Goal: Task Accomplishment & Management: Manage account settings

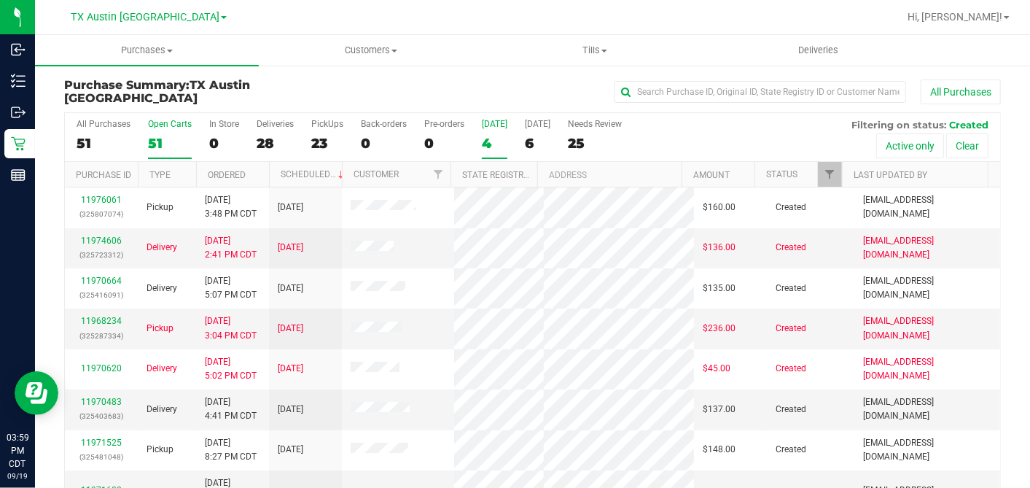
click at [494, 142] on div "4" at bounding box center [495, 143] width 26 height 17
click at [0, 0] on input "Today 4" at bounding box center [0, 0] width 0 height 0
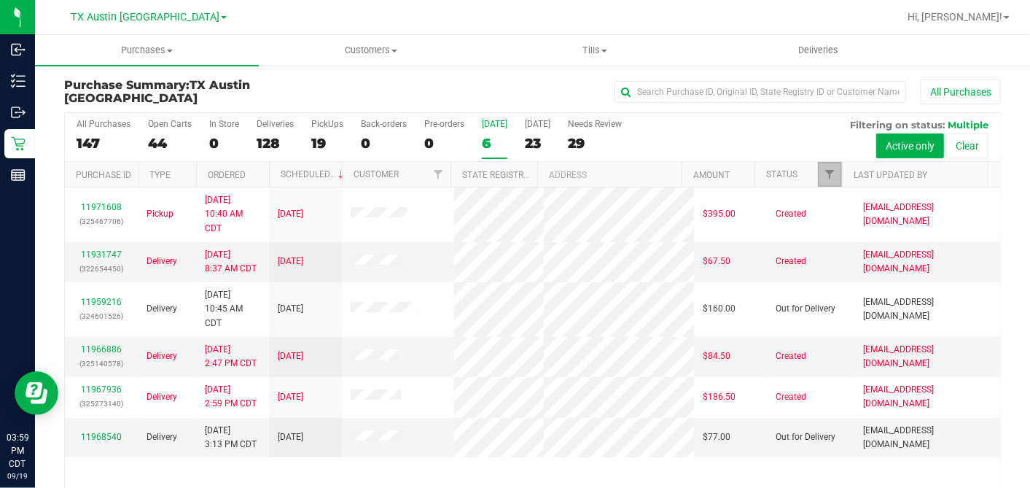
click at [824, 178] on span "Filter" at bounding box center [830, 174] width 12 height 12
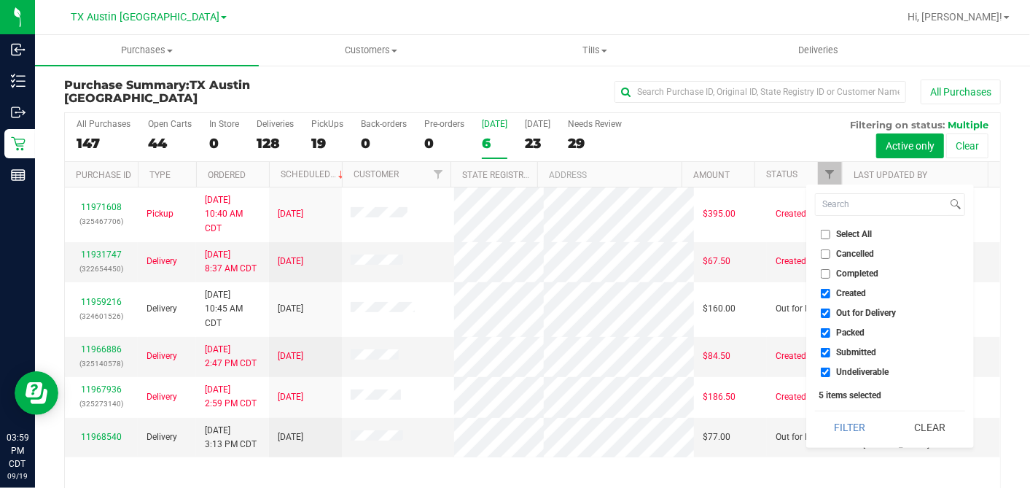
click at [827, 237] on input "Select All" at bounding box center [825, 234] width 9 height 9
checkbox input "true"
click at [826, 237] on input "Select All" at bounding box center [825, 234] width 9 height 9
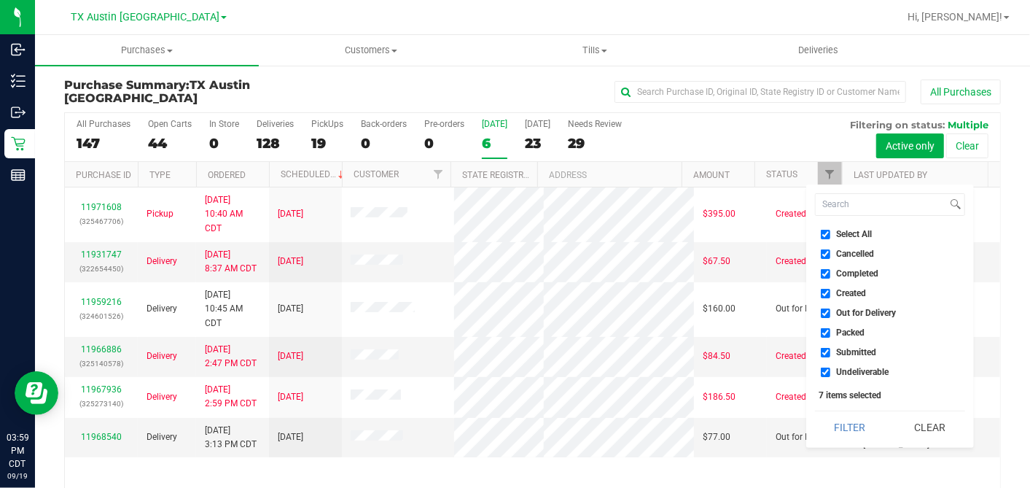
checkbox input "false"
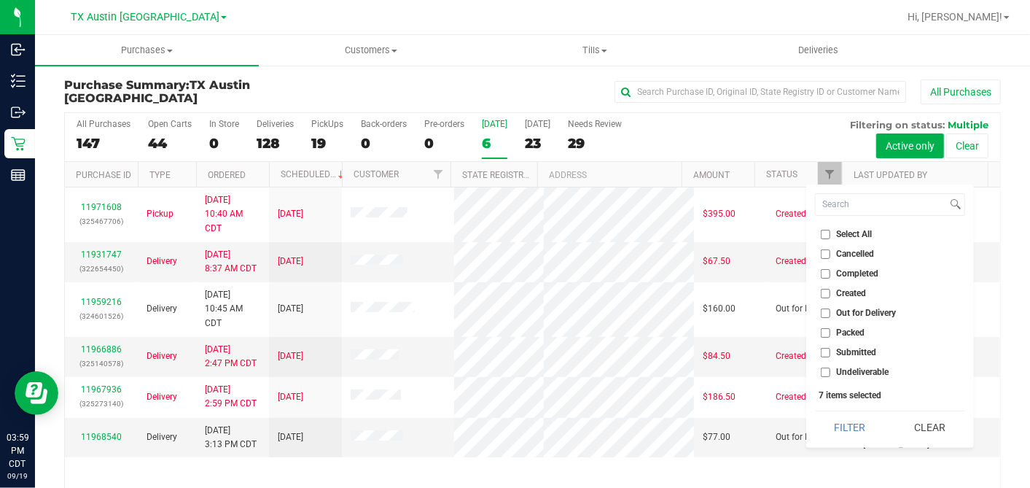
checkbox input "false"
click at [825, 292] on input "Created" at bounding box center [825, 293] width 9 height 9
checkbox input "true"
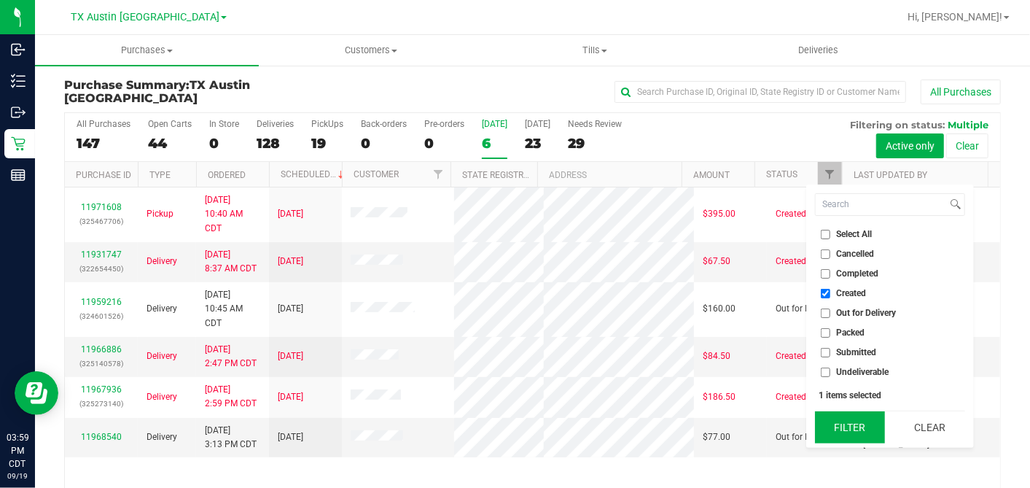
click at [855, 426] on button "Filter" at bounding box center [850, 427] width 70 height 32
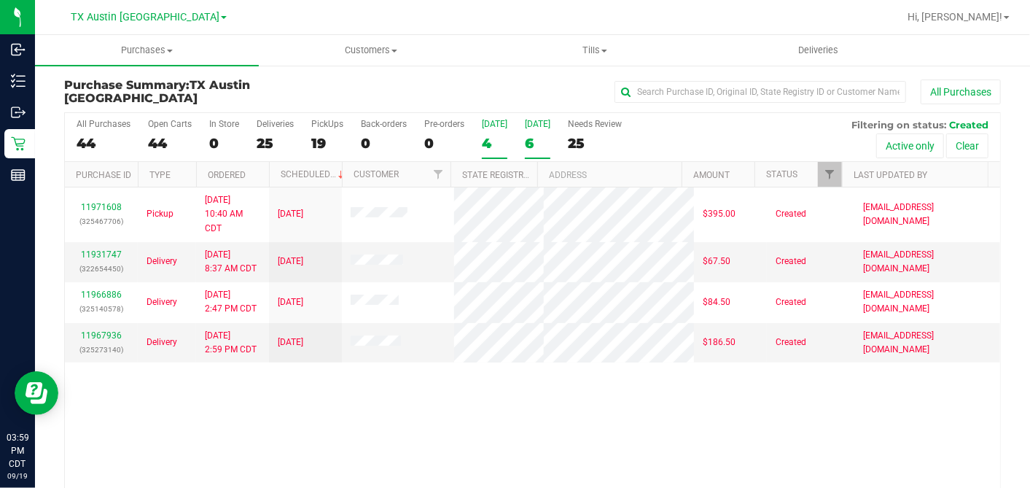
click at [538, 141] on div "6" at bounding box center [538, 143] width 26 height 17
click at [0, 0] on input "[DATE] 6" at bounding box center [0, 0] width 0 height 0
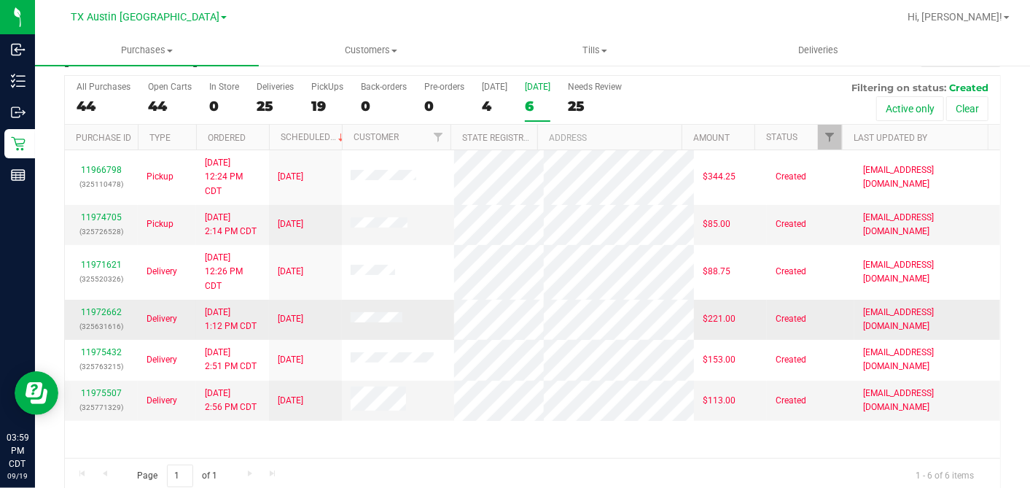
scroll to position [54, 0]
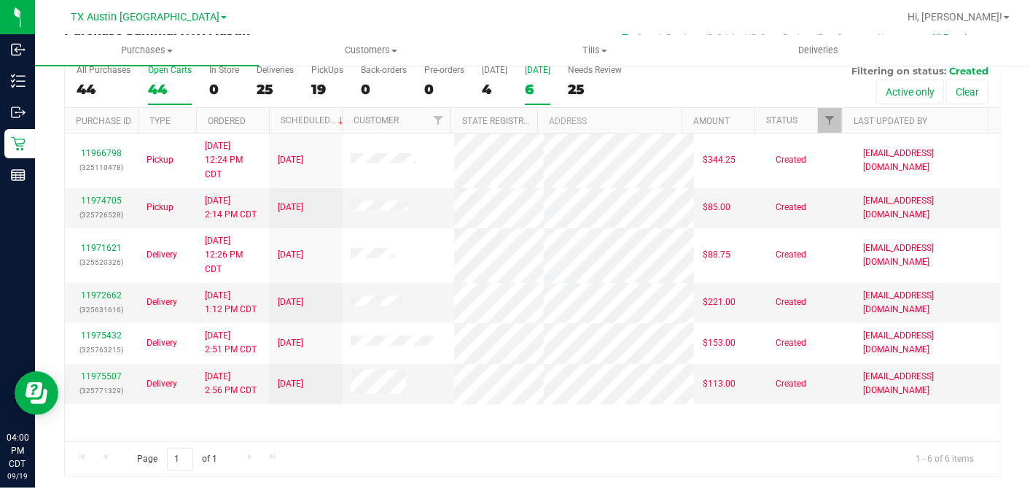
click at [170, 82] on div "44" at bounding box center [170, 89] width 44 height 17
click at [0, 0] on input "Open Carts 44" at bounding box center [0, 0] width 0 height 0
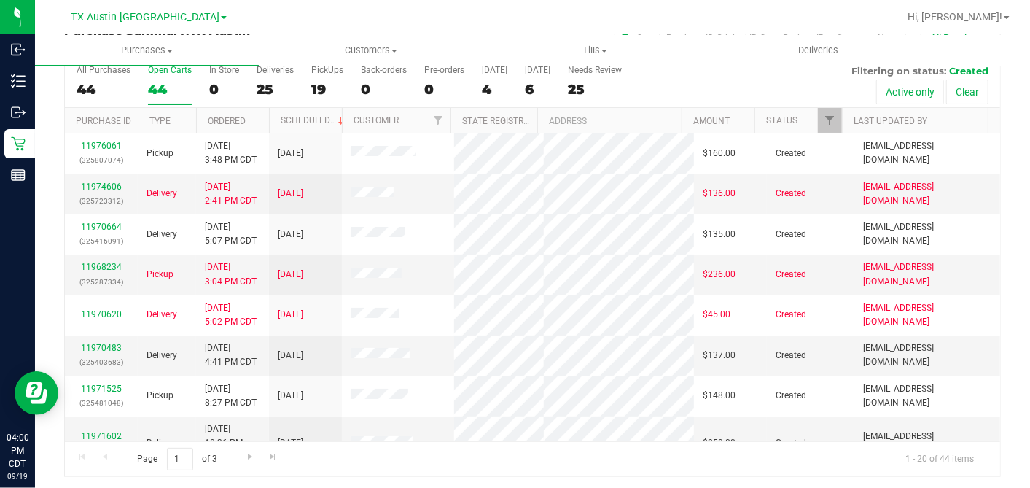
click at [257, 122] on th "Ordered" at bounding box center [232, 121] width 73 height 26
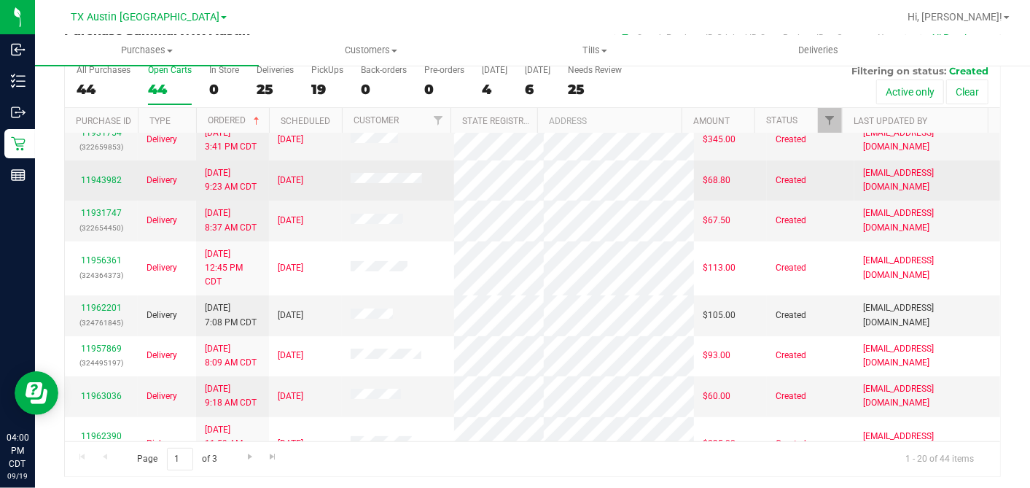
scroll to position [0, 0]
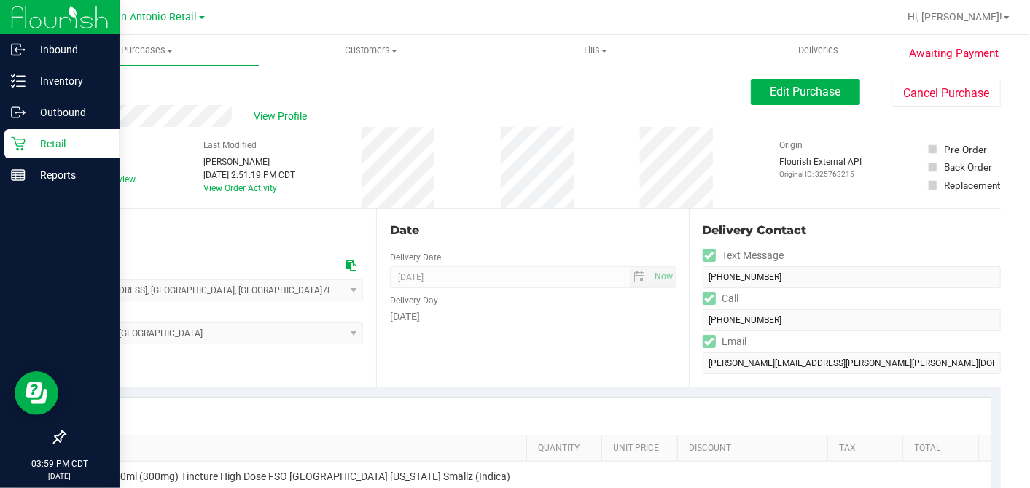
click at [26, 144] on p "Retail" at bounding box center [69, 143] width 87 height 17
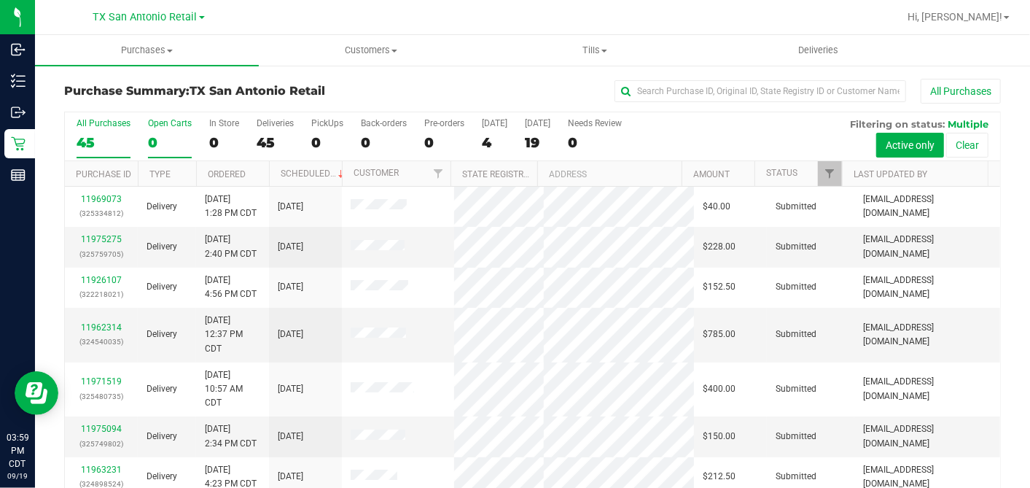
click at [162, 144] on div "0" at bounding box center [170, 142] width 44 height 17
click at [0, 0] on input "Open Carts 0" at bounding box center [0, 0] width 0 height 0
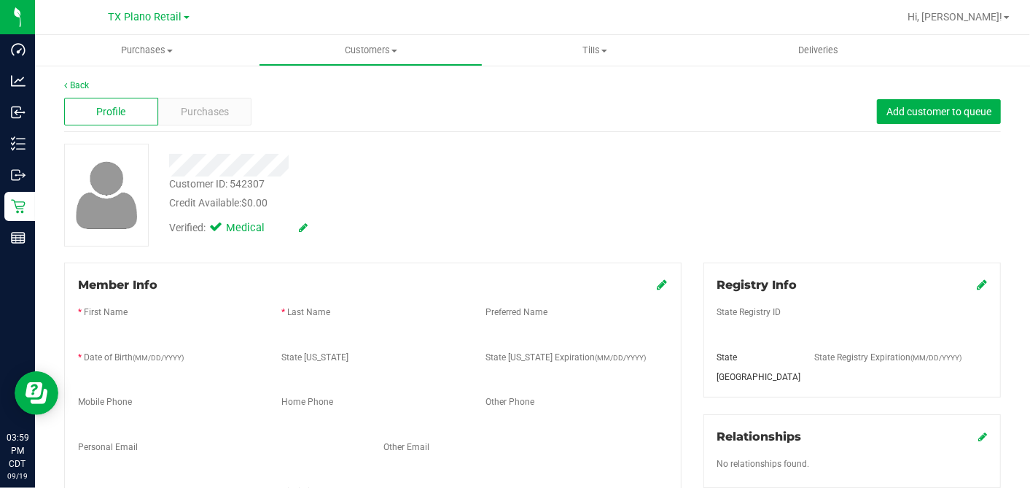
scroll to position [649, 0]
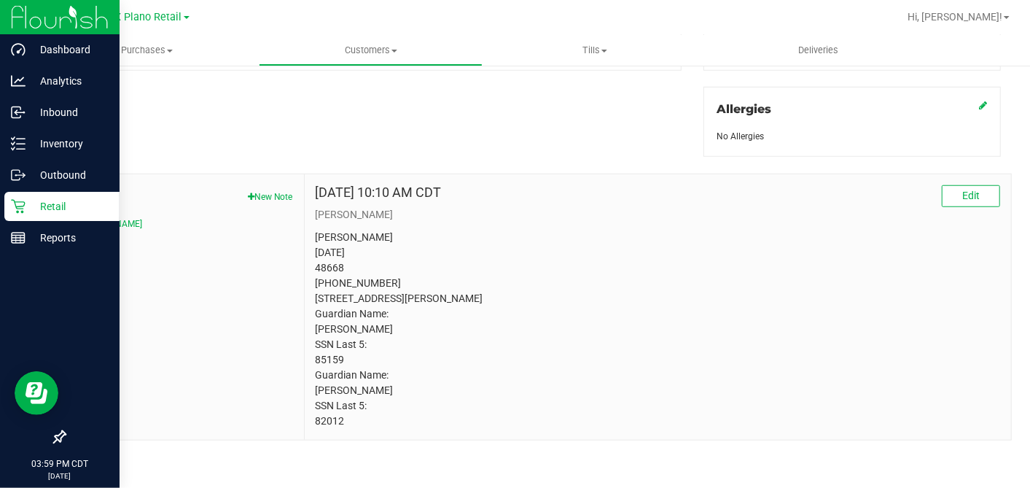
click at [23, 209] on icon at bounding box center [18, 206] width 15 height 15
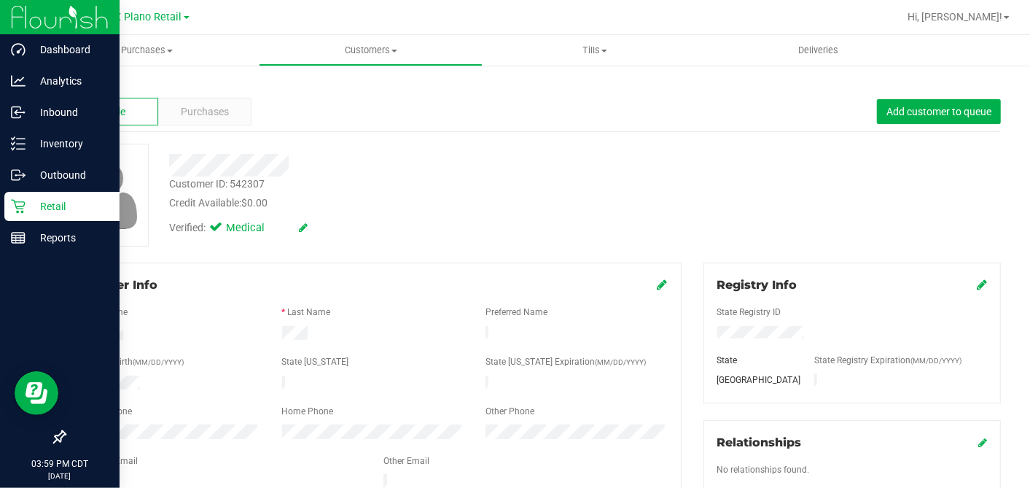
click at [24, 206] on icon at bounding box center [18, 206] width 15 height 15
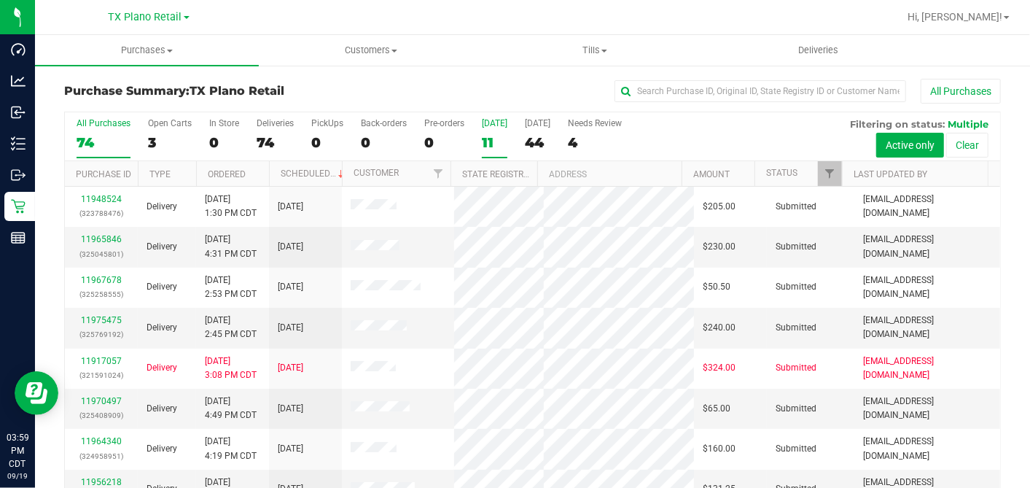
click at [494, 139] on div "11" at bounding box center [495, 142] width 26 height 17
click at [0, 0] on input "Today 11" at bounding box center [0, 0] width 0 height 0
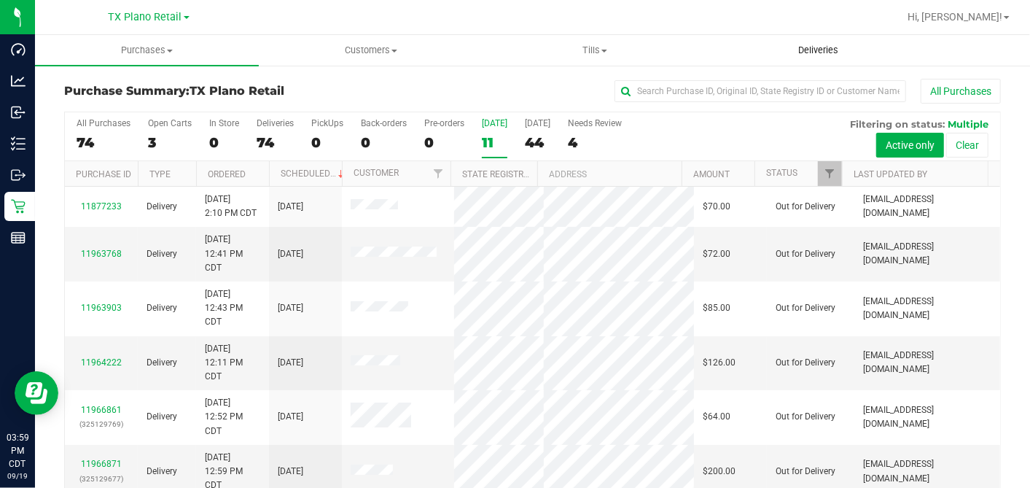
click at [829, 54] on span "Deliveries" at bounding box center [818, 50] width 79 height 13
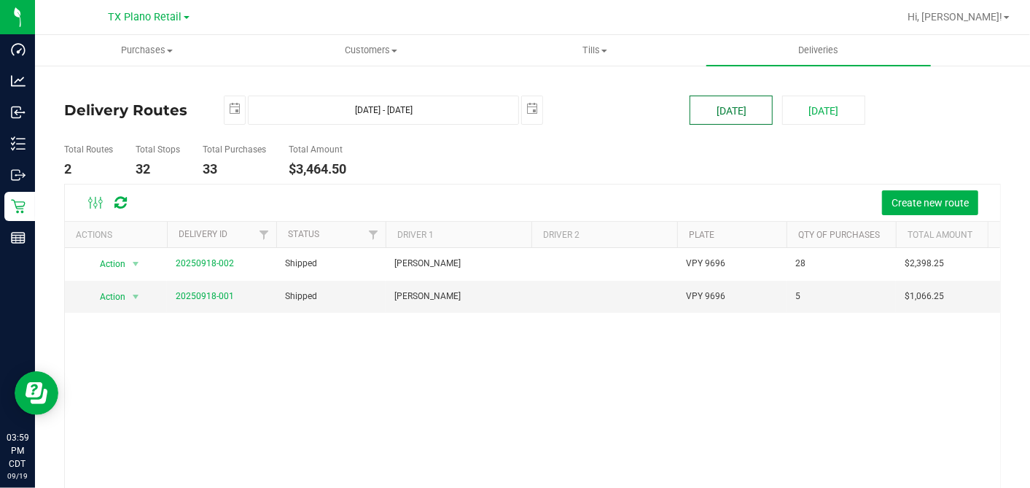
click at [756, 114] on button "[DATE]" at bounding box center [731, 110] width 83 height 29
click at [796, 111] on button "[DATE]" at bounding box center [823, 110] width 83 height 29
type input "Sep 20, 2025 - Sep 20, 2025"
type input "2025-09-20"
click at [574, 163] on ul "Total Routes 2 Total Stops 43 Total Purchases 43 Total Amount $5,871.00" at bounding box center [371, 161] width 621 height 46
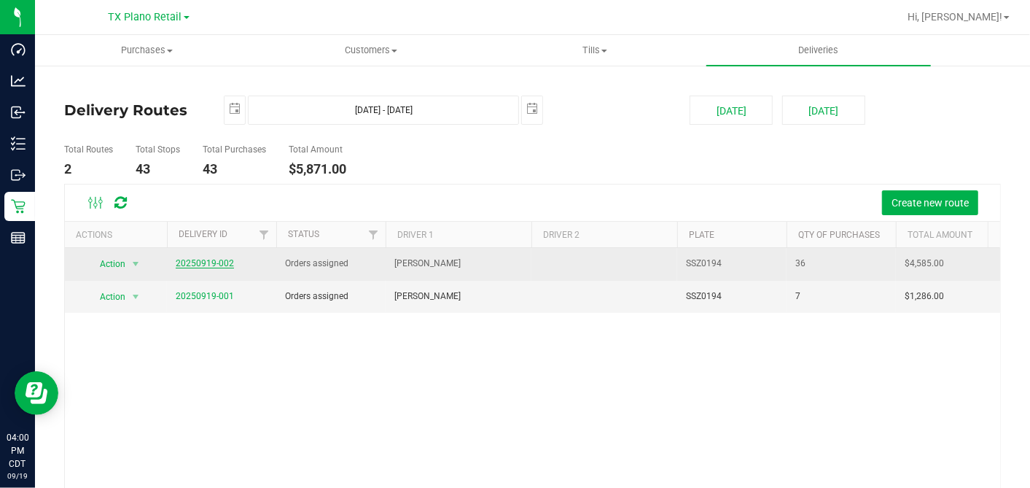
click at [212, 262] on link "20250919-002" at bounding box center [205, 263] width 58 height 10
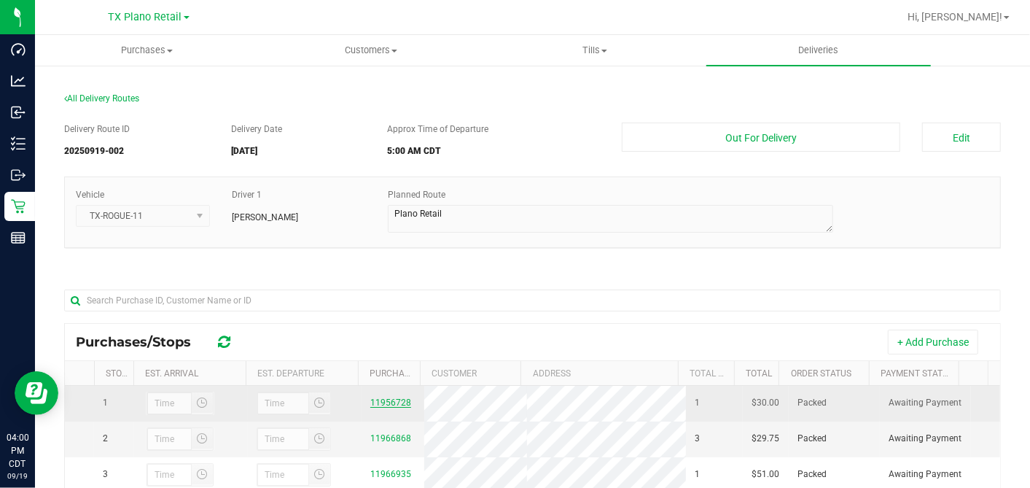
click at [389, 403] on link "11956728" at bounding box center [390, 402] width 41 height 10
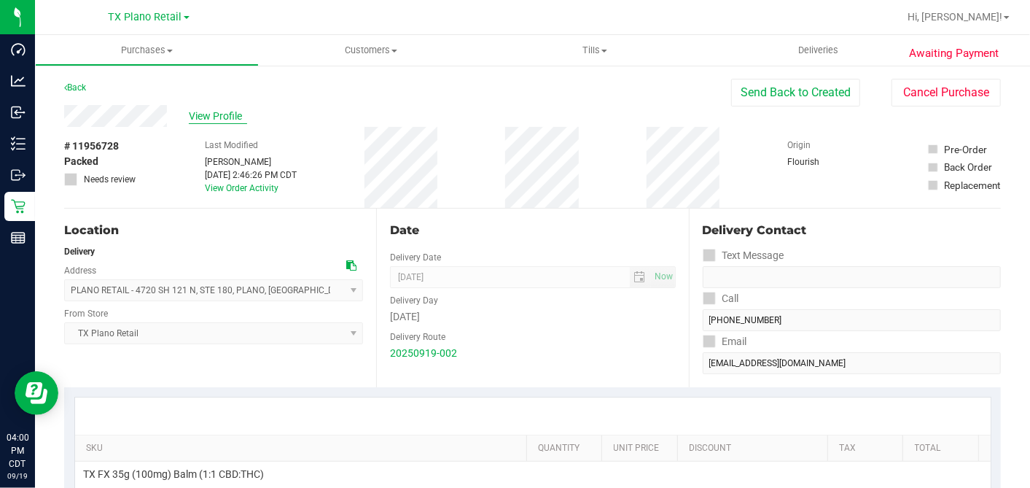
click at [224, 117] on span "View Profile" at bounding box center [218, 116] width 58 height 15
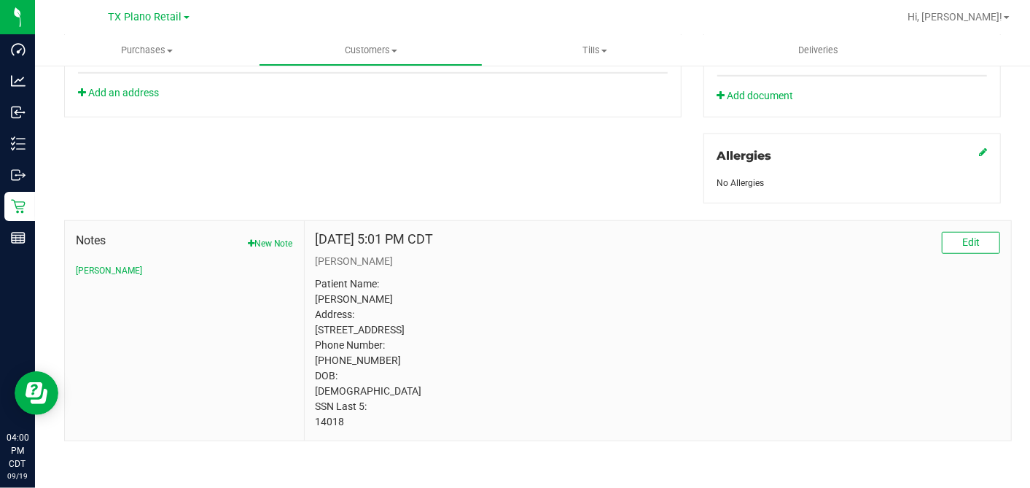
scroll to position [602, 0]
click at [319, 418] on p "Patient Name: John Holman Address: 900 South 1417 Apt 1704 Sherman, TX, 75092 P…" at bounding box center [658, 352] width 685 height 153
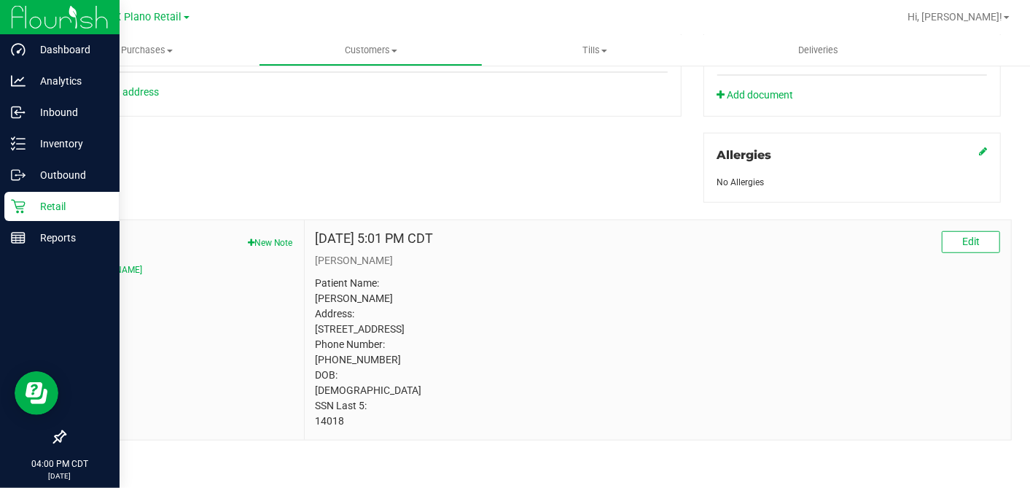
copy p "14018"
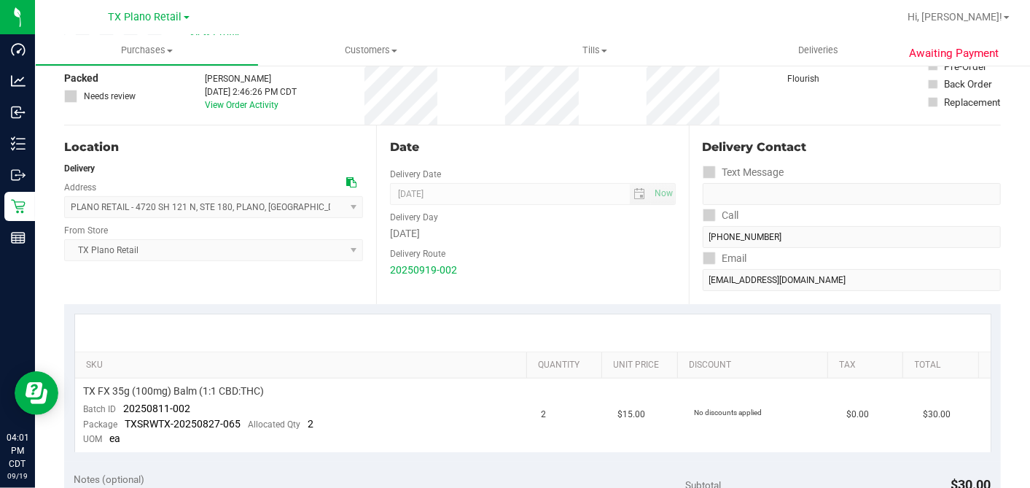
scroll to position [162, 0]
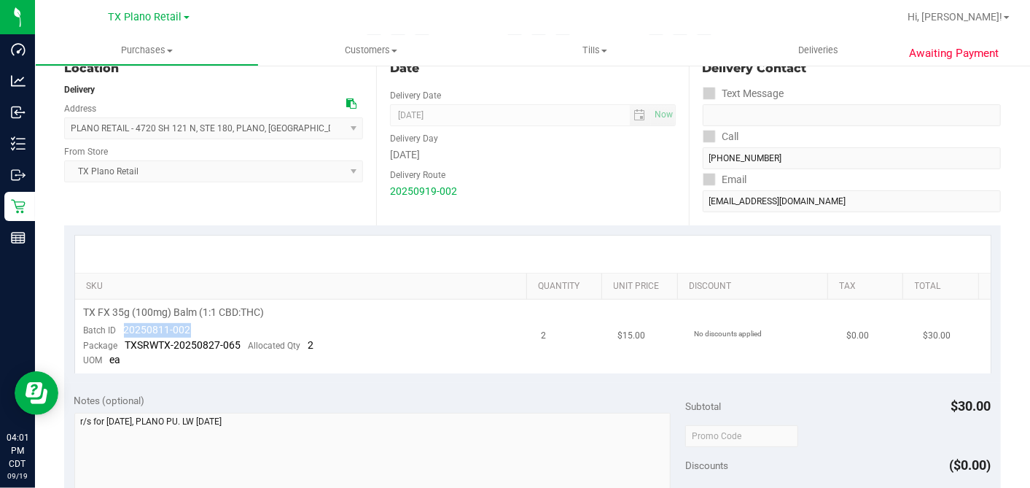
drag, startPoint x: 203, startPoint y: 322, endPoint x: 122, endPoint y: 322, distance: 80.2
click at [122, 322] on td "TX FX 35g (100mg) Balm (1:1 CBD:THC) Batch ID 20250811-002 Package TXSRWTX-2025…" at bounding box center [304, 337] width 458 height 74
copy span "20250811-002"
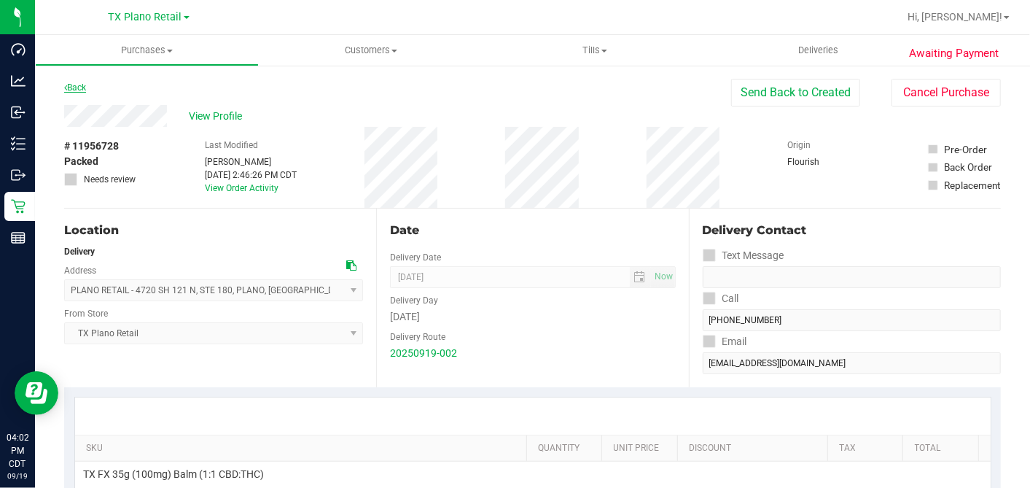
click at [79, 85] on link "Back" at bounding box center [75, 87] width 22 height 10
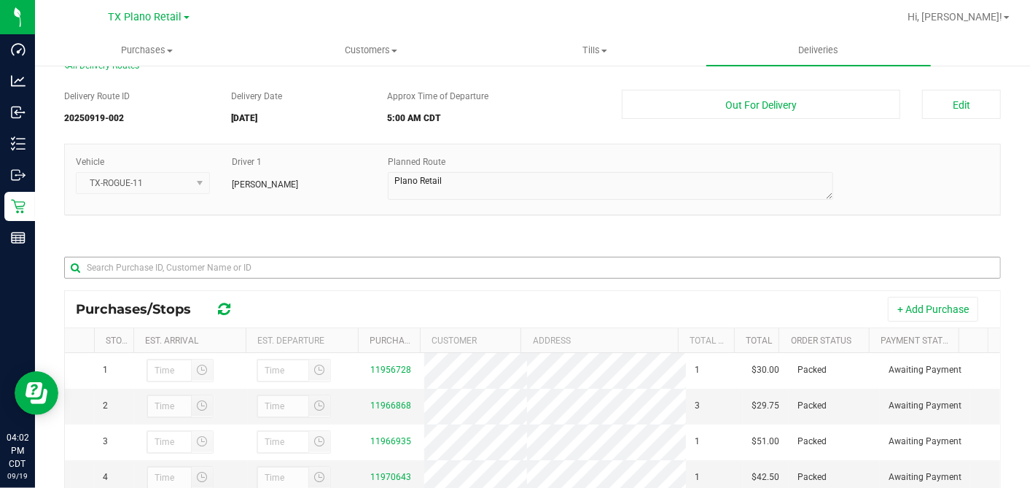
scroll to position [81, 0]
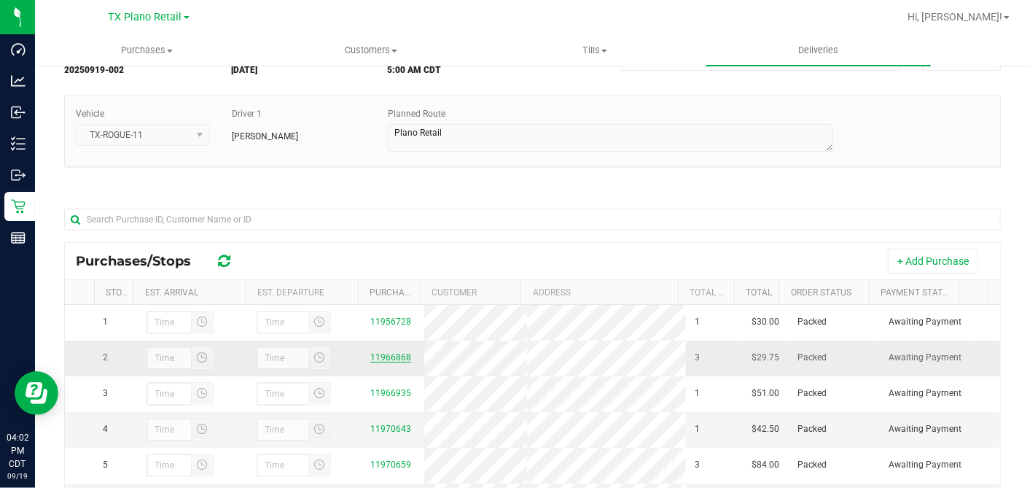
click at [384, 360] on link "11966868" at bounding box center [390, 357] width 41 height 10
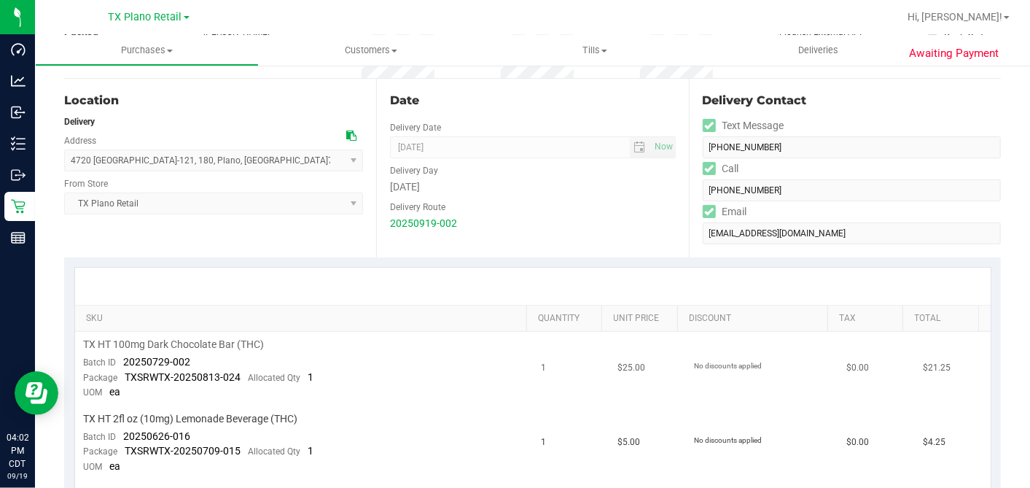
scroll to position [243, 0]
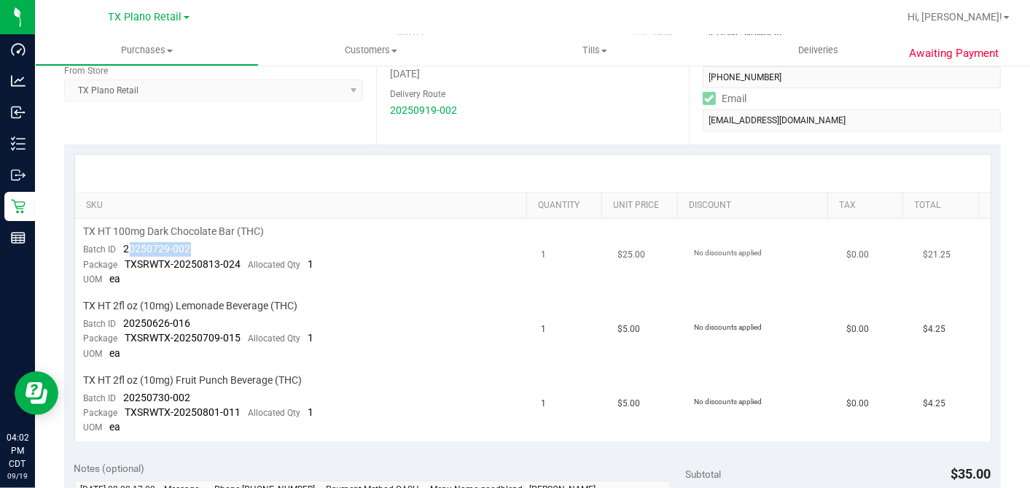
drag, startPoint x: 198, startPoint y: 244, endPoint x: 126, endPoint y: 246, distance: 72.2
click at [126, 246] on td "TX HT 100mg Dark Chocolate Bar (THC) Batch ID 20250729-002 Package TXSRWTX-2025…" at bounding box center [304, 256] width 458 height 74
drag, startPoint x: 121, startPoint y: 248, endPoint x: 171, endPoint y: 249, distance: 49.6
click at [200, 252] on td "TX HT 100mg Dark Chocolate Bar (THC) Batch ID 20250729-002 Package TXSRWTX-2025…" at bounding box center [304, 256] width 458 height 74
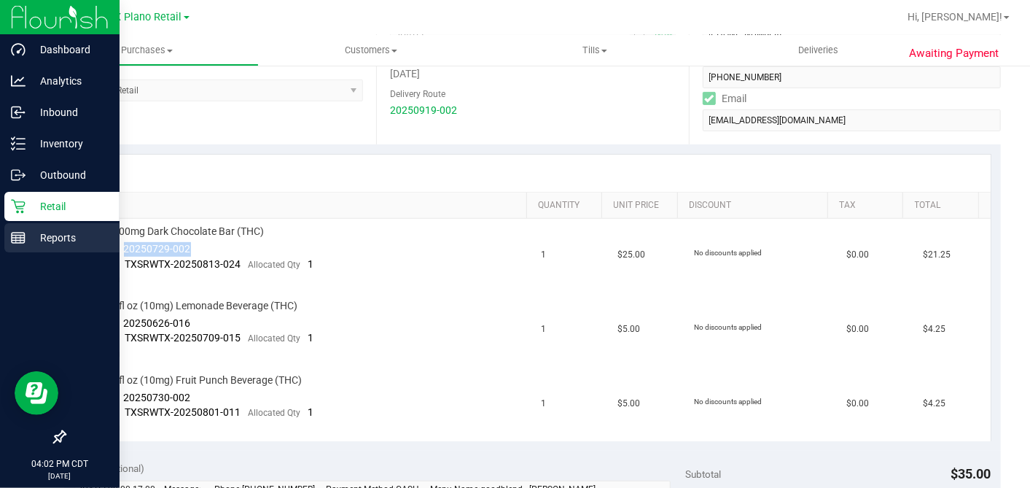
copy span "20250729-002"
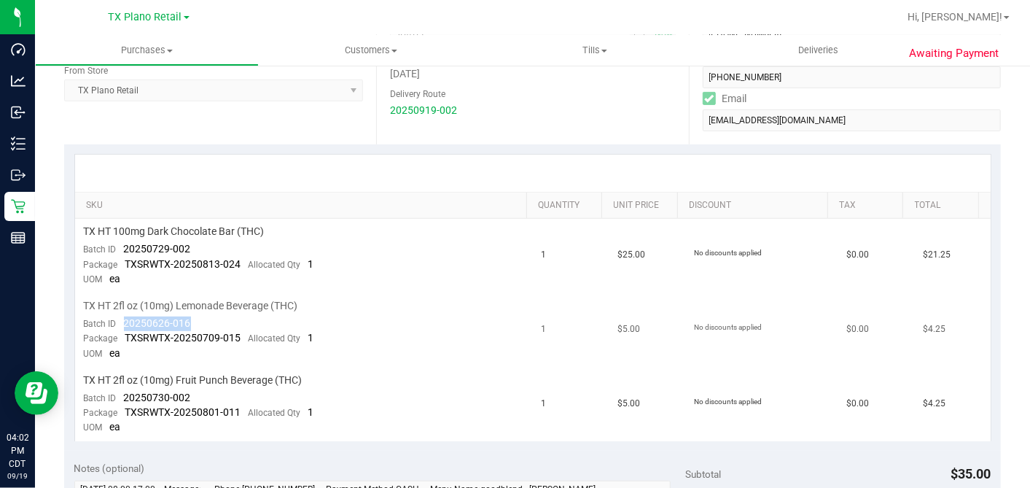
drag, startPoint x: 197, startPoint y: 319, endPoint x: 125, endPoint y: 319, distance: 72.2
click at [125, 319] on td "TX HT 2fl oz (10mg) Lemonade Beverage (THC) Batch ID 20250626-016 Package TXSRW…" at bounding box center [304, 330] width 458 height 74
copy span "20250626-016"
drag, startPoint x: 190, startPoint y: 392, endPoint x: 121, endPoint y: 387, distance: 68.7
click at [121, 387] on td "TX HT 2fl oz (10mg) Fruit Punch Beverage (THC) Batch ID 20250730-002 Package TX…" at bounding box center [304, 404] width 458 height 74
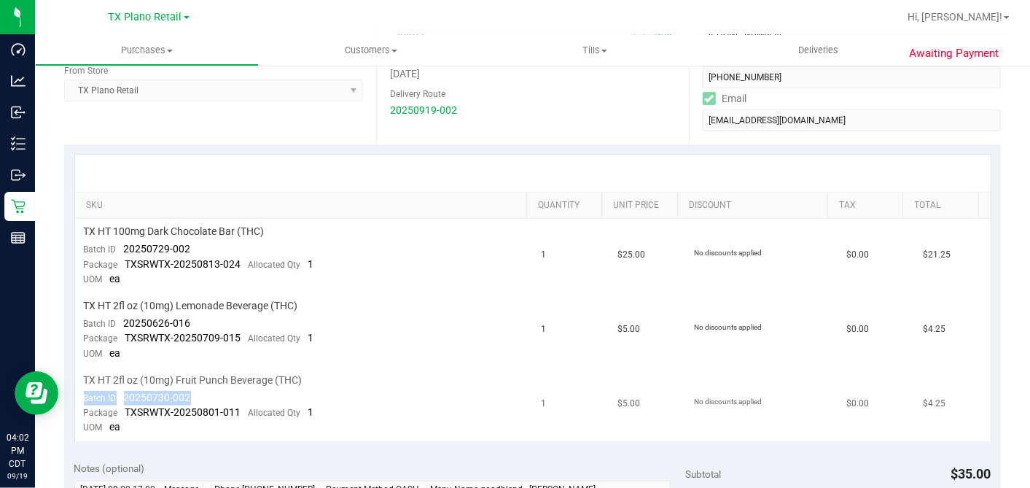
drag, startPoint x: 121, startPoint y: 387, endPoint x: 125, endPoint y: 394, distance: 7.5
click at [125, 394] on span "20250730-002" at bounding box center [157, 398] width 67 height 12
click at [198, 399] on td "TX HT 2fl oz (10mg) Fruit Punch Beverage (THC) Batch ID 20250730-002 Package TX…" at bounding box center [304, 404] width 458 height 74
drag, startPoint x: 195, startPoint y: 395, endPoint x: 121, endPoint y: 395, distance: 73.6
click at [121, 395] on td "TX HT 2fl oz (10mg) Fruit Punch Beverage (THC) Batch ID 20250730-002 Package TX…" at bounding box center [304, 404] width 458 height 74
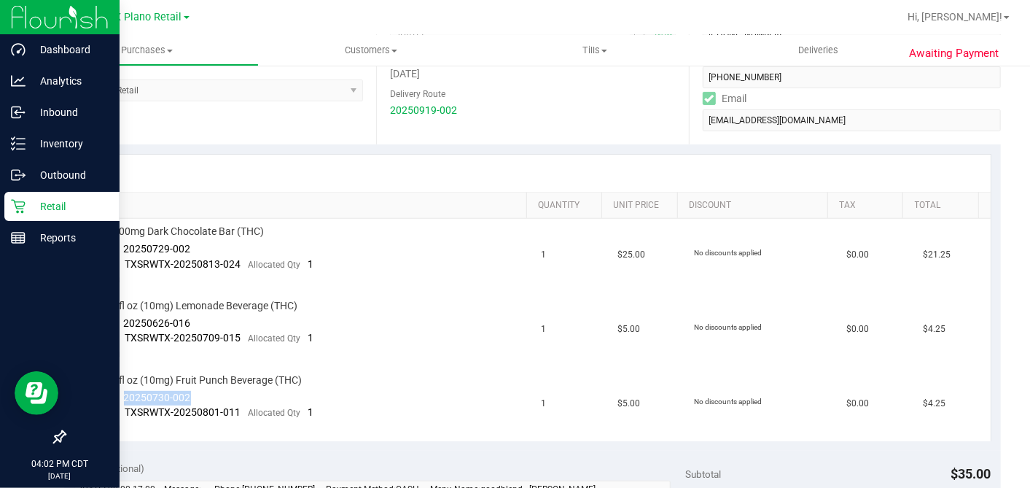
copy span "20250730-002"
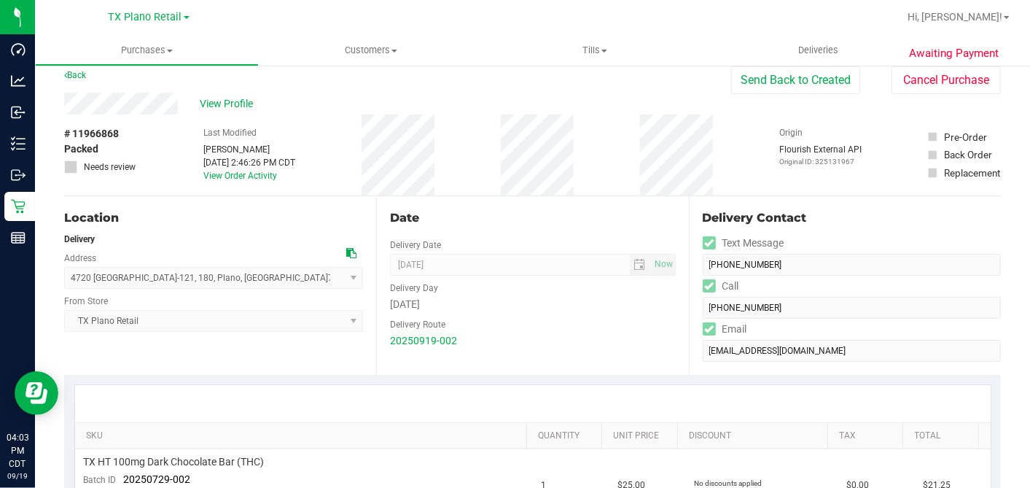
scroll to position [0, 0]
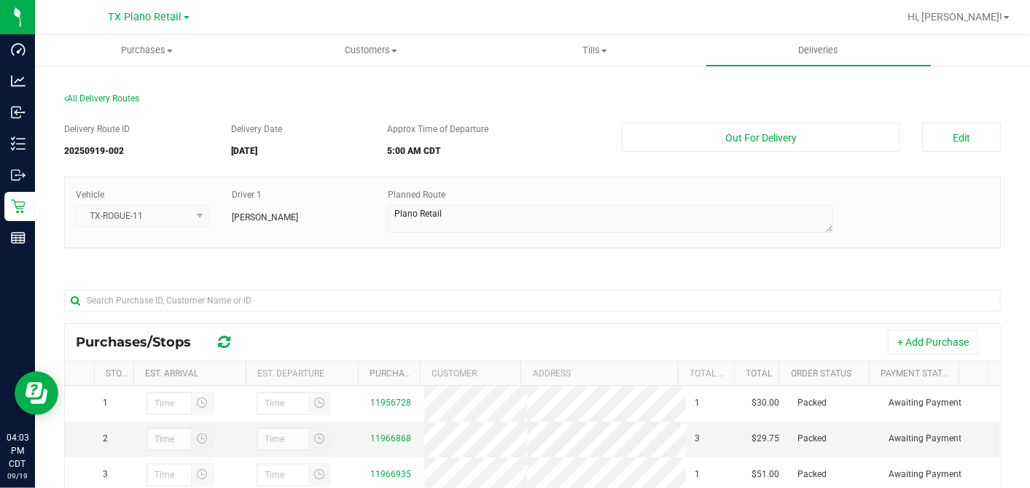
scroll to position [233, 0]
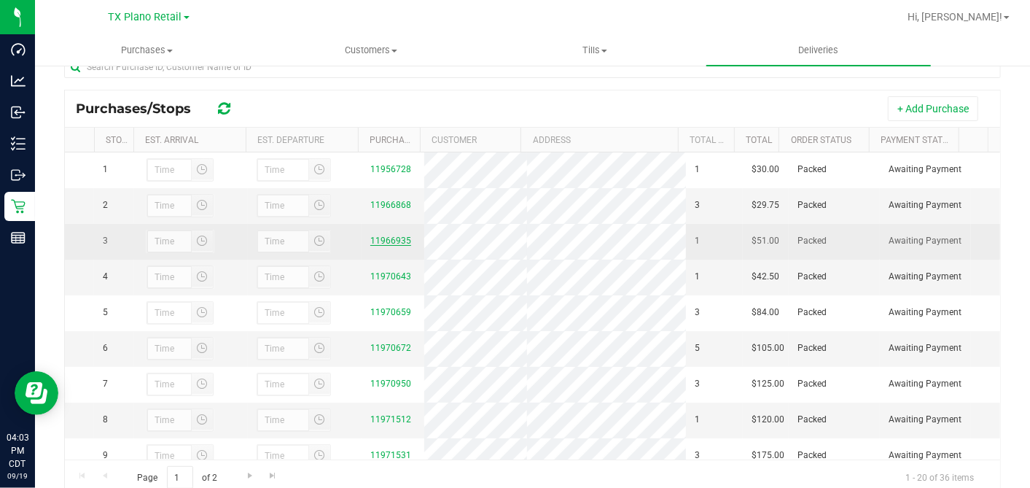
click at [383, 244] on link "11966935" at bounding box center [390, 241] width 41 height 10
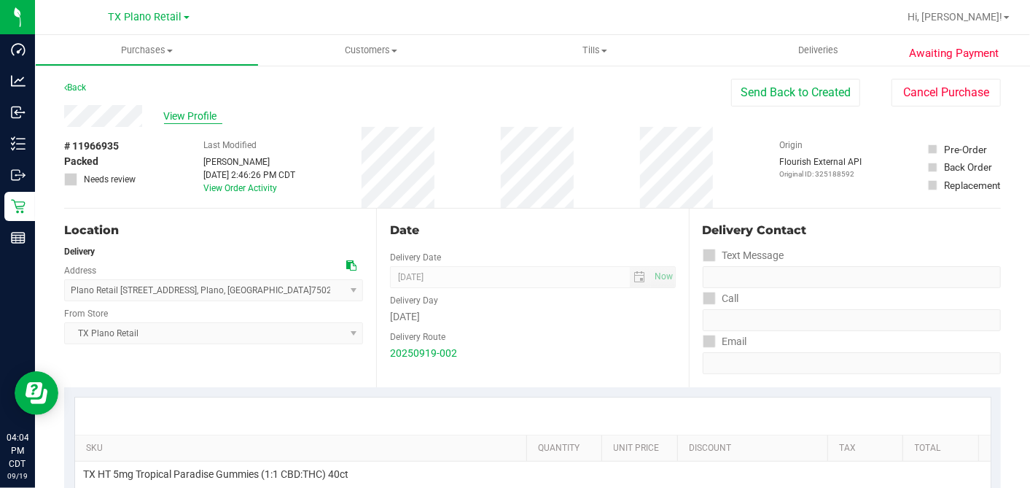
click at [177, 112] on span "View Profile" at bounding box center [193, 116] width 58 height 15
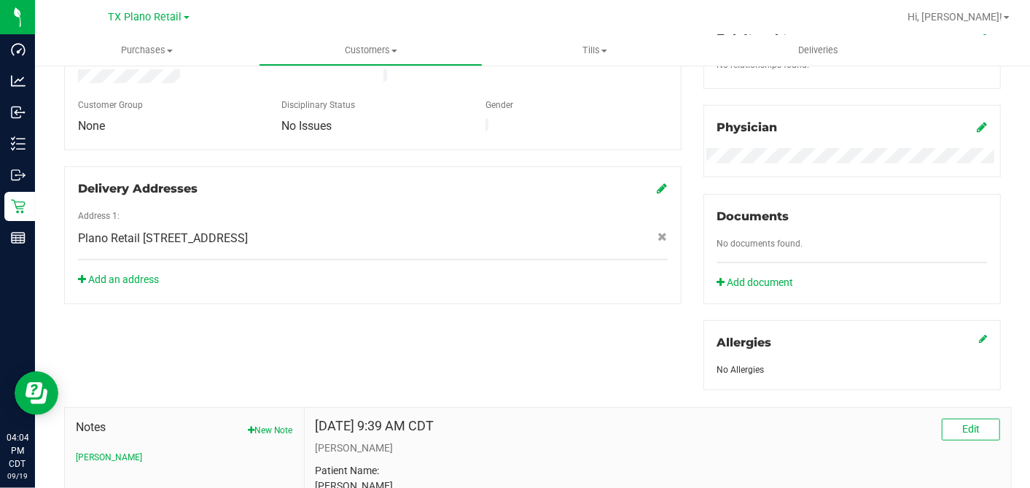
scroll to position [602, 0]
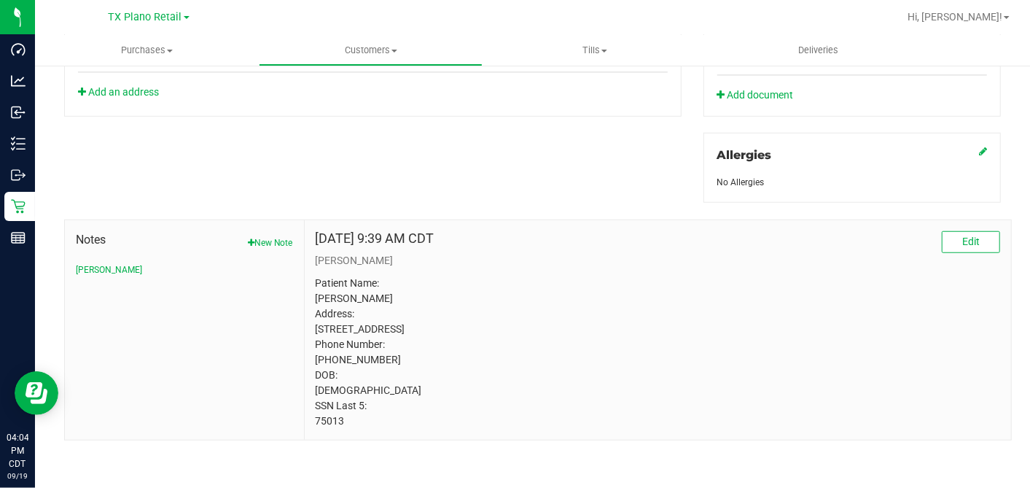
click at [324, 419] on p "Patient Name: Jose Luna Address: 202 west main st box 13 Allen, TX, 75013 Phone…" at bounding box center [658, 352] width 685 height 153
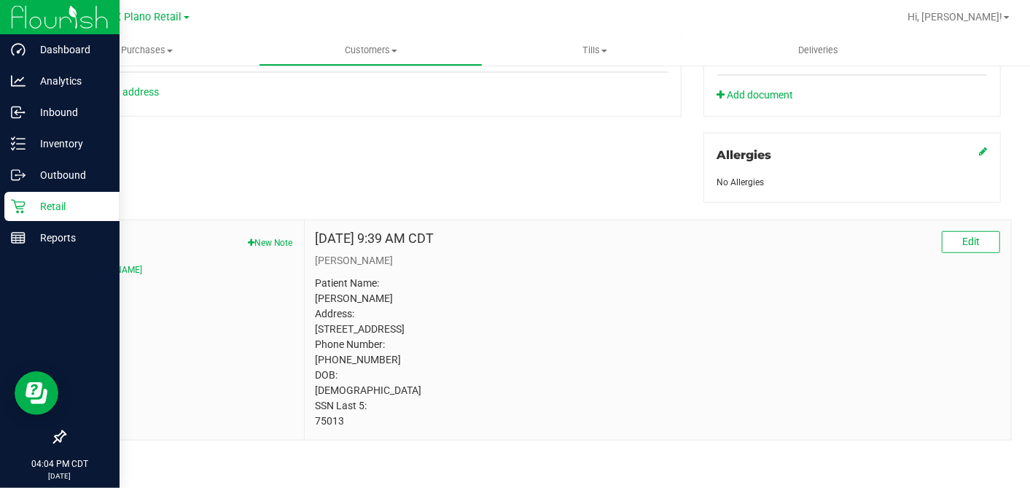
copy p "75013"
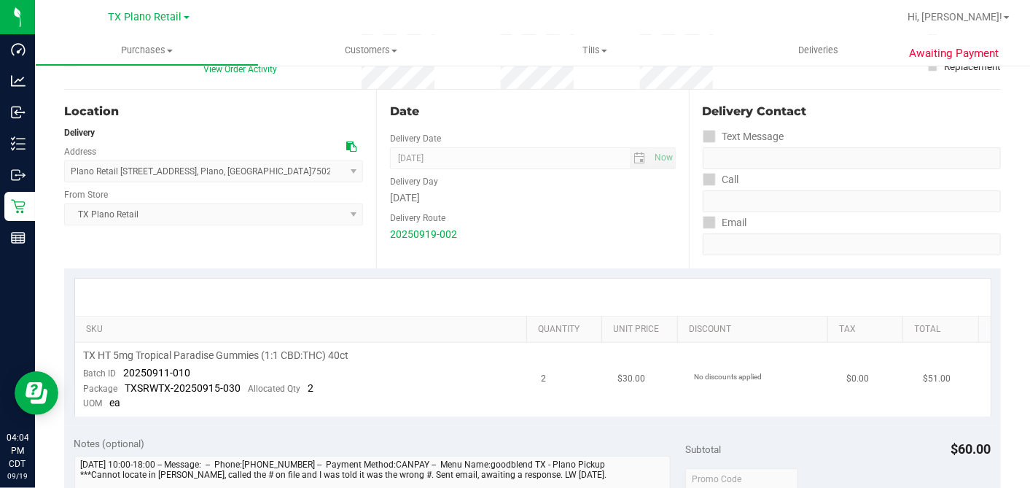
scroll to position [117, 0]
drag, startPoint x: 211, startPoint y: 370, endPoint x: 125, endPoint y: 373, distance: 86.8
click at [125, 373] on td "TX HT 5mg Tropical Paradise Gummies (1:1 CBD:THC) 40ct Batch ID 20250911-010 Pa…" at bounding box center [304, 382] width 458 height 74
copy span "20250911-010"
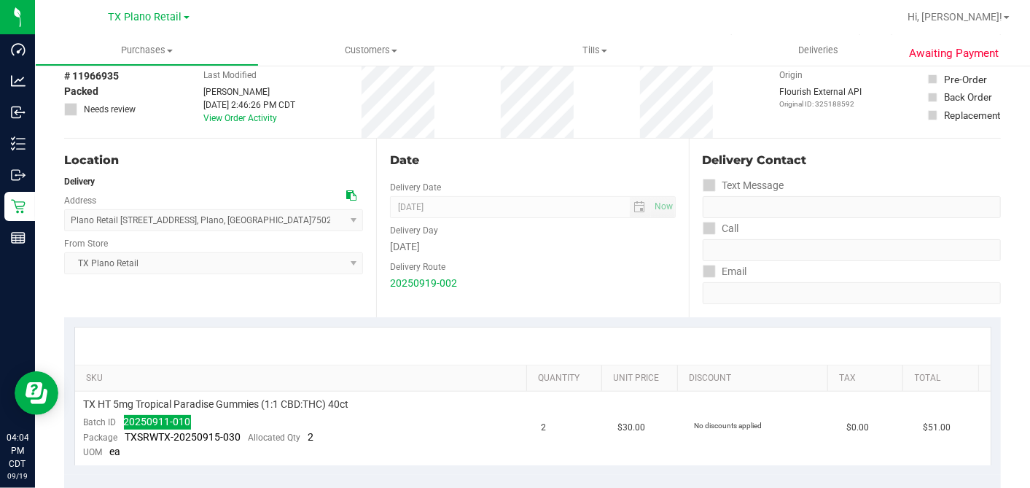
scroll to position [0, 0]
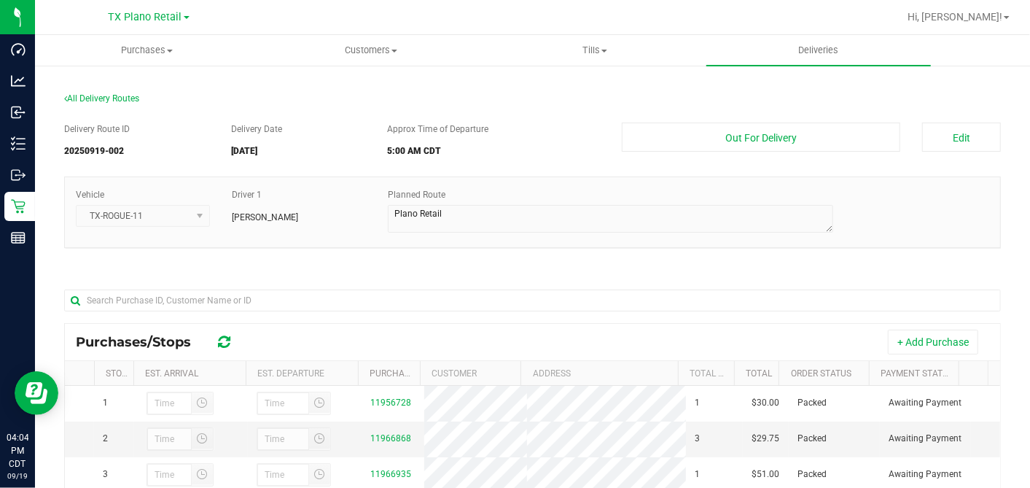
scroll to position [233, 0]
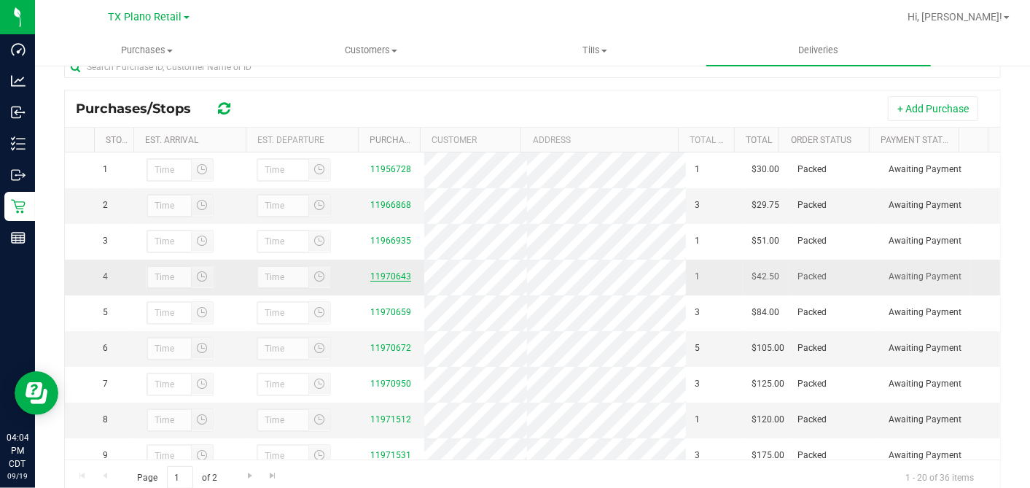
click at [386, 281] on link "11970643" at bounding box center [390, 276] width 41 height 10
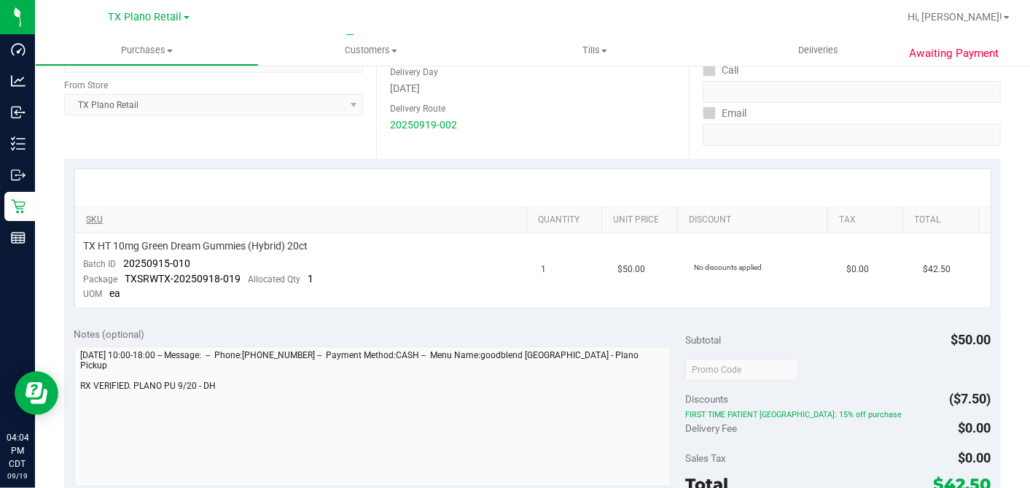
scroll to position [243, 0]
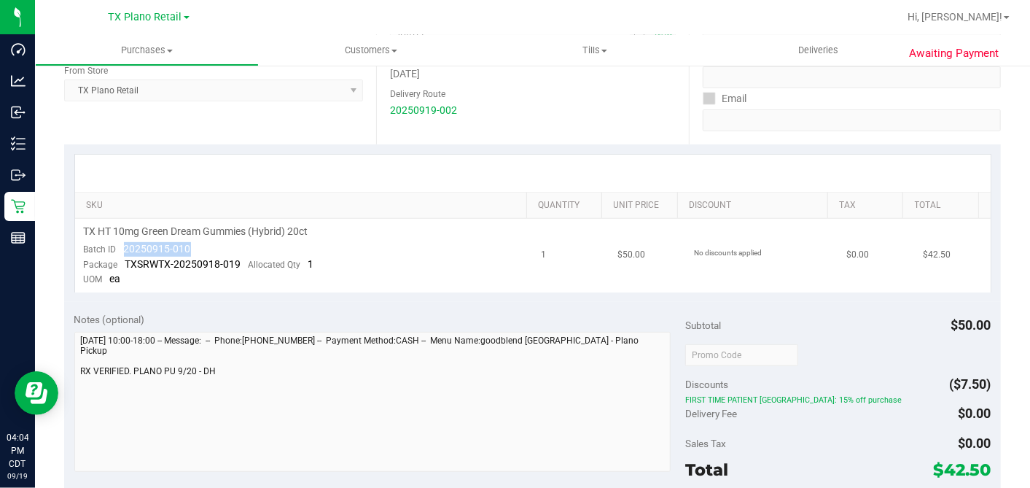
drag, startPoint x: 195, startPoint y: 242, endPoint x: 122, endPoint y: 246, distance: 72.3
click at [122, 246] on td "TX HT 10mg Green Dream Gummies (Hybrid) 20ct Batch ID 20250915-010 Package TXSR…" at bounding box center [304, 256] width 458 height 74
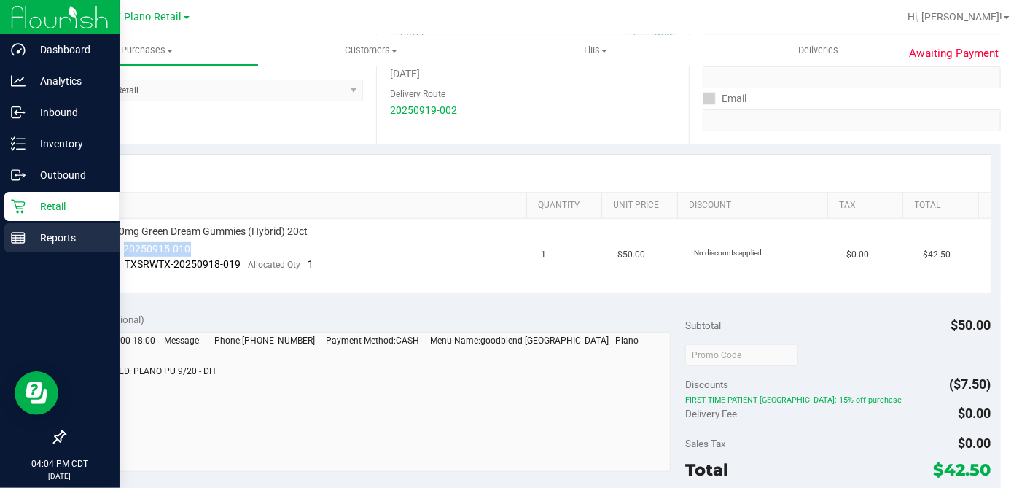
copy span "20250915-010"
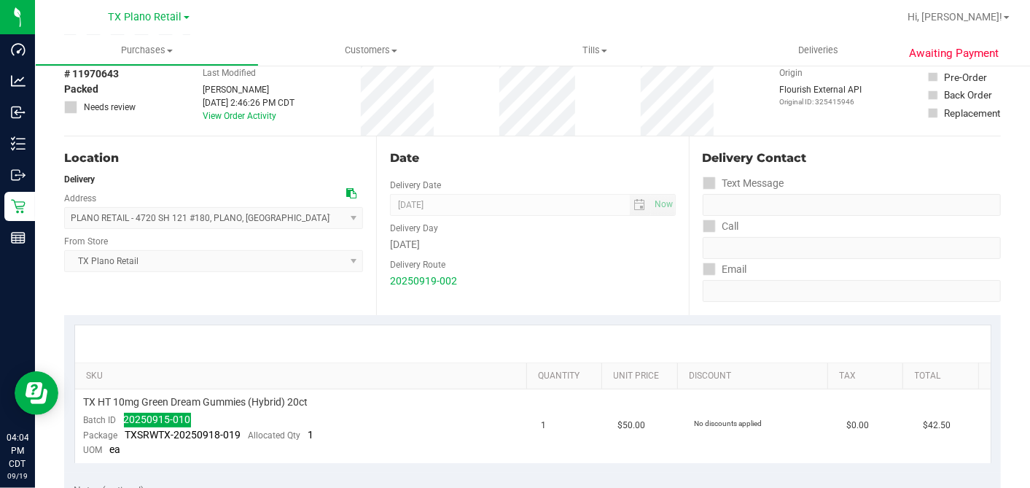
scroll to position [0, 0]
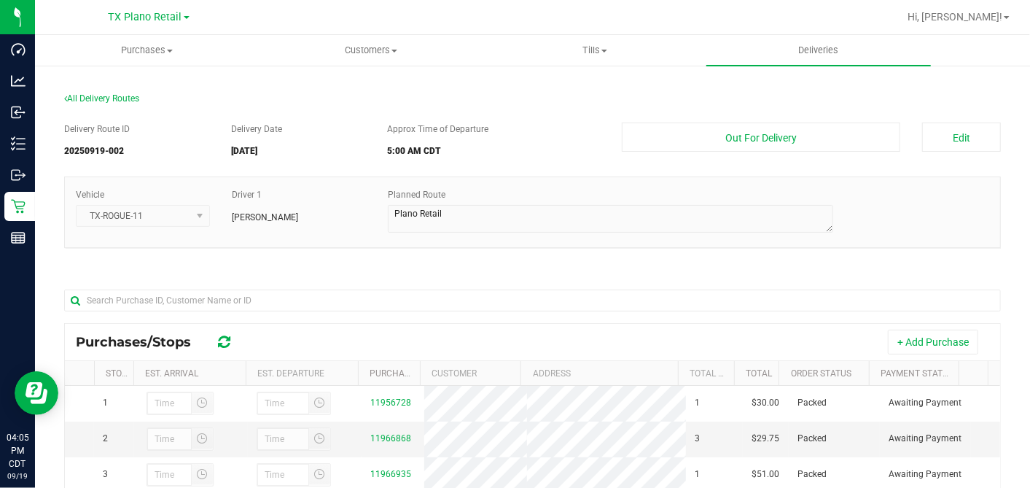
scroll to position [233, 0]
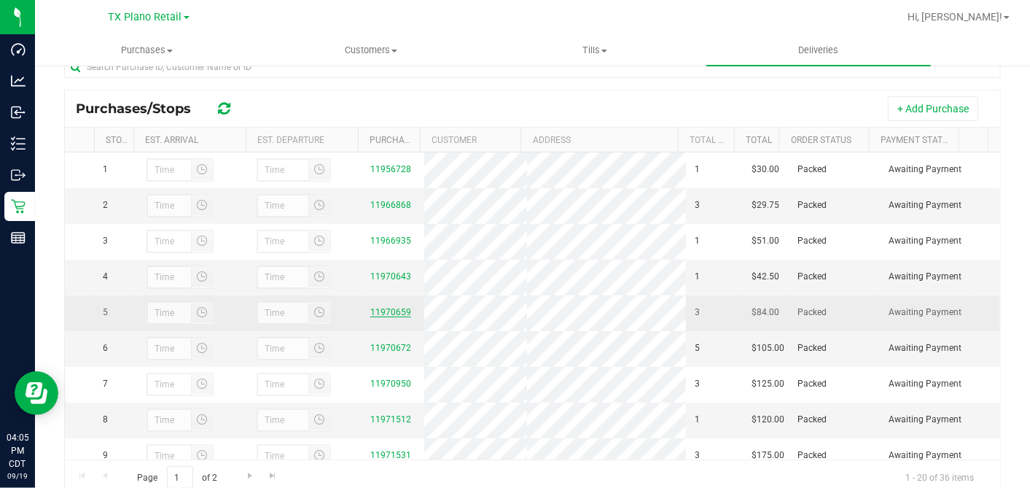
click at [400, 317] on link "11970659" at bounding box center [390, 312] width 41 height 10
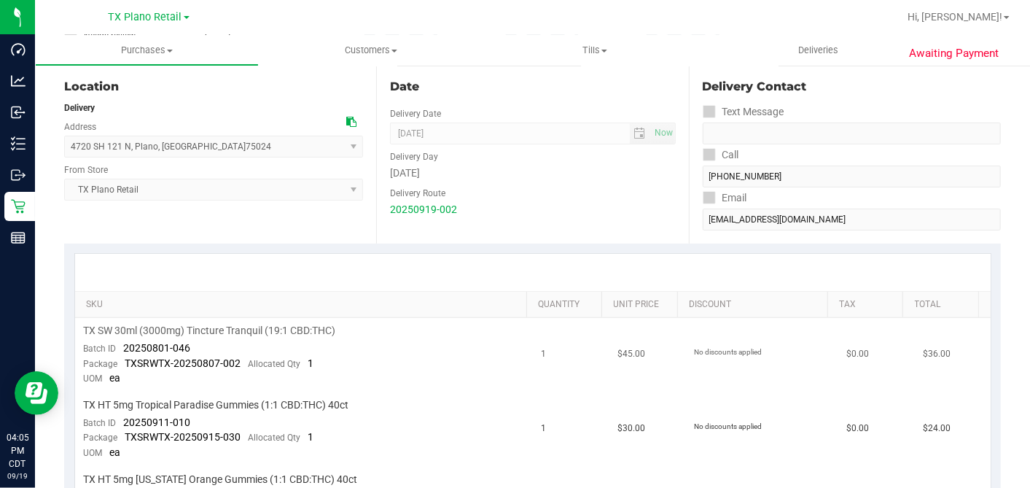
scroll to position [243, 0]
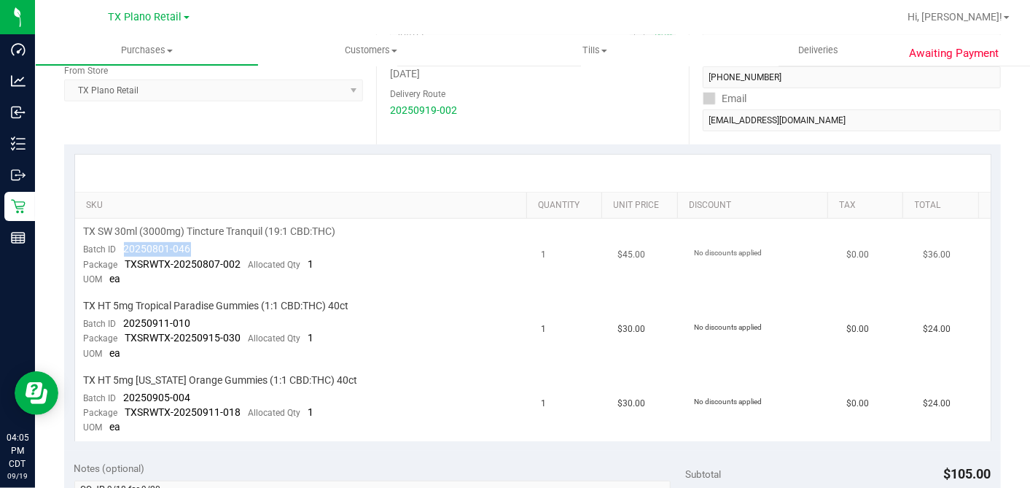
drag, startPoint x: 194, startPoint y: 244, endPoint x: 125, endPoint y: 248, distance: 69.4
click at [125, 248] on td "TX SW 30ml (3000mg) Tincture Tranquil (19:1 CBD:THC) Batch ID 20250801-046 Pack…" at bounding box center [304, 256] width 458 height 74
copy span "20250801-046"
drag, startPoint x: 192, startPoint y: 315, endPoint x: 122, endPoint y: 316, distance: 70.0
click at [122, 316] on td "TX HT 5mg Tropical Paradise Gummies (1:1 CBD:THC) 40ct Batch ID 20250911-010 Pa…" at bounding box center [304, 330] width 458 height 74
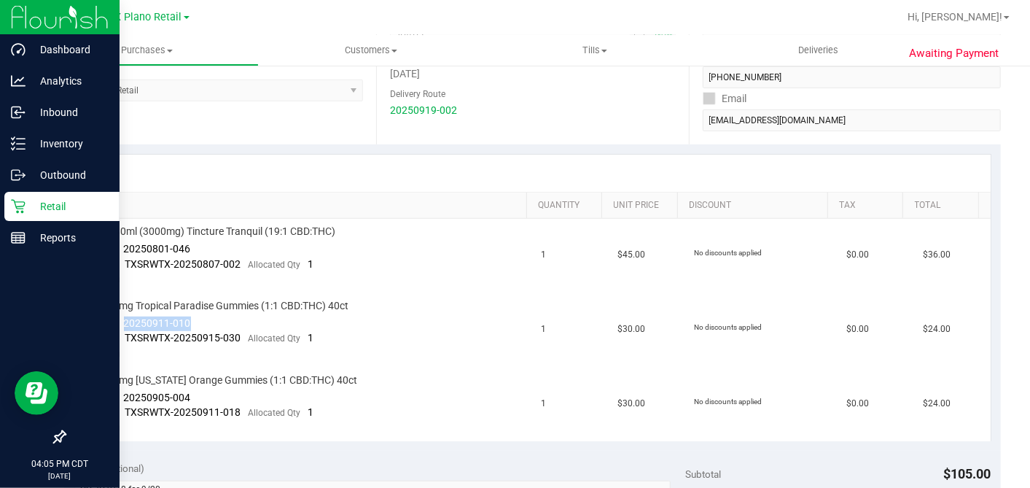
copy span "20250911-010"
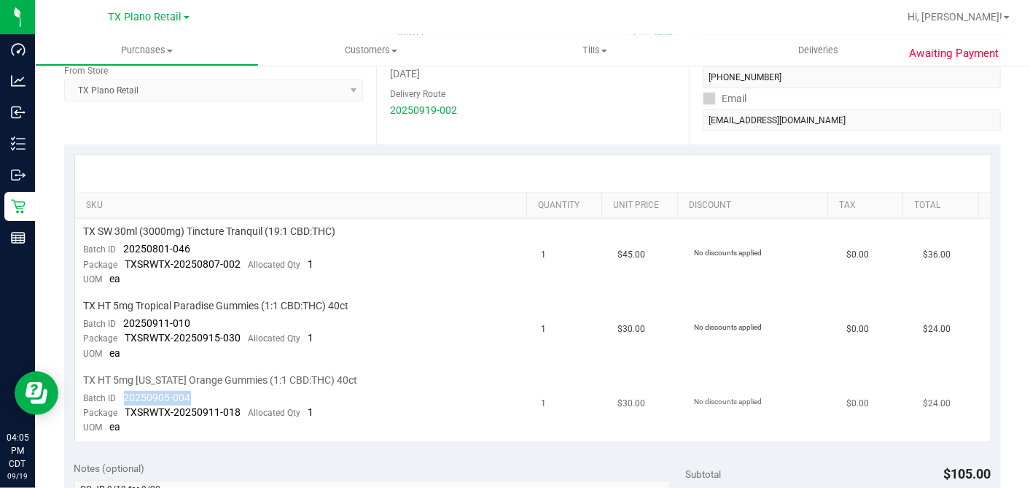
drag, startPoint x: 192, startPoint y: 395, endPoint x: 123, endPoint y: 394, distance: 68.6
click at [123, 394] on td "TX HT 5mg Texas Orange Gummies (1:1 CBD:THC) 40ct Batch ID 20250905-004 Package…" at bounding box center [304, 404] width 458 height 74
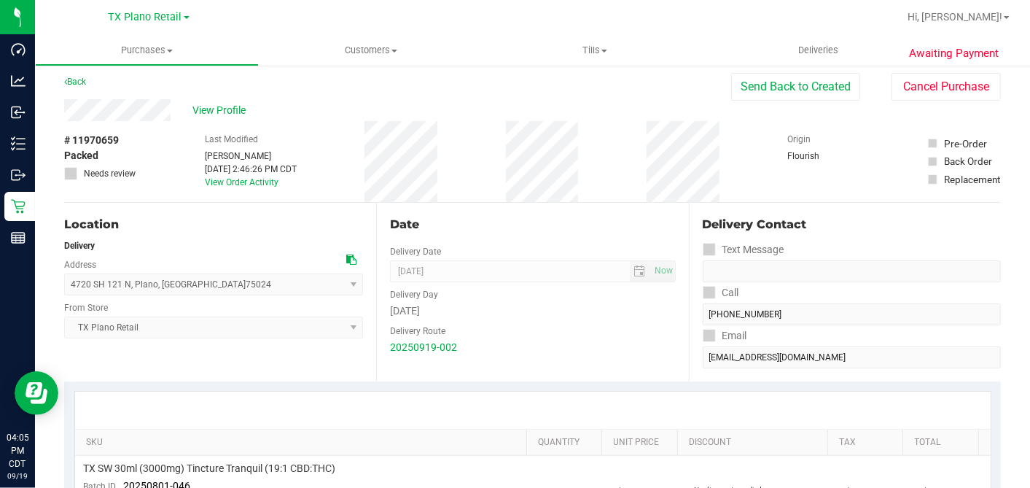
scroll to position [0, 0]
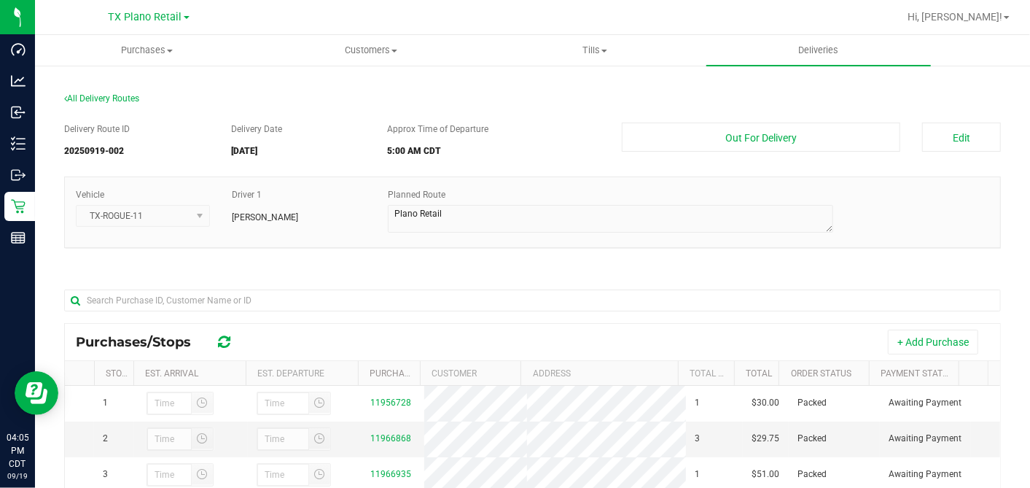
scroll to position [233, 0]
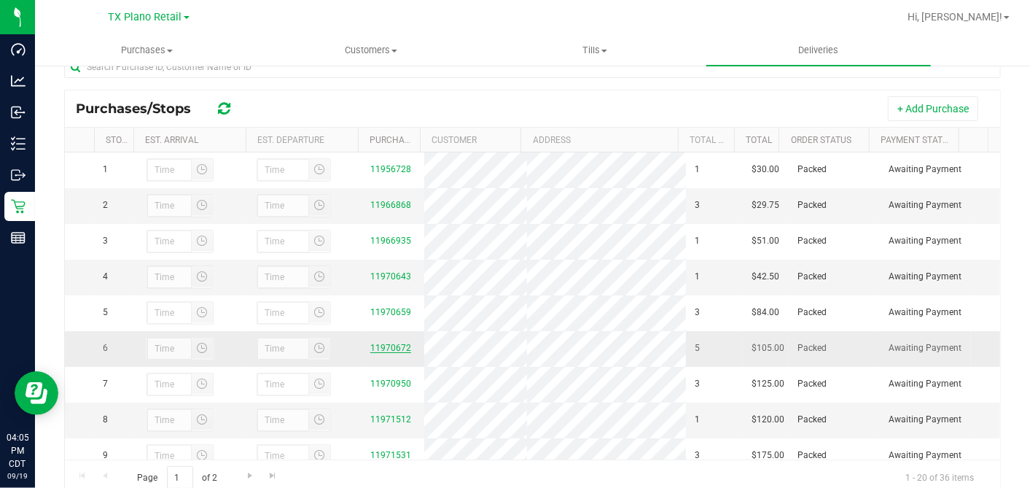
click at [398, 353] on link "11970672" at bounding box center [390, 348] width 41 height 10
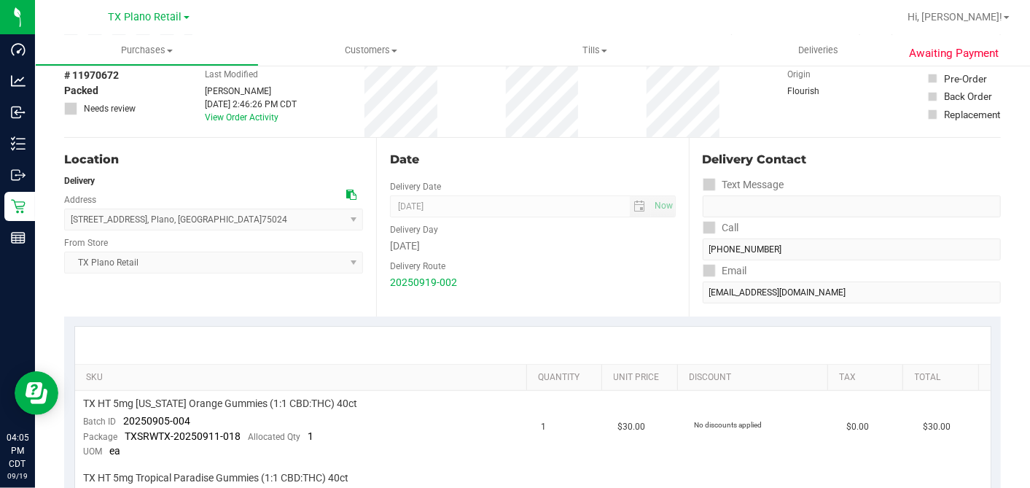
scroll to position [162, 0]
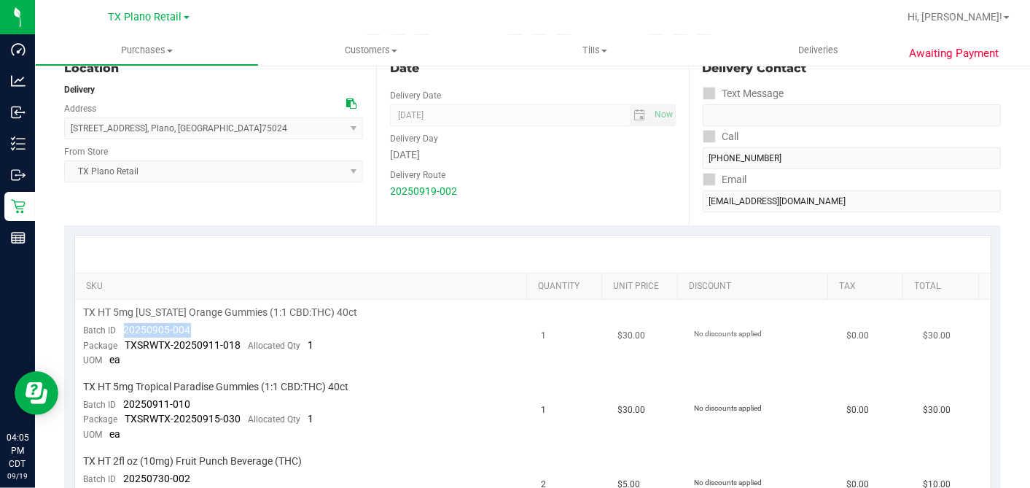
drag, startPoint x: 191, startPoint y: 329, endPoint x: 122, endPoint y: 325, distance: 69.4
click at [122, 325] on td "TX HT 5mg Texas Orange Gummies (1:1 CBD:THC) 40ct Batch ID 20250905-004 Package…" at bounding box center [304, 337] width 458 height 74
drag, startPoint x: 183, startPoint y: 404, endPoint x: 122, endPoint y: 400, distance: 60.7
click at [122, 400] on td "TX HT 5mg Tropical Paradise Gummies (1:1 CBD:THC) 40ct Batch ID 20250911-010 Pa…" at bounding box center [304, 411] width 458 height 74
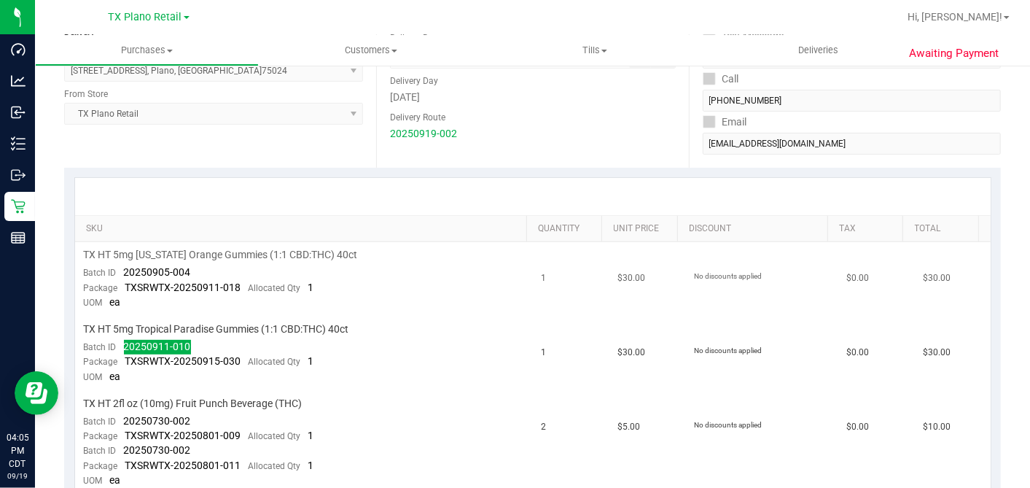
scroll to position [324, 0]
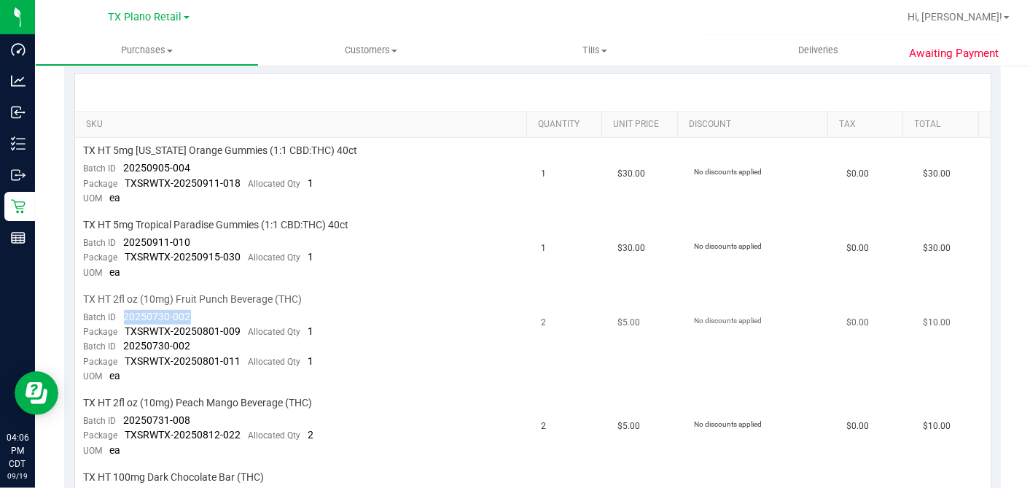
drag, startPoint x: 170, startPoint y: 313, endPoint x: 125, endPoint y: 312, distance: 44.5
click at [125, 312] on td "TX HT 2fl oz (10mg) Fruit Punch Beverage (THC) Batch ID 20250730-002 Package TX…" at bounding box center [304, 339] width 458 height 104
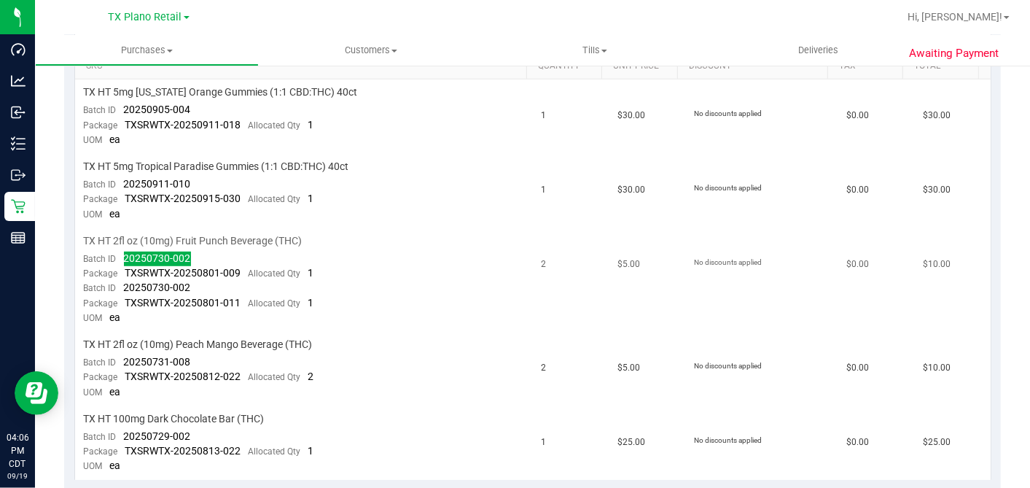
scroll to position [405, 0]
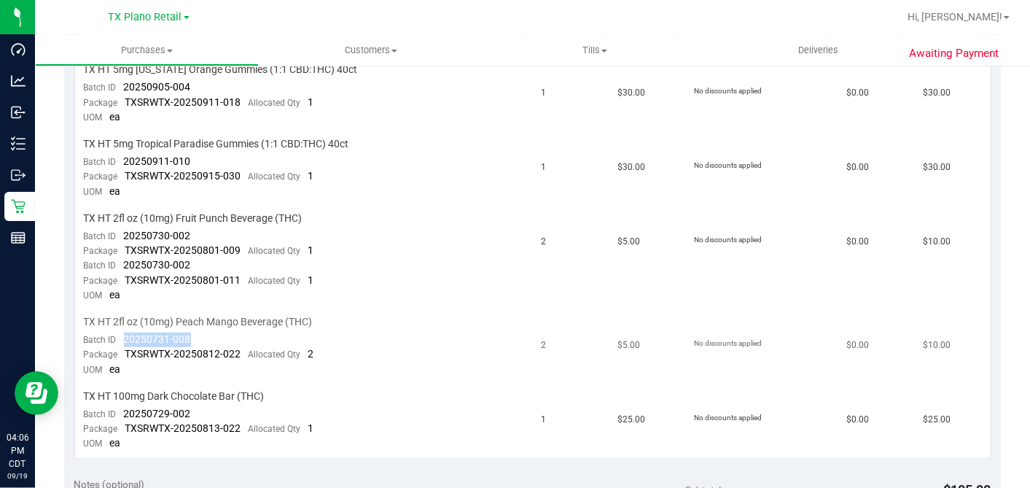
drag, startPoint x: 211, startPoint y: 335, endPoint x: 123, endPoint y: 334, distance: 87.5
click at [123, 334] on td "TX HT 2fl oz (10mg) Peach Mango Beverage (THC) Batch ID 20250731-008 Package TX…" at bounding box center [304, 346] width 458 height 74
drag, startPoint x: 192, startPoint y: 409, endPoint x: 118, endPoint y: 404, distance: 73.8
click at [118, 404] on td "TX HT 100mg Dark Chocolate Bar (THC) Batch ID 20250729-002 Package TXSRWTX-2025…" at bounding box center [304, 421] width 458 height 74
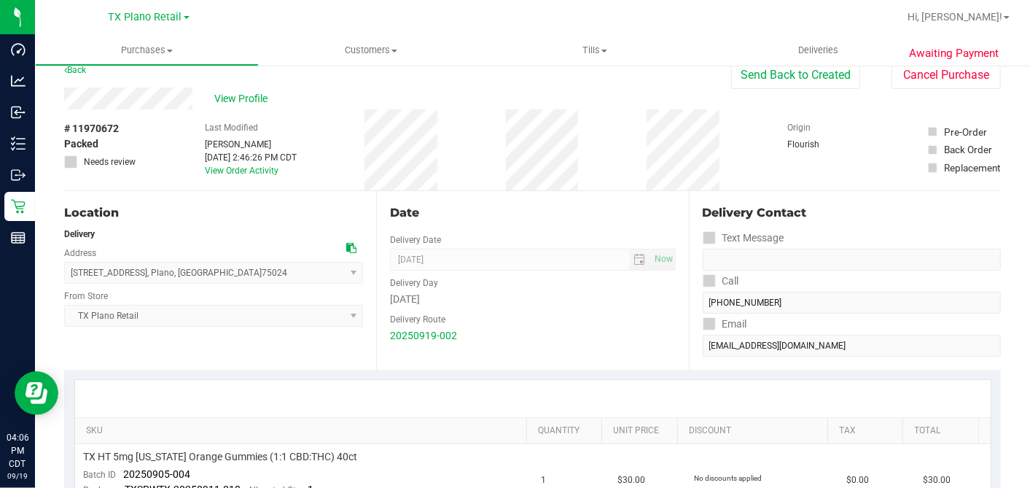
scroll to position [0, 0]
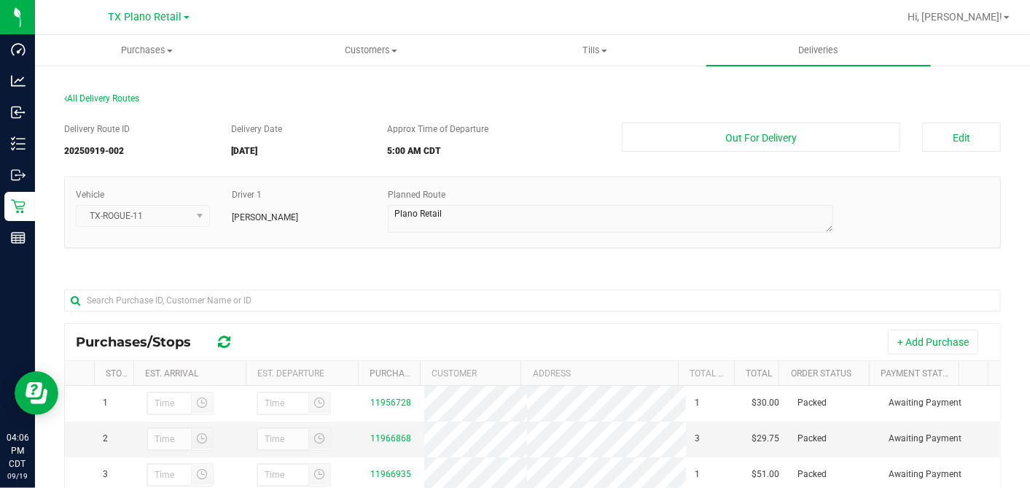
scroll to position [233, 0]
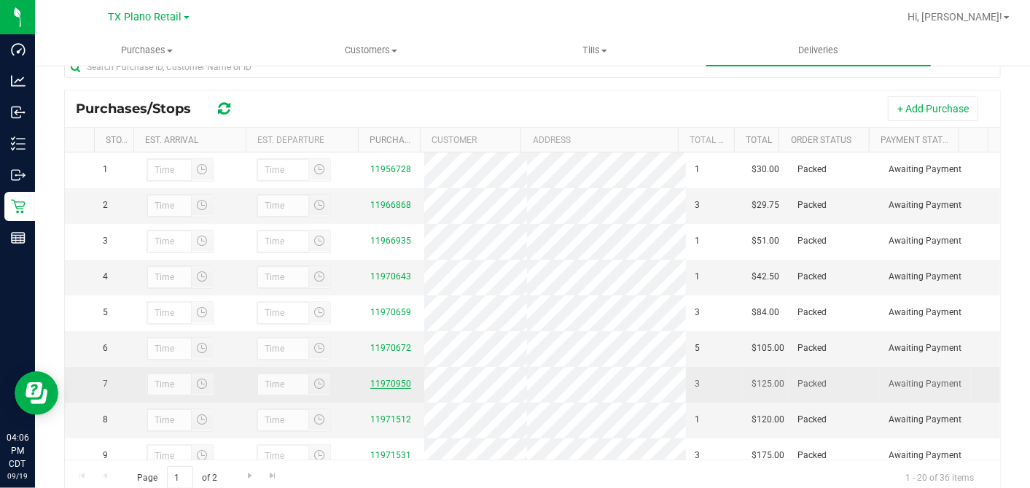
click at [377, 389] on link "11970950" at bounding box center [390, 383] width 41 height 10
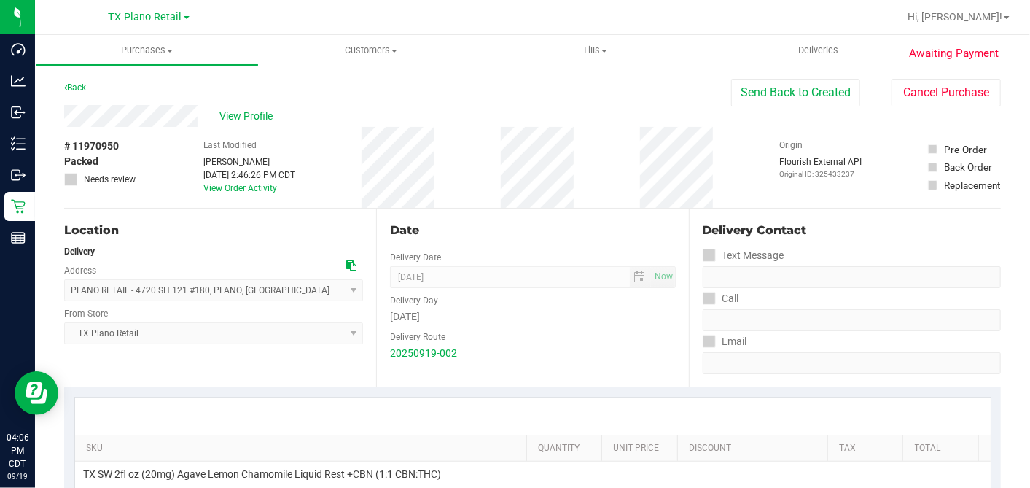
scroll to position [324, 0]
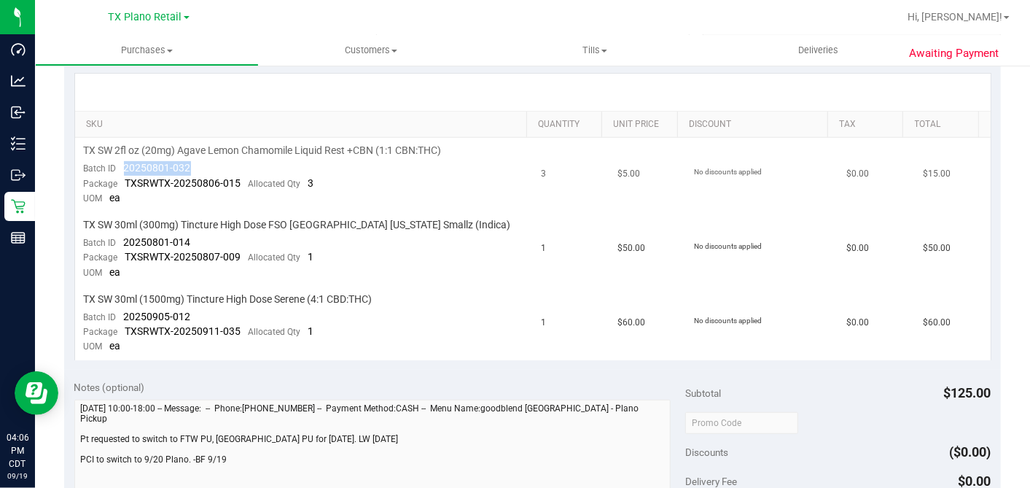
drag, startPoint x: 194, startPoint y: 163, endPoint x: 125, endPoint y: 163, distance: 68.5
click at [125, 163] on td "TX SW 2fl oz (20mg) Agave Lemon Chamomile Liquid Rest +CBN (1:1 CBN:THC) Batch …" at bounding box center [304, 175] width 458 height 74
drag, startPoint x: 193, startPoint y: 241, endPoint x: 124, endPoint y: 240, distance: 69.3
click at [124, 240] on td "TX SW 30ml (300mg) Tincture High Dose FSO TX Georgia Smallz (Indica) Batch ID 2…" at bounding box center [304, 249] width 458 height 74
drag, startPoint x: 214, startPoint y: 316, endPoint x: 121, endPoint y: 316, distance: 92.6
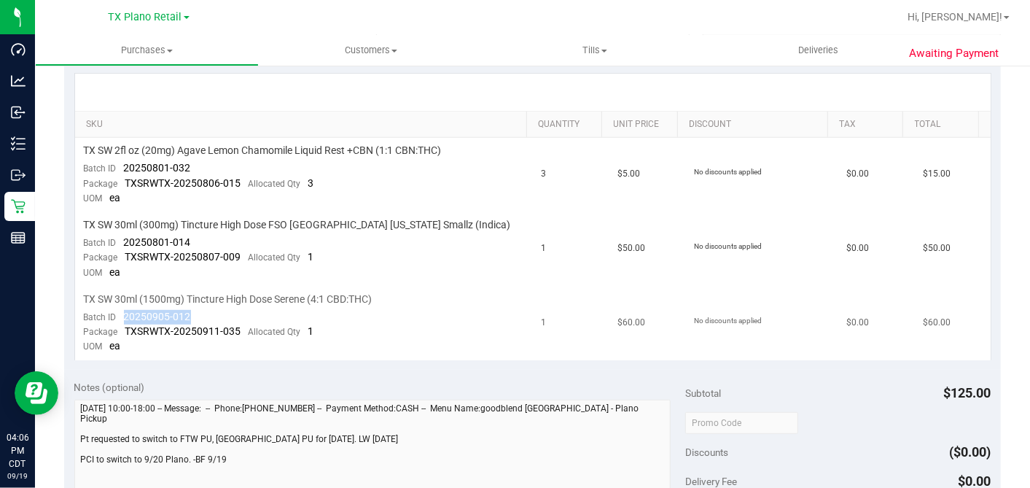
click at [121, 316] on td "TX SW 30ml (1500mg) Tincture High Dose Serene (4:1 CBD:THC) Batch ID 20250905-0…" at bounding box center [304, 324] width 458 height 74
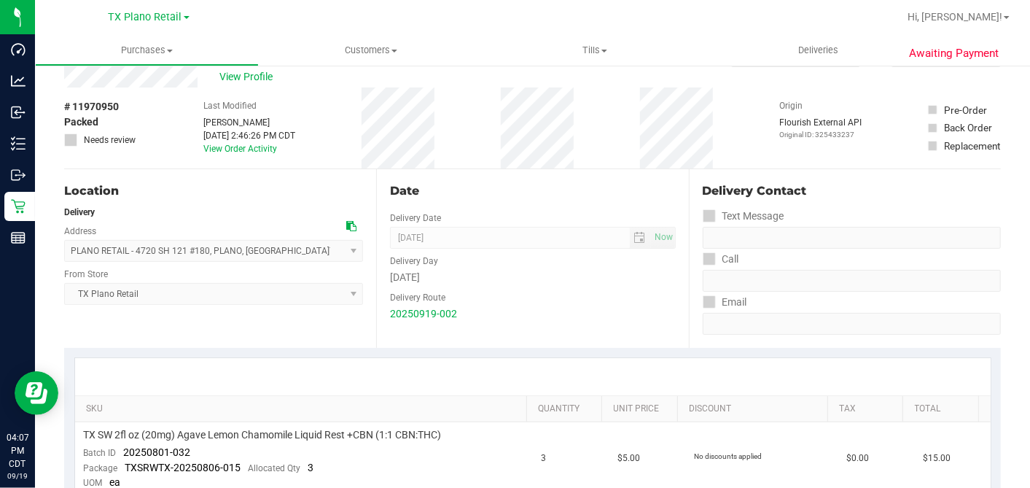
scroll to position [0, 0]
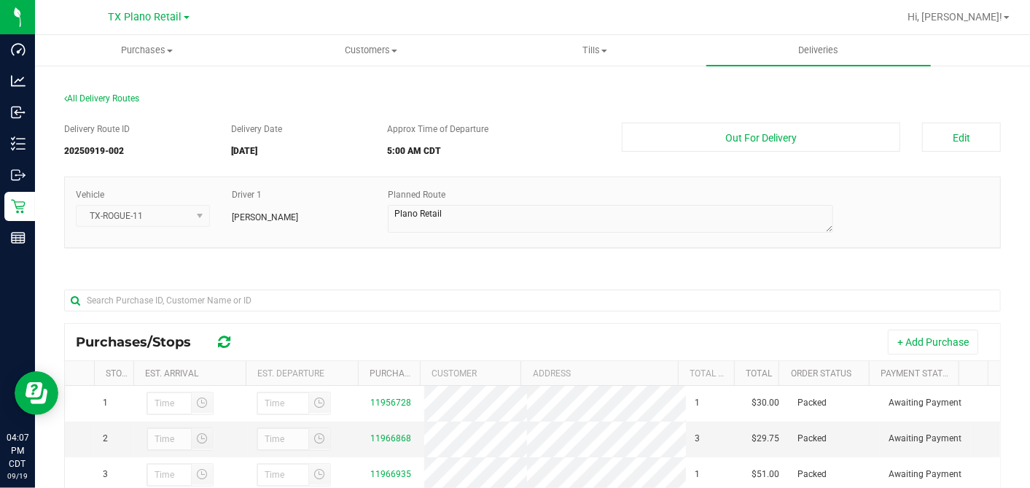
scroll to position [233, 0]
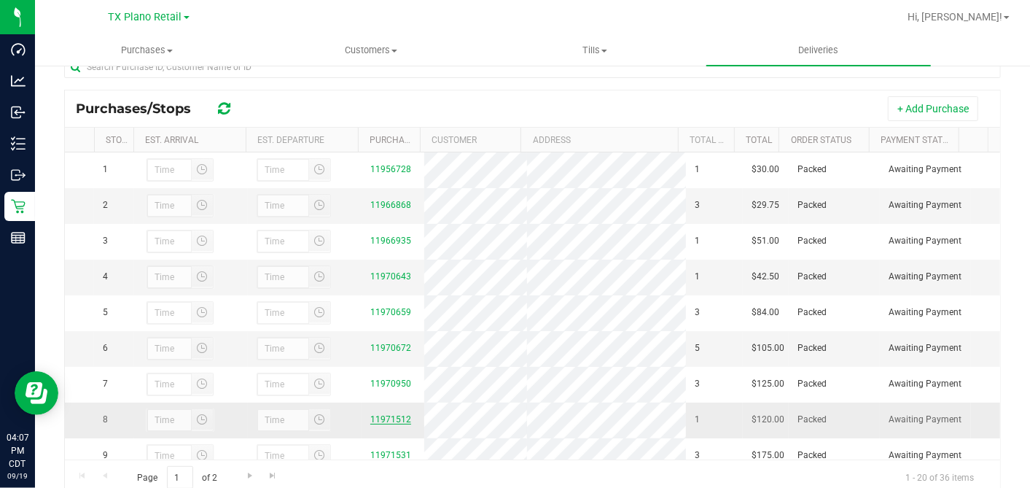
click at [394, 424] on link "11971512" at bounding box center [390, 419] width 41 height 10
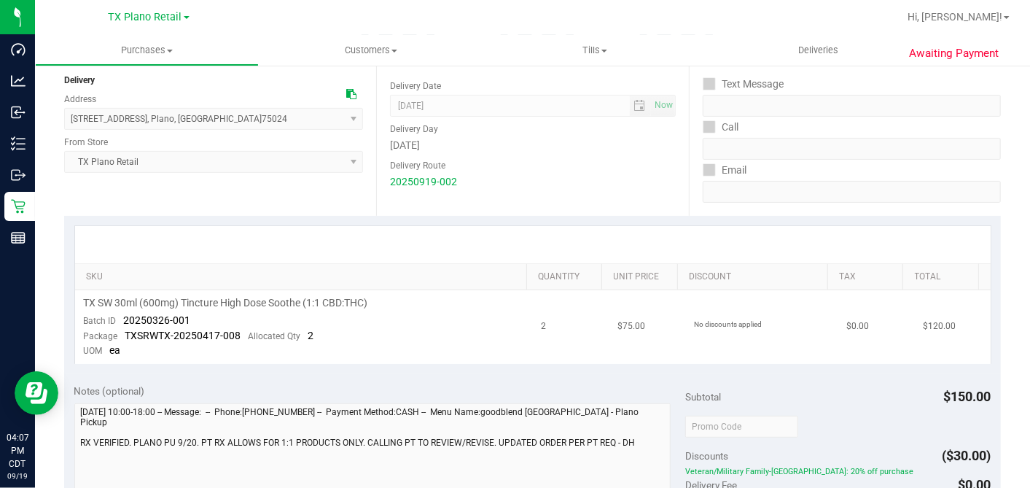
scroll to position [243, 0]
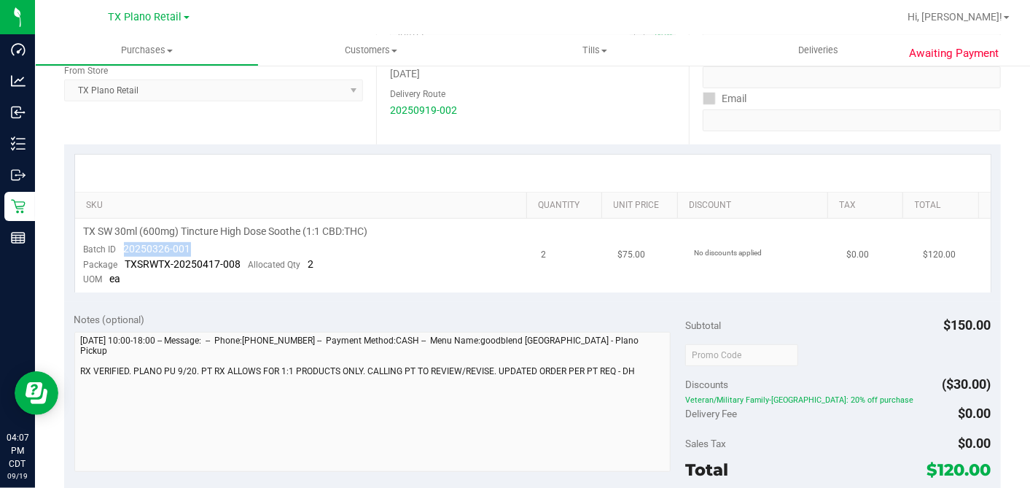
drag, startPoint x: 193, startPoint y: 247, endPoint x: 120, endPoint y: 249, distance: 72.9
click at [120, 249] on td "TX SW 30ml (600mg) Tincture High Dose Soothe (1:1 CBD:THC) Batch ID 20250326-00…" at bounding box center [304, 256] width 458 height 74
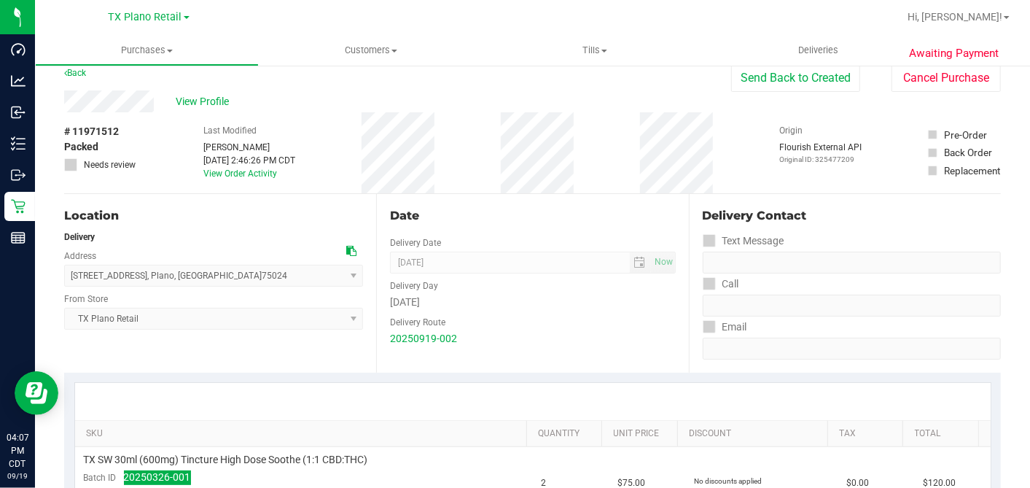
scroll to position [0, 0]
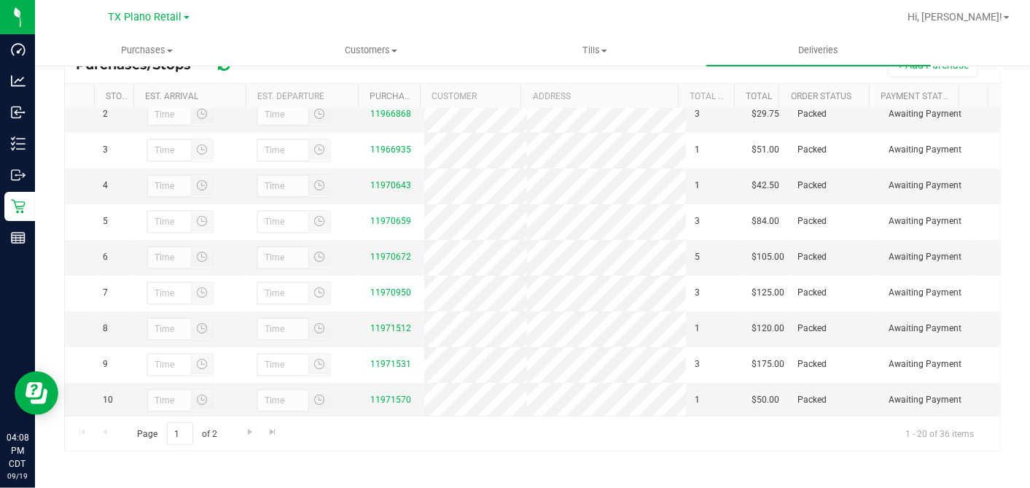
scroll to position [81, 0]
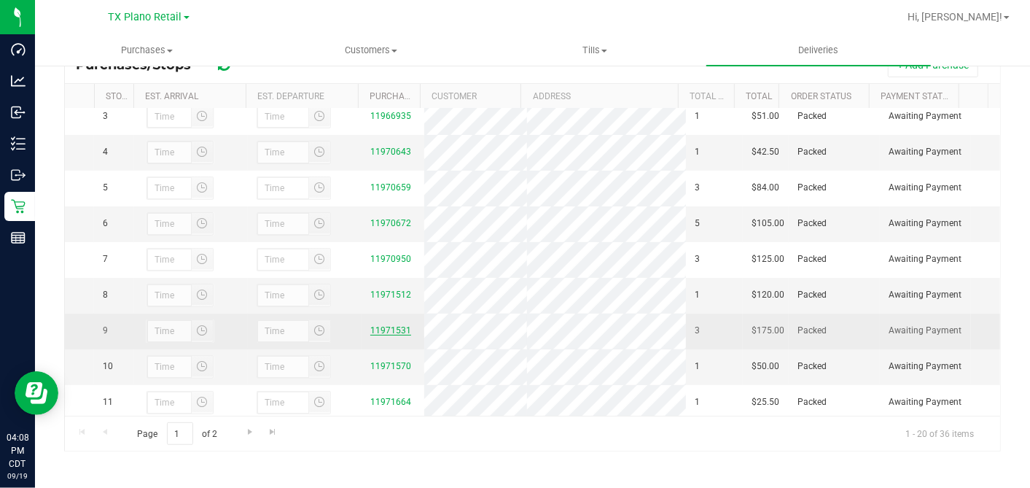
click at [389, 335] on link "11971531" at bounding box center [390, 330] width 41 height 10
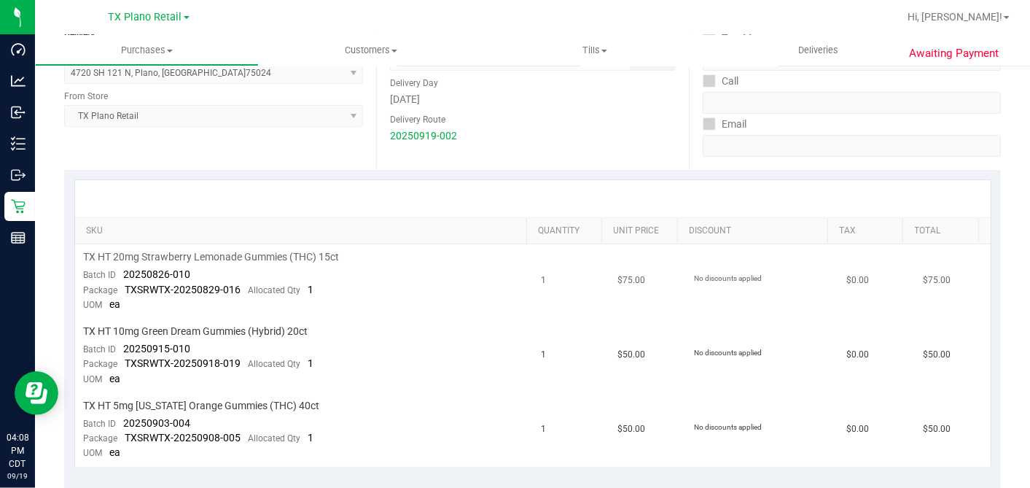
scroll to position [243, 0]
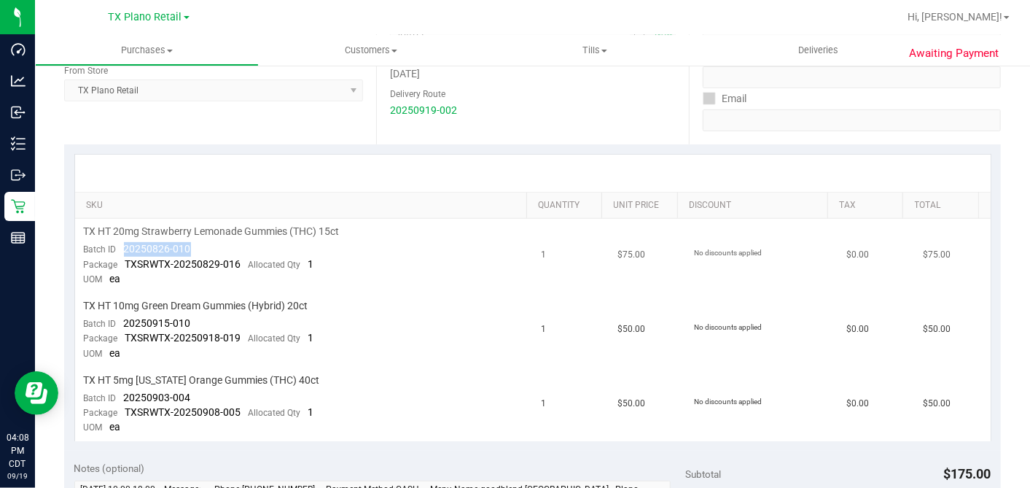
drag, startPoint x: 191, startPoint y: 248, endPoint x: 120, endPoint y: 248, distance: 70.7
click at [120, 248] on td "TX HT 20mg Strawberry Lemonade Gummies (THC) 15ct Batch ID 20250826-010 Package…" at bounding box center [304, 256] width 458 height 74
drag, startPoint x: 201, startPoint y: 321, endPoint x: 123, endPoint y: 321, distance: 78.0
click at [123, 321] on td "TX HT 10mg Green Dream Gummies (Hybrid) 20ct Batch ID 20250915-010 Package TXSR…" at bounding box center [304, 330] width 458 height 74
drag, startPoint x: 171, startPoint y: 394, endPoint x: 123, endPoint y: 395, distance: 48.1
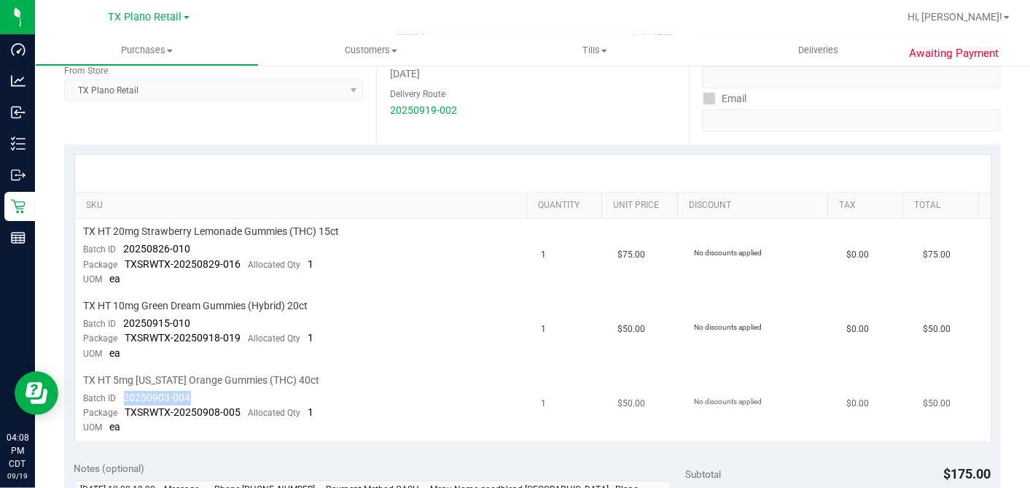
click at [123, 395] on td "TX HT 5mg Texas Orange Gummies (THC) 40ct Batch ID 20250903-004 Package TXSRWTX…" at bounding box center [304, 404] width 458 height 74
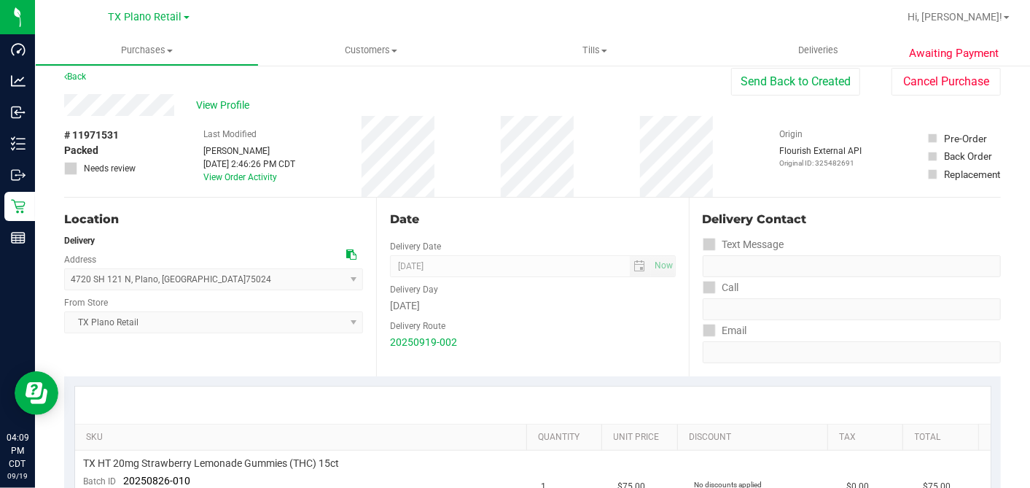
scroll to position [0, 0]
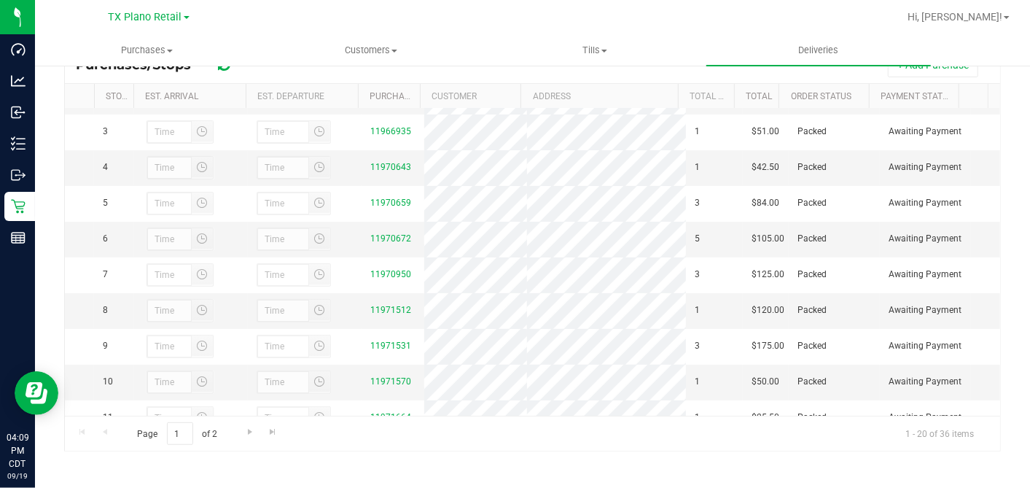
scroll to position [162, 0]
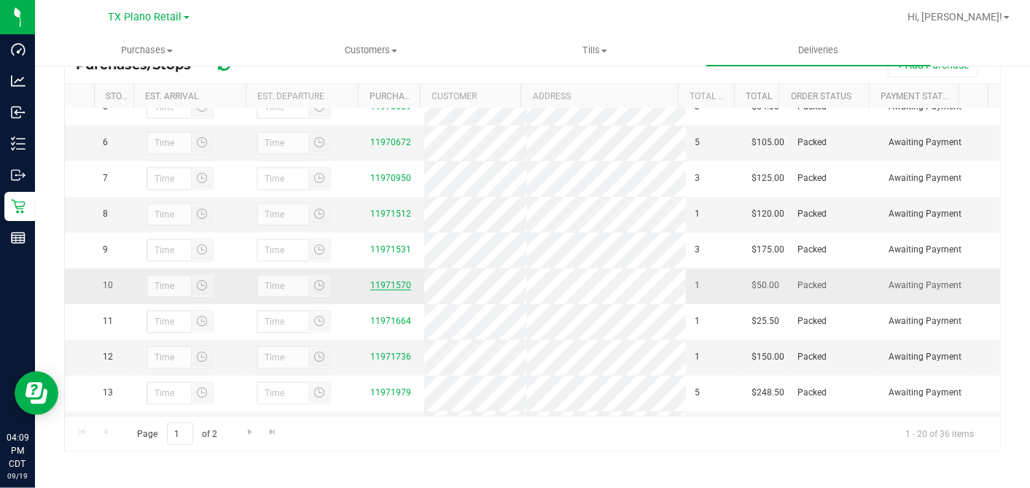
click at [389, 290] on link "11971570" at bounding box center [390, 285] width 41 height 10
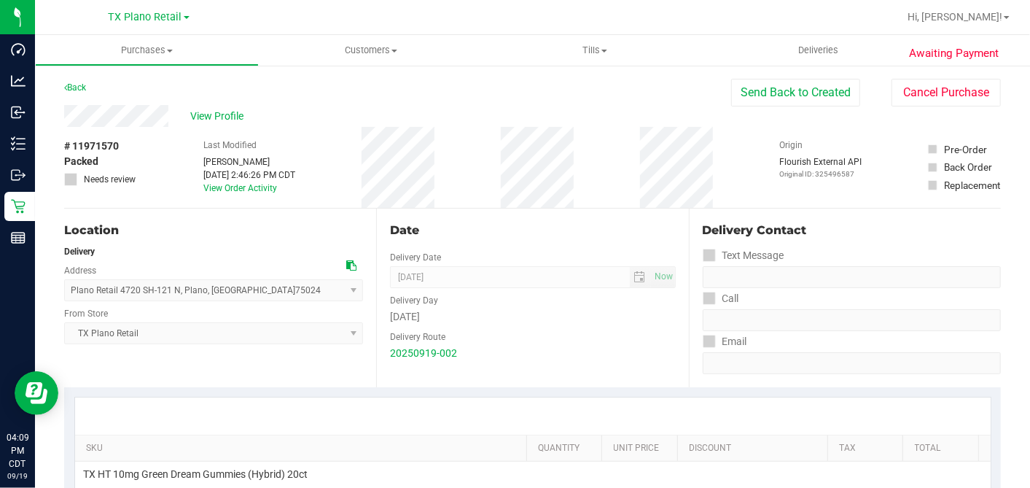
scroll to position [243, 0]
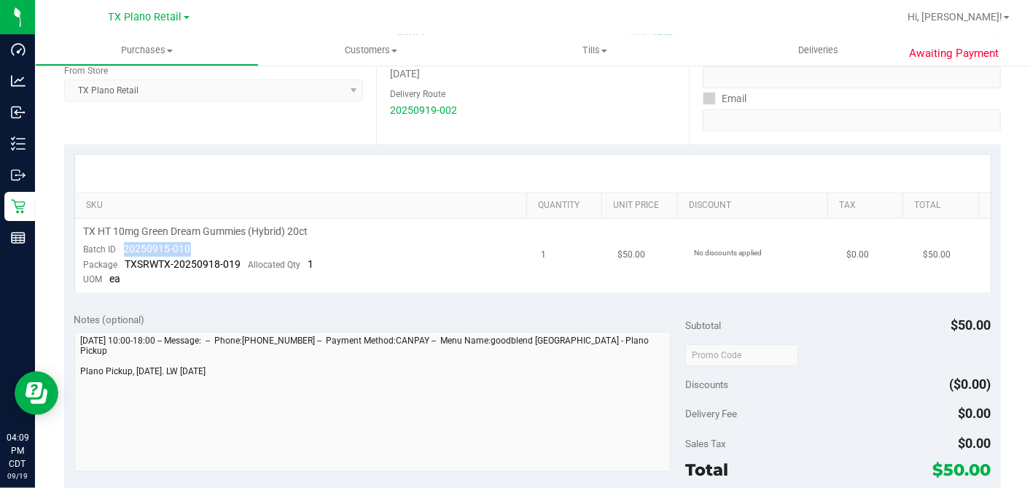
drag, startPoint x: 209, startPoint y: 247, endPoint x: 125, endPoint y: 244, distance: 83.9
click at [125, 244] on td "TX HT 10mg Green Dream Gummies (Hybrid) 20ct Batch ID 20250915-010 Package TXSR…" at bounding box center [304, 256] width 458 height 74
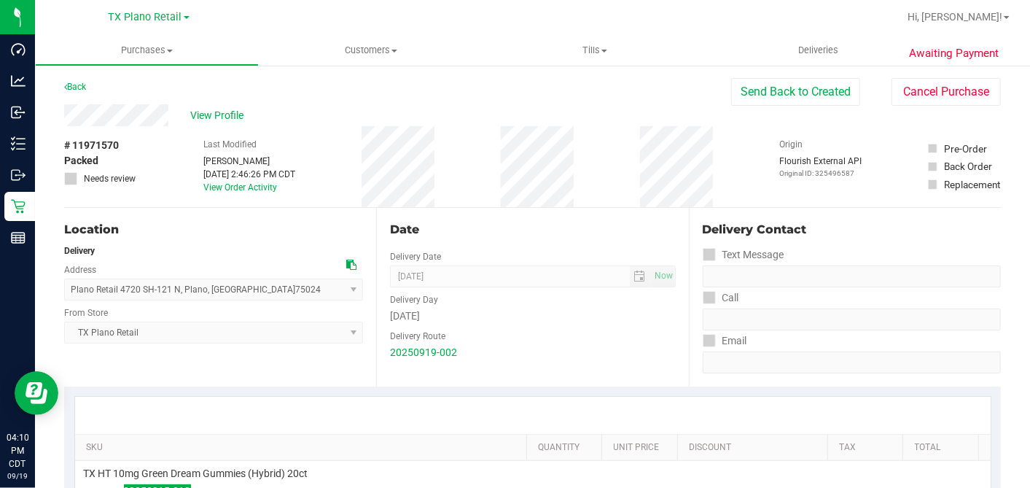
scroll to position [0, 0]
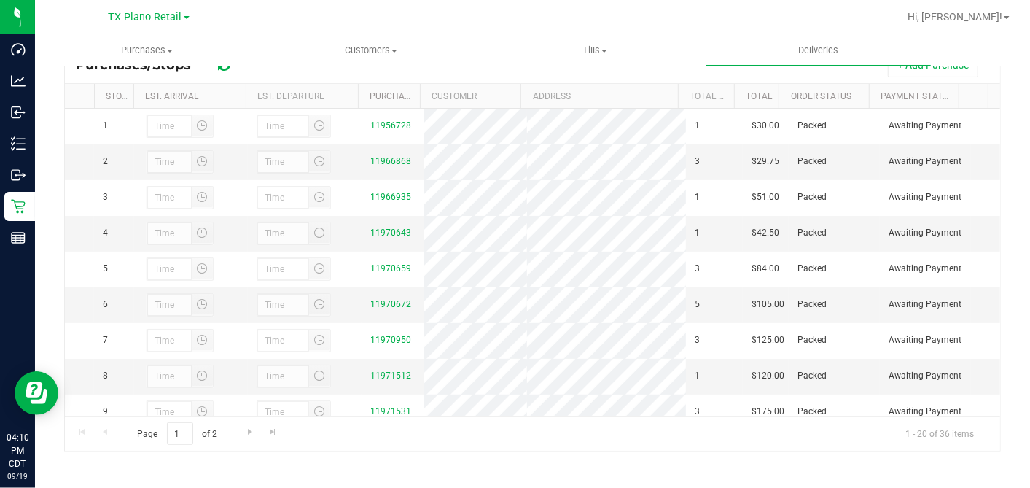
scroll to position [243, 0]
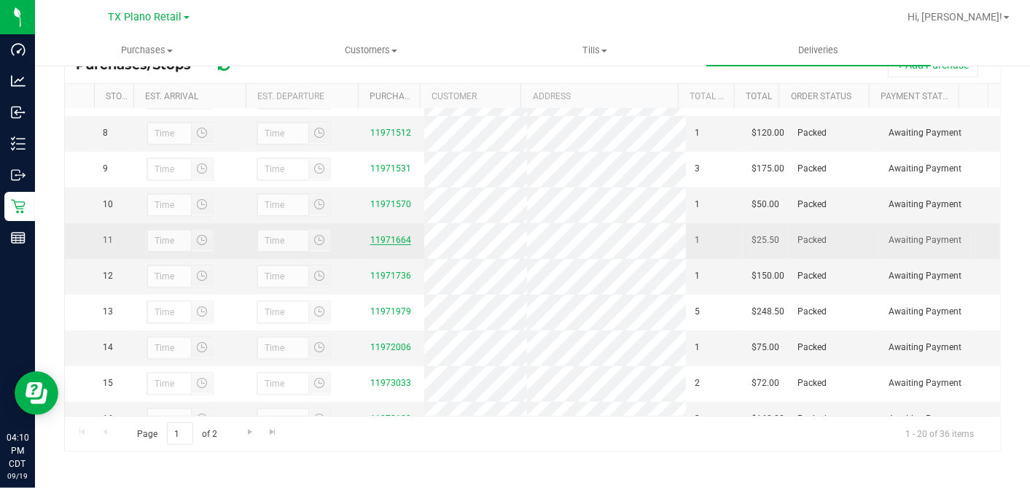
click at [385, 245] on link "11971664" at bounding box center [390, 240] width 41 height 10
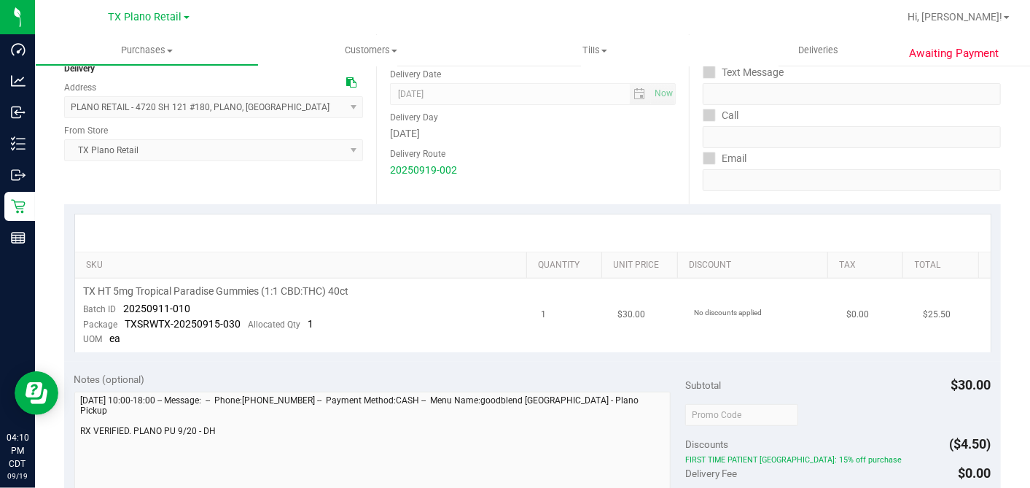
scroll to position [243, 0]
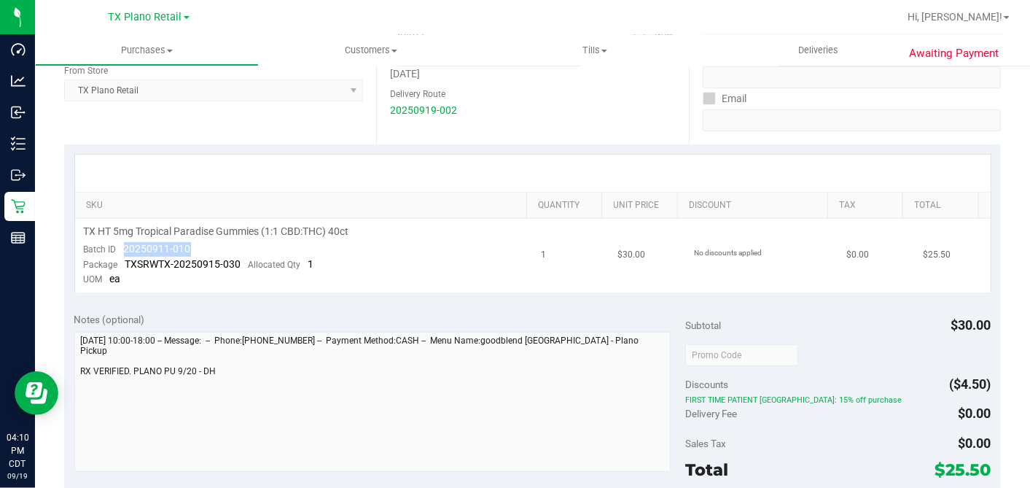
drag, startPoint x: 201, startPoint y: 249, endPoint x: 122, endPoint y: 244, distance: 78.9
click at [122, 244] on td "TX HT 5mg Tropical Paradise Gummies (1:1 CBD:THC) 40ct Batch ID 20250911-010 Pa…" at bounding box center [304, 256] width 458 height 74
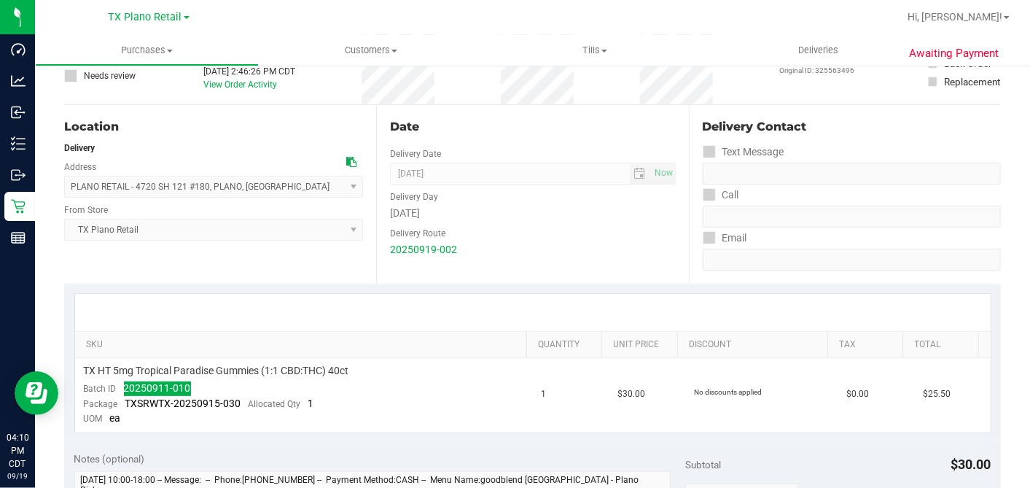
scroll to position [0, 0]
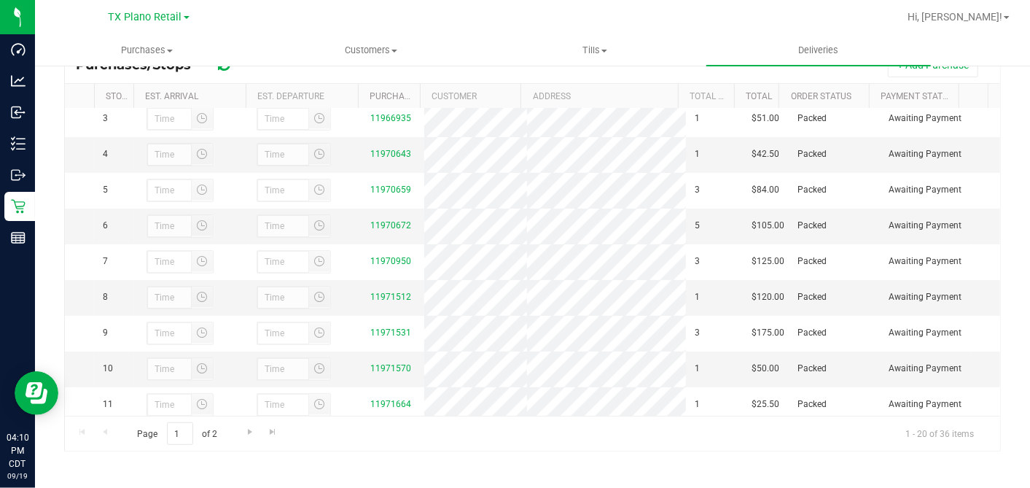
scroll to position [243, 0]
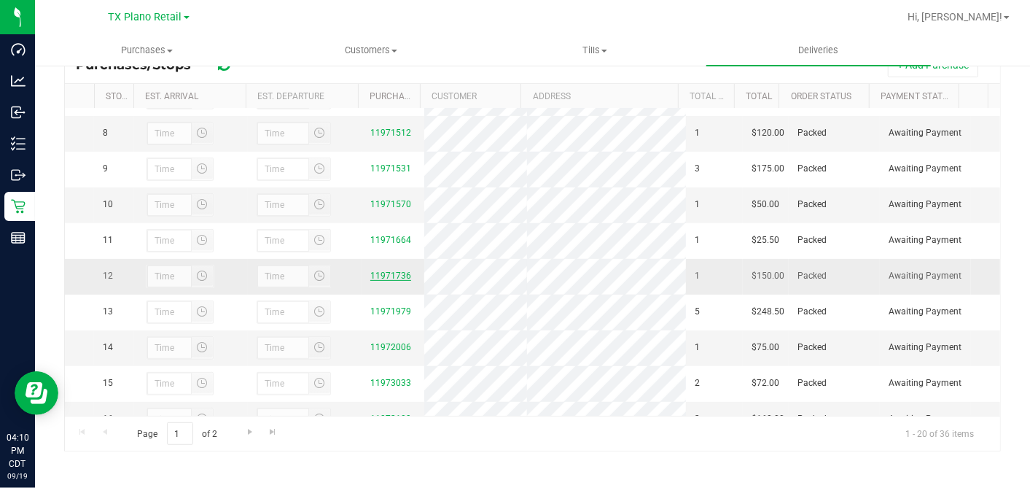
click at [385, 281] on link "11971736" at bounding box center [390, 276] width 41 height 10
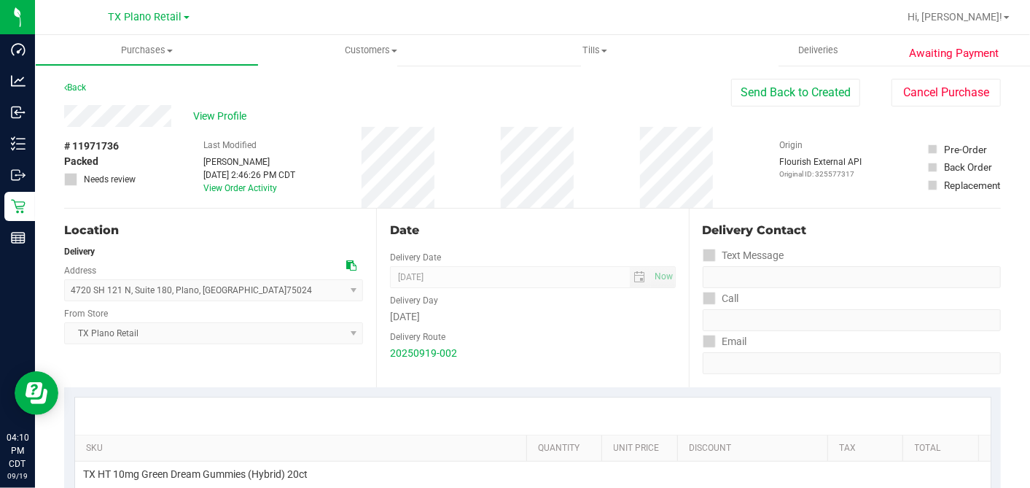
scroll to position [243, 0]
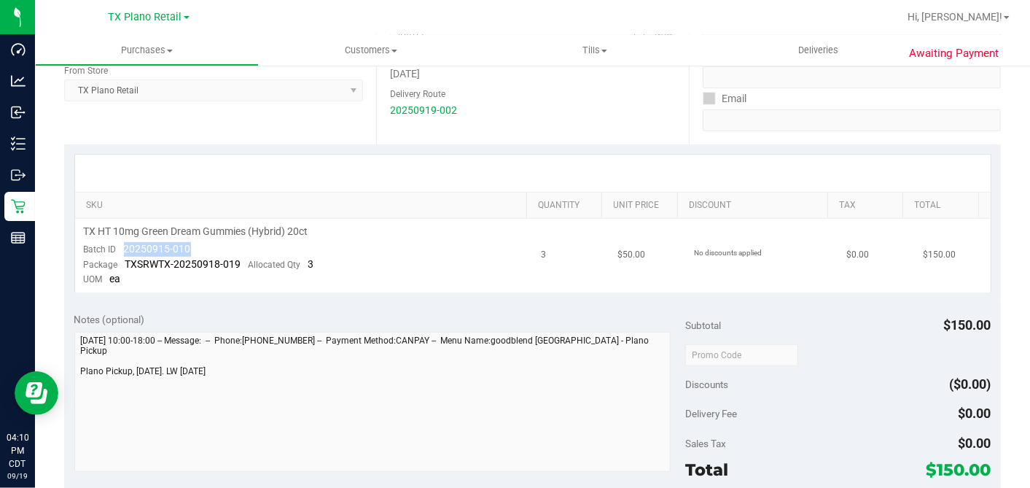
drag, startPoint x: 179, startPoint y: 246, endPoint x: 123, endPoint y: 244, distance: 55.5
click at [123, 244] on td "TX HT 10mg Green Dream Gummies (Hybrid) 20ct Batch ID 20250915-010 Package TXSR…" at bounding box center [304, 256] width 458 height 74
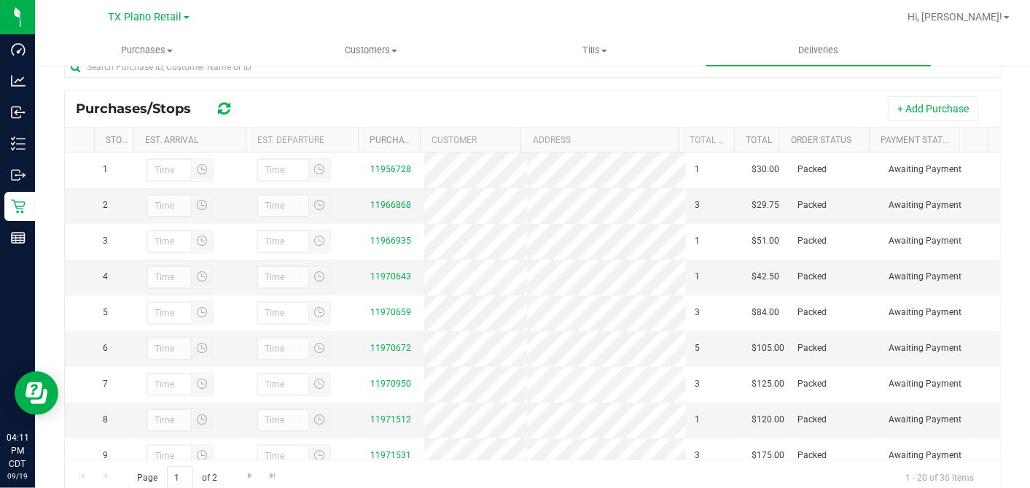
scroll to position [405, 0]
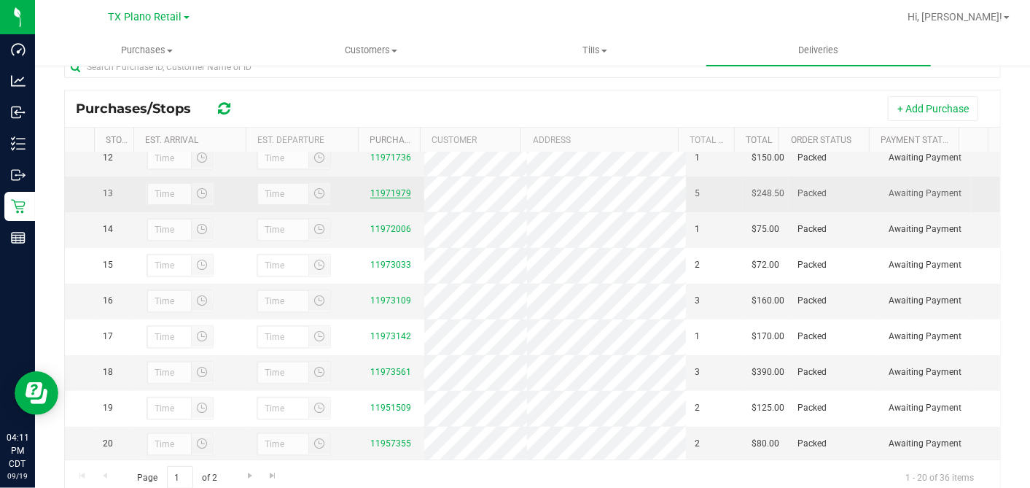
click at [389, 198] on link "11971979" at bounding box center [390, 193] width 41 height 10
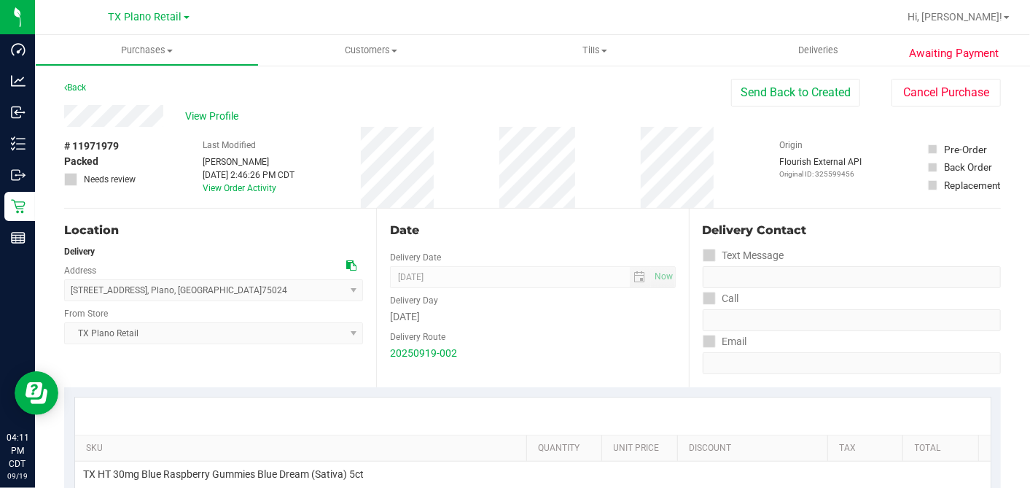
scroll to position [324, 0]
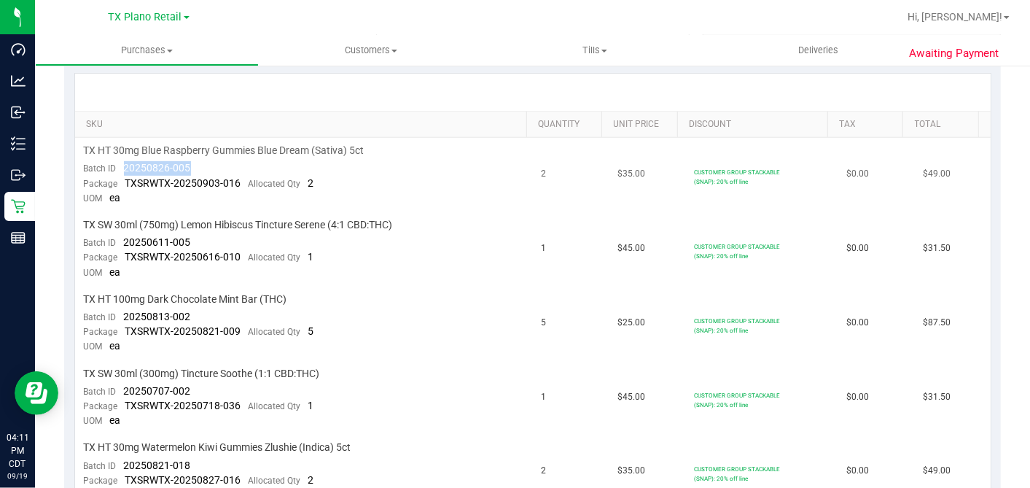
drag, startPoint x: 200, startPoint y: 166, endPoint x: 120, endPoint y: 166, distance: 80.2
click at [120, 166] on td "TX HT 30mg Blue Raspberry Gummies Blue Dream (Sativa) 5ct Batch ID 20250826-005…" at bounding box center [304, 175] width 458 height 74
drag, startPoint x: 190, startPoint y: 240, endPoint x: 125, endPoint y: 239, distance: 65.6
click at [125, 239] on td "TX SW 30ml (750mg) Lemon Hibiscus Tincture Serene (4:1 CBD:THC) Batch ID 202506…" at bounding box center [304, 249] width 458 height 74
drag, startPoint x: 189, startPoint y: 314, endPoint x: 122, endPoint y: 316, distance: 66.4
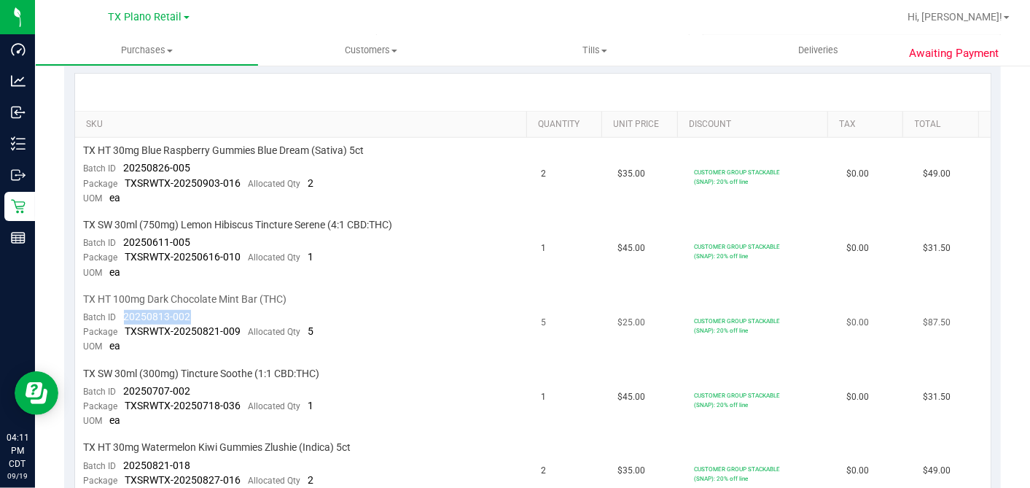
click at [122, 316] on div "Batch ID 20250813-002" at bounding box center [137, 317] width 107 height 15
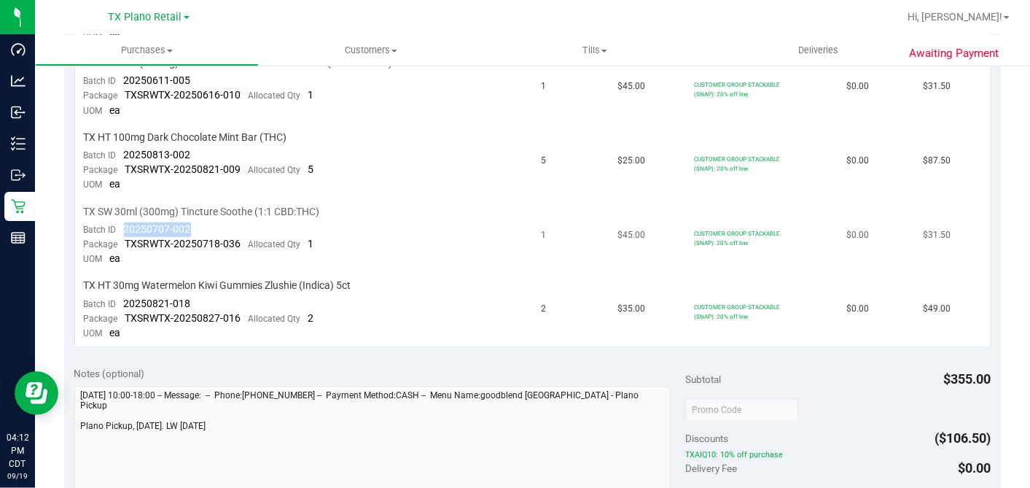
drag, startPoint x: 201, startPoint y: 223, endPoint x: 122, endPoint y: 222, distance: 78.0
click at [122, 222] on td "TX SW 30ml (300mg) Tincture Soothe (1:1 CBD:THC) Batch ID 20250707-002 Package …" at bounding box center [304, 236] width 458 height 74
drag, startPoint x: 203, startPoint y: 295, endPoint x: 125, endPoint y: 298, distance: 78.8
click at [125, 298] on td "TX HT 30mg Watermelon Kiwi Gummies Zlushie (Indica) 5ct Batch ID 20250821-018 P…" at bounding box center [304, 310] width 458 height 74
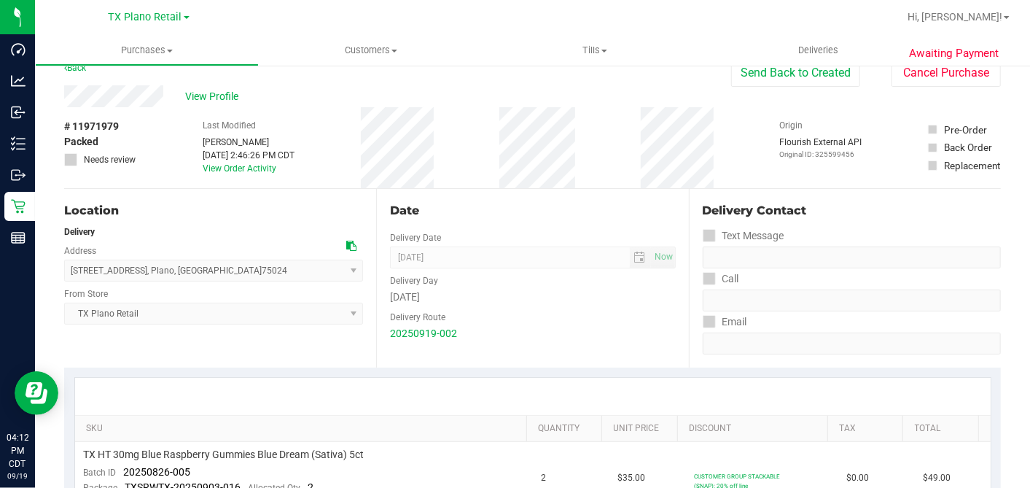
scroll to position [0, 0]
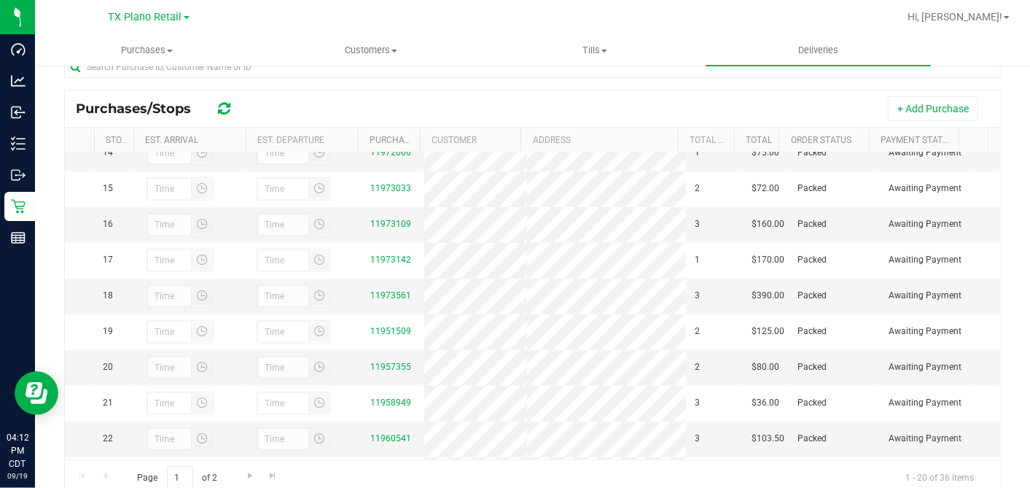
scroll to position [405, 0]
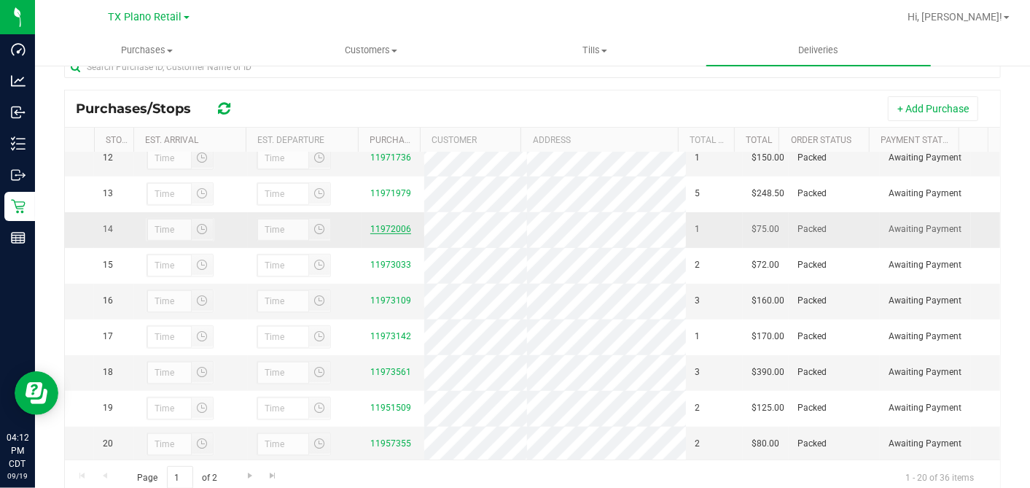
click at [385, 234] on link "11972006" at bounding box center [390, 229] width 41 height 10
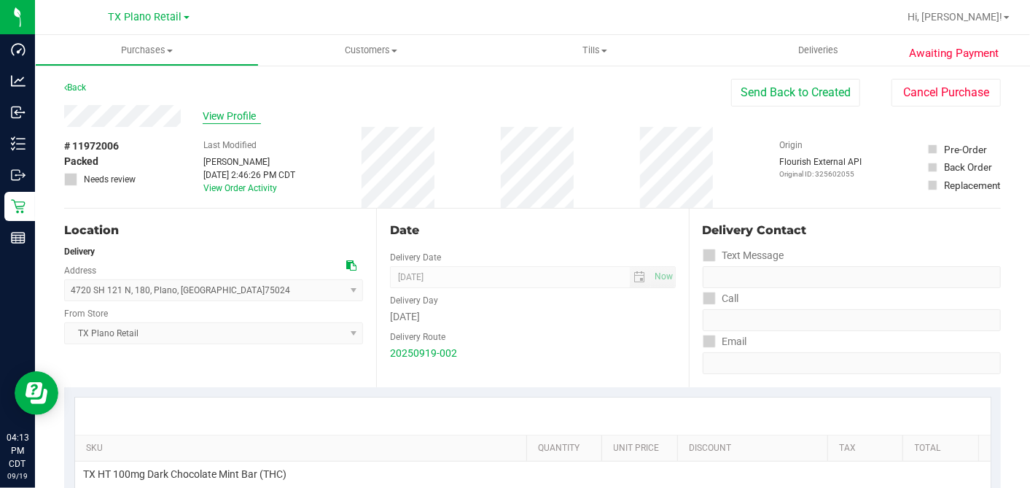
click at [218, 112] on span "View Profile" at bounding box center [232, 116] width 58 height 15
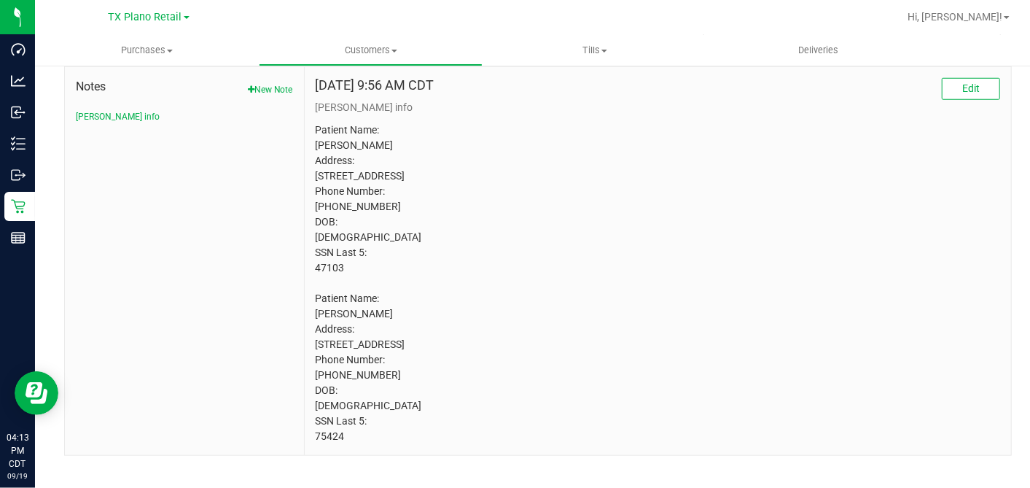
scroll to position [787, 0]
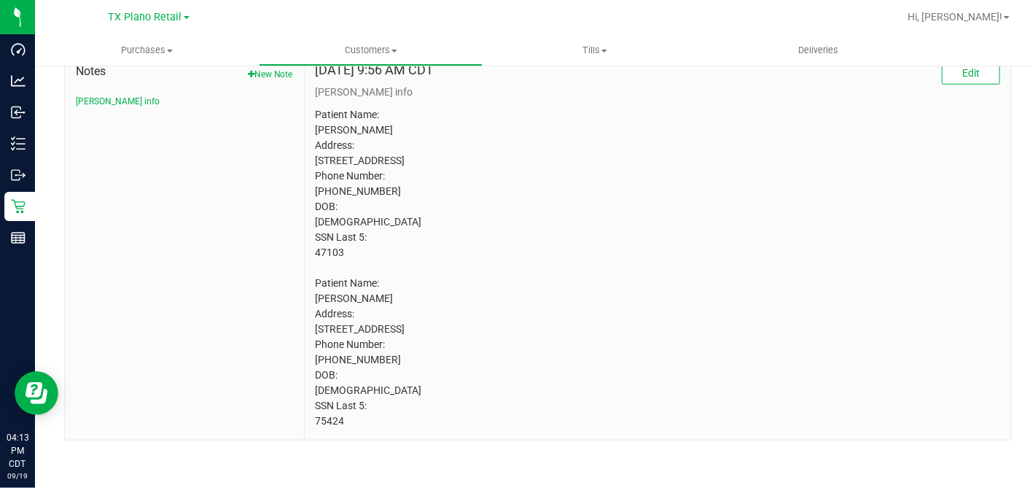
click at [329, 235] on p "Patient Name: Julie Anderson Address: 12735 State Highway 78N Blue Ridge , TX, …" at bounding box center [658, 268] width 685 height 322
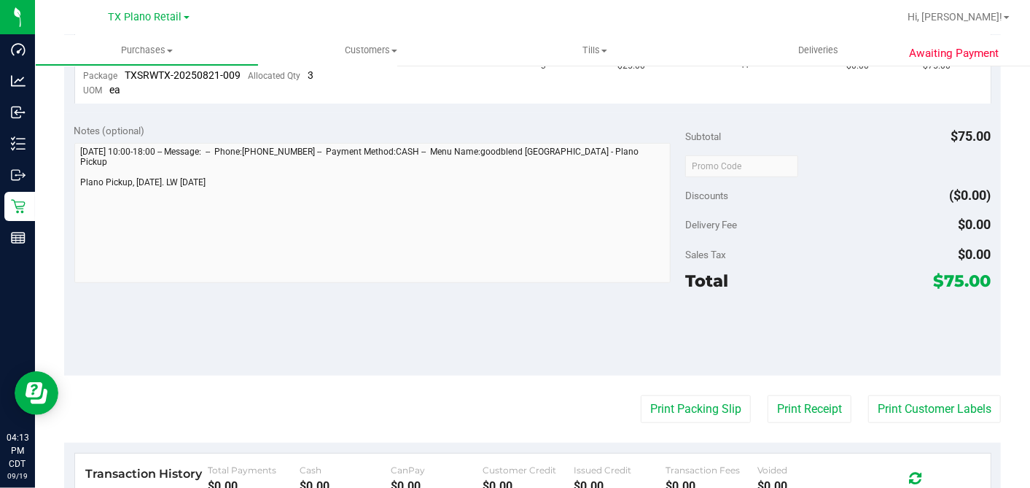
scroll to position [333, 0]
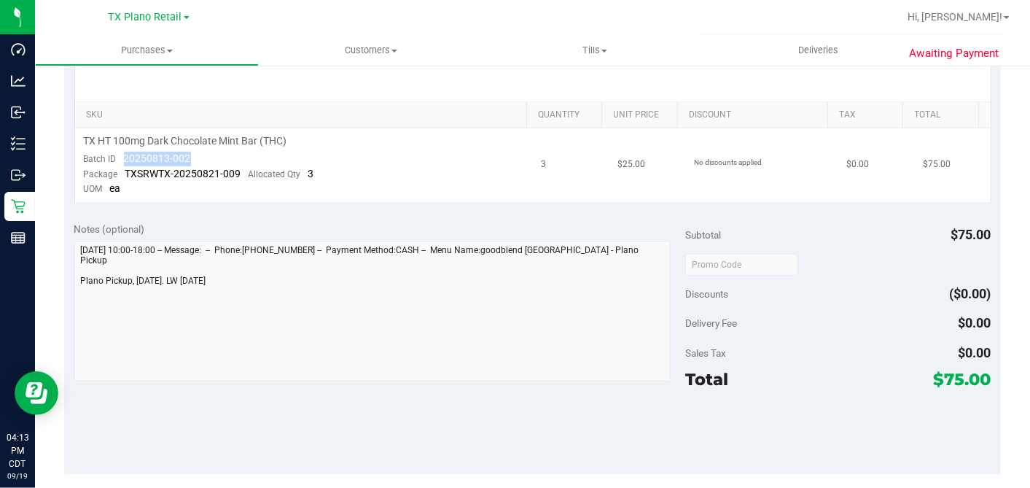
drag, startPoint x: 203, startPoint y: 156, endPoint x: 125, endPoint y: 158, distance: 78.8
click at [125, 158] on td "TX HT 100mg Dark Chocolate Mint Bar (THC) Batch ID 20250813-002 Package TXSRWTX…" at bounding box center [304, 165] width 458 height 74
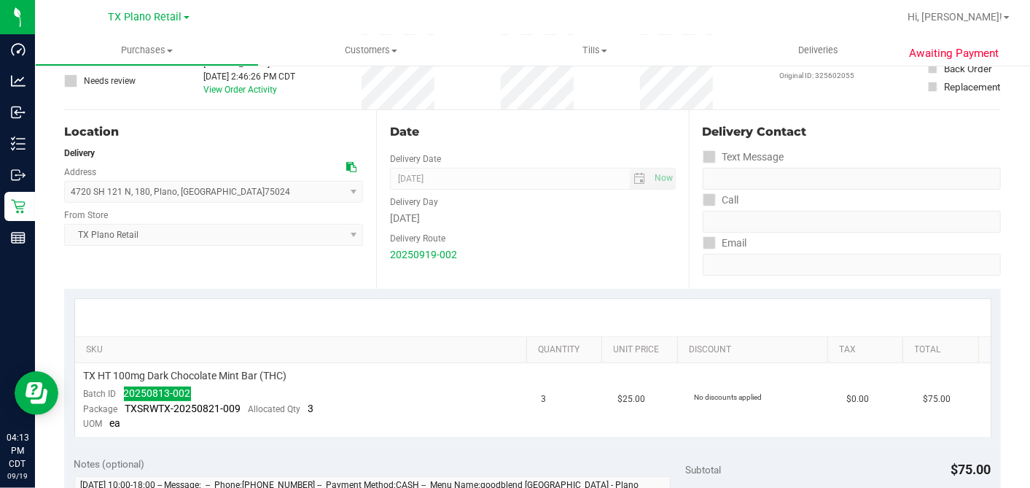
scroll to position [0, 0]
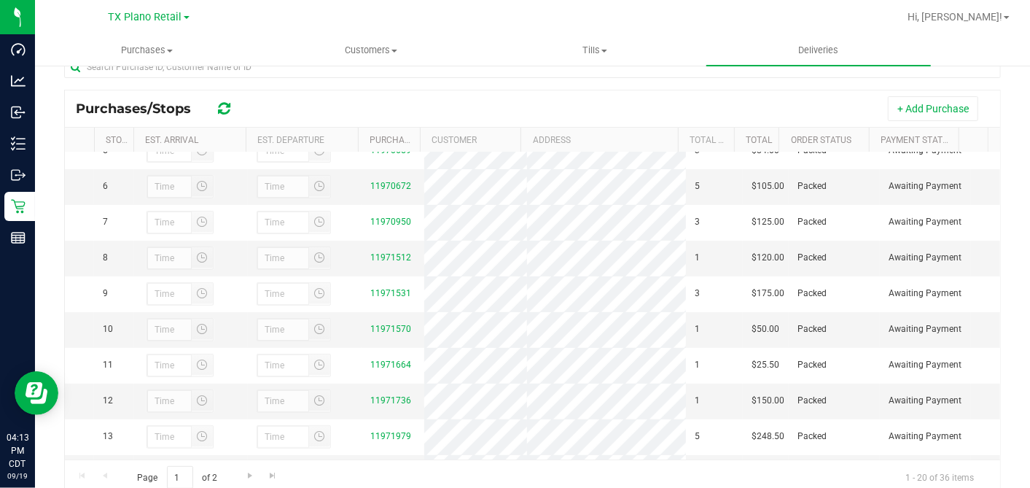
scroll to position [405, 0]
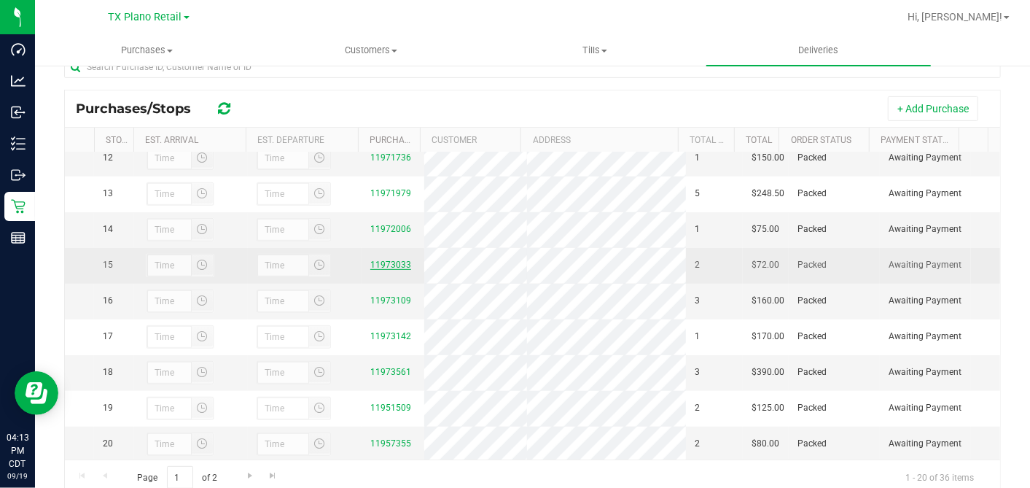
click at [389, 270] on link "11973033" at bounding box center [390, 265] width 41 height 10
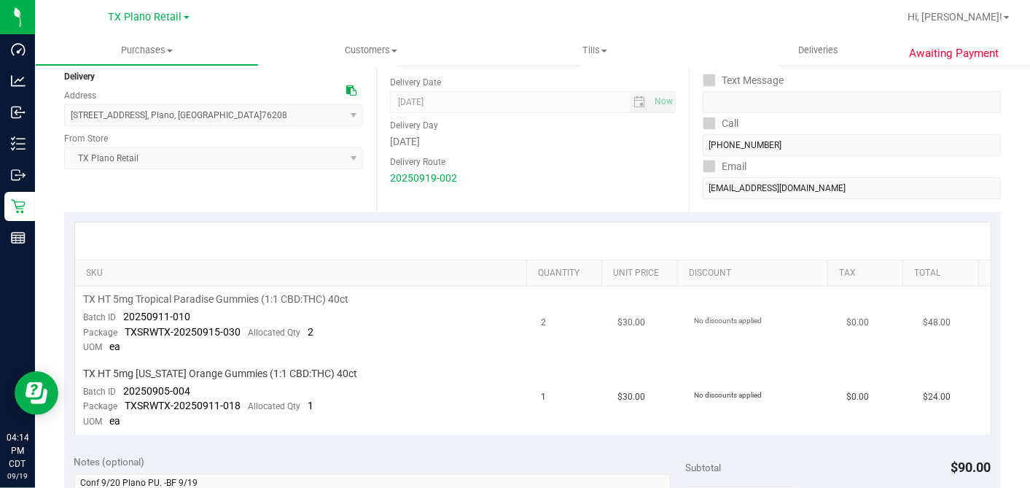
scroll to position [324, 0]
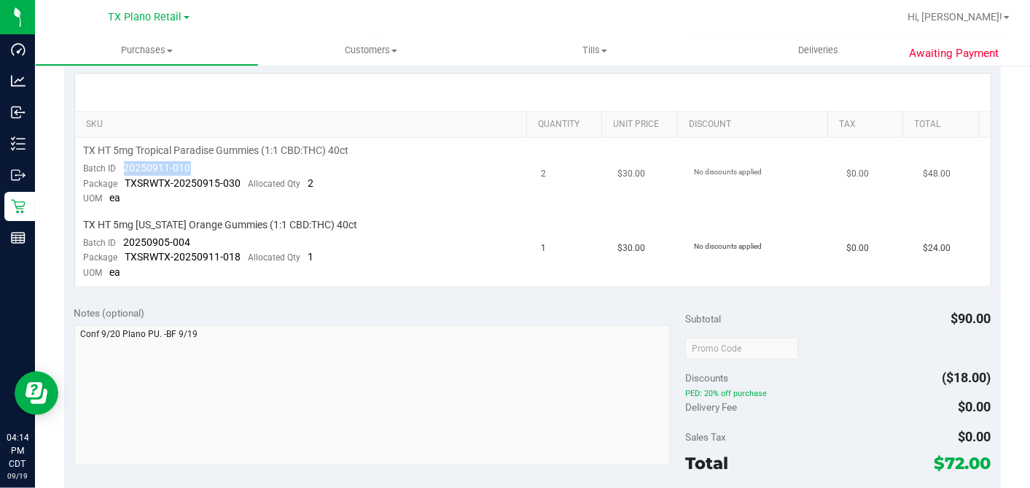
drag, startPoint x: 209, startPoint y: 168, endPoint x: 124, endPoint y: 167, distance: 85.3
click at [124, 167] on td "TX HT 5mg Tropical Paradise Gummies (1:1 CBD:THC) 40ct Batch ID 20250911-010 Pa…" at bounding box center [304, 175] width 458 height 74
drag, startPoint x: 200, startPoint y: 239, endPoint x: 123, endPoint y: 236, distance: 76.6
click at [123, 236] on td "TX HT 5mg Texas Orange Gummies (1:1 CBD:THC) 40ct Batch ID 20250905-004 Package…" at bounding box center [304, 249] width 458 height 74
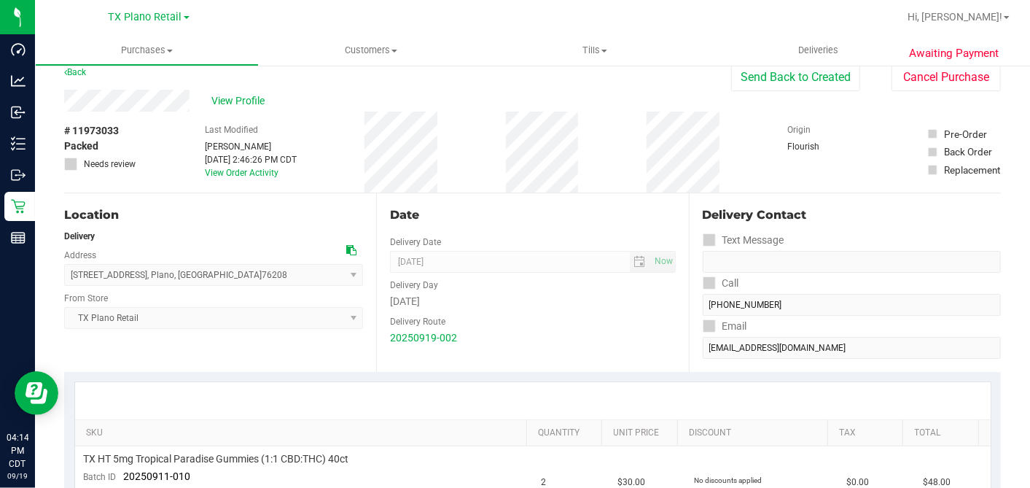
scroll to position [0, 0]
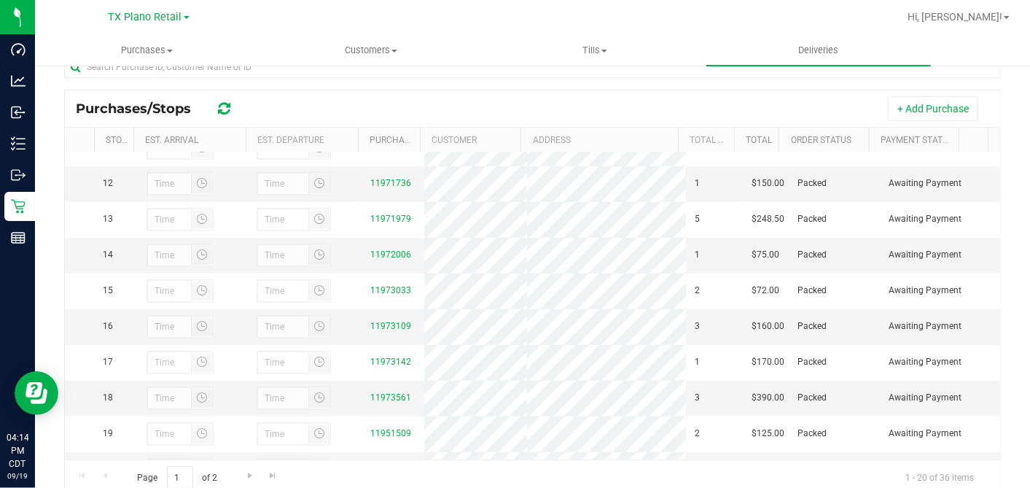
scroll to position [405, 0]
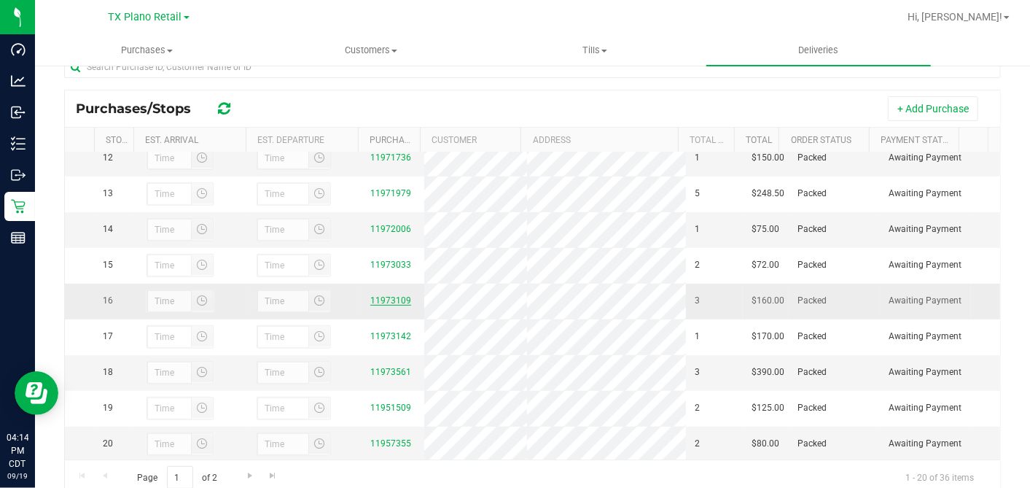
click at [392, 306] on link "11973109" at bounding box center [390, 300] width 41 height 10
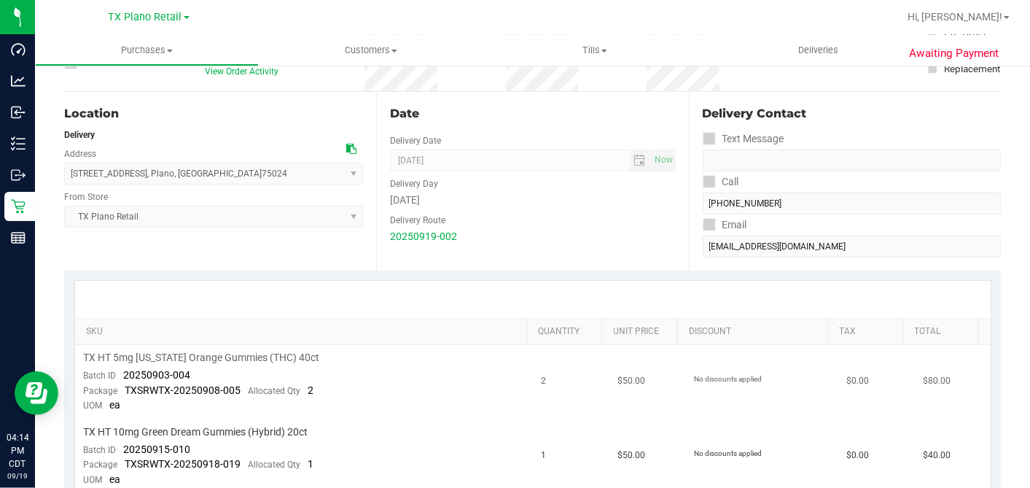
scroll to position [243, 0]
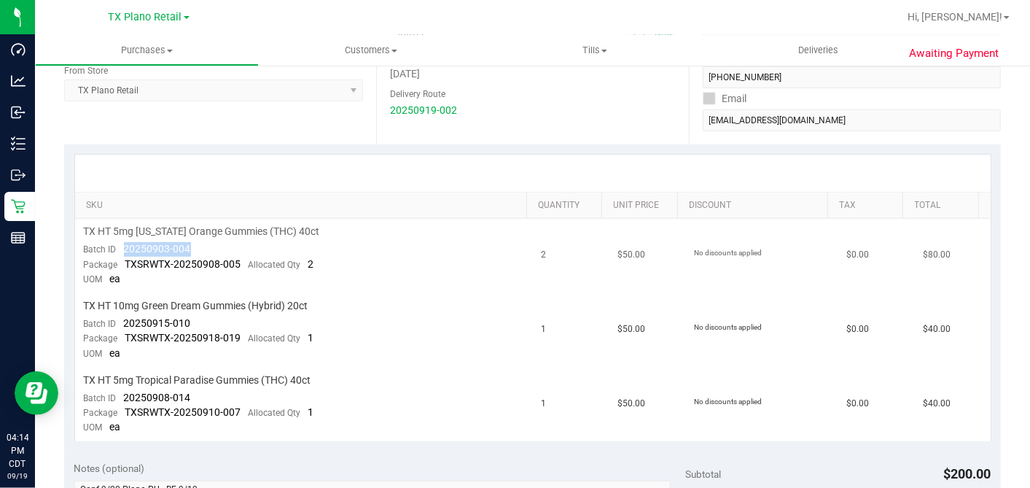
drag, startPoint x: 193, startPoint y: 248, endPoint x: 125, endPoint y: 246, distance: 68.6
click at [125, 246] on td "TX HT 5mg Texas Orange Gummies (THC) 40ct Batch ID 20250903-004 Package TXSRWTX…" at bounding box center [304, 256] width 458 height 74
drag, startPoint x: 190, startPoint y: 321, endPoint x: 120, endPoint y: 321, distance: 70.7
click at [120, 321] on td "TX HT 10mg Green Dream Gummies (Hybrid) 20ct Batch ID 20250915-010 Package TXSR…" at bounding box center [304, 330] width 458 height 74
drag, startPoint x: 190, startPoint y: 394, endPoint x: 121, endPoint y: 392, distance: 68.6
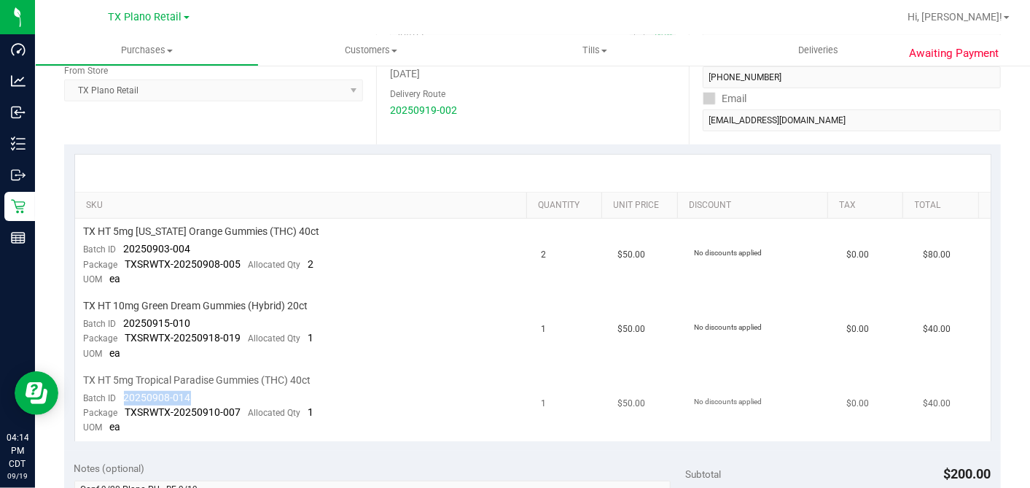
click at [121, 392] on td "TX HT 5mg Tropical Paradise Gummies (THC) 40ct Batch ID 20250908-014 Package TX…" at bounding box center [304, 404] width 458 height 74
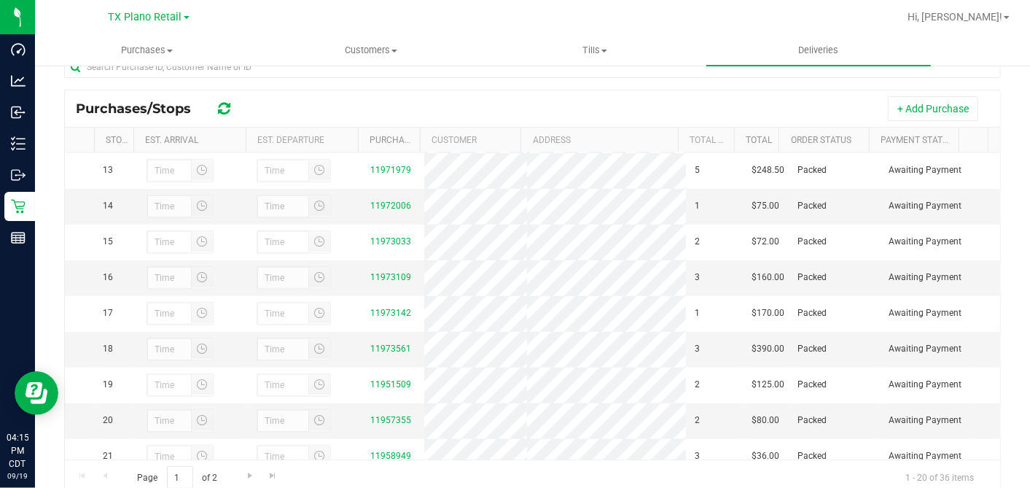
scroll to position [486, 0]
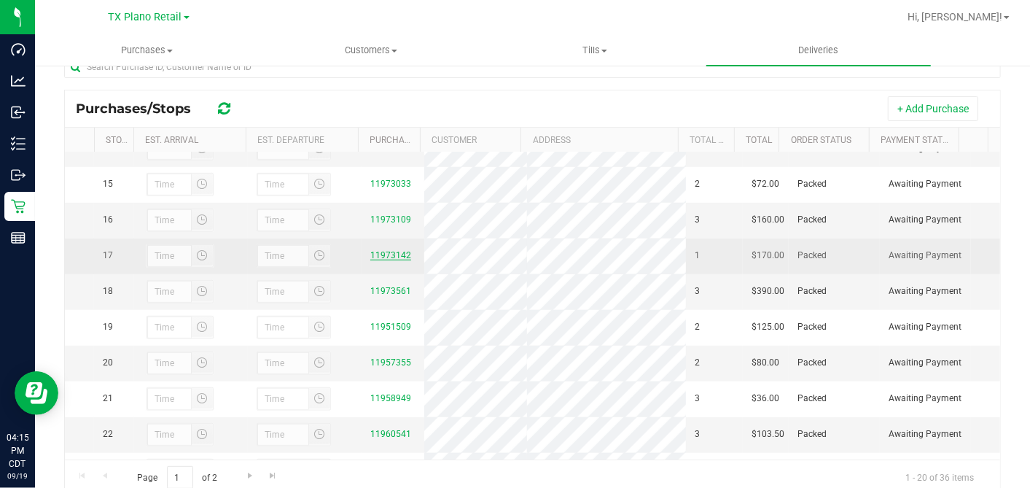
click at [389, 260] on link "11973142" at bounding box center [390, 255] width 41 height 10
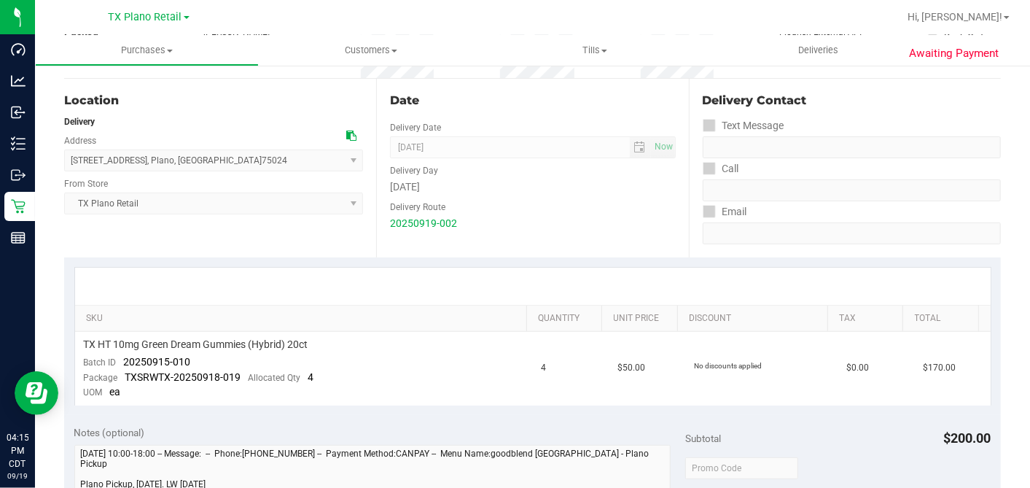
scroll to position [324, 0]
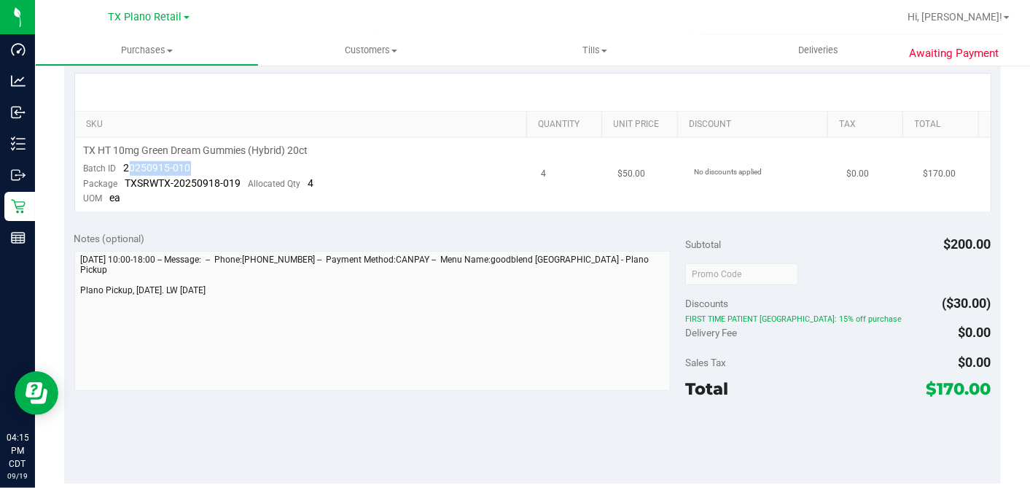
drag, startPoint x: 191, startPoint y: 168, endPoint x: 126, endPoint y: 168, distance: 64.9
click at [126, 168] on td "TX HT 10mg Green Dream Gummies (Hybrid) 20ct Batch ID 20250915-010 Package TXSR…" at bounding box center [304, 175] width 458 height 74
drag, startPoint x: 126, startPoint y: 168, endPoint x: 188, endPoint y: 173, distance: 62.1
click at [188, 173] on div "Batch ID 20250915-010" at bounding box center [137, 168] width 107 height 15
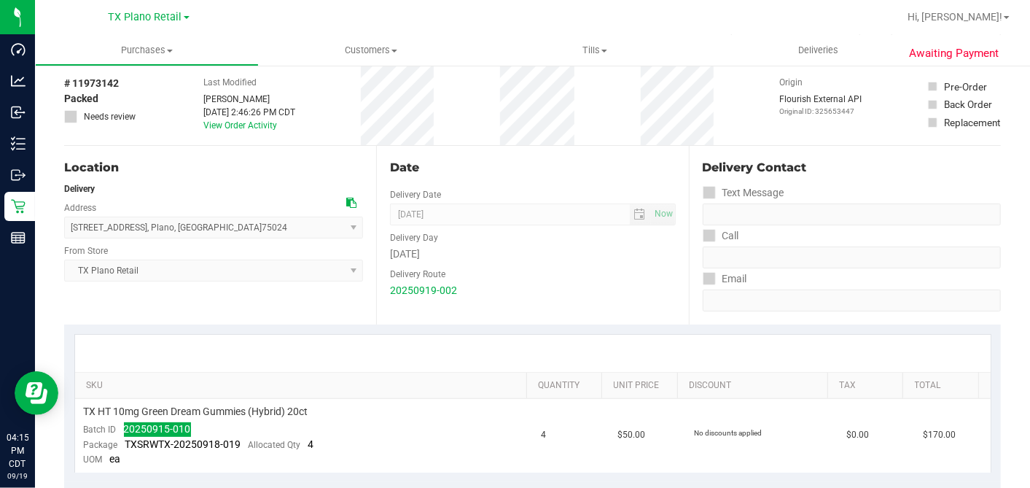
scroll to position [0, 0]
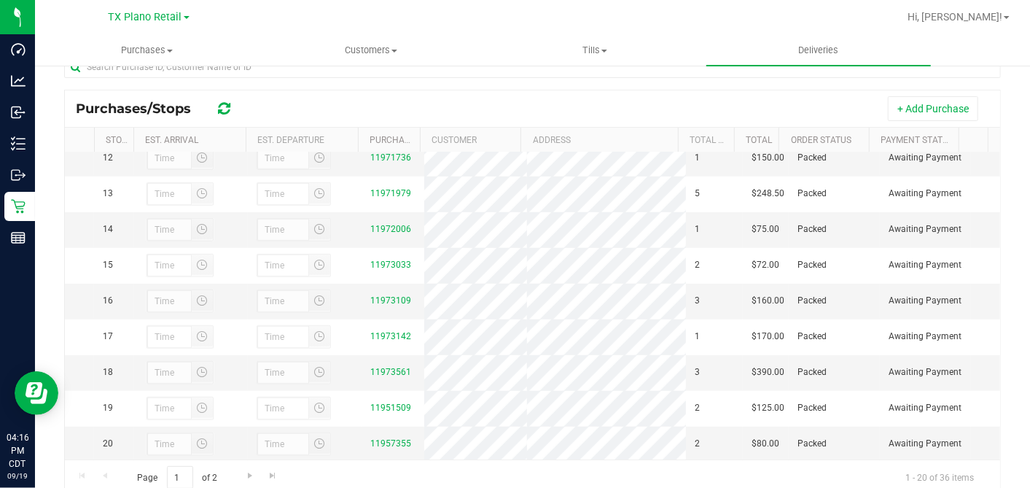
scroll to position [567, 0]
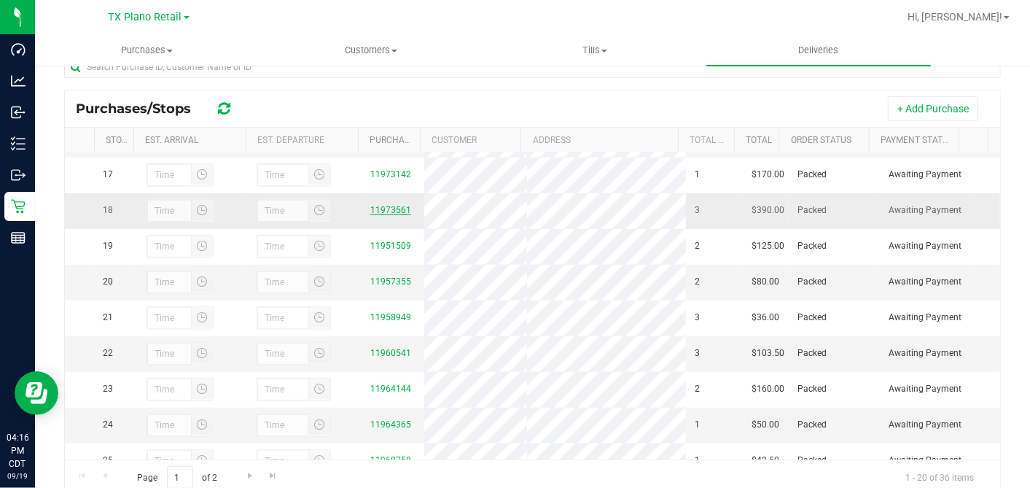
click at [394, 215] on link "11973561" at bounding box center [390, 210] width 41 height 10
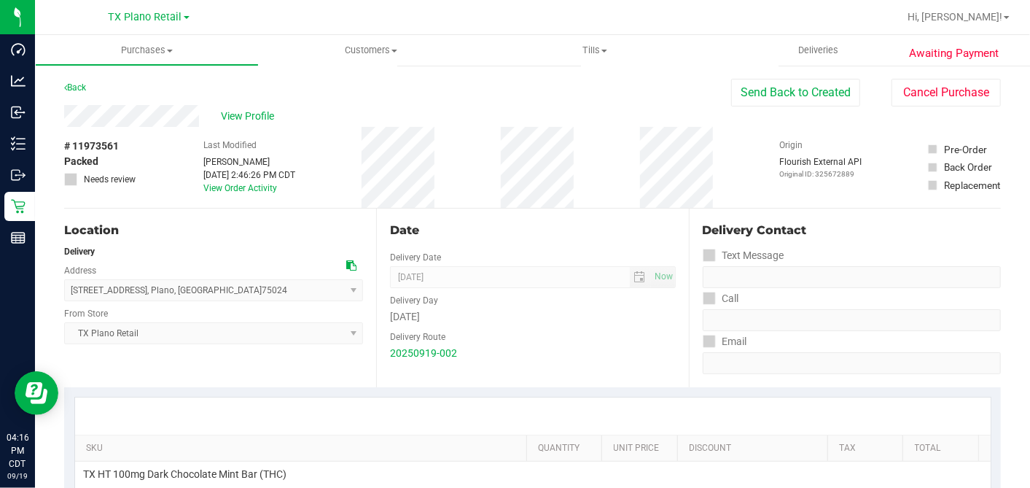
scroll to position [243, 0]
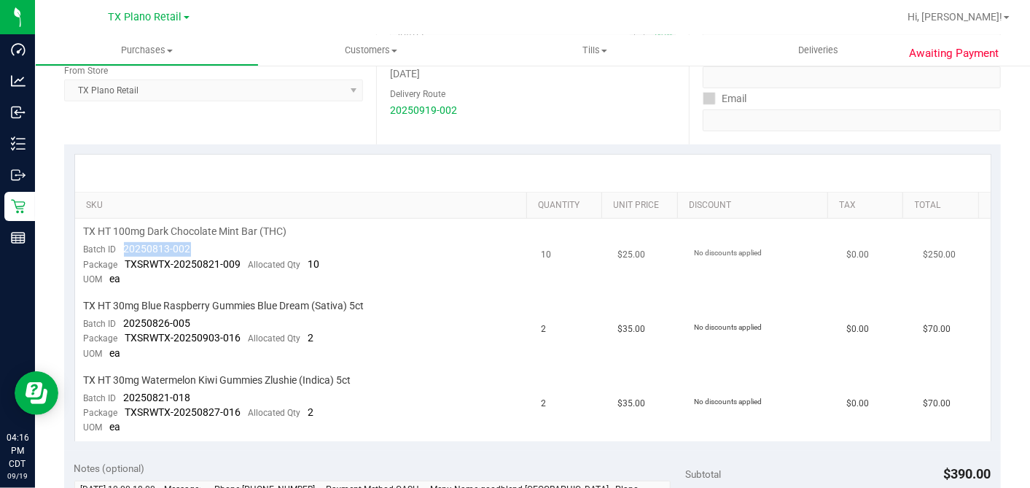
drag, startPoint x: 160, startPoint y: 247, endPoint x: 123, endPoint y: 248, distance: 37.2
click at [123, 248] on td "TX HT 100mg Dark Chocolate Mint Bar (THC) Batch ID 20250813-002 Package TXSRWTX…" at bounding box center [304, 256] width 458 height 74
drag, startPoint x: 210, startPoint y: 322, endPoint x: 124, endPoint y: 324, distance: 86.1
click at [124, 324] on td "TX HT 30mg Blue Raspberry Gummies Blue Dream (Sativa) 5ct Batch ID 20250826-005…" at bounding box center [304, 330] width 458 height 74
drag, startPoint x: 191, startPoint y: 393, endPoint x: 122, endPoint y: 388, distance: 68.7
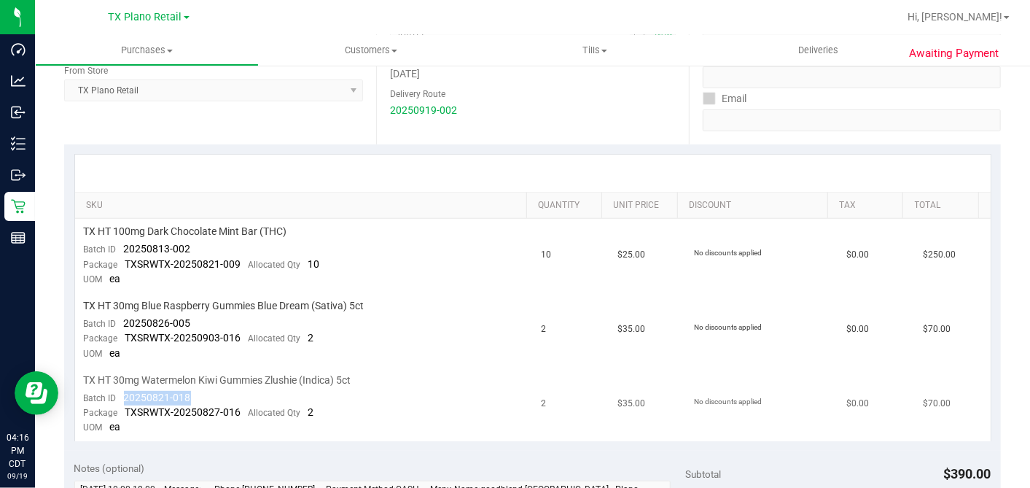
click at [122, 388] on td "TX HT 30mg Watermelon Kiwi Gummies Zlushie (Indica) 5ct Batch ID 20250821-018 P…" at bounding box center [304, 404] width 458 height 74
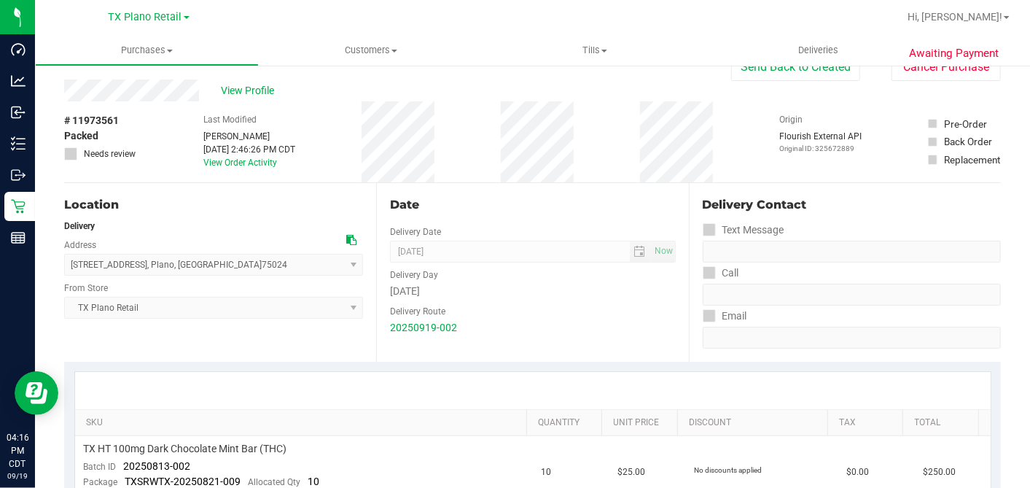
scroll to position [0, 0]
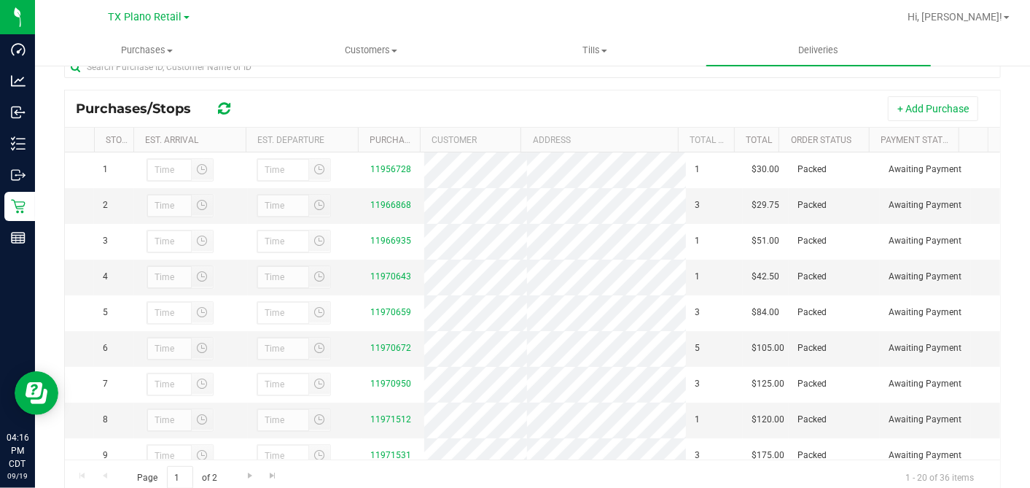
scroll to position [647, 0]
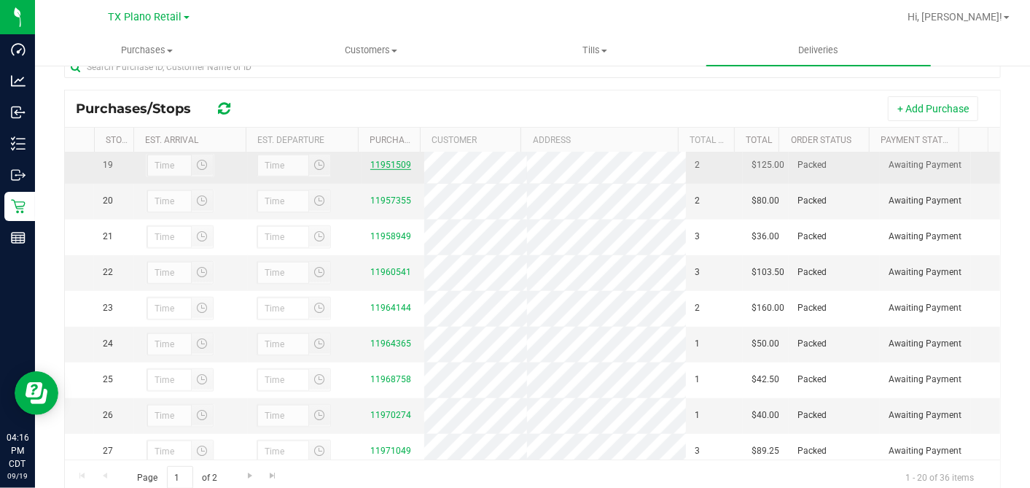
click at [389, 170] on link "11951509" at bounding box center [390, 165] width 41 height 10
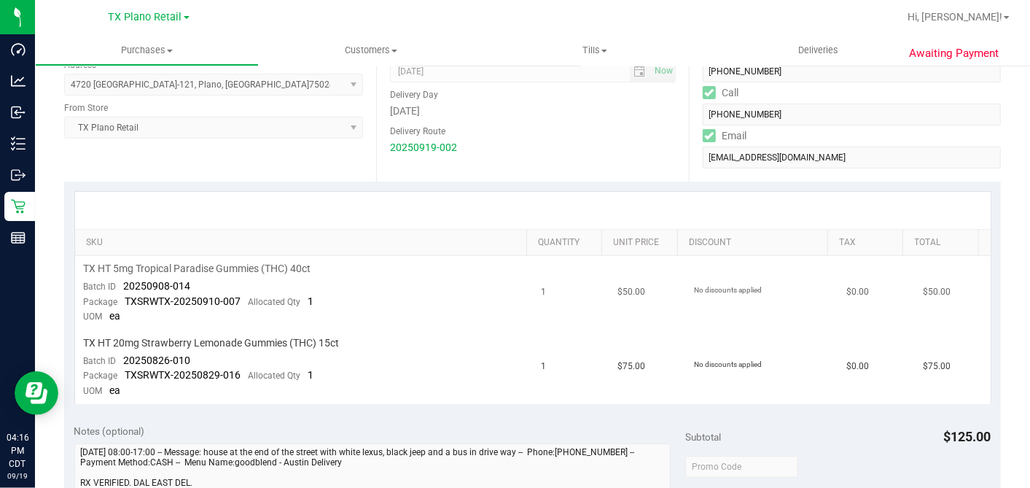
scroll to position [243, 0]
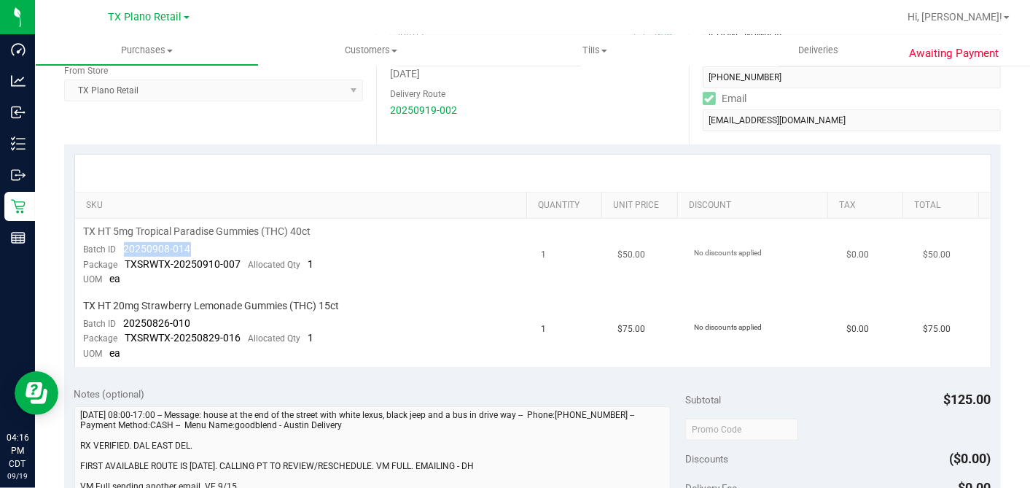
drag, startPoint x: 195, startPoint y: 244, endPoint x: 122, endPoint y: 249, distance: 73.1
click at [122, 249] on td "TX HT 5mg Tropical Paradise Gummies (THC) 40ct Batch ID 20250908-014 Package TX…" at bounding box center [304, 256] width 458 height 74
drag, startPoint x: 189, startPoint y: 317, endPoint x: 125, endPoint y: 319, distance: 64.2
click at [125, 319] on div "Batch ID 20250826-010" at bounding box center [137, 323] width 107 height 15
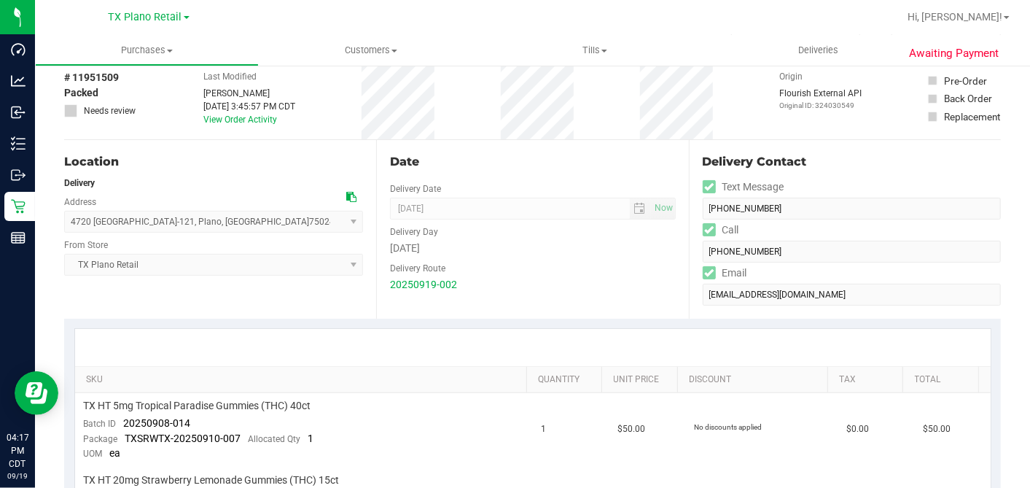
scroll to position [0, 0]
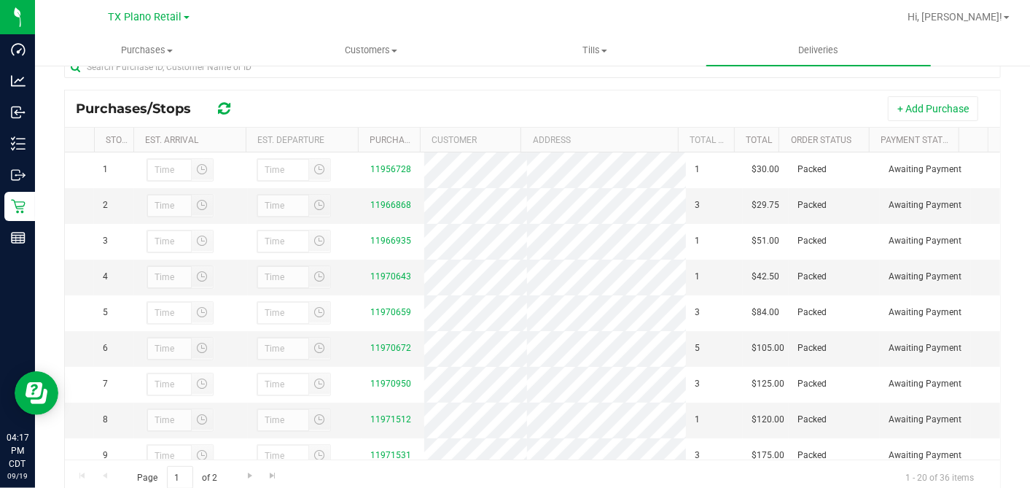
scroll to position [567, 0]
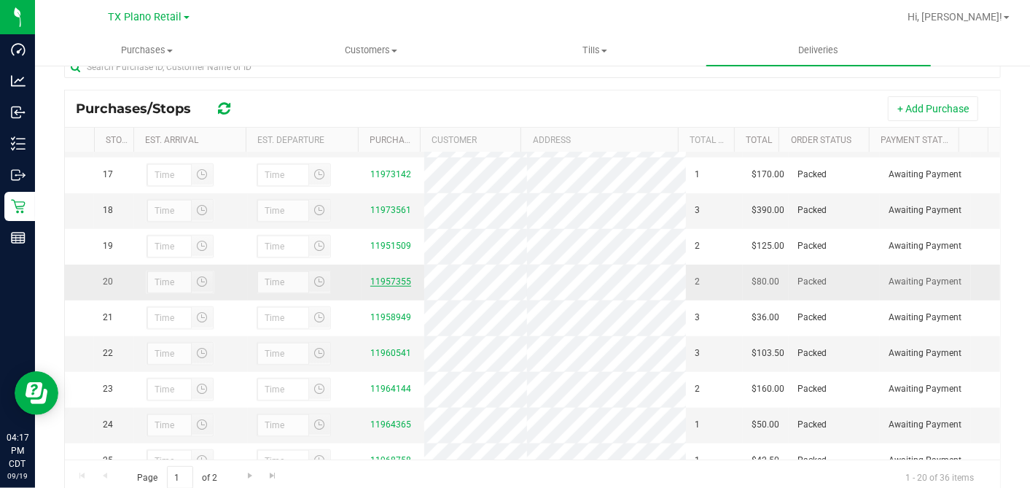
click at [384, 287] on link "11957355" at bounding box center [390, 281] width 41 height 10
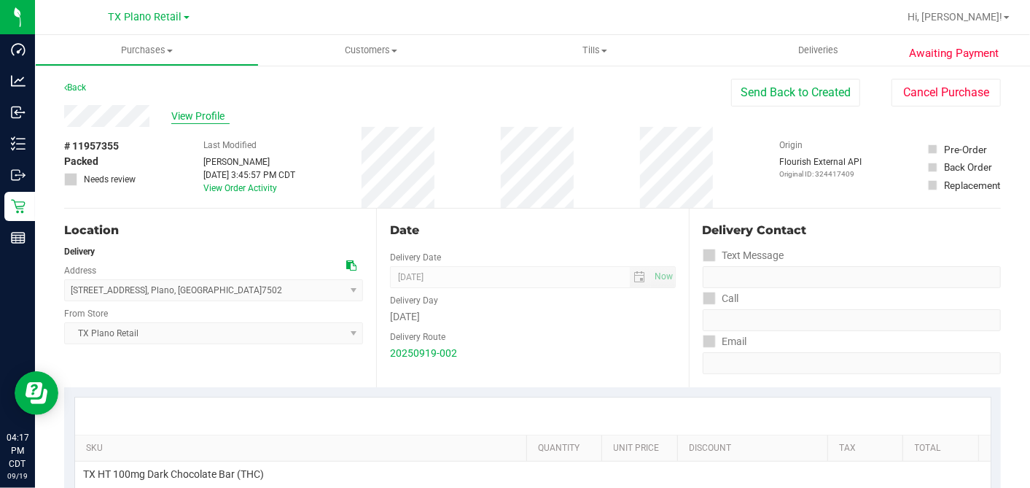
click at [197, 114] on span "View Profile" at bounding box center [200, 116] width 58 height 15
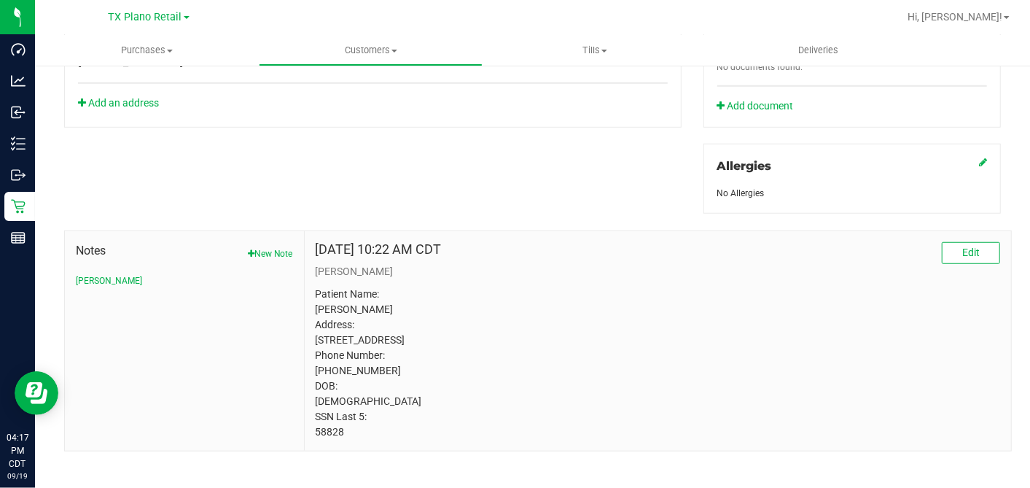
scroll to position [602, 0]
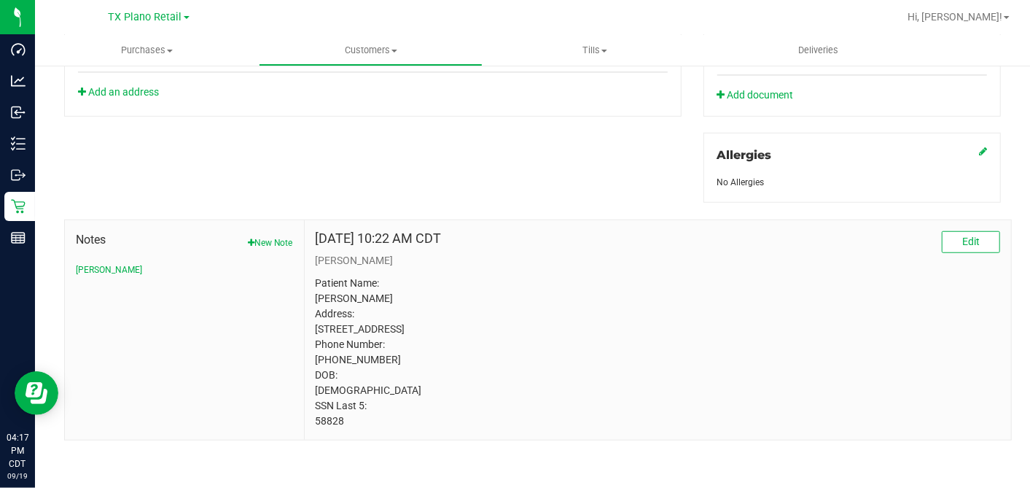
click at [326, 419] on p "Patient Name: Buffy Todd Address: 3211 Sherbrooke Place Sherman, TX, 75092 Phon…" at bounding box center [658, 352] width 685 height 153
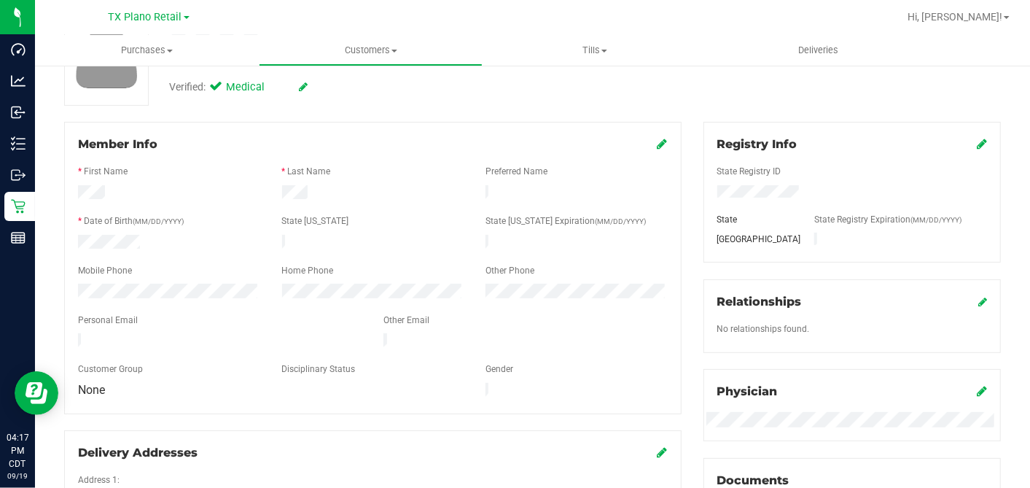
scroll to position [0, 0]
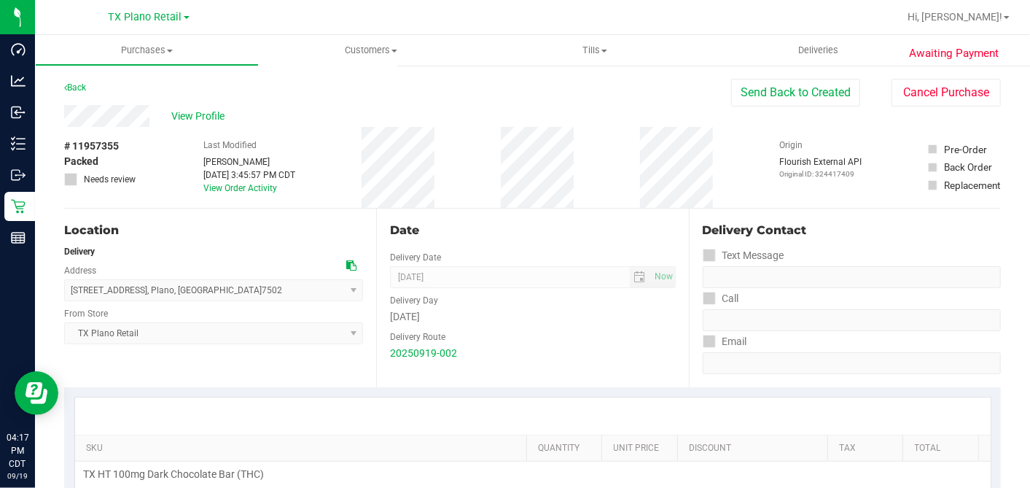
scroll to position [324, 0]
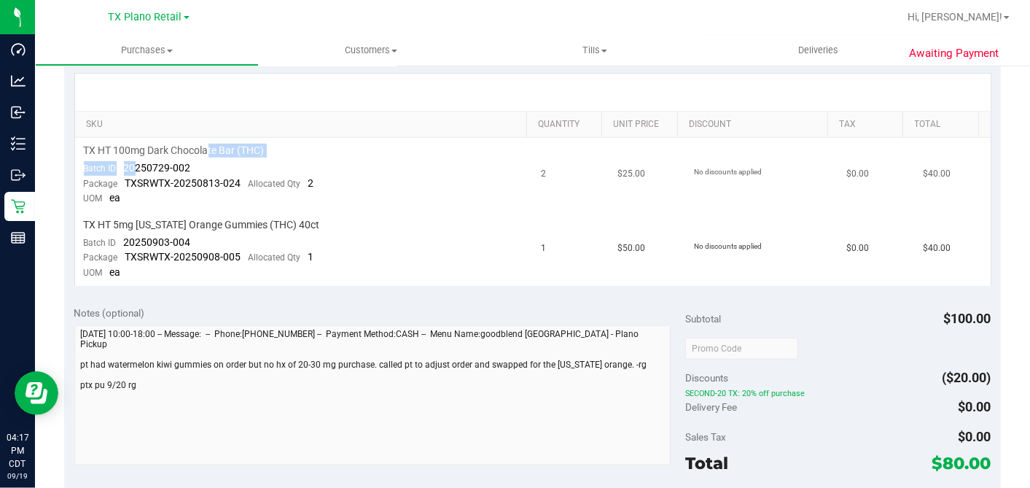
drag, startPoint x: 208, startPoint y: 155, endPoint x: 132, endPoint y: 166, distance: 76.5
click at [132, 166] on td "TX HT 100mg Dark Chocolate Bar (THC) Batch ID 20250729-002 Package TXSRWTX-2025…" at bounding box center [304, 175] width 458 height 74
drag, startPoint x: 132, startPoint y: 166, endPoint x: 195, endPoint y: 168, distance: 63.5
click at [162, 166] on span "20250729-002" at bounding box center [157, 168] width 67 height 12
drag, startPoint x: 185, startPoint y: 166, endPoint x: 120, endPoint y: 167, distance: 64.9
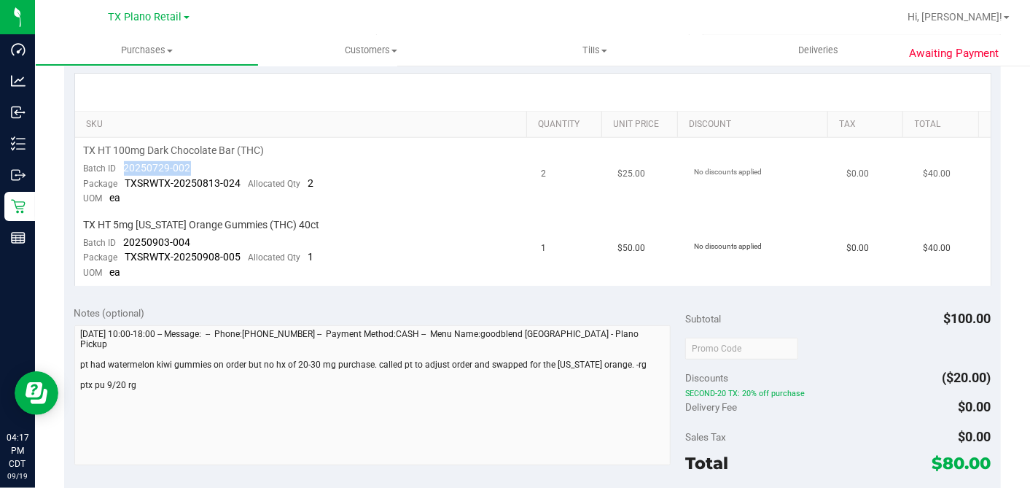
click at [120, 167] on td "TX HT 100mg Dark Chocolate Bar (THC) Batch ID 20250729-002 Package TXSRWTX-2025…" at bounding box center [304, 175] width 458 height 74
drag, startPoint x: 191, startPoint y: 241, endPoint x: 126, endPoint y: 239, distance: 64.9
click at [126, 239] on td "TX HT 5mg Texas Orange Gummies (THC) 40ct Batch ID 20250903-004 Package TXSRWTX…" at bounding box center [304, 249] width 458 height 74
click at [194, 240] on td "TX HT 5mg Texas Orange Gummies (THC) 40ct Batch ID 20250903-004 Package TXSRWTX…" at bounding box center [304, 249] width 458 height 74
drag, startPoint x: 195, startPoint y: 240, endPoint x: 124, endPoint y: 243, distance: 71.5
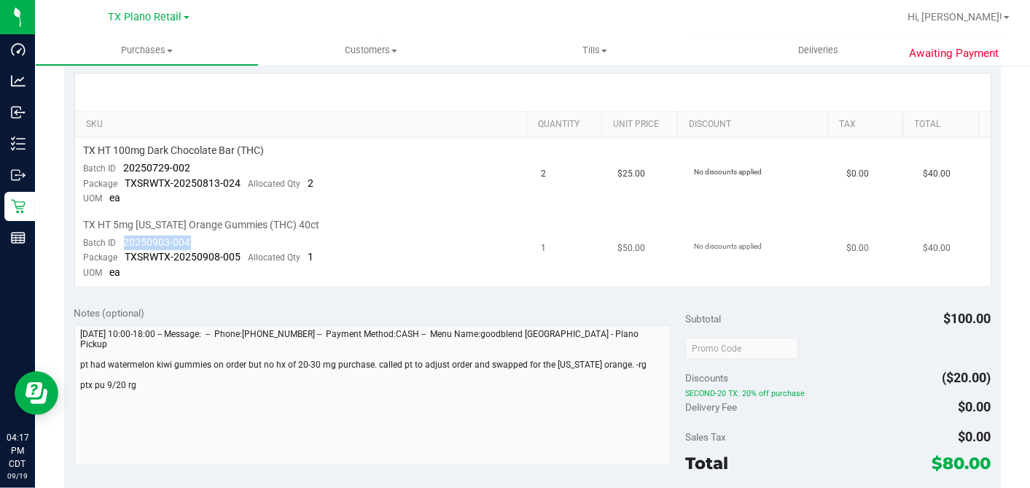
click at [124, 243] on td "TX HT 5mg Texas Orange Gummies (THC) 40ct Batch ID 20250903-004 Package TXSRWTX…" at bounding box center [304, 249] width 458 height 74
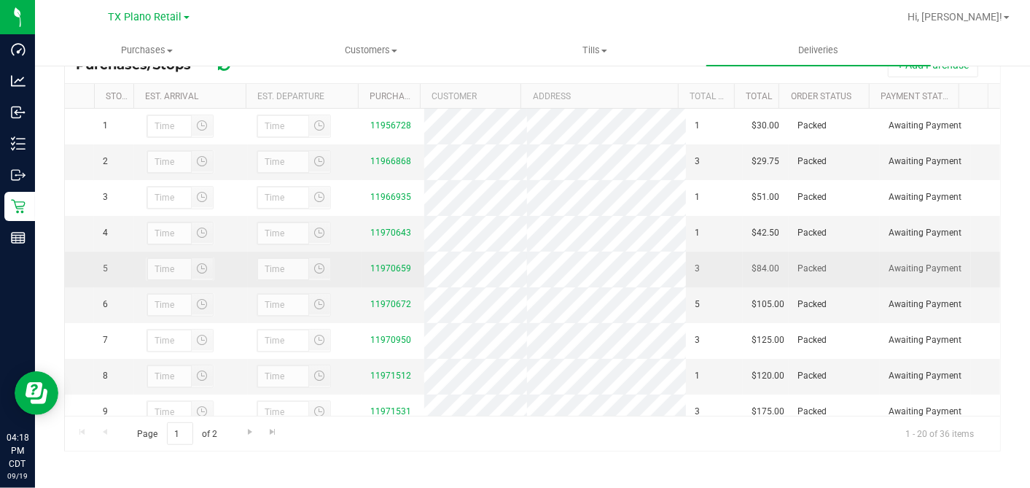
scroll to position [647, 0]
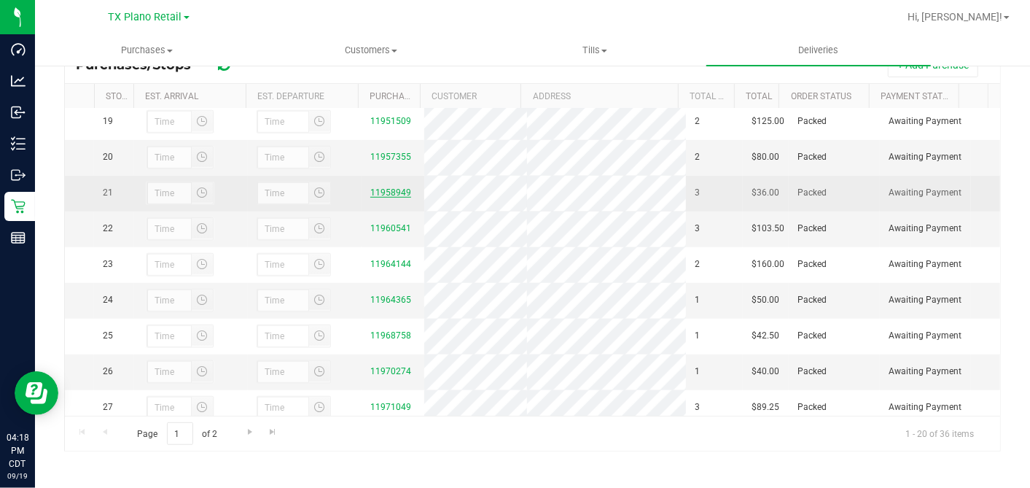
click at [386, 198] on link "11958949" at bounding box center [390, 192] width 41 height 10
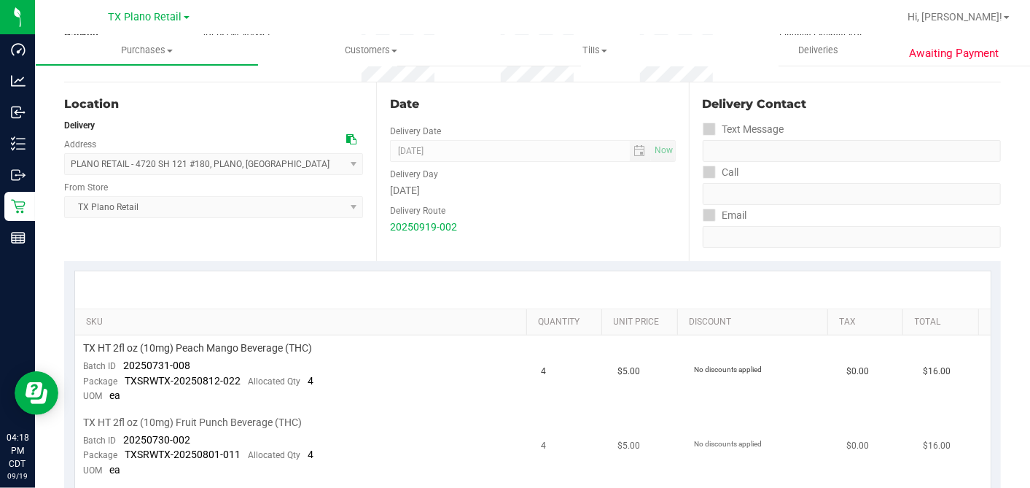
scroll to position [324, 0]
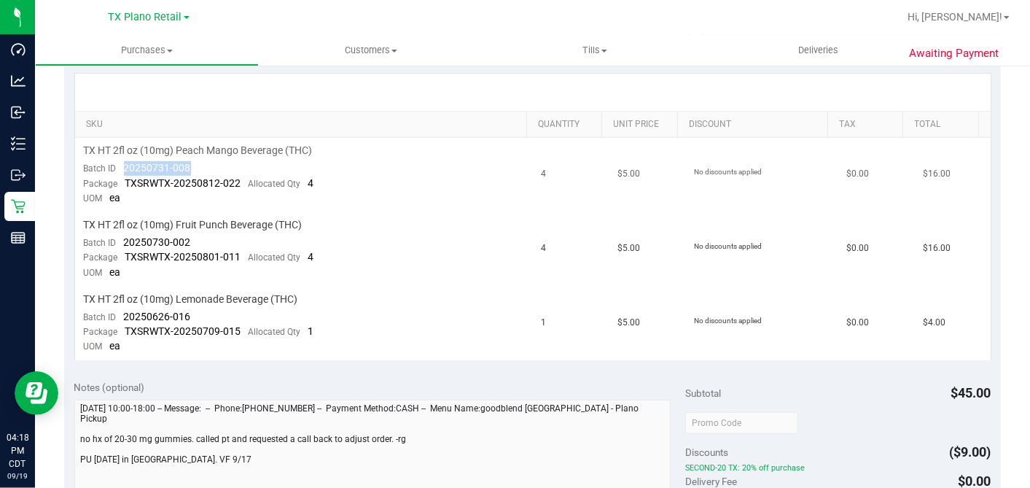
drag, startPoint x: 190, startPoint y: 162, endPoint x: 122, endPoint y: 171, distance: 68.5
click at [122, 171] on td "TX HT 2fl oz (10mg) Peach Mango Beverage (THC) Batch ID 20250731-008 Package TX…" at bounding box center [304, 175] width 458 height 74
drag, startPoint x: 198, startPoint y: 241, endPoint x: 122, endPoint y: 239, distance: 75.1
click at [122, 239] on td "TX HT 2fl oz (10mg) Fruit Punch Beverage (THC) Batch ID 20250730-002 Package TX…" at bounding box center [304, 249] width 458 height 74
drag, startPoint x: 193, startPoint y: 314, endPoint x: 122, endPoint y: 311, distance: 70.8
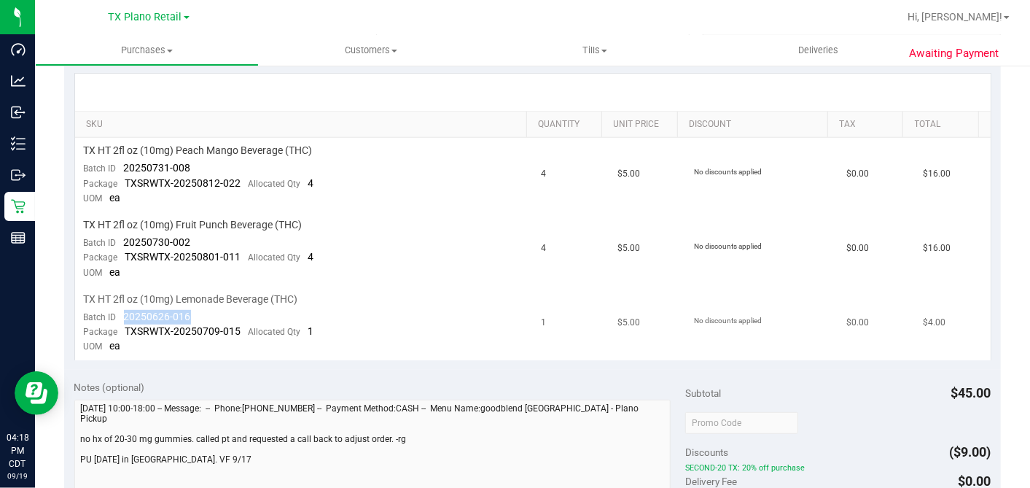
click at [122, 311] on td "TX HT 2fl oz (10mg) Lemonade Beverage (THC) Batch ID 20250626-016 Package TXSRW…" at bounding box center [304, 324] width 458 height 74
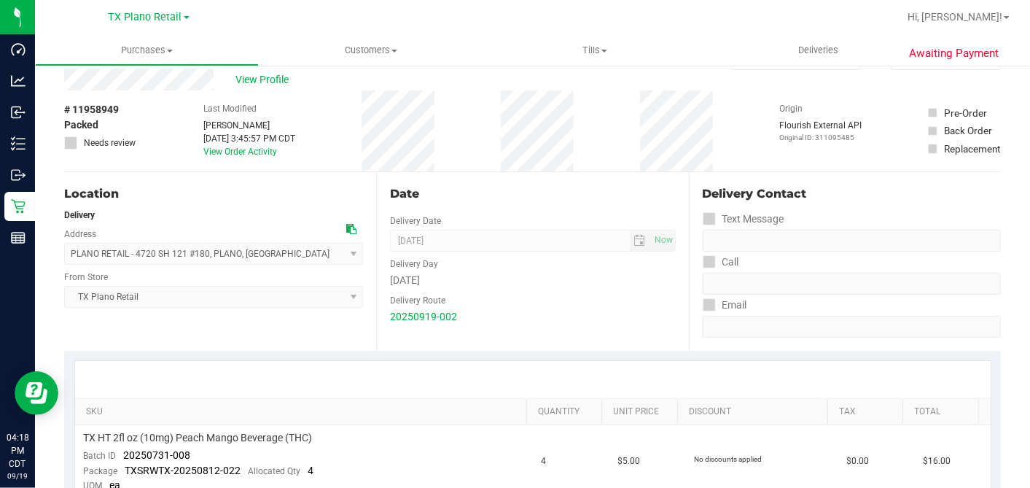
scroll to position [0, 0]
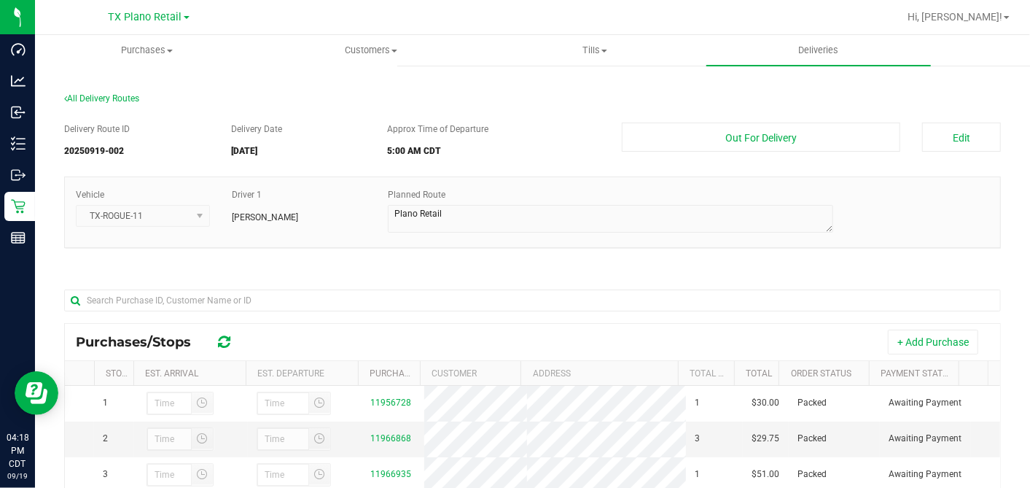
scroll to position [233, 0]
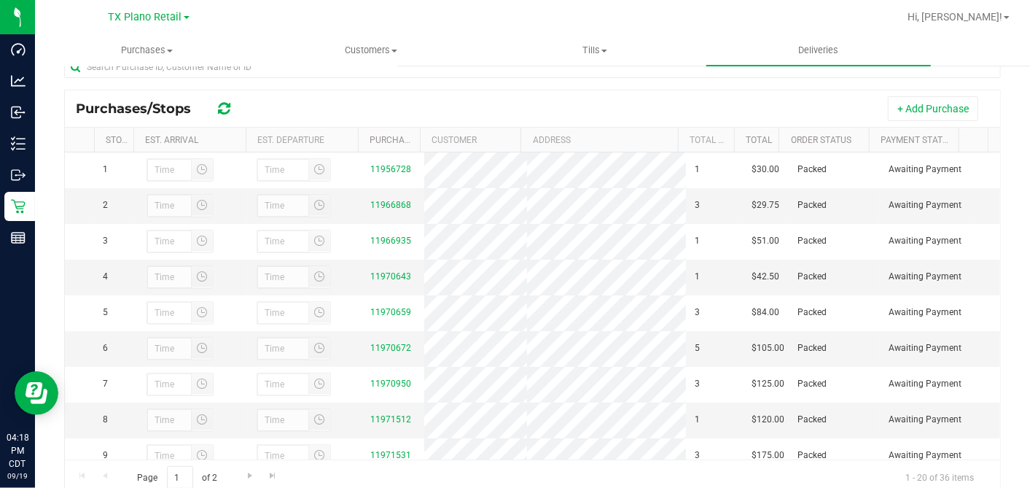
drag, startPoint x: 498, startPoint y: 201, endPoint x: 433, endPoint y: 102, distance: 117.9
click at [433, 102] on div "+ Add Purchase" at bounding box center [617, 108] width 743 height 25
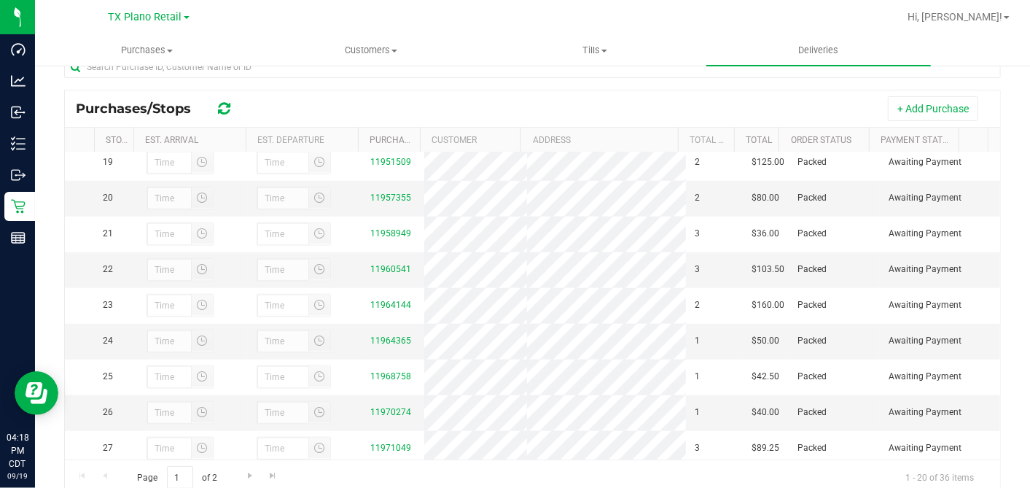
scroll to position [729, 0]
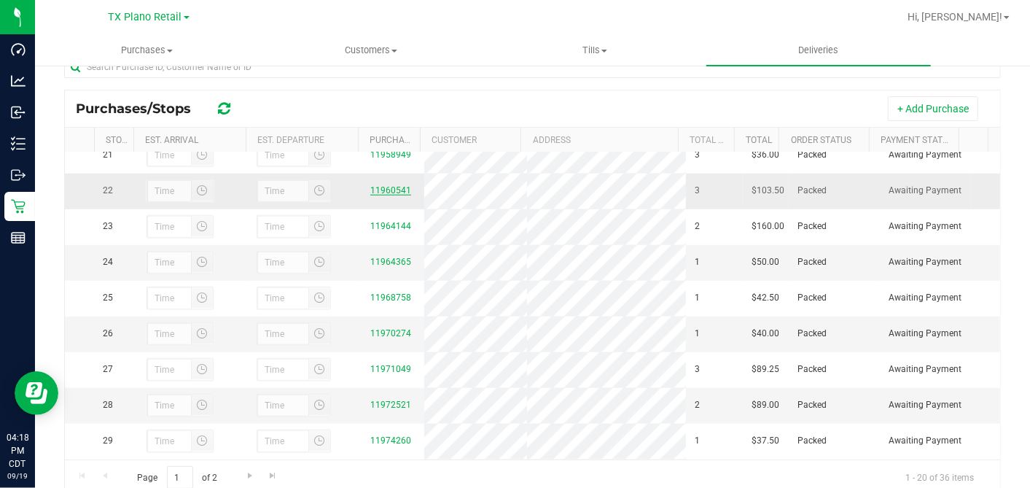
click at [376, 195] on link "11960541" at bounding box center [390, 190] width 41 height 10
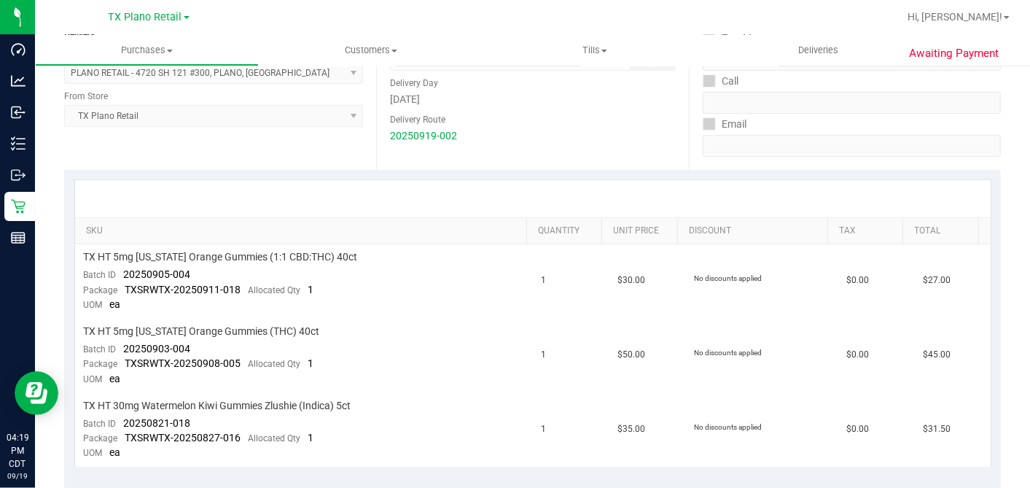
scroll to position [243, 0]
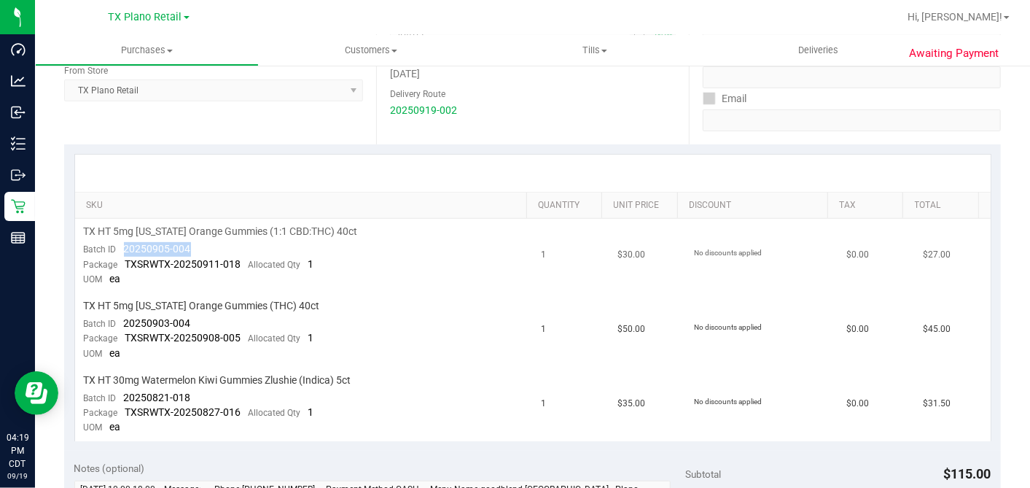
drag, startPoint x: 190, startPoint y: 247, endPoint x: 123, endPoint y: 248, distance: 66.4
click at [123, 248] on td "TX HT 5mg Texas Orange Gummies (1:1 CBD:THC) 40ct Batch ID 20250905-004 Package…" at bounding box center [304, 256] width 458 height 74
drag, startPoint x: 190, startPoint y: 323, endPoint x: 125, endPoint y: 319, distance: 65.0
click at [125, 319] on td "TX HT 5mg Texas Orange Gummies (THC) 40ct Batch ID 20250903-004 Package TXSRWTX…" at bounding box center [304, 330] width 458 height 74
drag, startPoint x: 208, startPoint y: 392, endPoint x: 124, endPoint y: 394, distance: 83.9
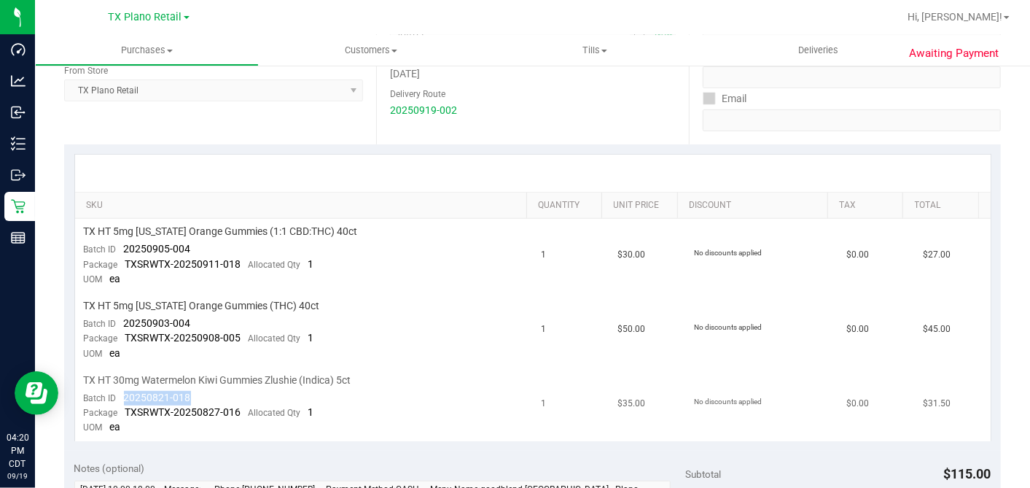
click at [124, 394] on td "TX HT 30mg Watermelon Kiwi Gummies Zlushie (Indica) 5ct Batch ID 20250821-018 P…" at bounding box center [304, 404] width 458 height 74
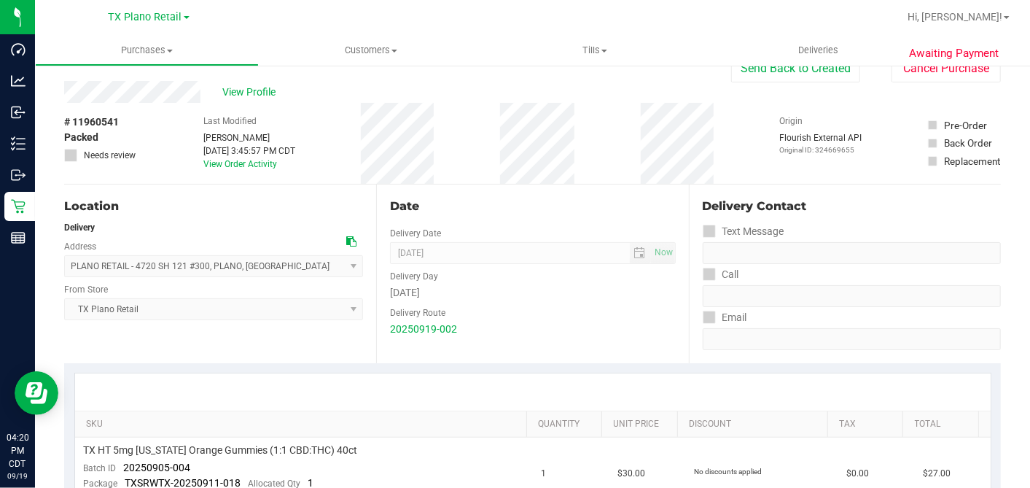
scroll to position [0, 0]
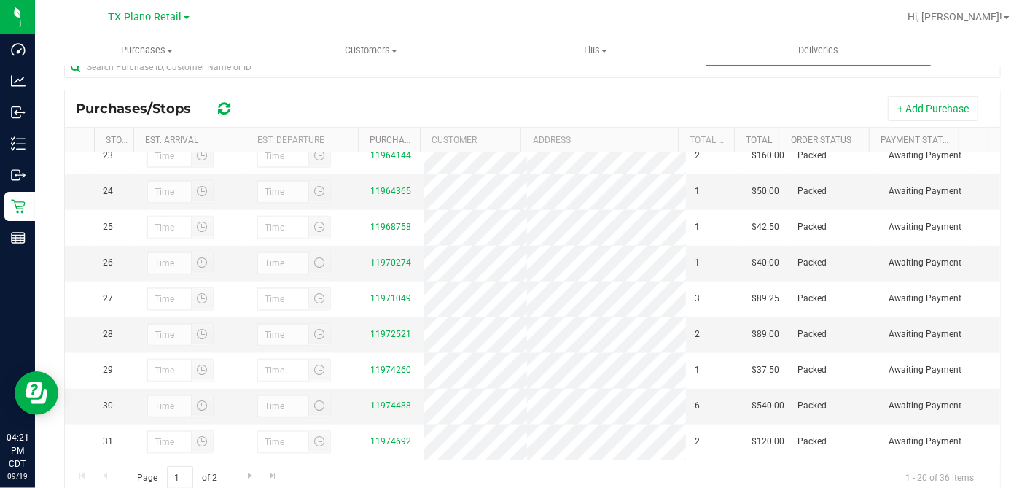
scroll to position [777, 0]
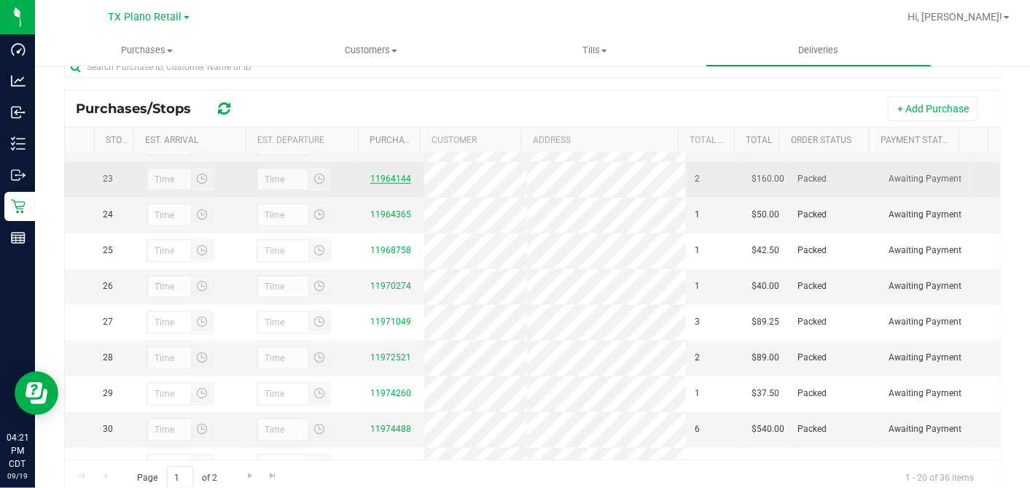
click at [392, 184] on link "11964144" at bounding box center [390, 179] width 41 height 10
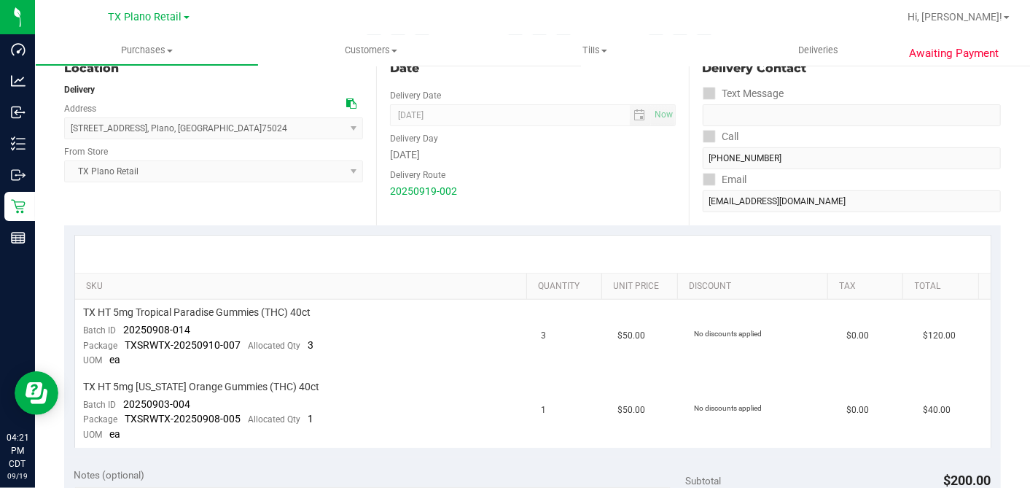
scroll to position [243, 0]
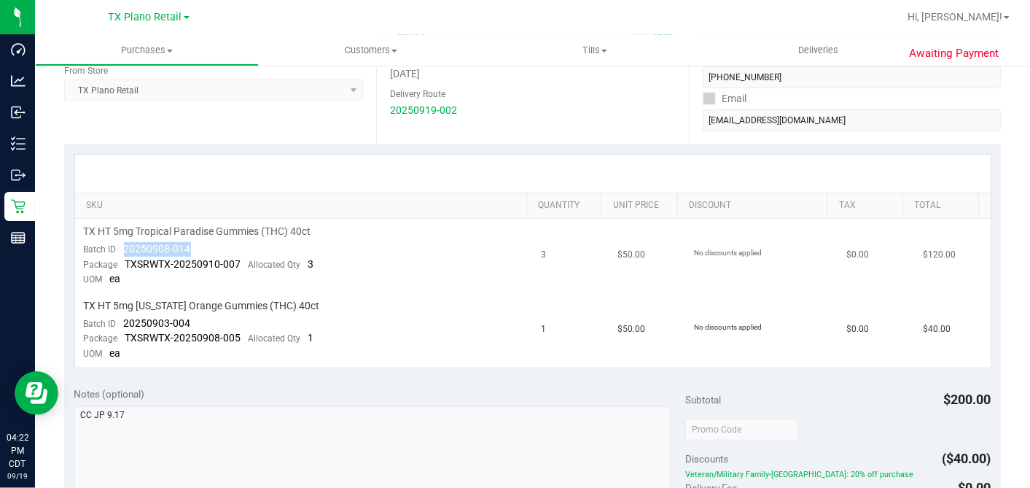
drag, startPoint x: 190, startPoint y: 248, endPoint x: 124, endPoint y: 246, distance: 66.4
click at [124, 246] on td "TX HT 5mg Tropical Paradise Gummies (THC) 40ct Batch ID 20250908-014 Package TX…" at bounding box center [304, 256] width 458 height 74
drag, startPoint x: 194, startPoint y: 316, endPoint x: 120, endPoint y: 316, distance: 73.6
click at [120, 316] on td "TX HT 5mg Texas Orange Gummies (THC) 40ct Batch ID 20250903-004 Package TXSRWTX…" at bounding box center [304, 330] width 458 height 74
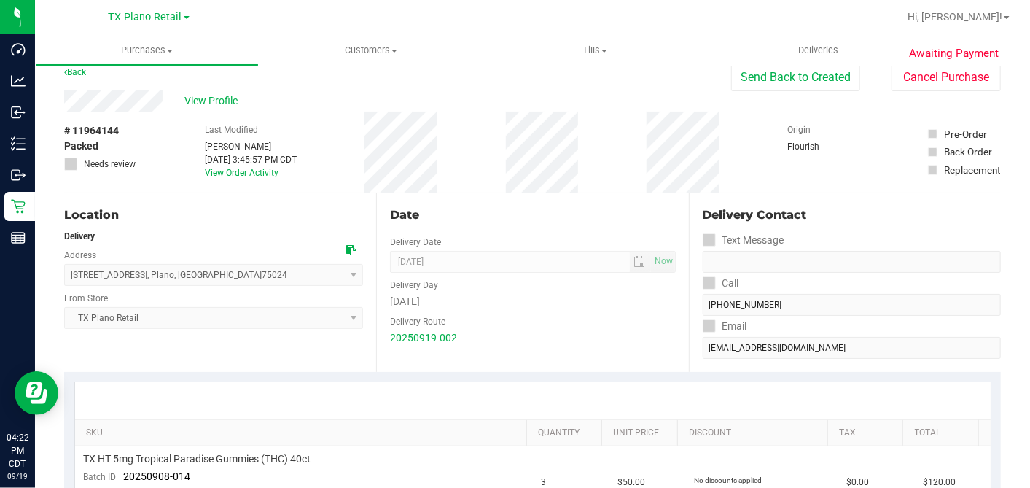
scroll to position [0, 0]
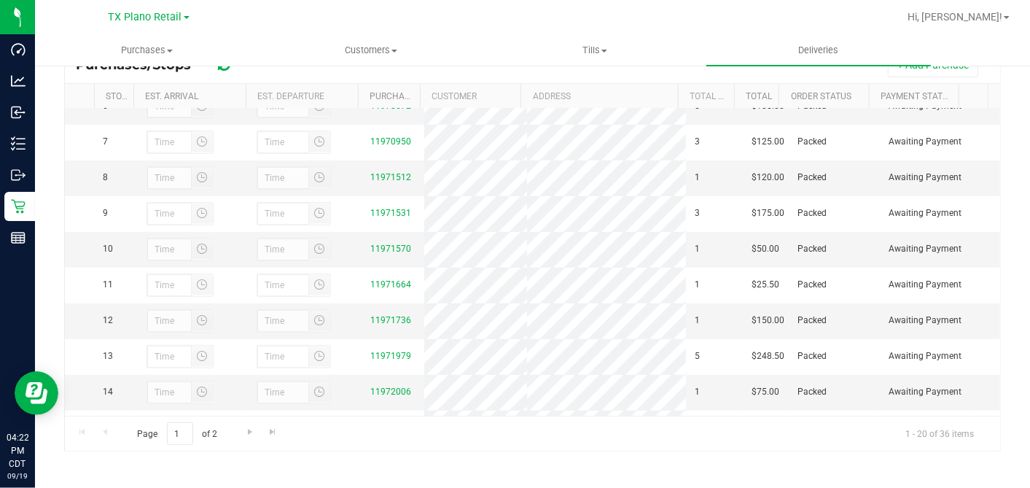
scroll to position [810, 0]
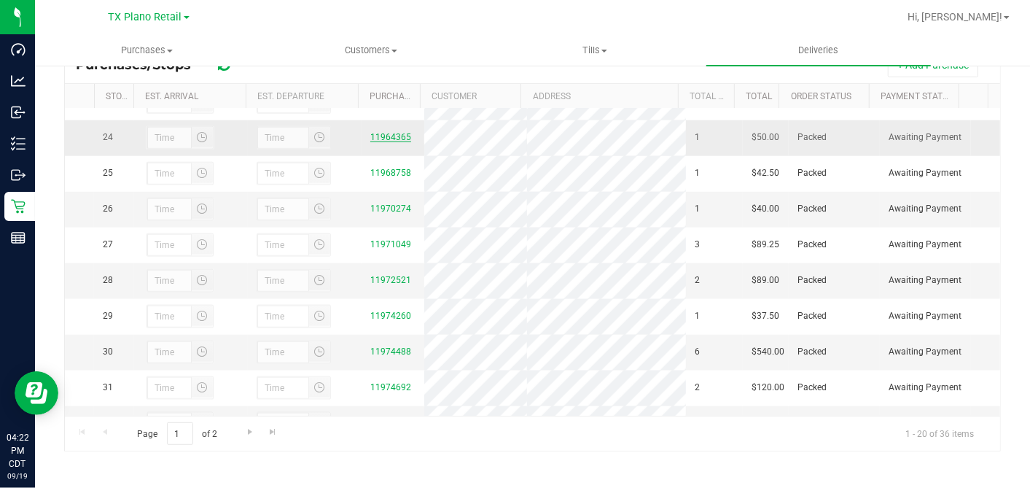
click at [395, 142] on link "11964365" at bounding box center [390, 137] width 41 height 10
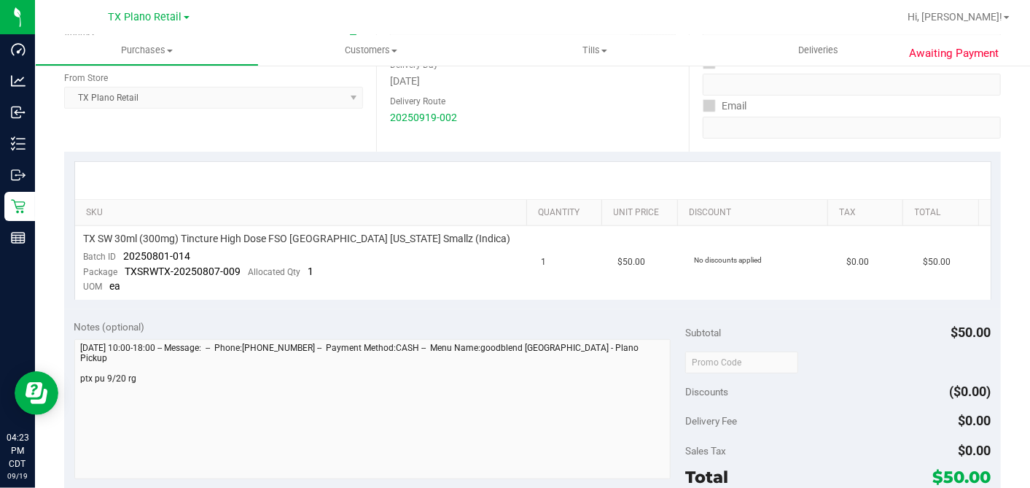
scroll to position [243, 0]
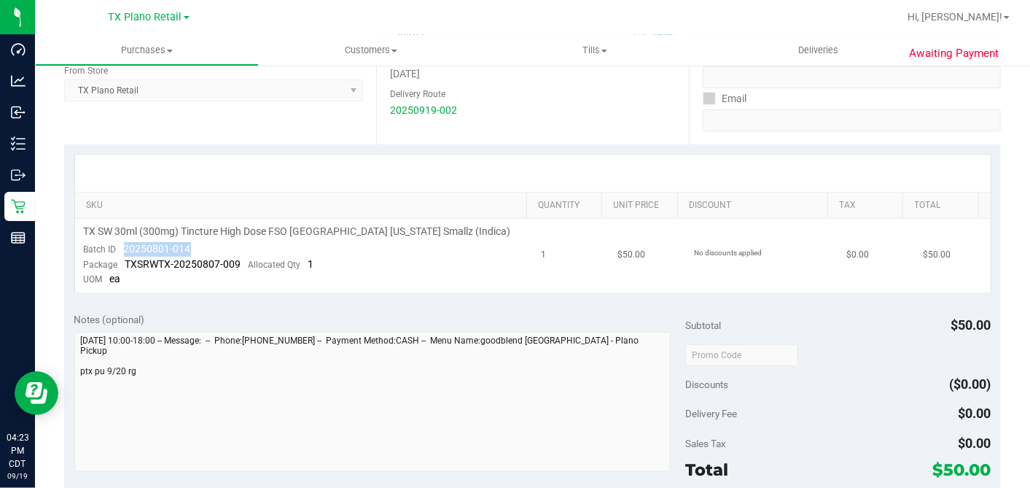
drag, startPoint x: 206, startPoint y: 249, endPoint x: 123, endPoint y: 247, distance: 82.4
click at [123, 247] on td "TX SW 30ml (300mg) Tincture High Dose FSO TX Georgia Smallz (Indica) Batch ID 2…" at bounding box center [304, 256] width 458 height 74
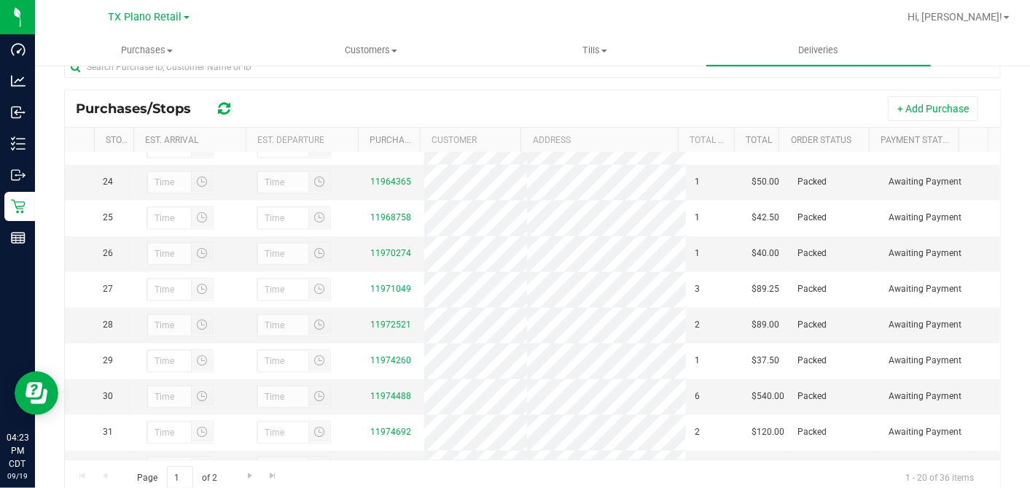
scroll to position [810, 0]
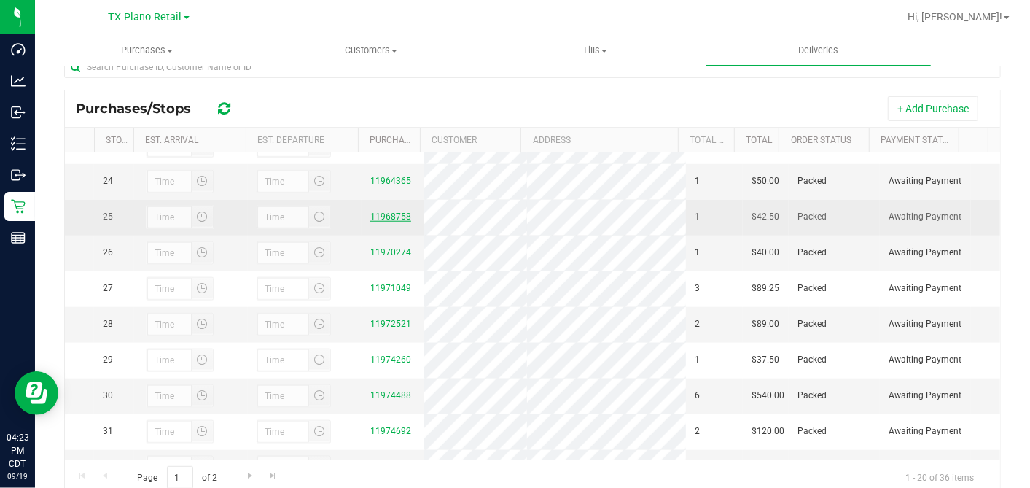
click at [381, 222] on link "11968758" at bounding box center [390, 216] width 41 height 10
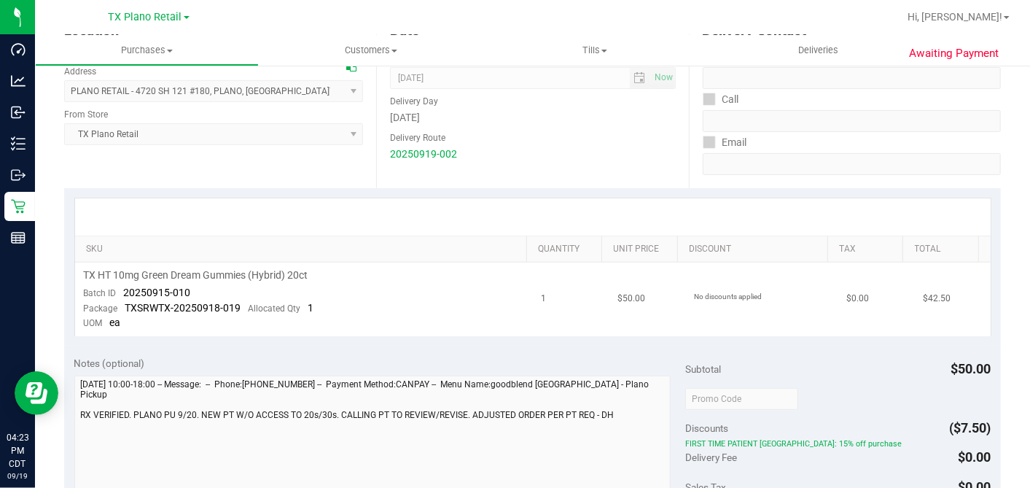
scroll to position [243, 0]
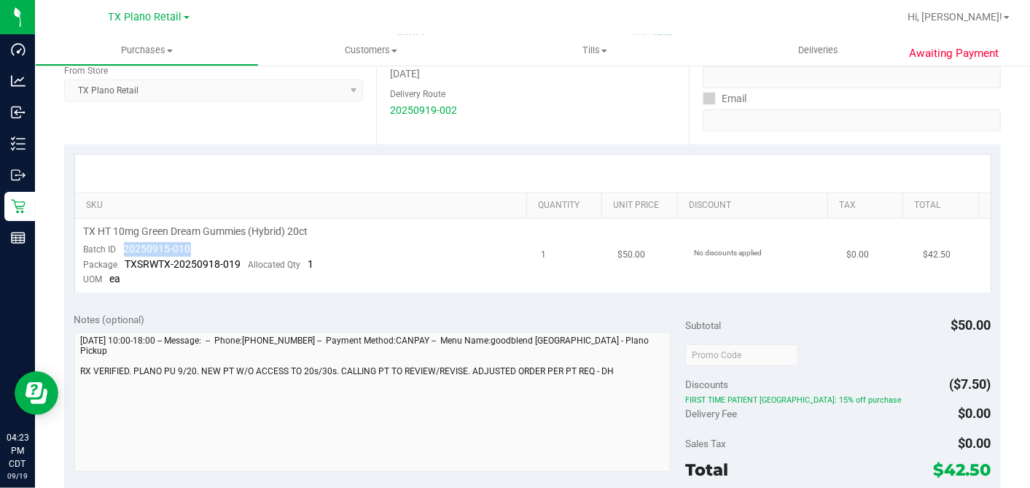
drag, startPoint x: 194, startPoint y: 244, endPoint x: 125, endPoint y: 246, distance: 69.3
click at [125, 246] on td "TX HT 10mg Green Dream Gummies (Hybrid) 20ct Batch ID 20250915-010 Package TXSR…" at bounding box center [304, 256] width 458 height 74
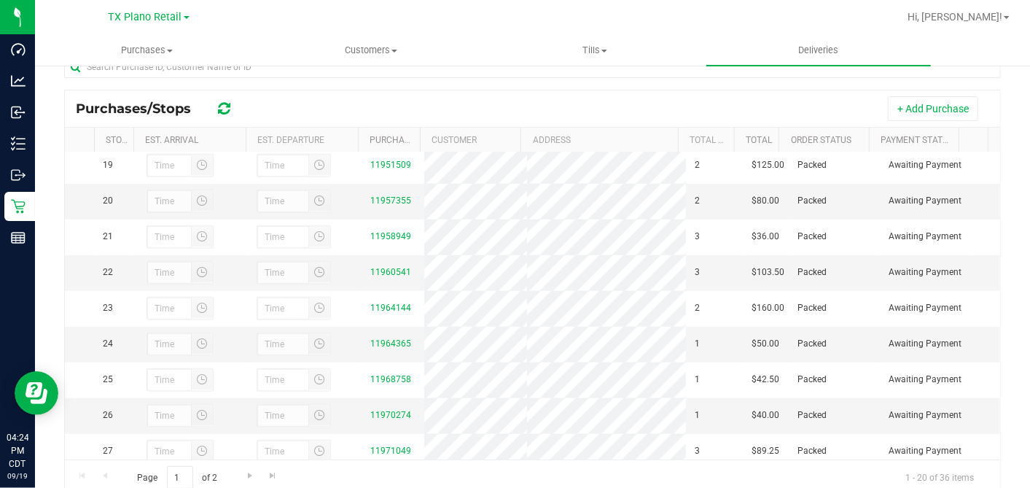
scroll to position [810, 0]
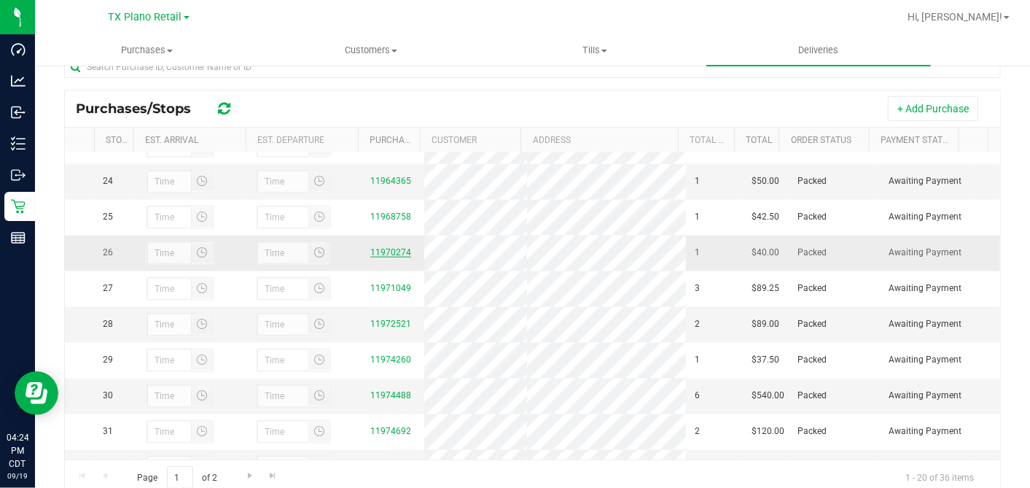
click at [381, 257] on link "11970274" at bounding box center [390, 252] width 41 height 10
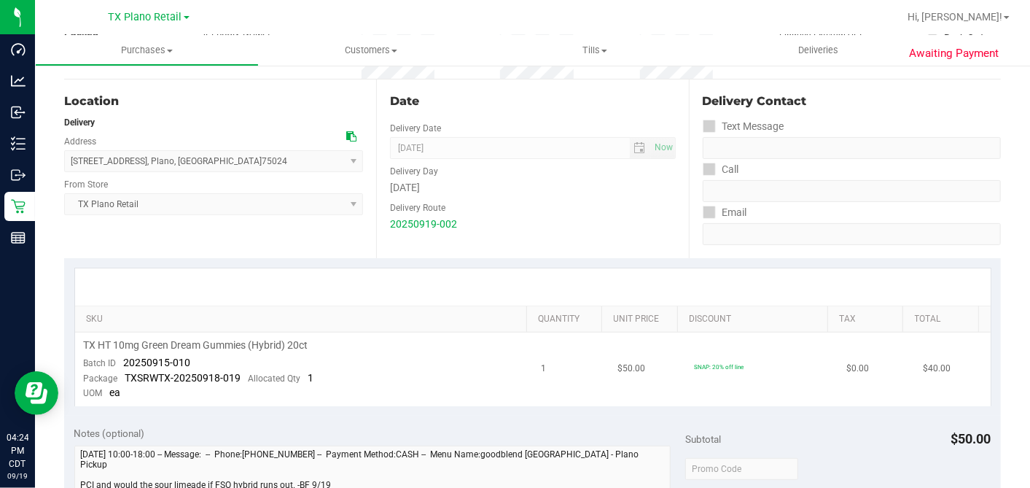
scroll to position [243, 0]
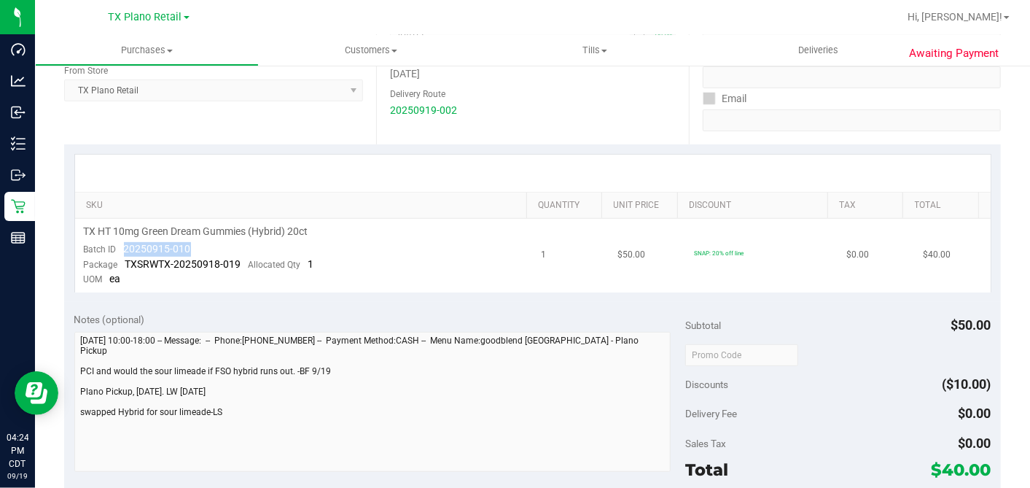
drag, startPoint x: 196, startPoint y: 246, endPoint x: 125, endPoint y: 246, distance: 71.5
click at [125, 246] on td "TX HT 10mg Green Dream Gummies (Hybrid) 20ct Batch ID 20250915-010 Package TXSR…" at bounding box center [304, 256] width 458 height 74
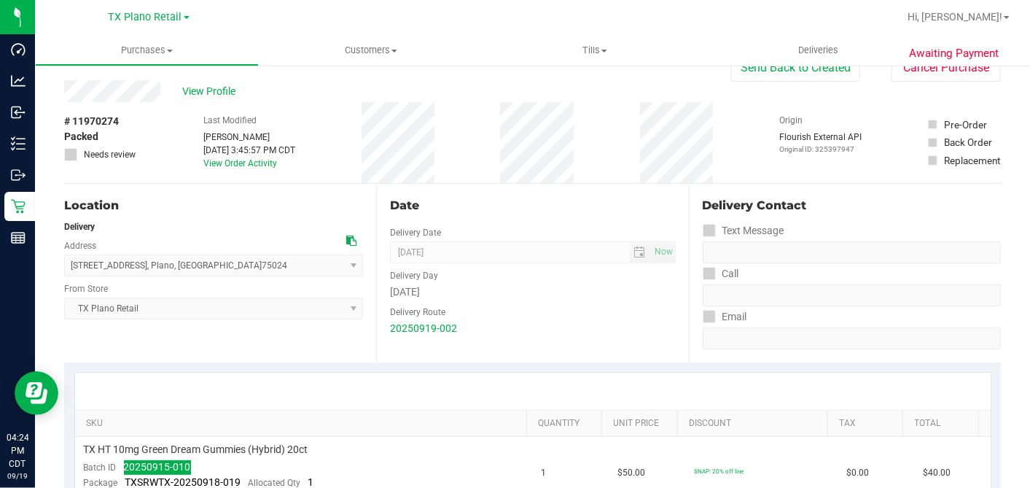
scroll to position [0, 0]
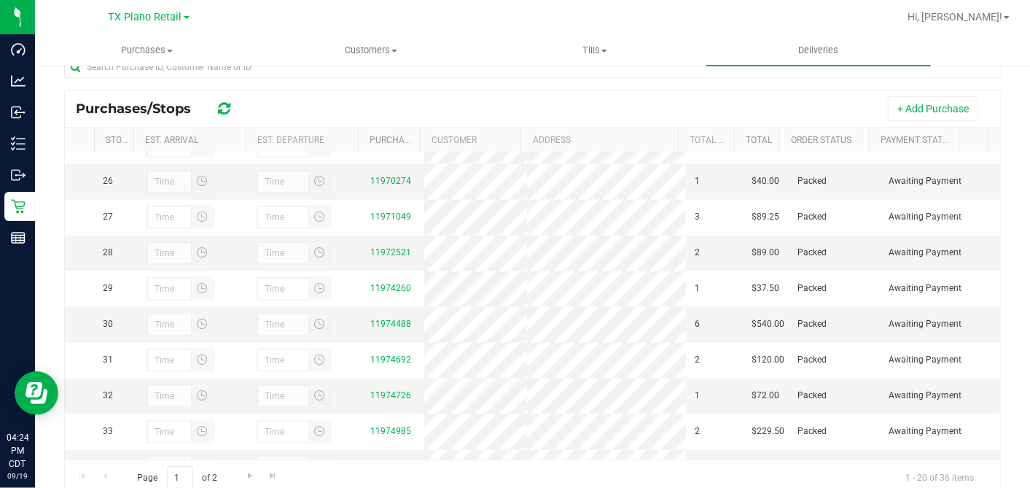
scroll to position [891, 0]
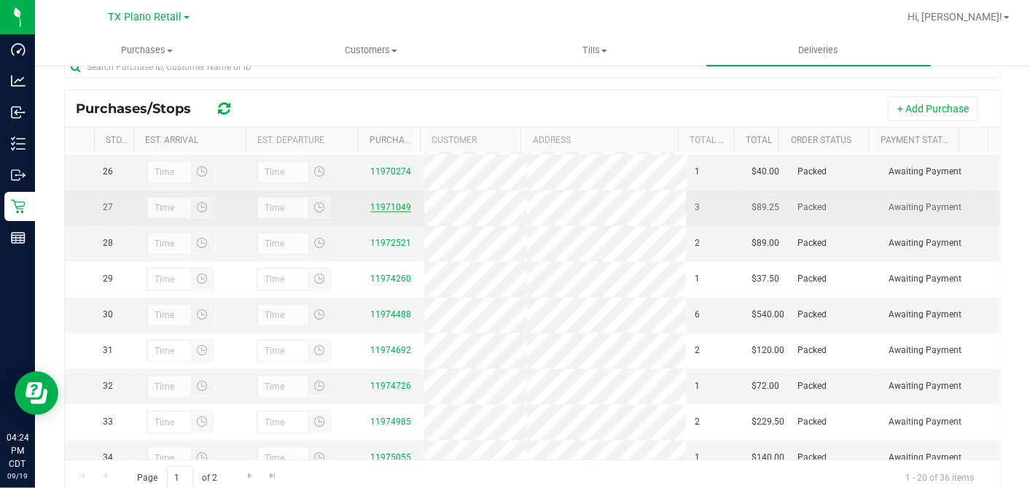
click at [388, 212] on link "11971049" at bounding box center [390, 207] width 41 height 10
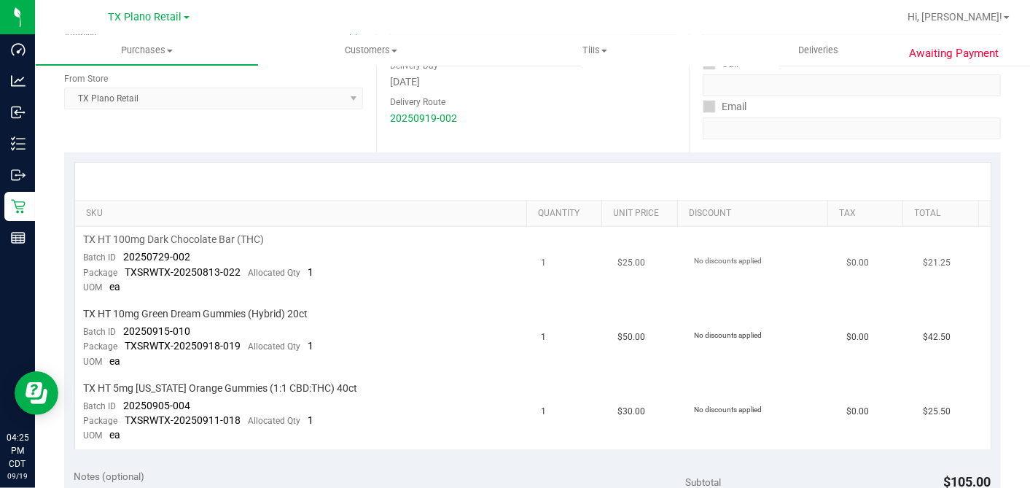
scroll to position [243, 0]
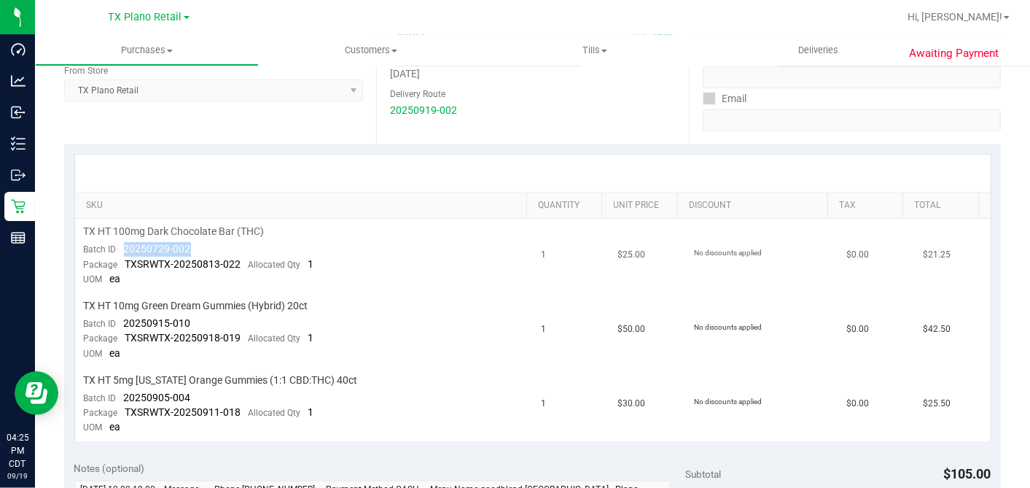
drag, startPoint x: 216, startPoint y: 239, endPoint x: 120, endPoint y: 247, distance: 95.9
click at [120, 247] on td "TX HT 100mg Dark Chocolate Bar (THC) Batch ID 20250729-002 Package TXSRWTX-2025…" at bounding box center [304, 256] width 458 height 74
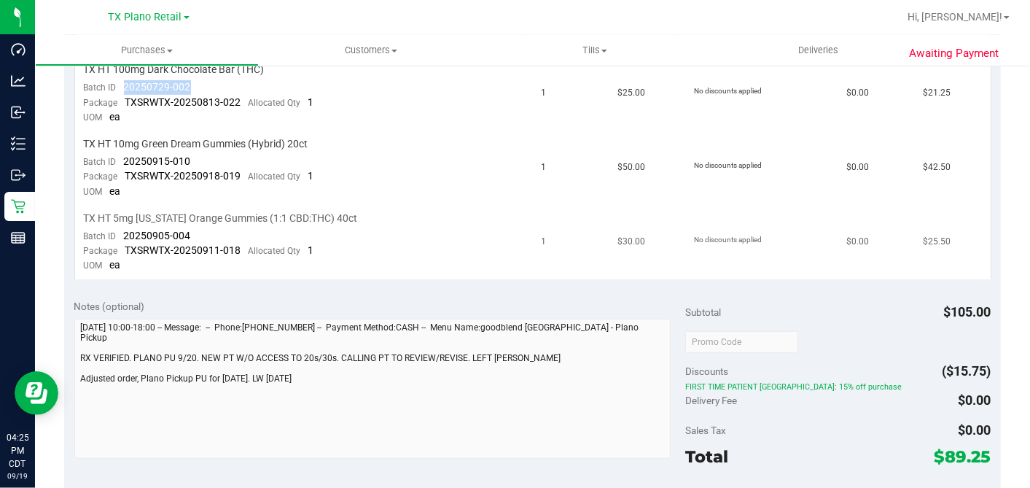
scroll to position [324, 0]
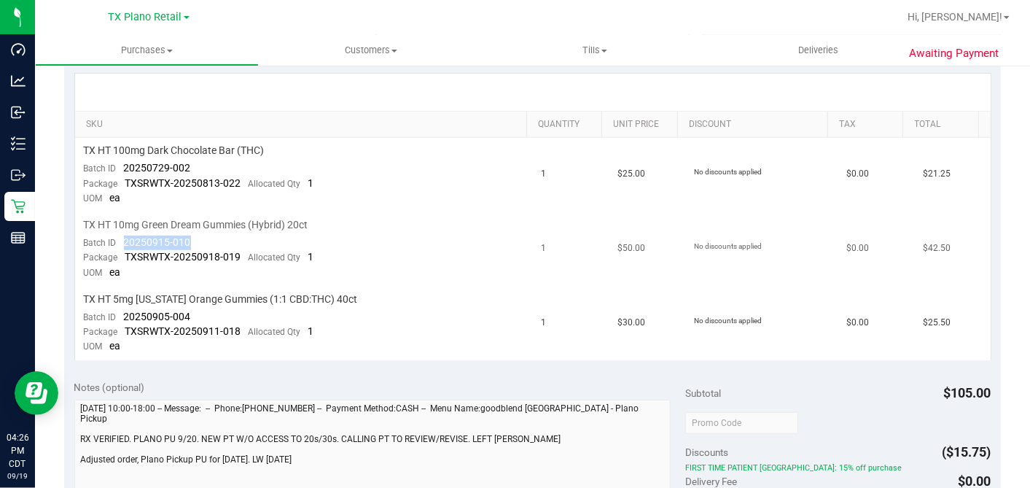
drag, startPoint x: 196, startPoint y: 242, endPoint x: 125, endPoint y: 237, distance: 71.6
click at [125, 237] on td "TX HT 10mg Green Dream Gummies (Hybrid) 20ct Batch ID 20250915-010 Package TXSR…" at bounding box center [304, 249] width 458 height 74
drag, startPoint x: 193, startPoint y: 310, endPoint x: 125, endPoint y: 312, distance: 68.6
click at [125, 312] on td "TX HT 5mg Texas Orange Gummies (1:1 CBD:THC) 40ct Batch ID 20250905-004 Package…" at bounding box center [304, 324] width 458 height 74
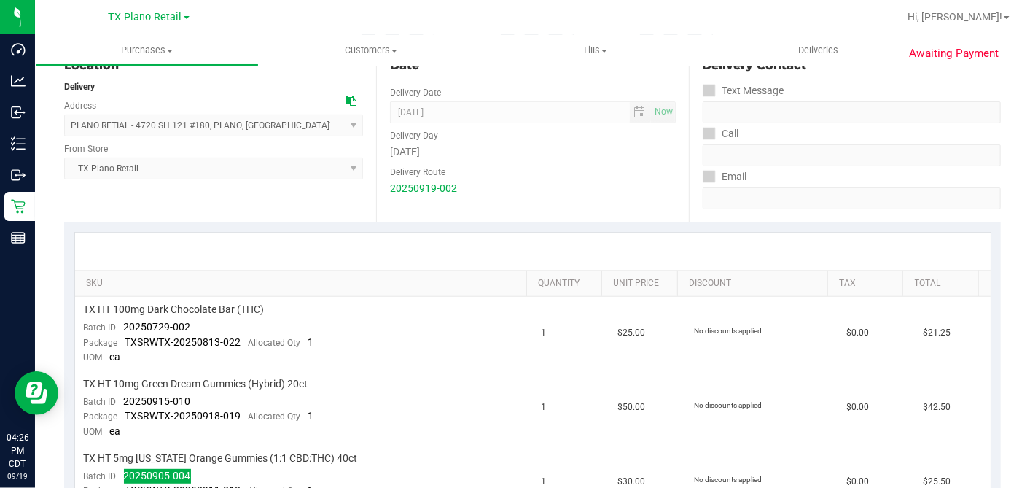
scroll to position [0, 0]
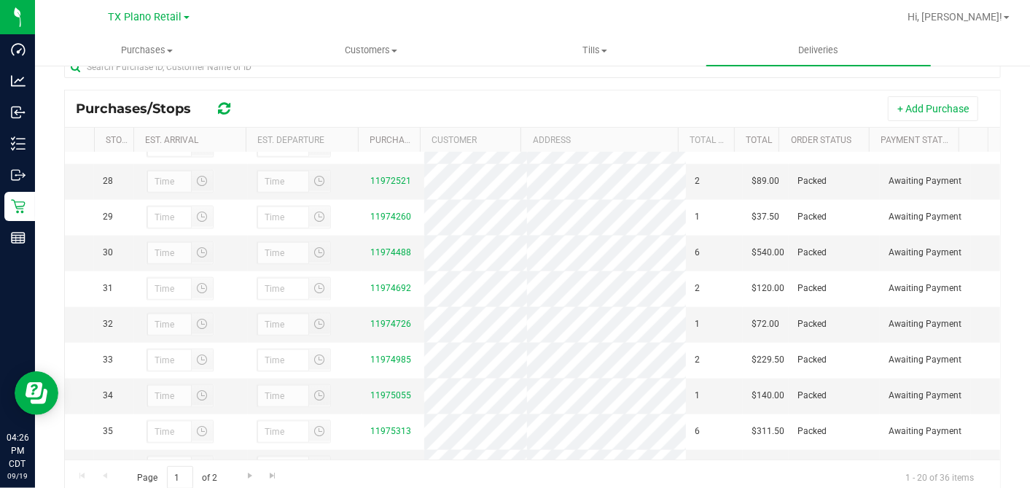
scroll to position [972, 0]
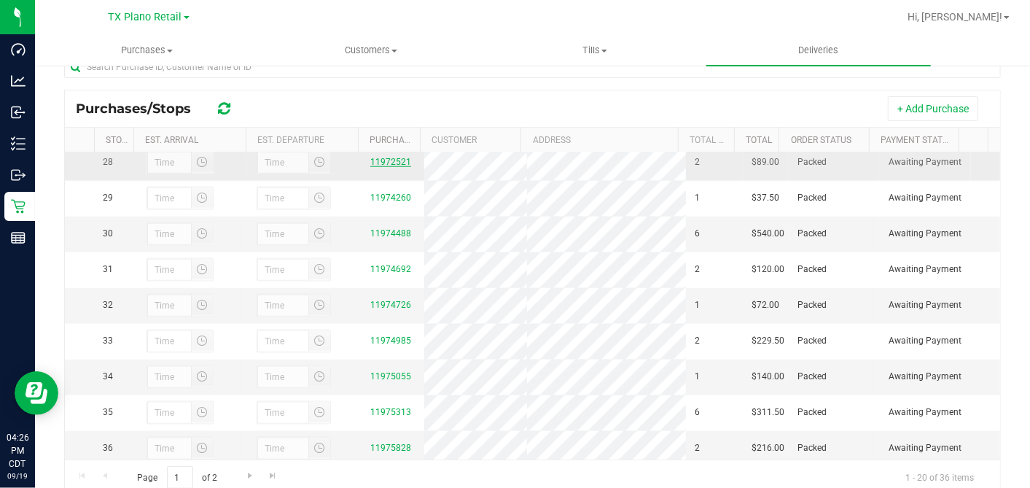
click at [377, 167] on link "11972521" at bounding box center [390, 162] width 41 height 10
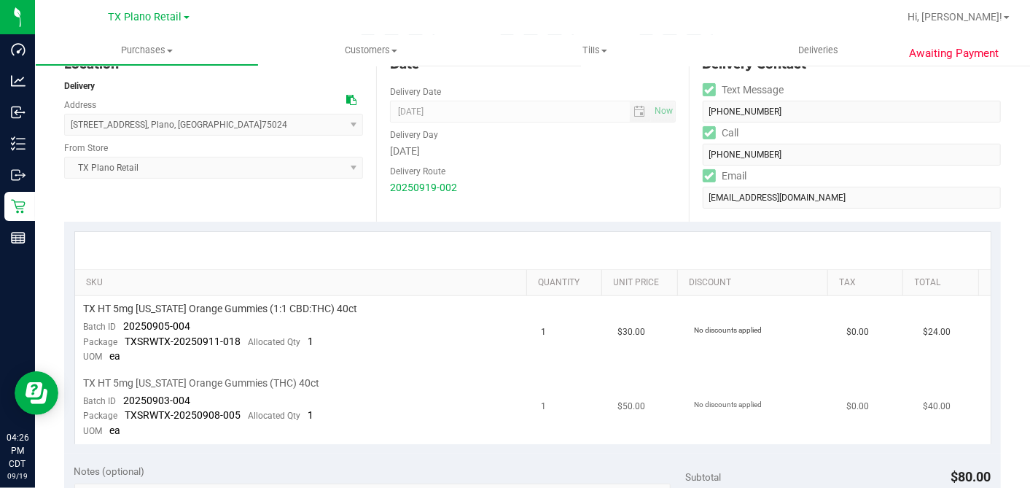
scroll to position [324, 0]
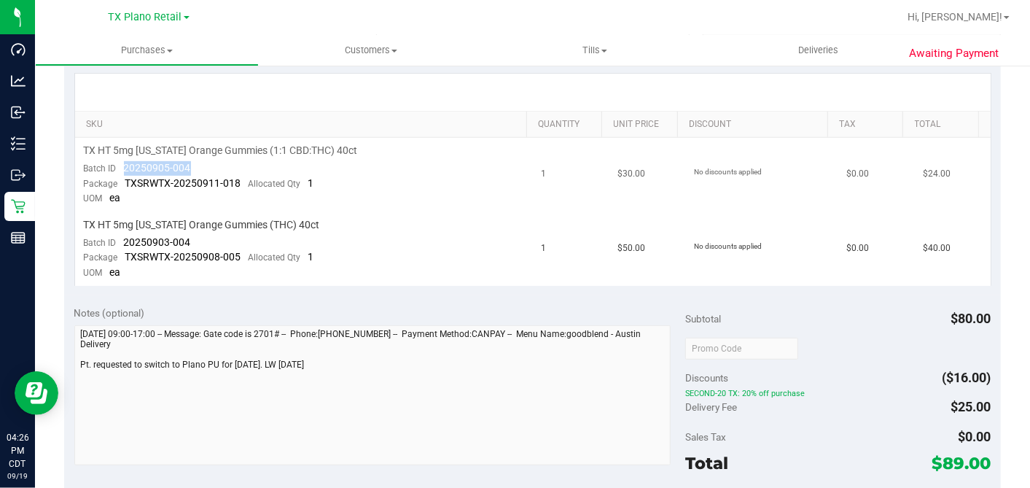
drag, startPoint x: 191, startPoint y: 169, endPoint x: 124, endPoint y: 166, distance: 67.2
click at [124, 166] on td "TX HT 5mg Texas Orange Gummies (1:1 CBD:THC) 40ct Batch ID 20250905-004 Package…" at bounding box center [304, 175] width 458 height 74
drag, startPoint x: 188, startPoint y: 237, endPoint x: 120, endPoint y: 236, distance: 67.8
click at [120, 236] on td "TX HT 5mg Texas Orange Gummies (THC) 40ct Batch ID 20250903-004 Package TXSRWTX…" at bounding box center [304, 249] width 458 height 74
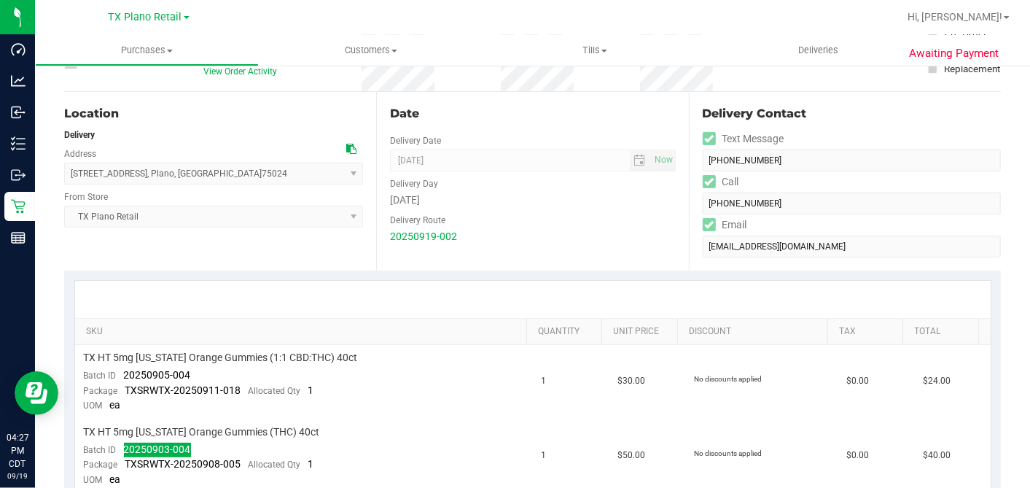
scroll to position [0, 0]
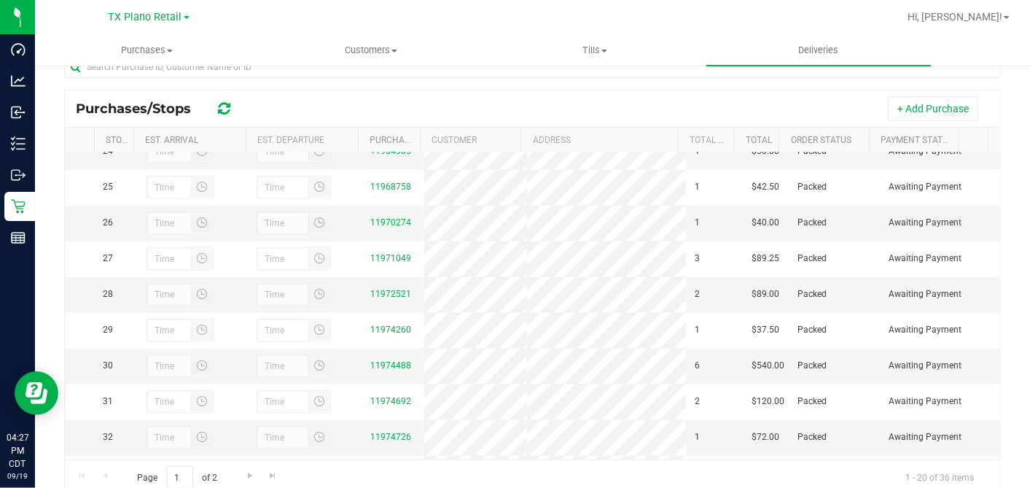
scroll to position [891, 0]
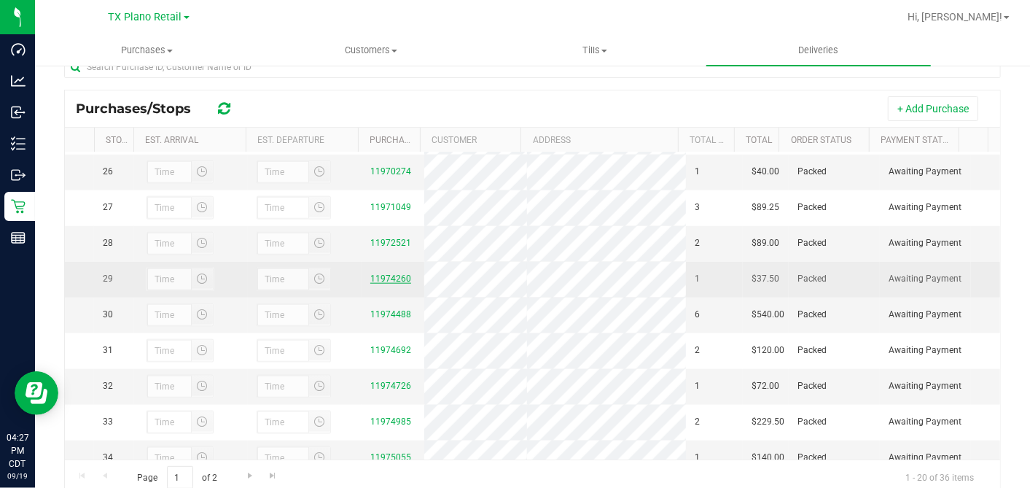
click at [381, 284] on link "11974260" at bounding box center [390, 278] width 41 height 10
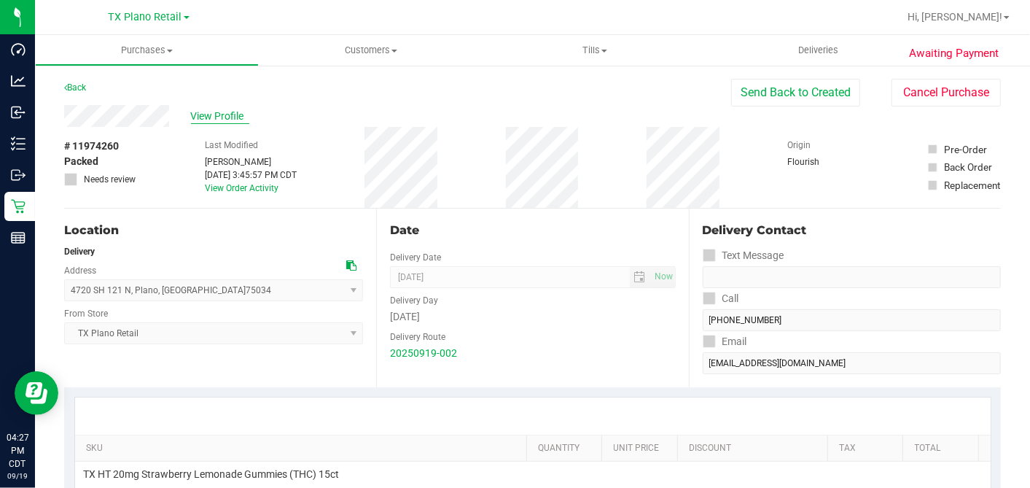
click at [233, 114] on span "View Profile" at bounding box center [220, 116] width 58 height 15
click at [209, 115] on span "View Profile" at bounding box center [220, 116] width 58 height 15
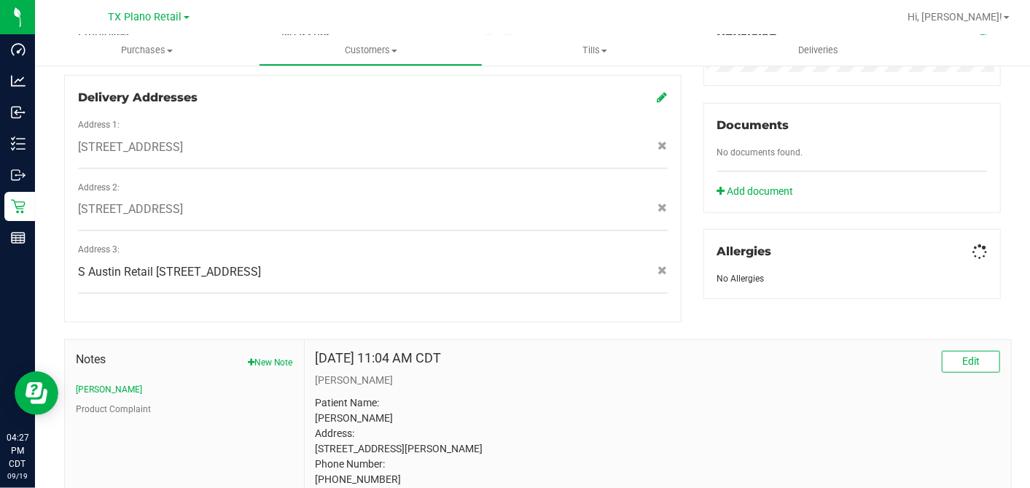
scroll to position [616, 0]
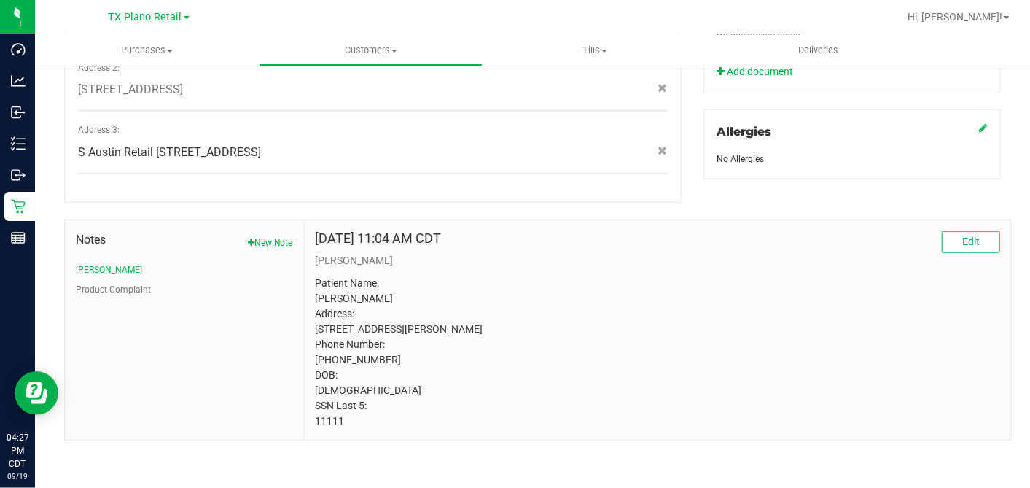
click at [322, 421] on p "Patient Name: Justin Ramos Address: 5504 Marina Dr Denton, TX, 76208 Phone Numb…" at bounding box center [658, 352] width 685 height 153
click at [460, 287] on p "Patient Name: Justin Ramos Address: 5504 Marina Dr Denton, TX, 76208 Phone Numb…" at bounding box center [658, 352] width 685 height 153
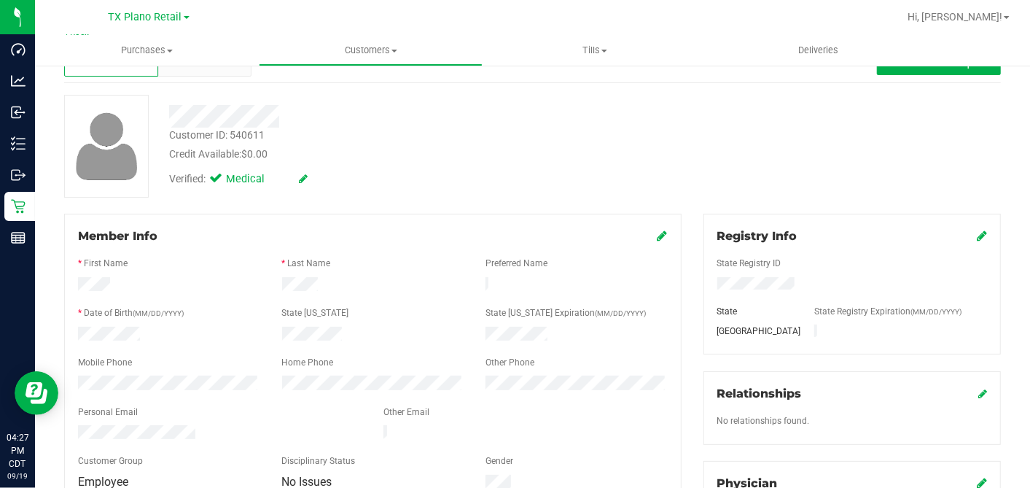
scroll to position [130, 0]
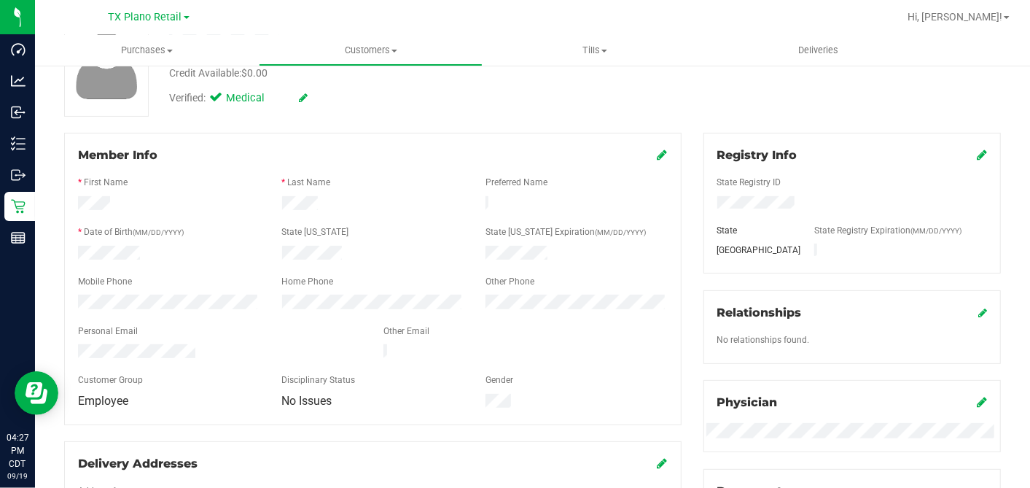
click at [237, 188] on div "* First Name" at bounding box center [169, 184] width 204 height 17
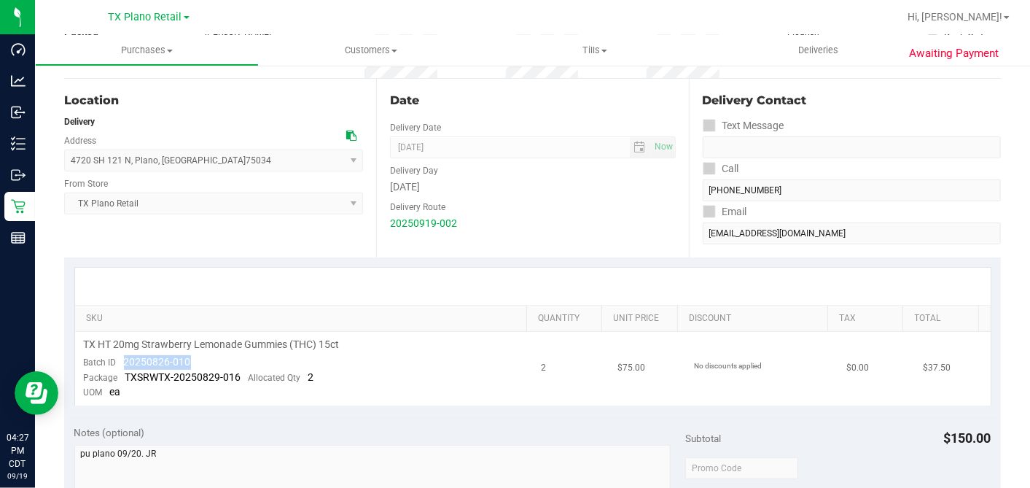
drag, startPoint x: 196, startPoint y: 360, endPoint x: 122, endPoint y: 359, distance: 74.4
click at [122, 359] on td "TX HT 20mg Strawberry Lemonade Gummies (THC) 15ct Batch ID 20250826-010 Package…" at bounding box center [304, 369] width 458 height 74
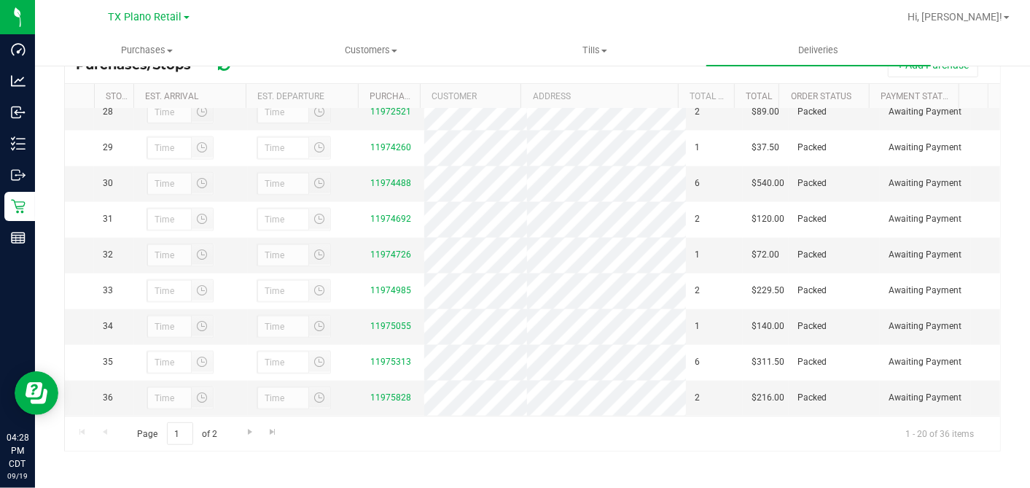
scroll to position [1101, 0]
click at [389, 178] on link "11974488" at bounding box center [390, 183] width 41 height 10
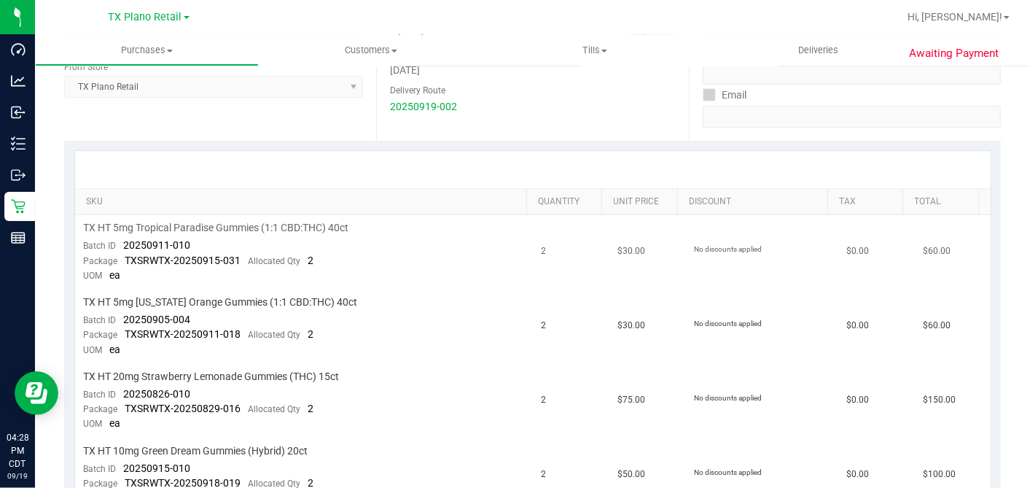
scroll to position [324, 0]
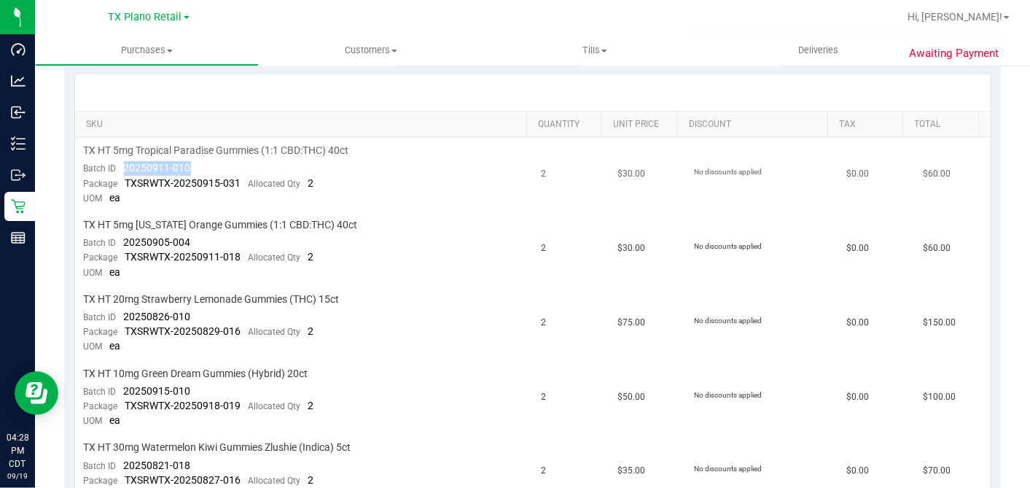
drag, startPoint x: 198, startPoint y: 162, endPoint x: 121, endPoint y: 169, distance: 76.9
click at [121, 169] on td "TX HT 5mg Tropical Paradise Gummies (1:1 CBD:THC) 40ct Batch ID 20250911-010 Pa…" at bounding box center [304, 175] width 458 height 74
drag, startPoint x: 190, startPoint y: 238, endPoint x: 120, endPoint y: 239, distance: 70.0
click at [120, 239] on td "TX HT 5mg Texas Orange Gummies (1:1 CBD:THC) 40ct Batch ID 20250905-004 Package…" at bounding box center [304, 249] width 458 height 74
drag, startPoint x: 206, startPoint y: 316, endPoint x: 125, endPoint y: 314, distance: 81.0
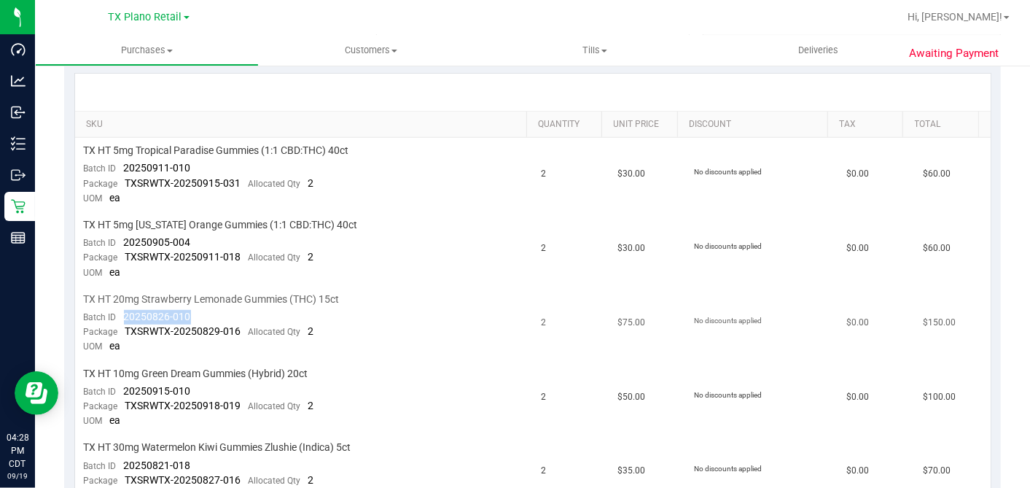
click at [125, 314] on td "TX HT 20mg Strawberry Lemonade Gummies (THC) 15ct Batch ID 20250826-010 Package…" at bounding box center [304, 324] width 458 height 74
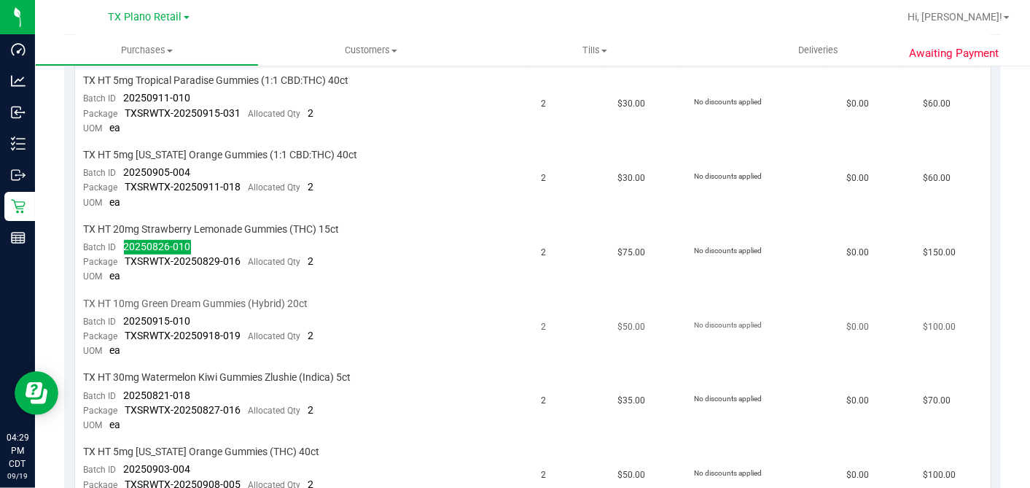
scroll to position [486, 0]
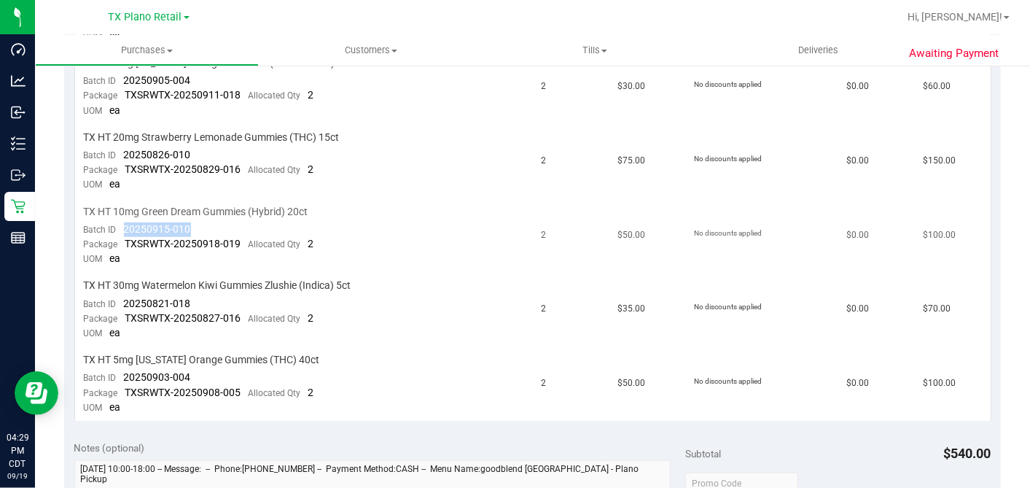
drag, startPoint x: 214, startPoint y: 222, endPoint x: 125, endPoint y: 224, distance: 89.7
click at [125, 224] on td "TX HT 10mg Green Dream Gummies (Hybrid) 20ct Batch ID 20250915-010 Package TXSR…" at bounding box center [304, 236] width 458 height 74
drag, startPoint x: 194, startPoint y: 300, endPoint x: 125, endPoint y: 297, distance: 69.3
click at [125, 297] on td "TX HT 30mg Watermelon Kiwi Gummies Zlushie (Indica) 5ct Batch ID 20250821-018 P…" at bounding box center [304, 310] width 458 height 74
click at [191, 372] on td "TX HT 5mg Texas Orange Gummies (THC) 40ct Batch ID 20250903-004 Package TXSRWTX…" at bounding box center [304, 384] width 458 height 74
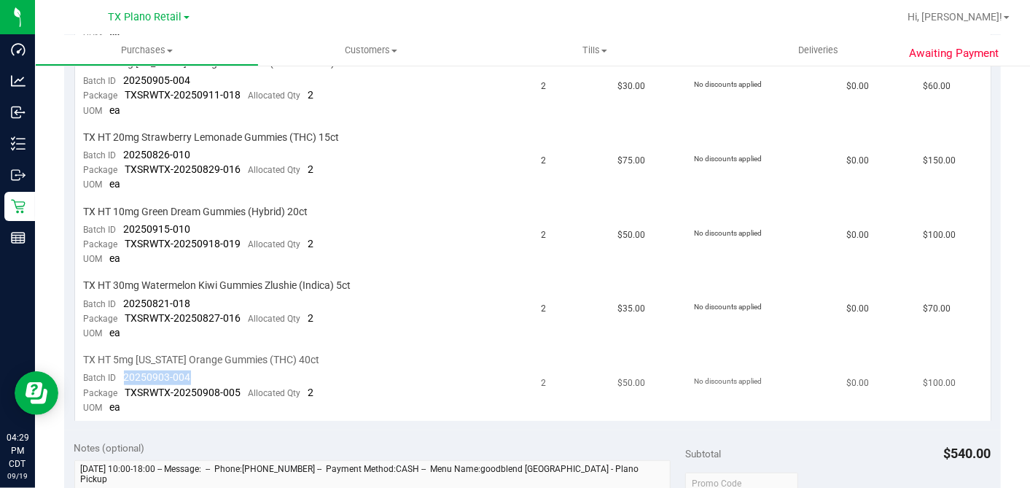
drag, startPoint x: 191, startPoint y: 372, endPoint x: 124, endPoint y: 367, distance: 67.3
click at [124, 367] on td "TX HT 5mg Texas Orange Gummies (THC) 40ct Batch ID 20250903-004 Package TXSRWTX…" at bounding box center [304, 384] width 458 height 74
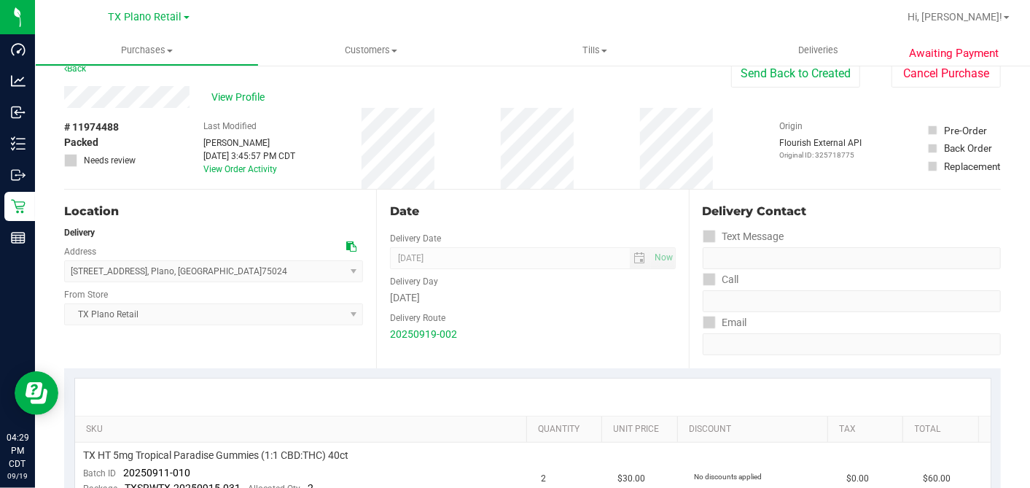
scroll to position [0, 0]
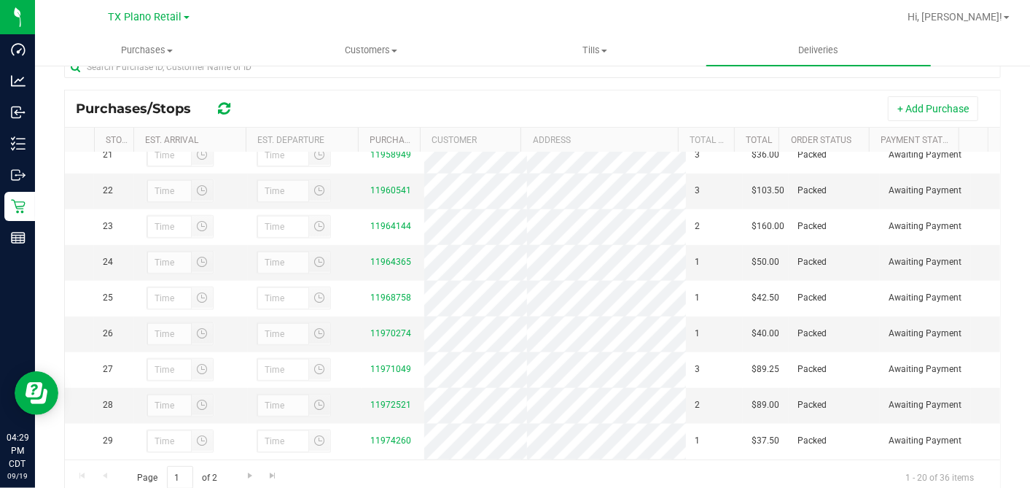
scroll to position [1053, 0]
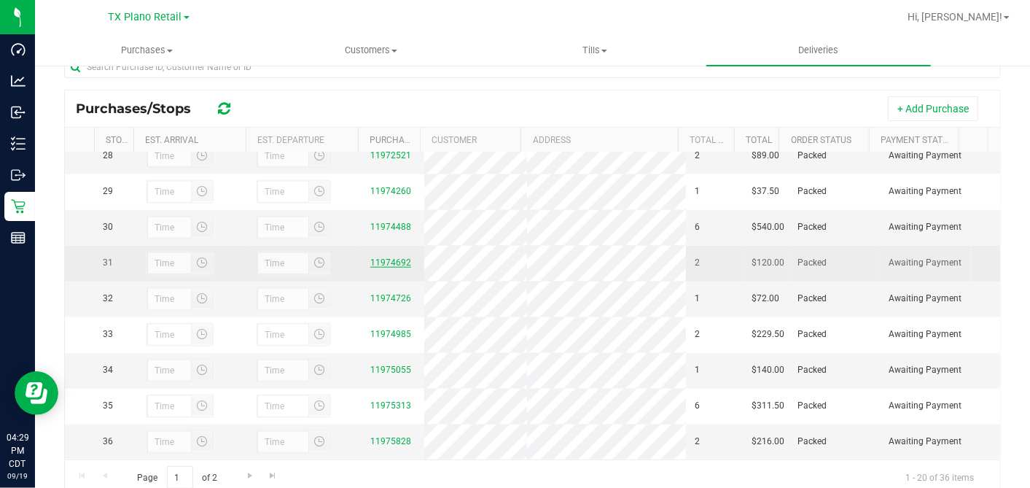
click at [400, 268] on link "11974692" at bounding box center [390, 262] width 41 height 10
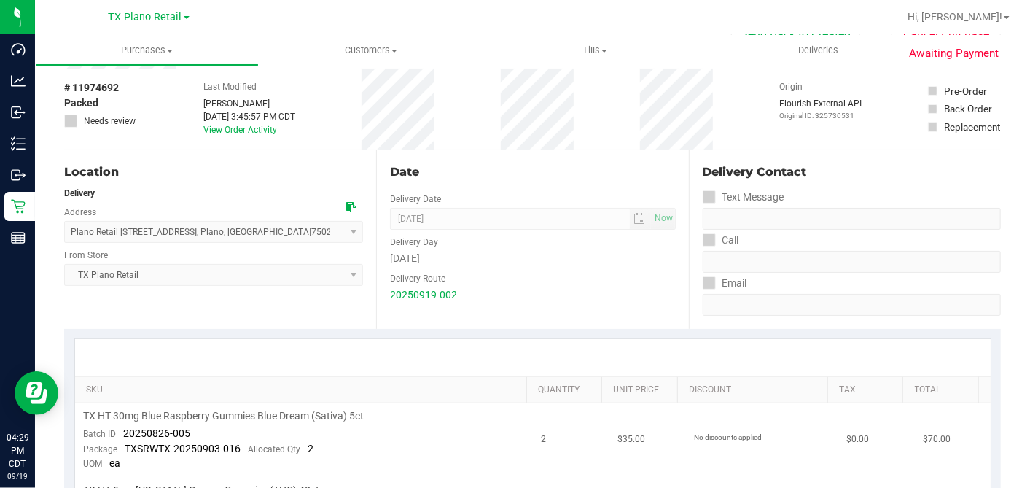
scroll to position [243, 0]
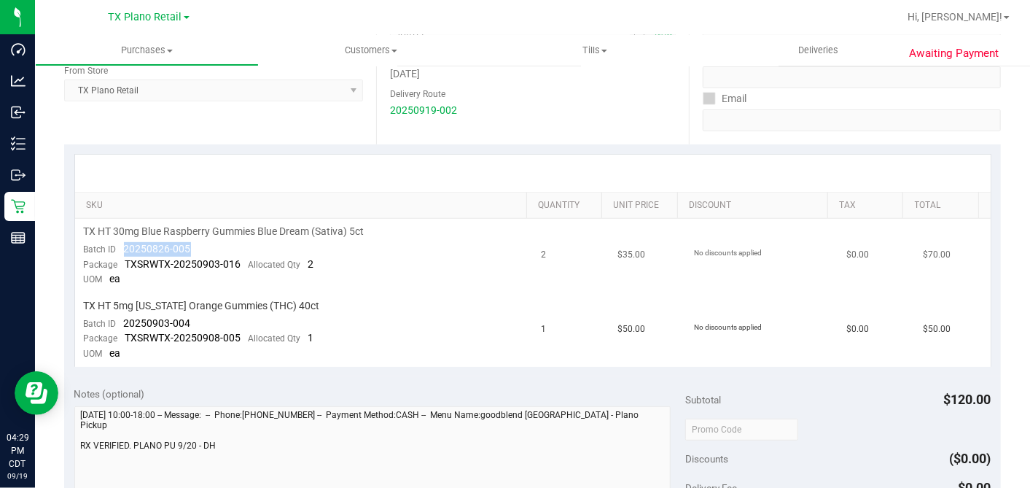
drag, startPoint x: 200, startPoint y: 247, endPoint x: 122, endPoint y: 248, distance: 77.3
click at [122, 248] on td "TX HT 30mg Blue Raspberry Gummies Blue Dream (Sativa) 5ct Batch ID 20250826-005…" at bounding box center [304, 256] width 458 height 74
drag, startPoint x: 188, startPoint y: 319, endPoint x: 122, endPoint y: 317, distance: 65.7
click at [122, 317] on td "TX HT 5mg Texas Orange Gummies (THC) 40ct Batch ID 20250903-004 Package TXSRWTX…" at bounding box center [304, 330] width 458 height 74
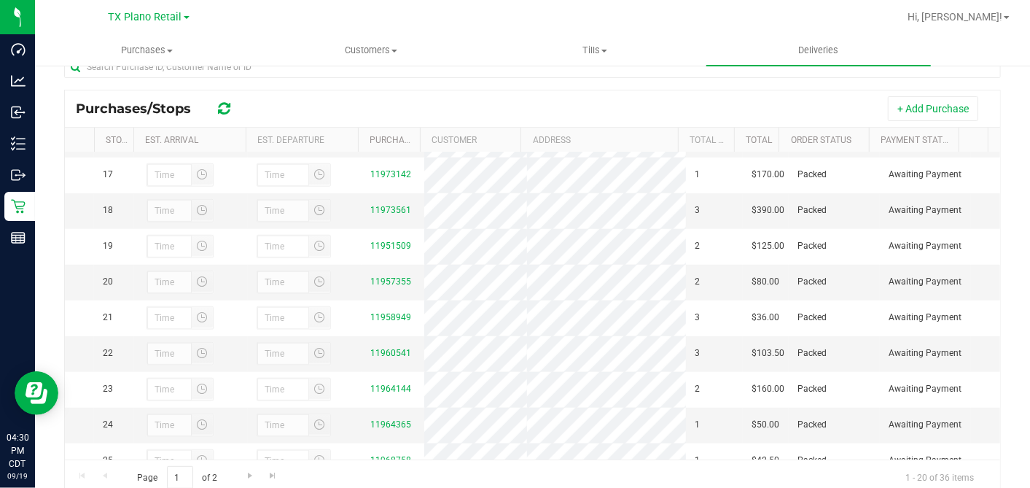
scroll to position [1101, 0]
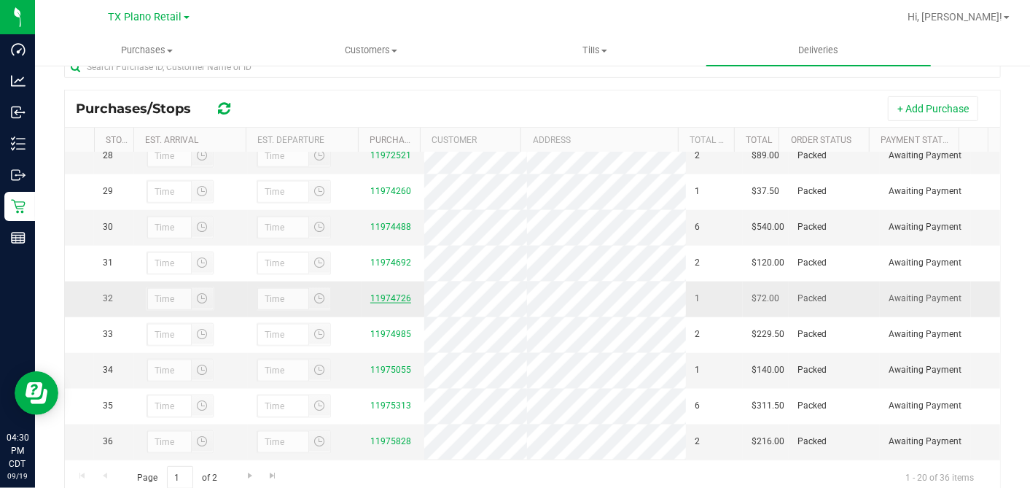
click at [389, 293] on link "11974726" at bounding box center [390, 298] width 41 height 10
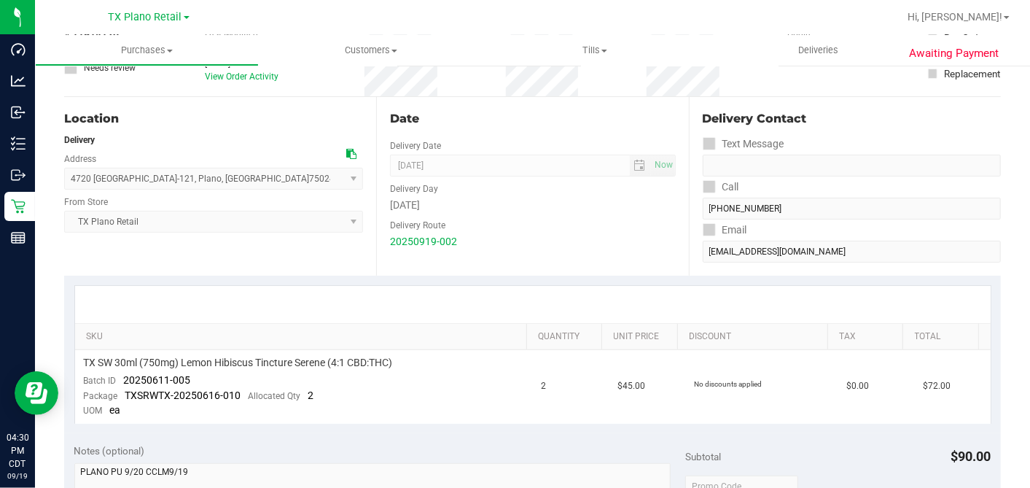
scroll to position [243, 0]
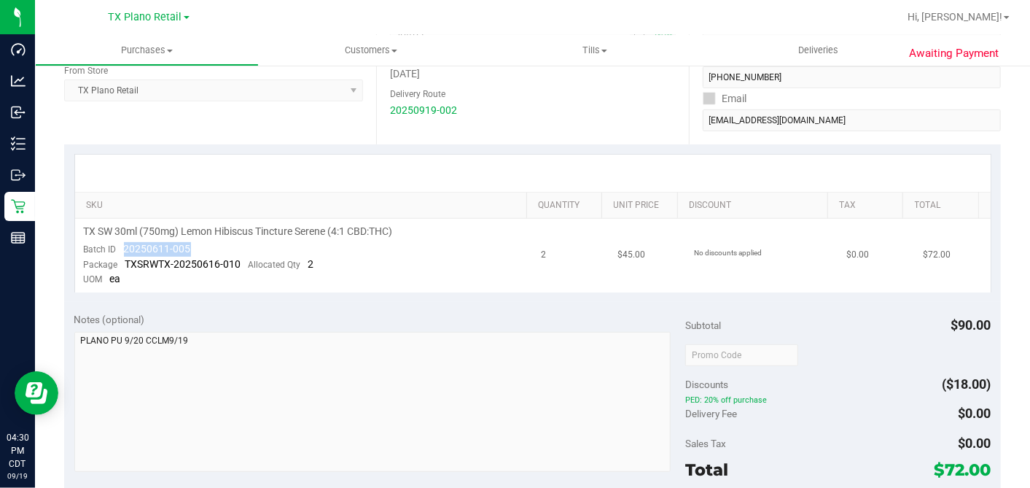
drag, startPoint x: 252, startPoint y: 249, endPoint x: 123, endPoint y: 249, distance: 128.3
click at [123, 249] on td "TX SW 30ml (750mg) Lemon Hibiscus Tincture Serene (4:1 CBD:THC) Batch ID 202506…" at bounding box center [304, 256] width 458 height 74
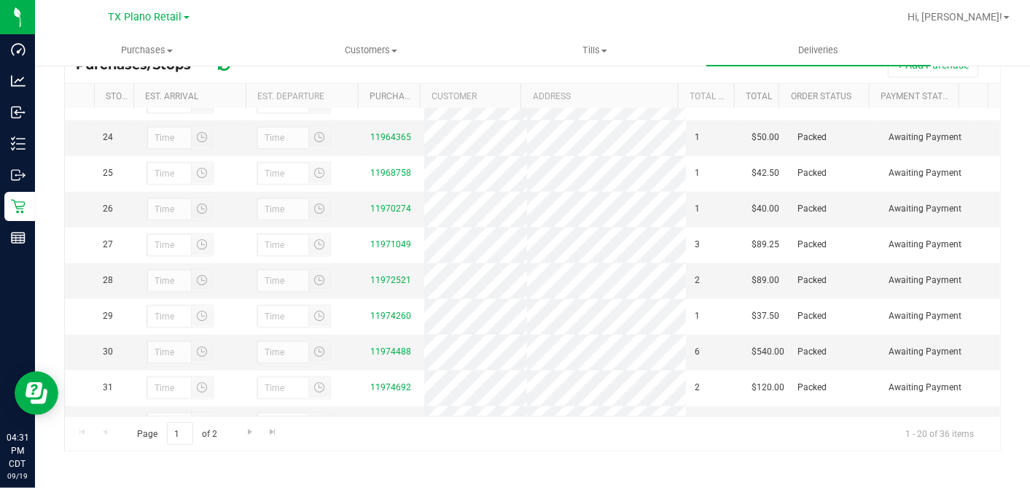
scroll to position [1101, 0]
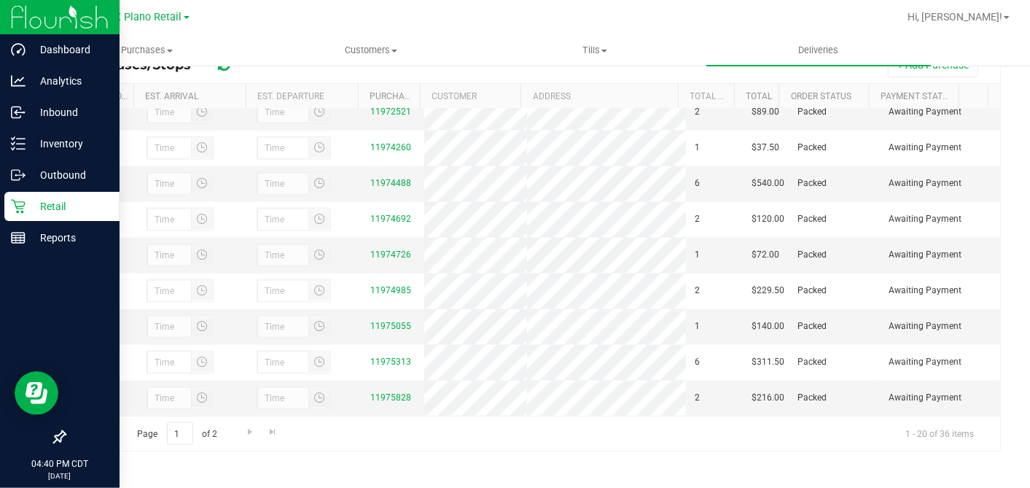
click at [46, 217] on div "Retail" at bounding box center [61, 206] width 115 height 29
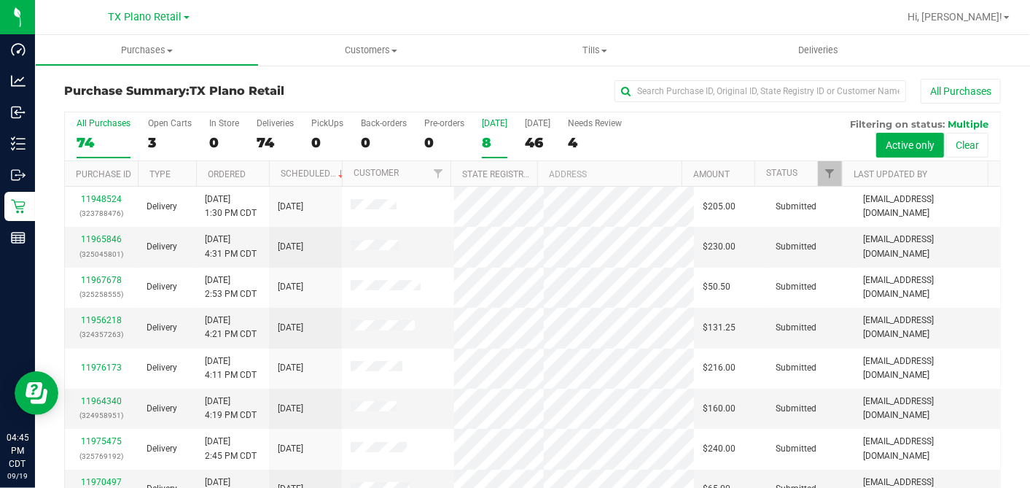
click at [491, 139] on div "8" at bounding box center [495, 142] width 26 height 17
click at [0, 0] on input "Today 8" at bounding box center [0, 0] width 0 height 0
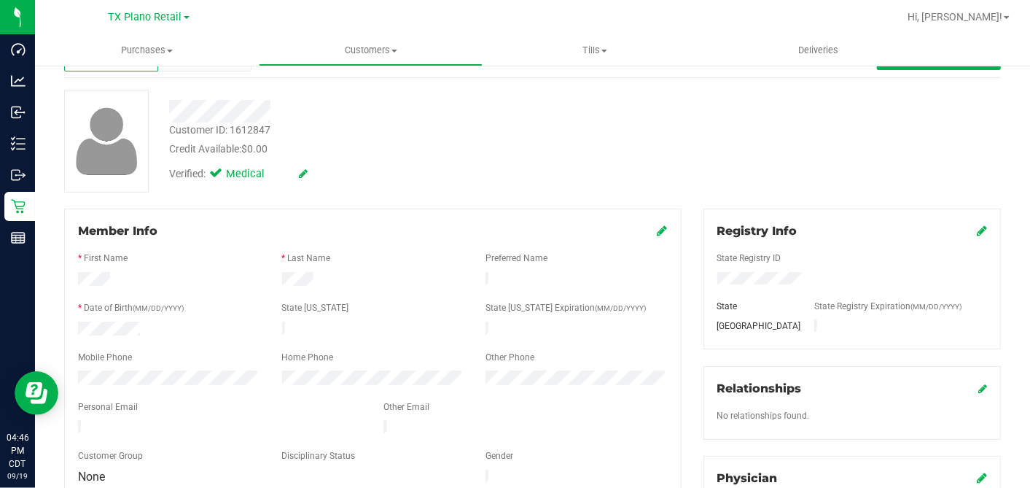
click at [375, 150] on div "Credit Available: $0.00" at bounding box center [398, 148] width 458 height 15
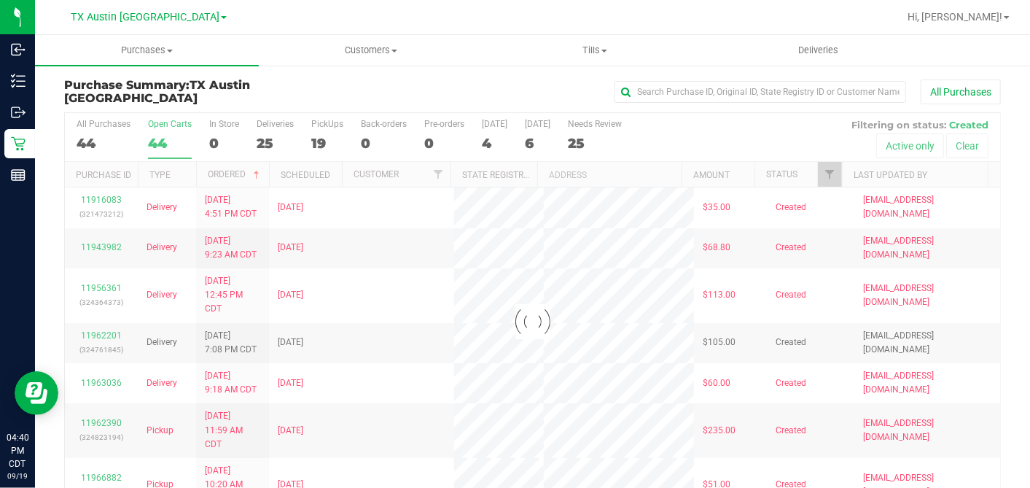
scroll to position [54, 0]
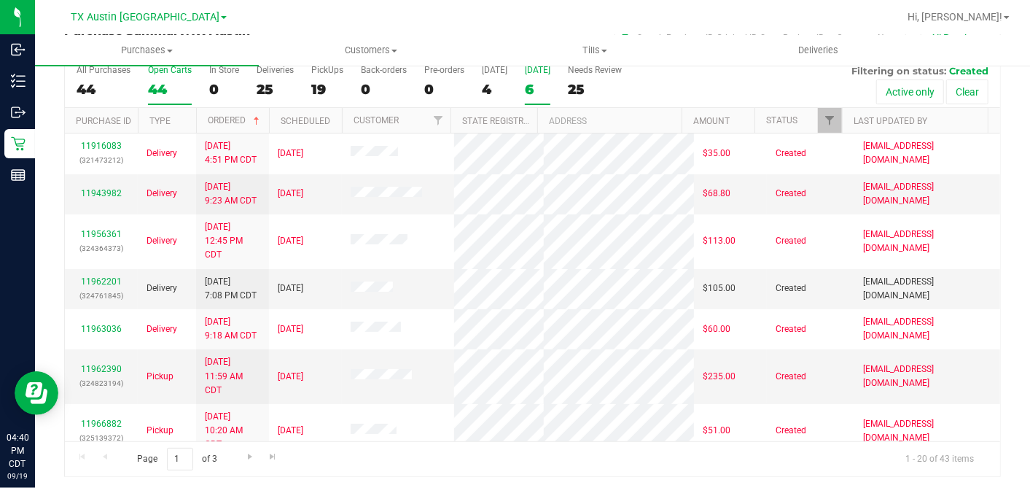
click at [535, 85] on div "6" at bounding box center [538, 89] width 26 height 17
click at [0, 0] on input "[DATE] 6" at bounding box center [0, 0] width 0 height 0
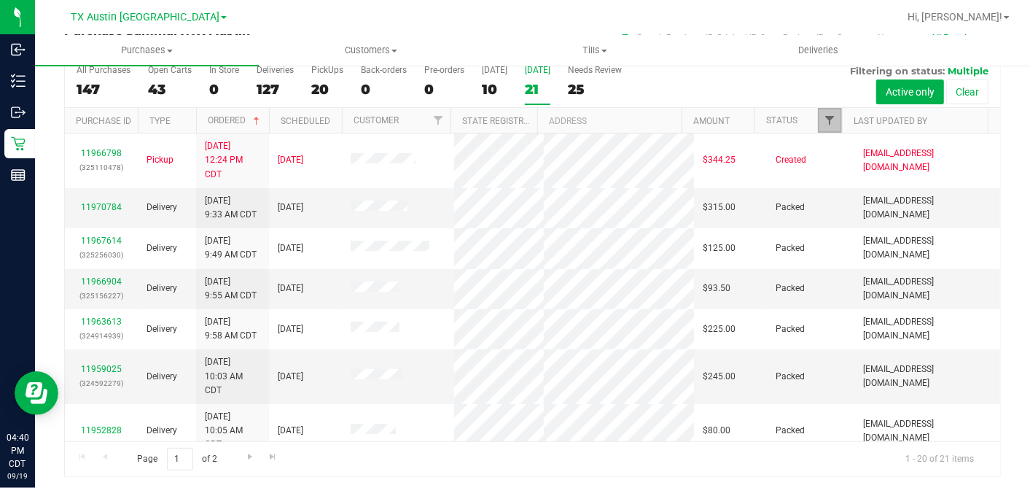
click at [824, 120] on span "Filter" at bounding box center [830, 120] width 12 height 12
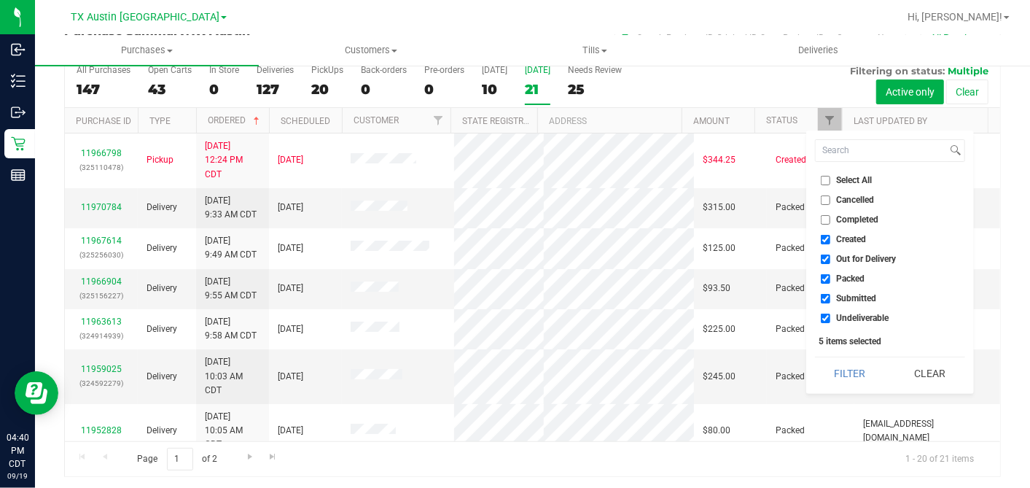
click at [823, 176] on input "Select All" at bounding box center [825, 180] width 9 height 9
checkbox input "true"
click at [823, 176] on input "Select All" at bounding box center [825, 180] width 9 height 9
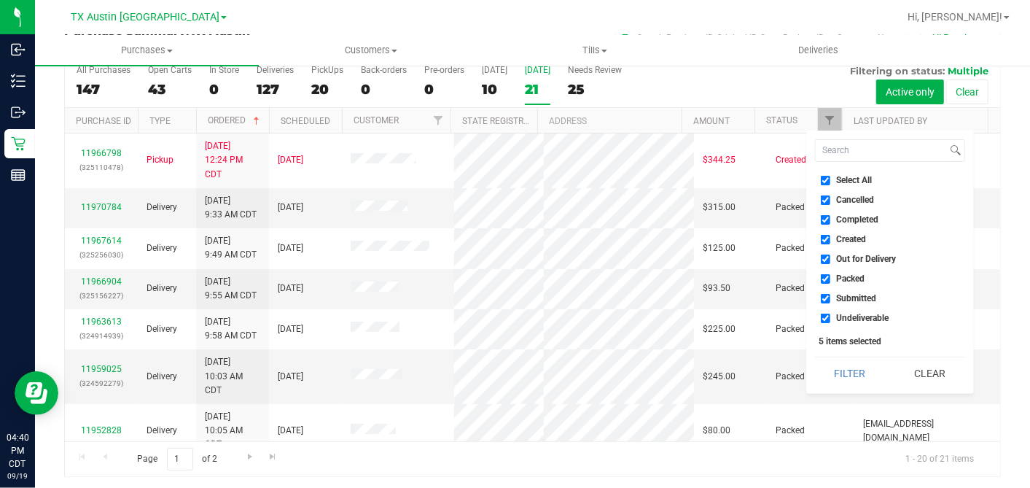
checkbox input "false"
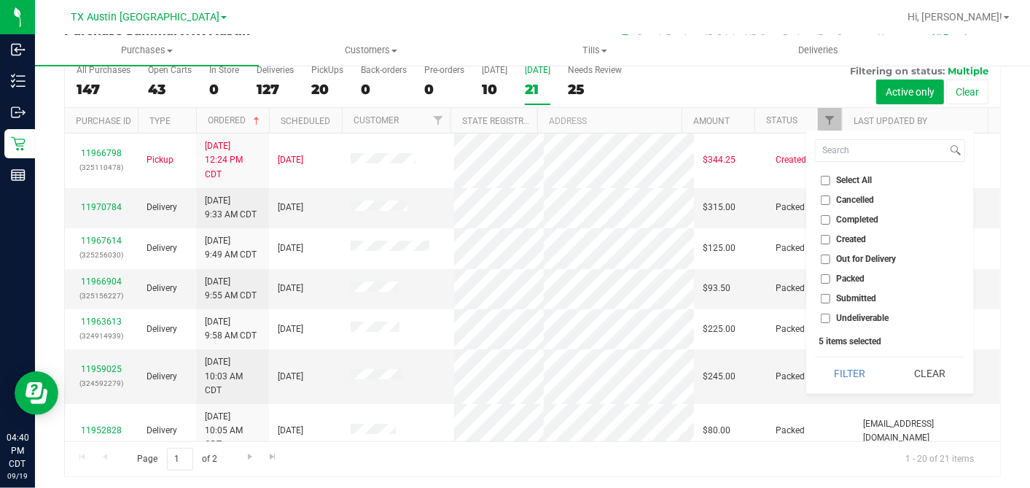
checkbox input "false"
click at [822, 237] on input "Created" at bounding box center [825, 239] width 9 height 9
checkbox input "true"
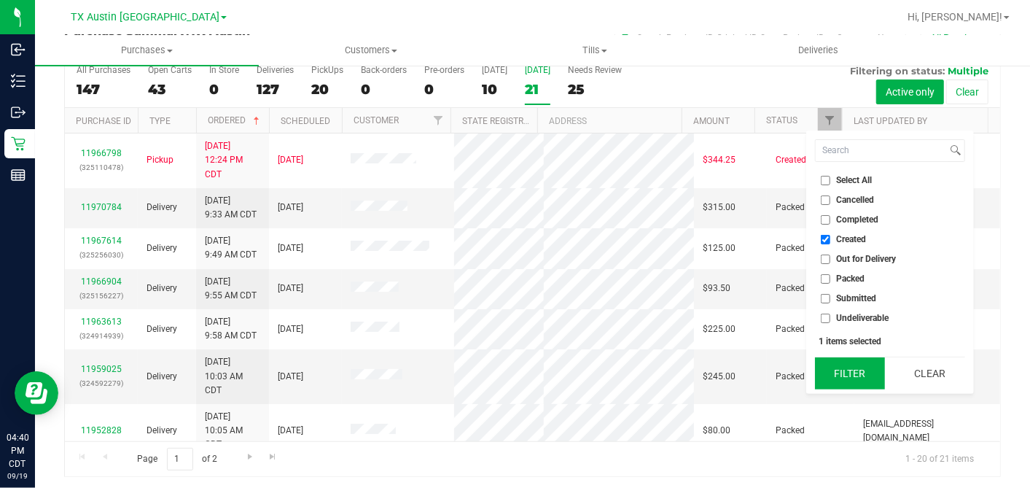
drag, startPoint x: 848, startPoint y: 375, endPoint x: 814, endPoint y: 371, distance: 33.7
click at [847, 375] on button "Filter" at bounding box center [850, 373] width 70 height 32
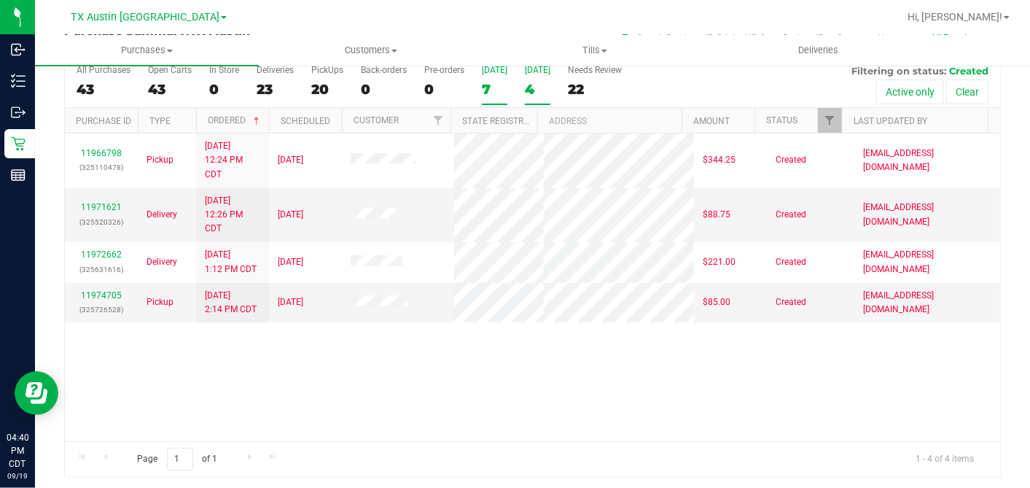
click at [485, 85] on div "7" at bounding box center [495, 89] width 26 height 17
click at [0, 0] on input "[DATE] 7" at bounding box center [0, 0] width 0 height 0
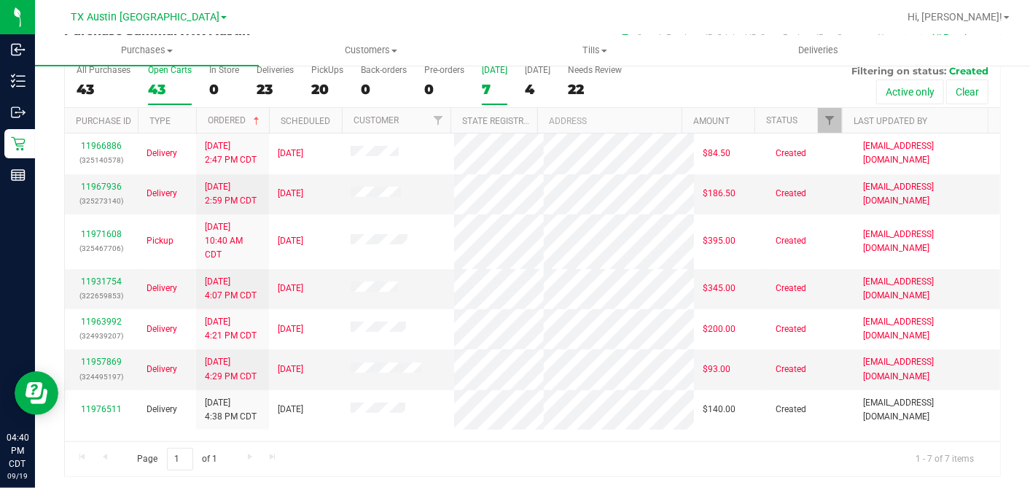
click at [166, 82] on div "43" at bounding box center [170, 89] width 44 height 17
click at [0, 0] on input "Open Carts 43" at bounding box center [0, 0] width 0 height 0
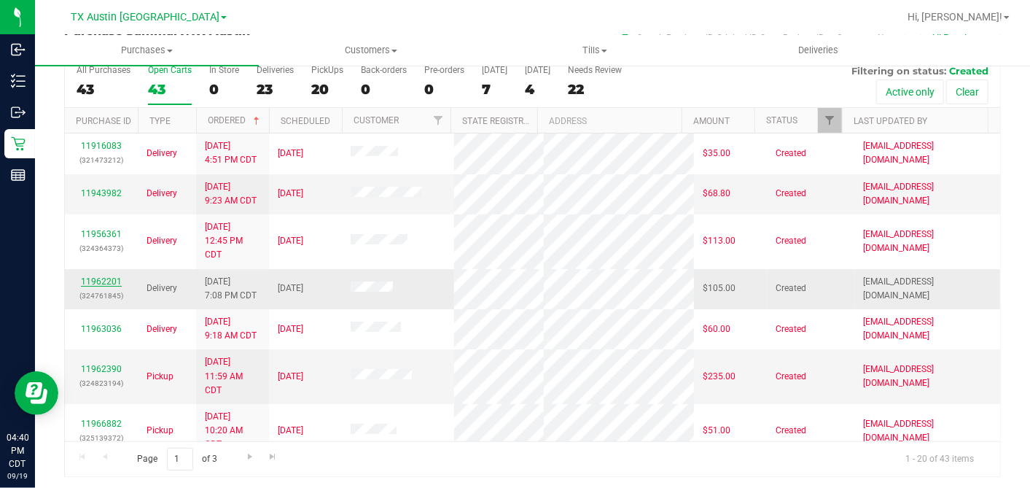
click at [102, 287] on link "11962201" at bounding box center [101, 281] width 41 height 10
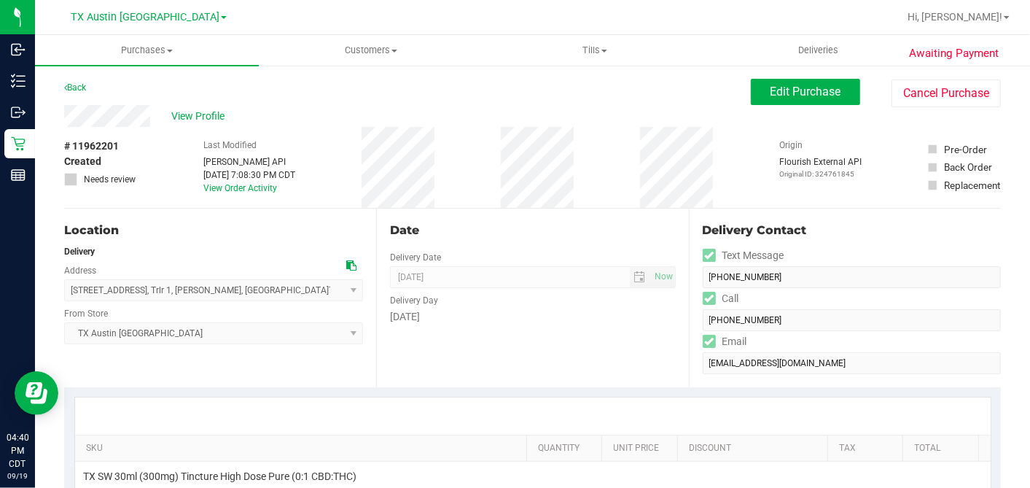
click at [156, 118] on div "View Profile" at bounding box center [407, 116] width 687 height 22
click at [350, 261] on icon at bounding box center [351, 265] width 10 height 10
click at [771, 87] on span "Edit Purchase" at bounding box center [806, 92] width 71 height 14
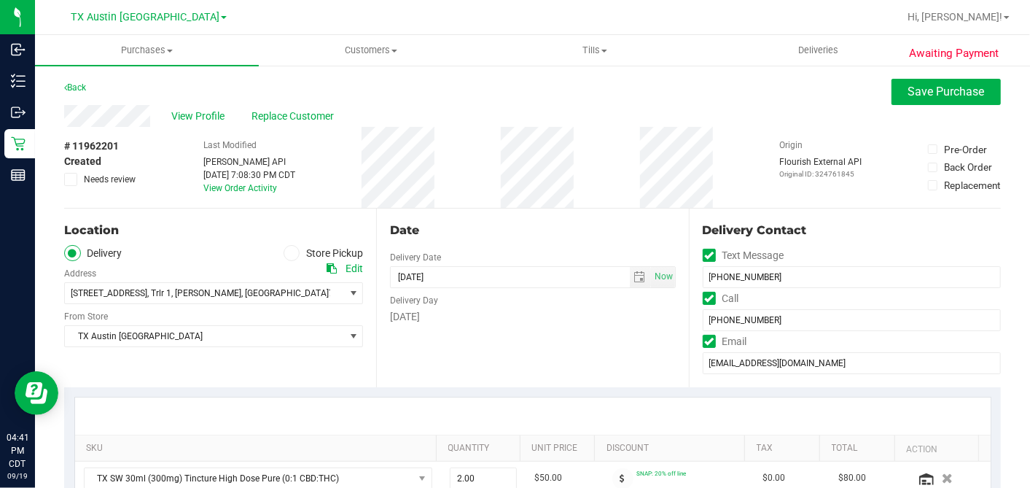
scroll to position [324, 0]
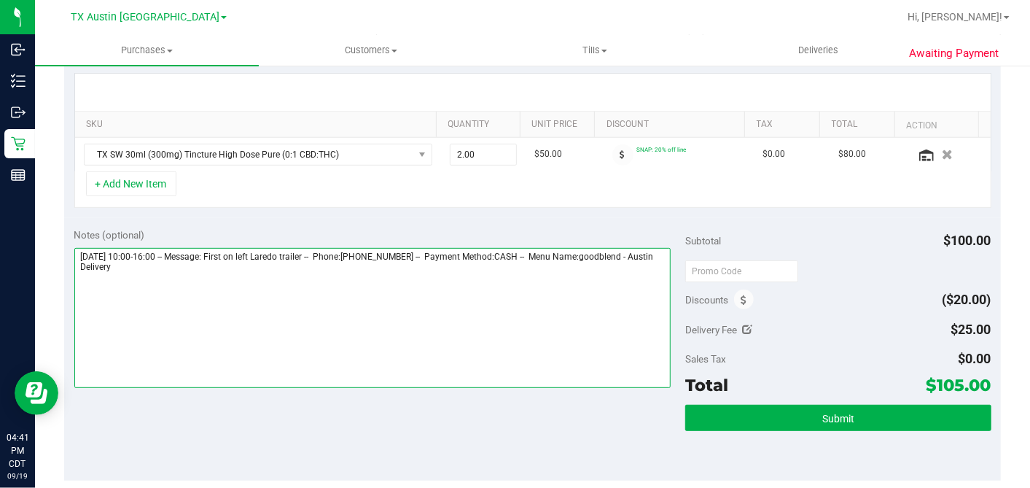
click at [419, 282] on textarea at bounding box center [372, 318] width 597 height 140
click at [257, 306] on textarea at bounding box center [372, 318] width 597 height 140
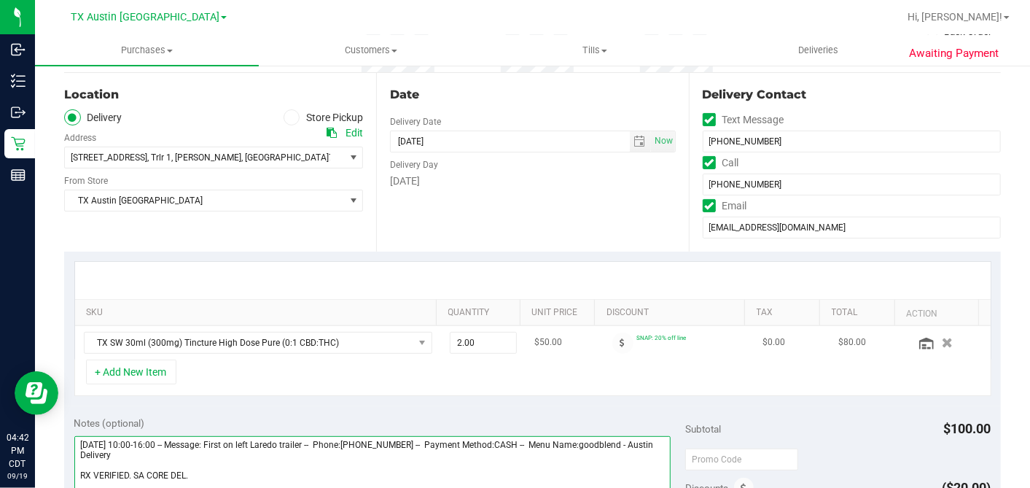
scroll to position [243, 0]
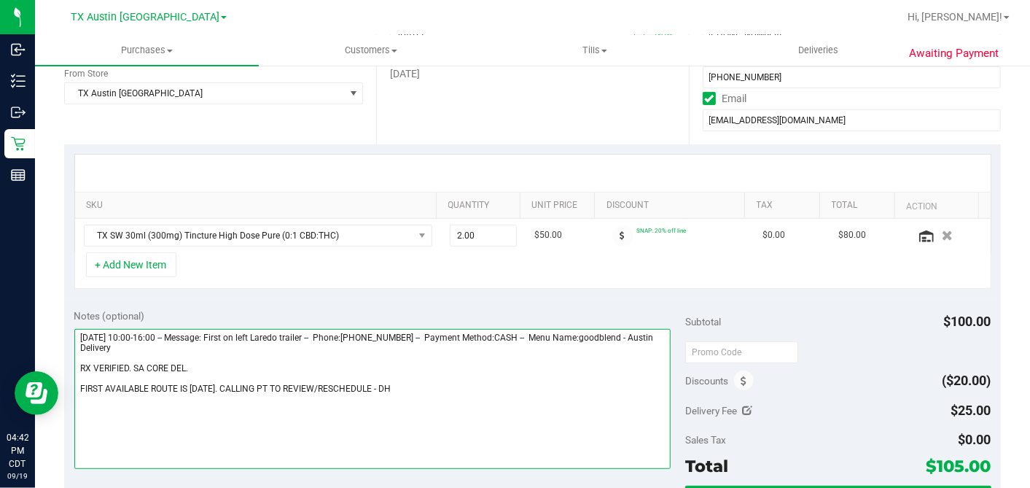
click at [251, 383] on textarea at bounding box center [372, 399] width 597 height 140
drag, startPoint x: 275, startPoint y: 387, endPoint x: 348, endPoint y: 397, distance: 73.5
click at [348, 397] on textarea at bounding box center [372, 399] width 597 height 140
click at [195, 362] on textarea at bounding box center [372, 399] width 597 height 140
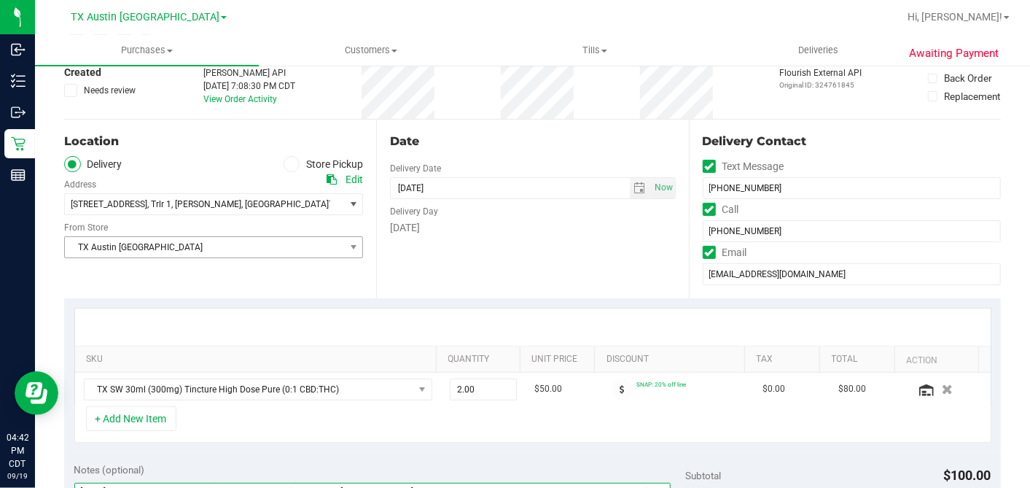
scroll to position [0, 0]
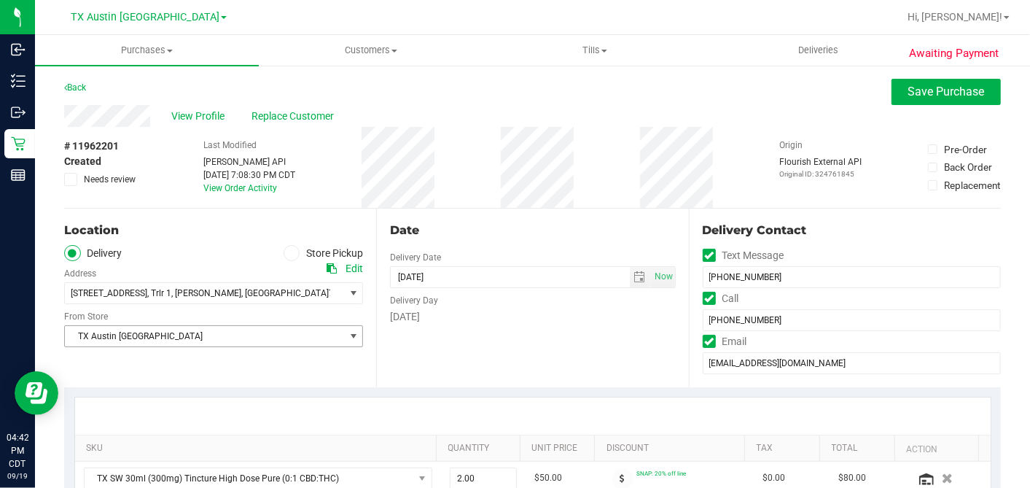
type textarea "[DATE] 10:00-16:00 -- Message: First on left Laredo trailer -- Phone:[PHONE_NUM…"
click at [172, 341] on span "TX Austin [GEOGRAPHIC_DATA]" at bounding box center [204, 336] width 279 height 20
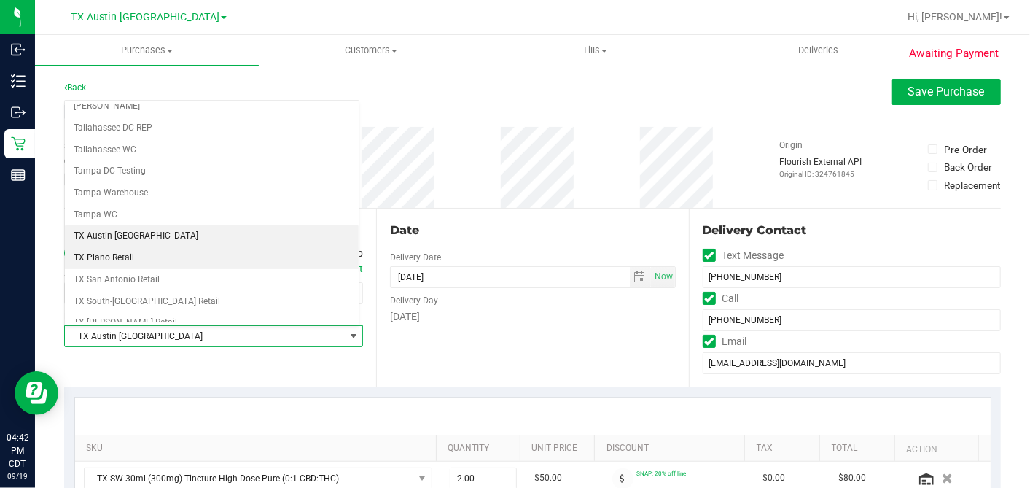
scroll to position [1037, 0]
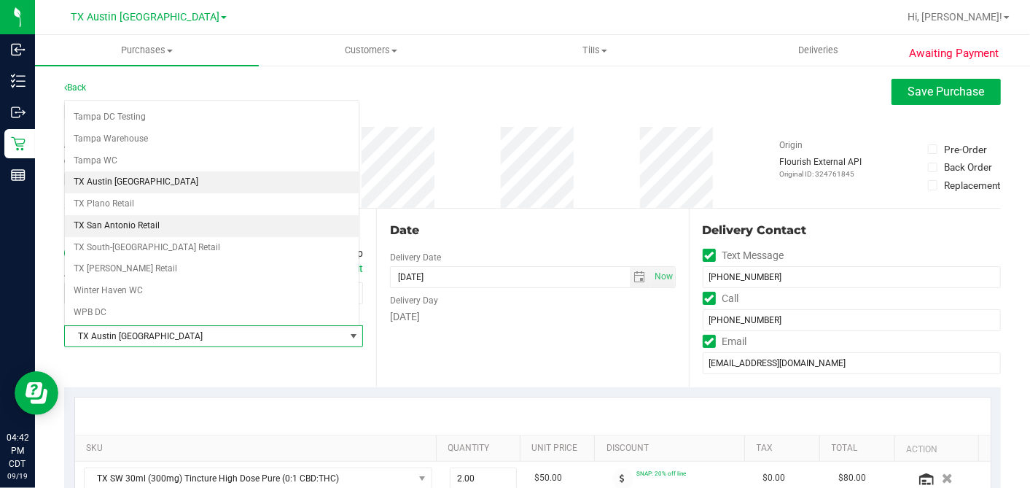
click at [141, 215] on li "TX San Antonio Retail" at bounding box center [212, 226] width 294 height 22
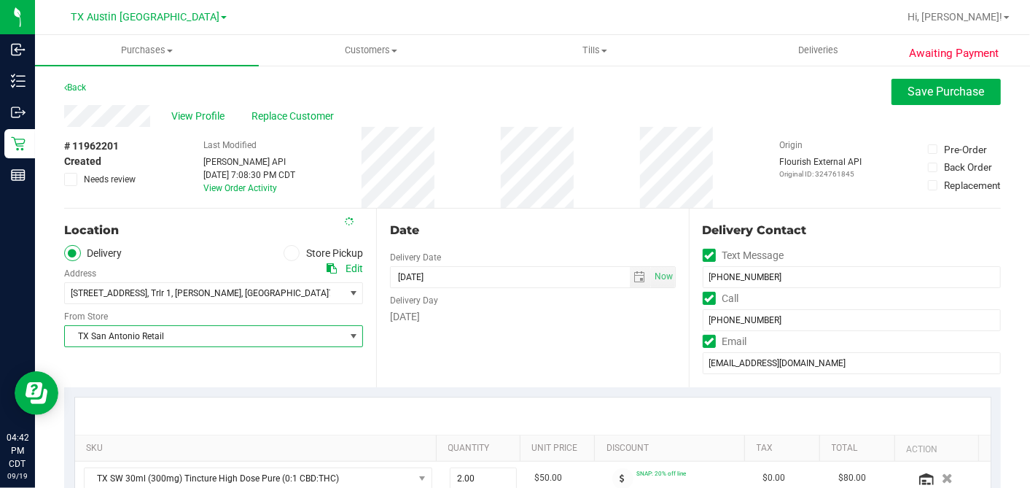
click at [494, 324] on div "Date Delivery Date [DATE] Now [DATE] 04:00 PM Now Delivery Day [DATE]" at bounding box center [532, 298] width 312 height 179
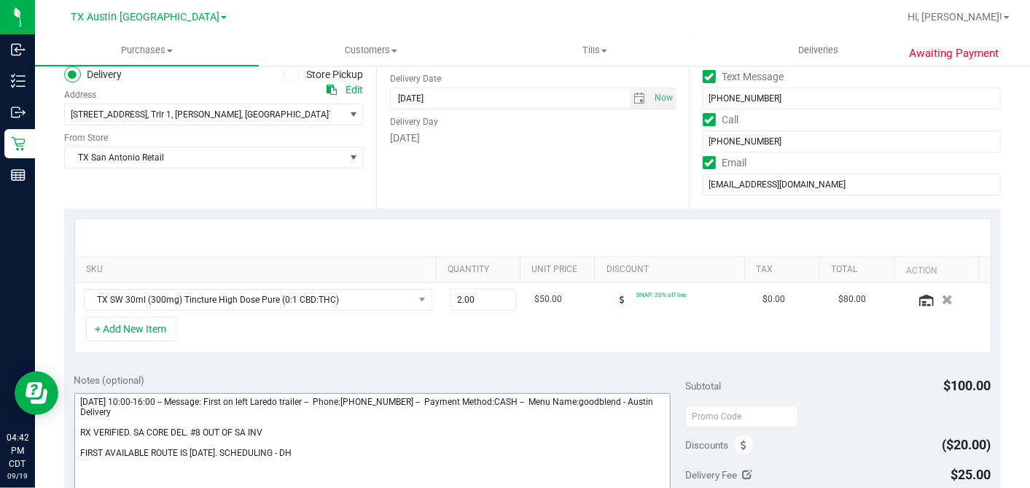
scroll to position [324, 0]
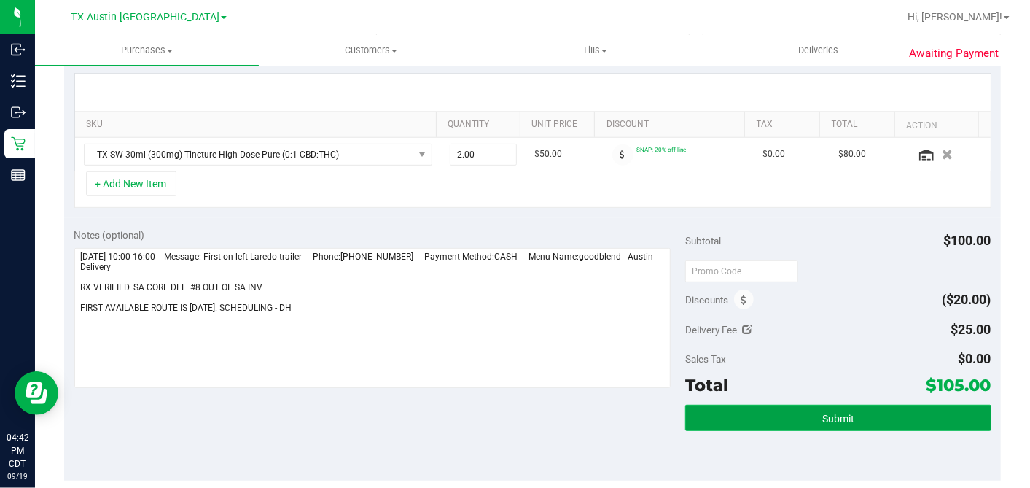
click at [858, 408] on button "Submit" at bounding box center [838, 418] width 306 height 26
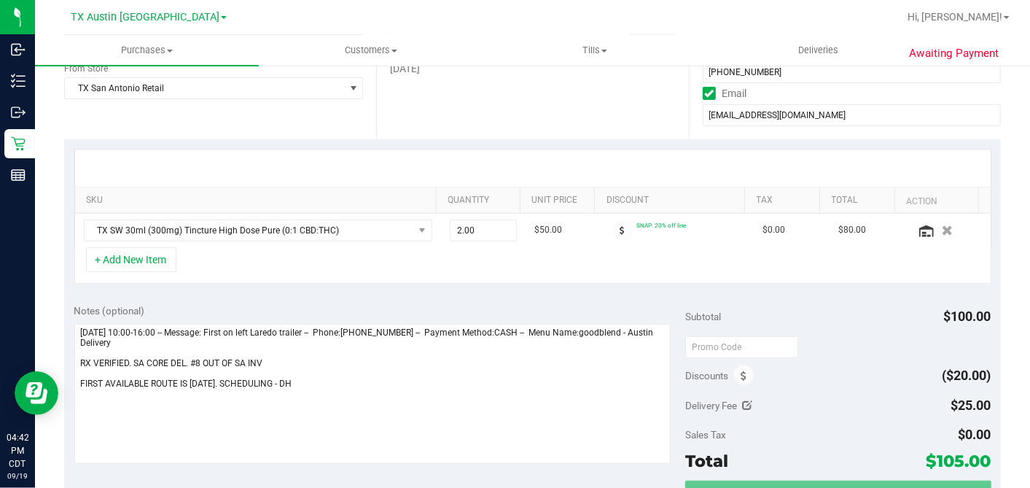
scroll to position [0, 0]
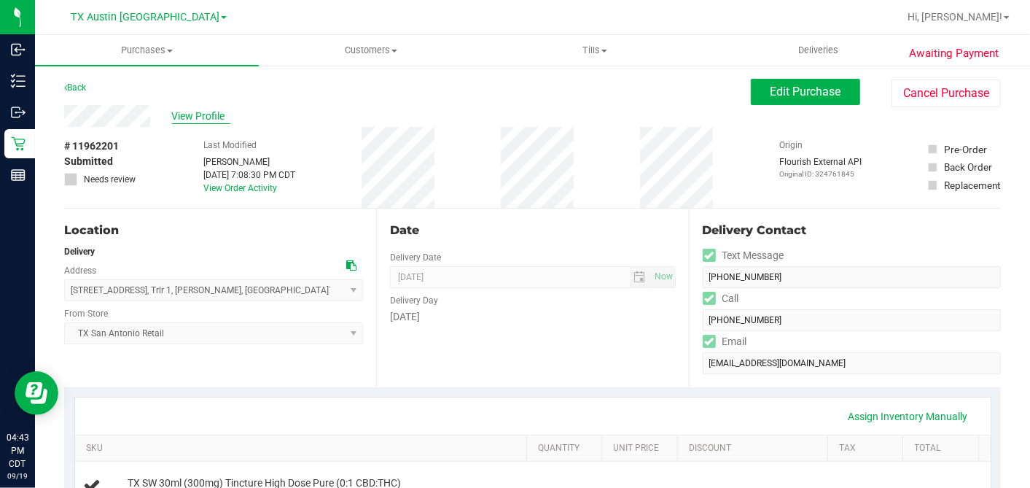
click at [219, 112] on span "View Profile" at bounding box center [201, 116] width 58 height 15
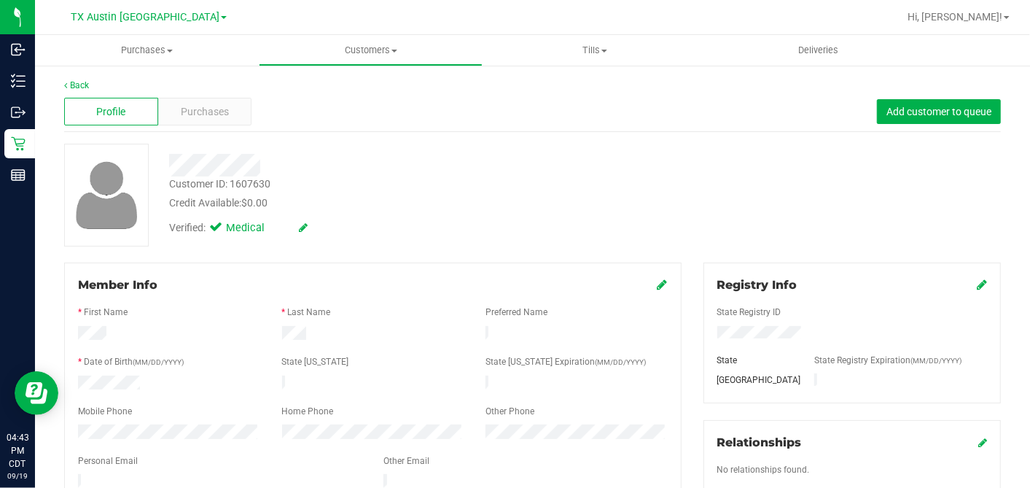
click at [208, 85] on div "Back" at bounding box center [532, 85] width 937 height 13
click at [207, 117] on span "Purchases" at bounding box center [205, 111] width 48 height 15
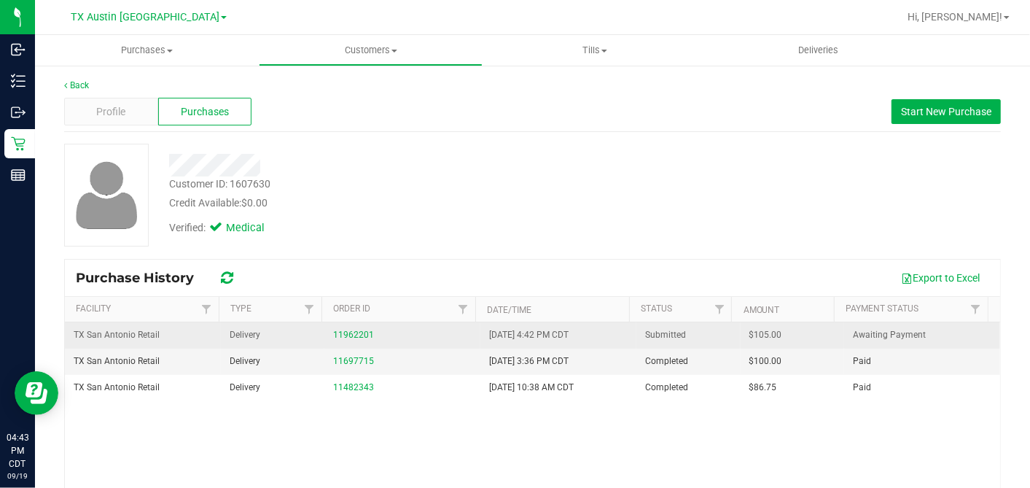
click at [750, 330] on span "$105.00" at bounding box center [766, 335] width 33 height 14
copy span "105.00"
click at [357, 333] on link "11962201" at bounding box center [353, 335] width 41 height 10
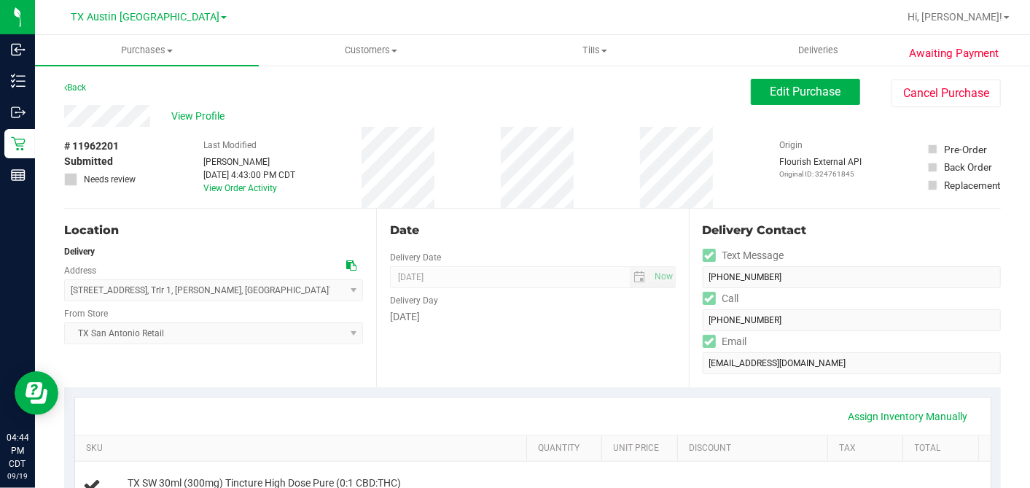
click at [623, 231] on div "Date" at bounding box center [532, 230] width 285 height 17
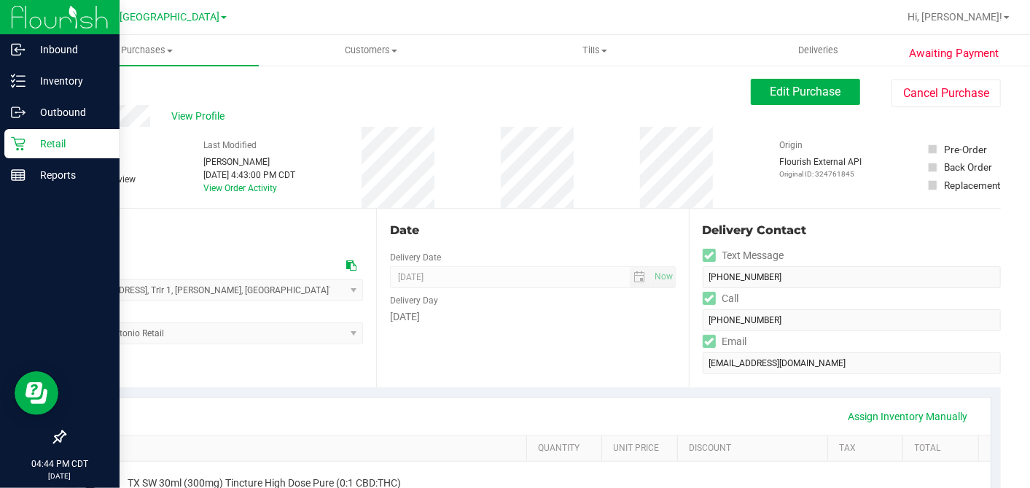
click at [23, 147] on icon at bounding box center [18, 143] width 15 height 15
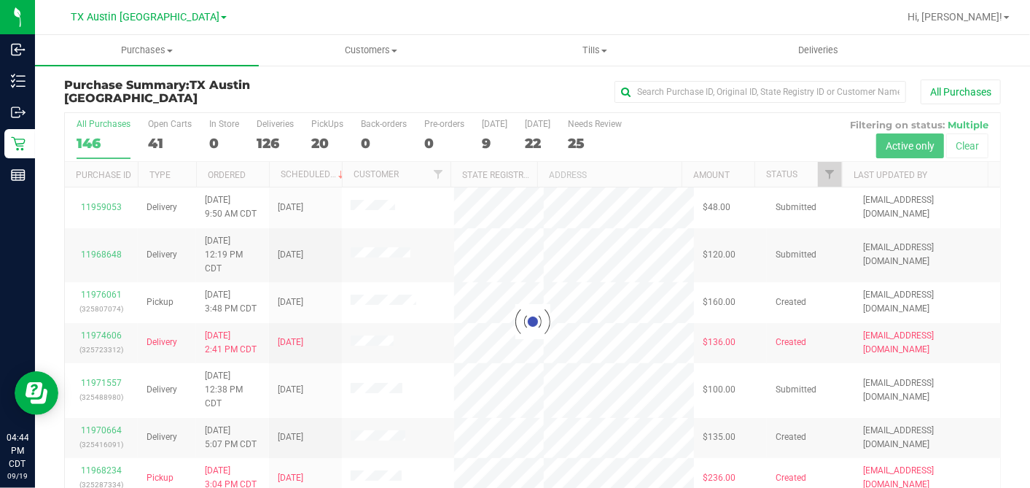
click at [150, 137] on div at bounding box center [533, 321] width 936 height 416
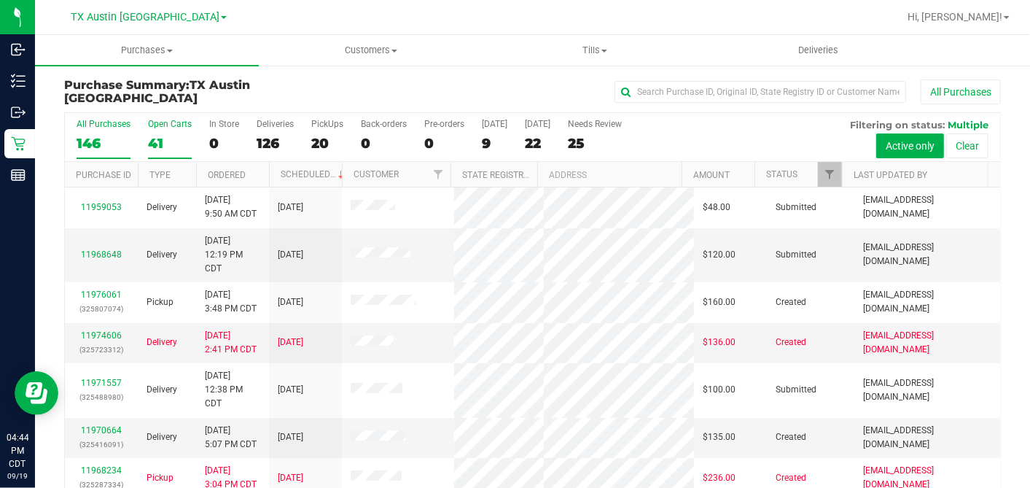
click at [159, 142] on div "41" at bounding box center [170, 143] width 44 height 17
click at [0, 0] on input "Open Carts 41" at bounding box center [0, 0] width 0 height 0
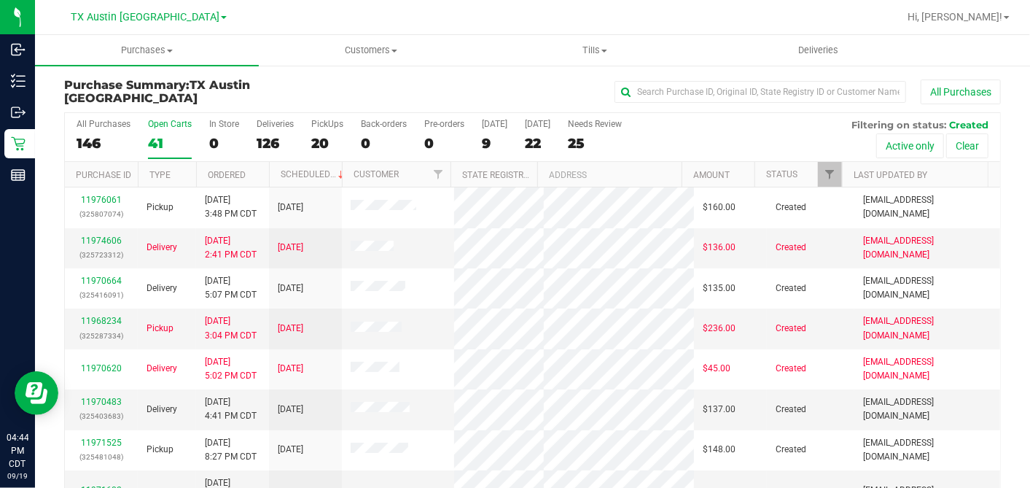
click at [260, 168] on th "Ordered" at bounding box center [232, 175] width 73 height 26
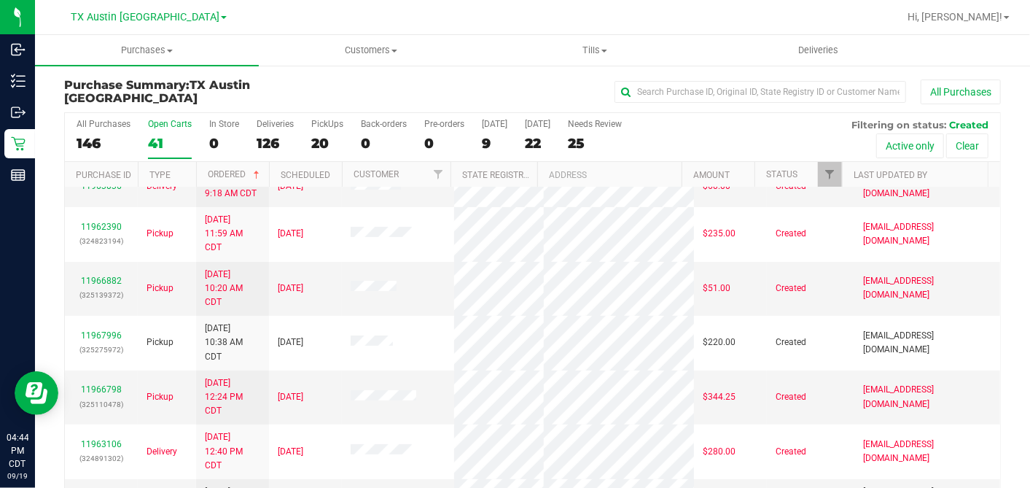
scroll to position [162, 0]
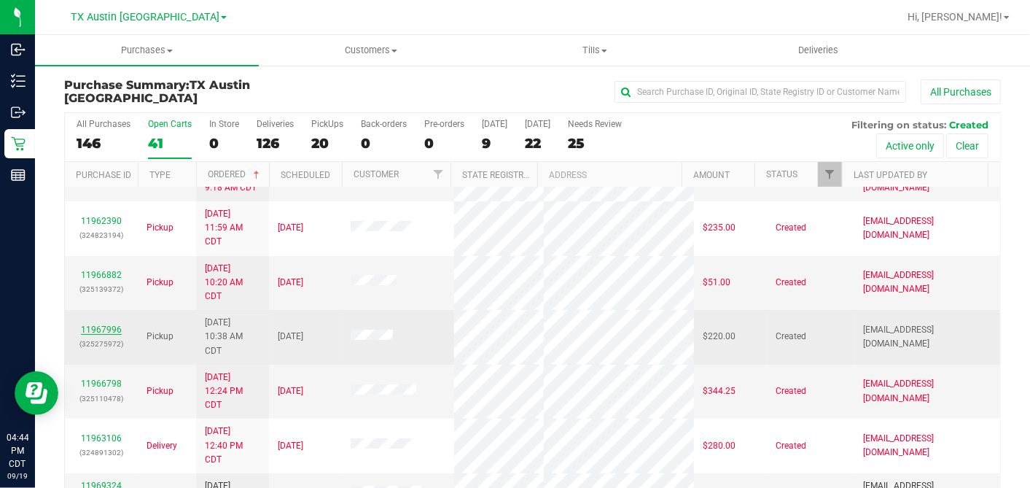
click at [109, 335] on link "11967996" at bounding box center [101, 329] width 41 height 10
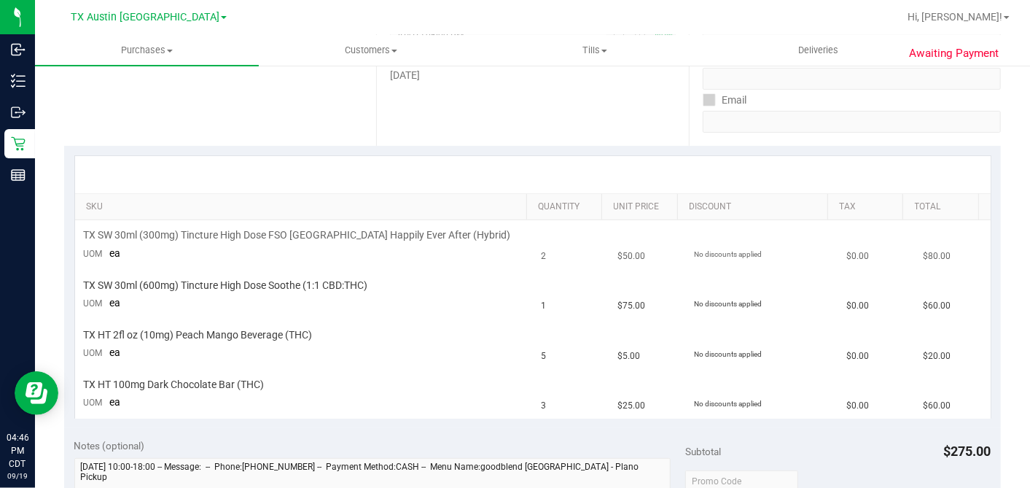
scroll to position [243, 0]
click at [471, 295] on td "TX SW 30ml (600mg) Tincture High Dose Soothe (1:1 CBD:THC) UOM ea" at bounding box center [304, 293] width 458 height 50
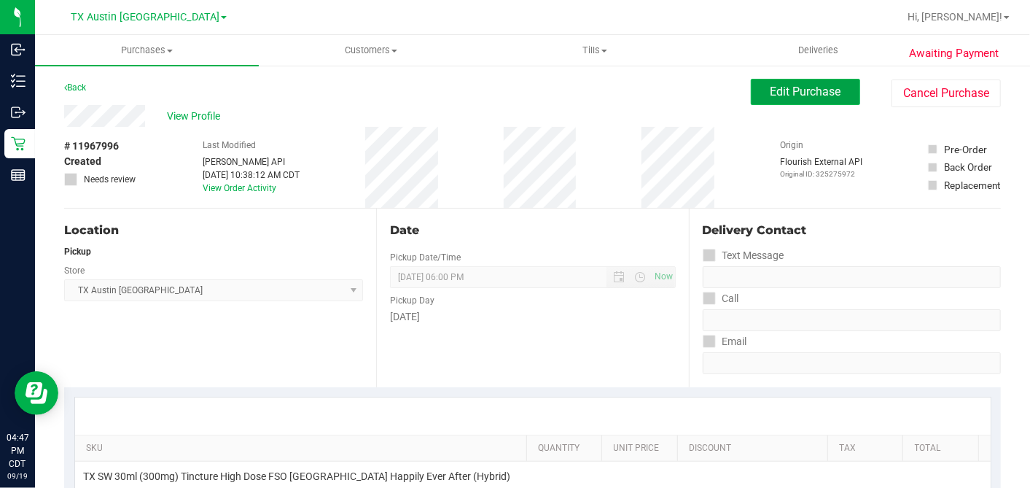
click at [771, 89] on span "Edit Purchase" at bounding box center [806, 92] width 71 height 14
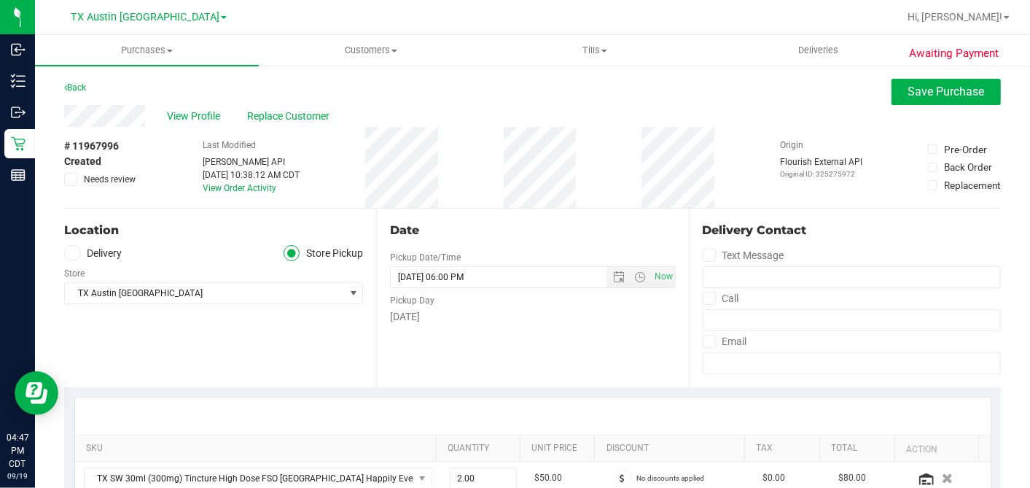
click at [67, 179] on icon at bounding box center [70, 179] width 9 height 0
click at [0, 0] on input "Needs review" at bounding box center [0, 0] width 0 height 0
click at [556, 209] on div "Date Pickup Date/Time [DATE] Now [DATE] 06:00 PM Now Pickup Day [DATE]" at bounding box center [532, 298] width 312 height 179
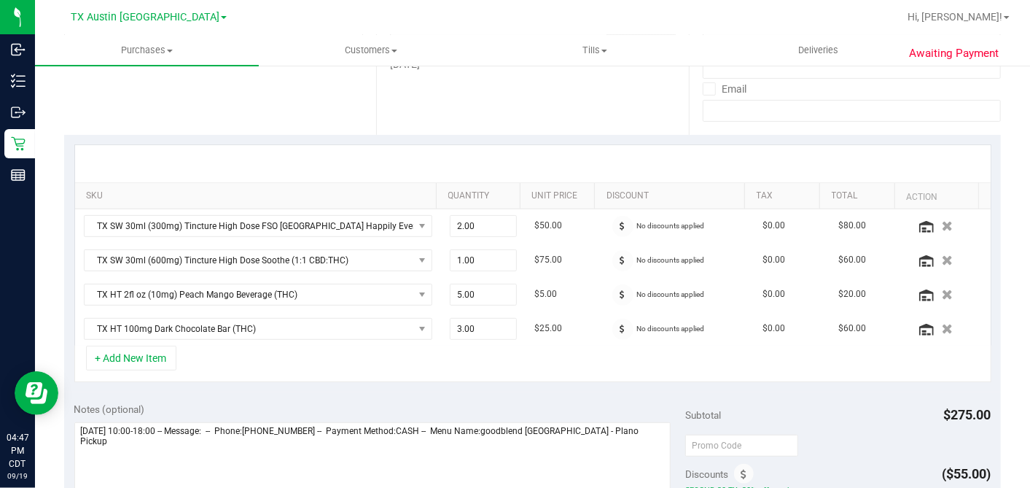
scroll to position [324, 0]
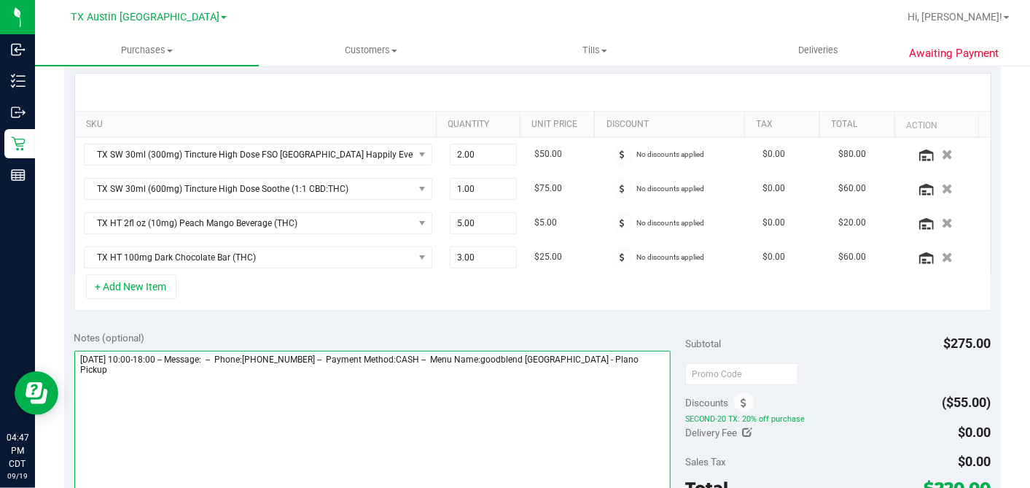
click at [627, 354] on textarea at bounding box center [372, 421] width 597 height 140
type textarea "[DATE] 10:00-18:00 -- Message: -- Phone:[PHONE_NUMBER] -- Payment Method:CASH -…"
